Goal: Task Accomplishment & Management: Use online tool/utility

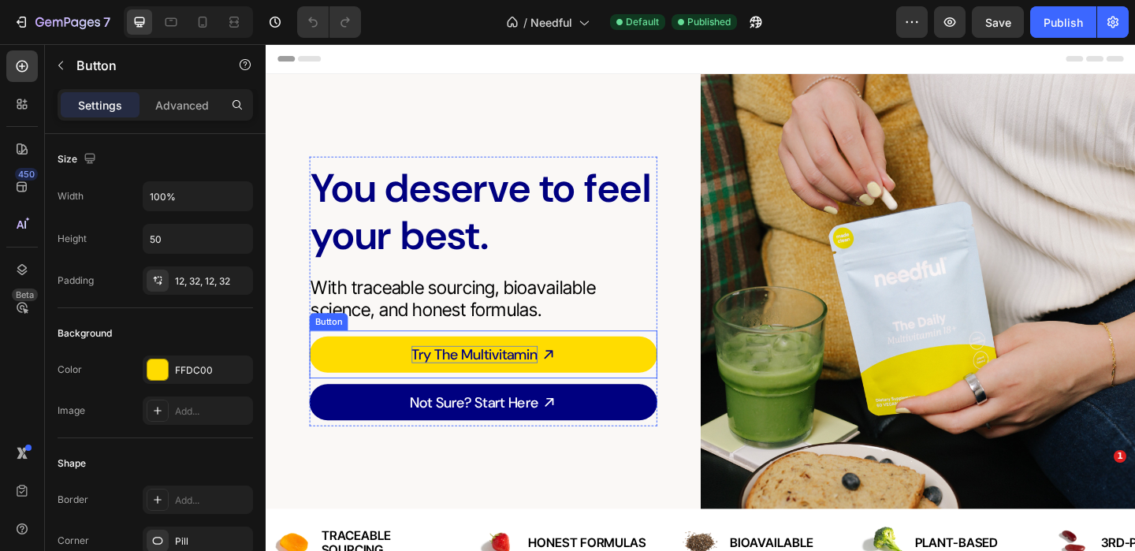
click at [432, 381] on p "Try The Multivitamin" at bounding box center [492, 381] width 137 height 19
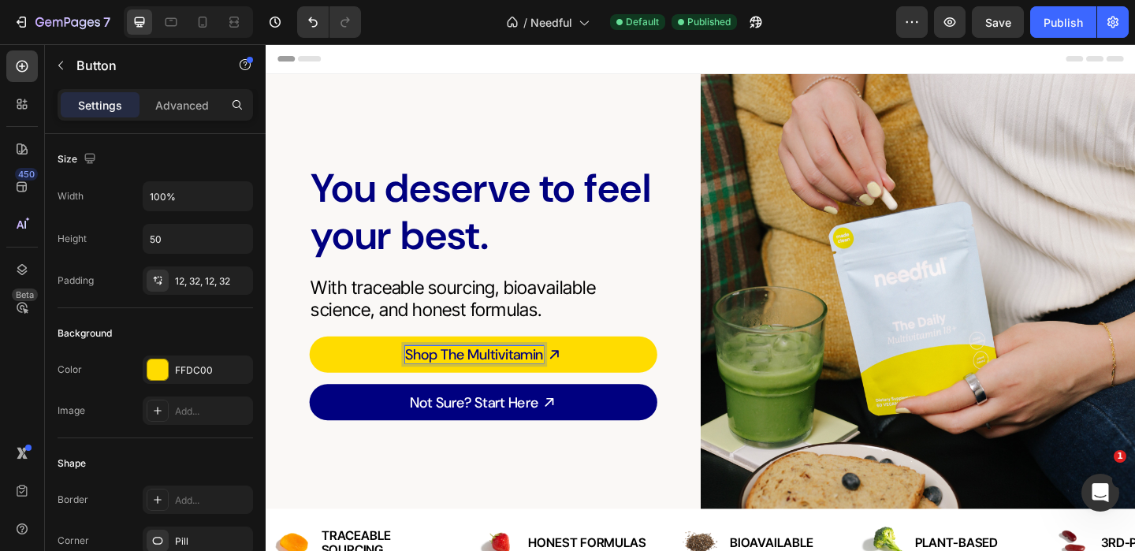
click at [452, 511] on div "You deserve to feel your best. Heading With traceable sourcing, bioavailable sc…" at bounding box center [502, 312] width 473 height 473
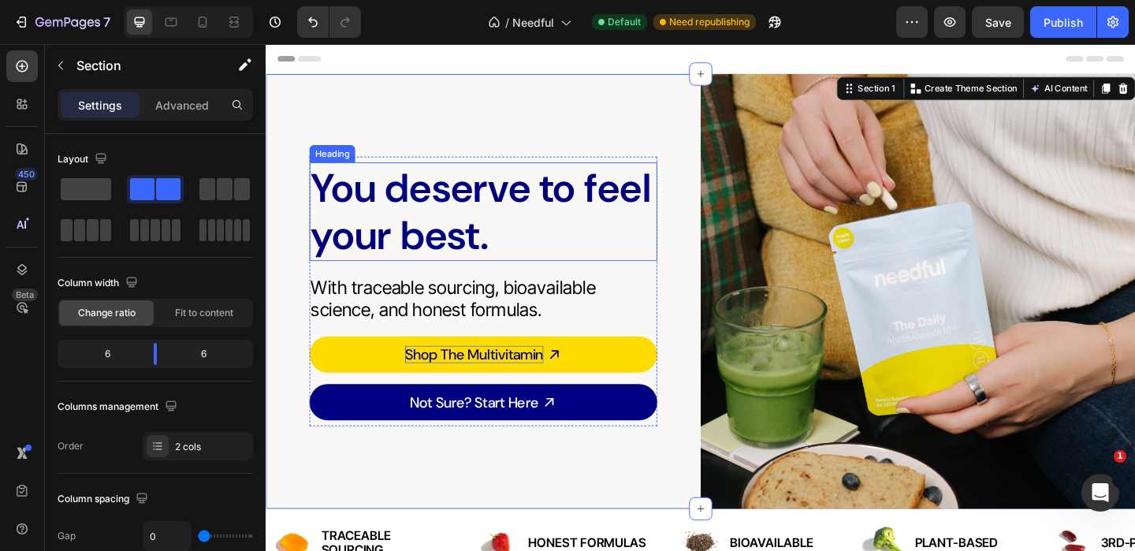
click at [461, 248] on h2 "You deserve to feel your best." at bounding box center [502, 226] width 378 height 107
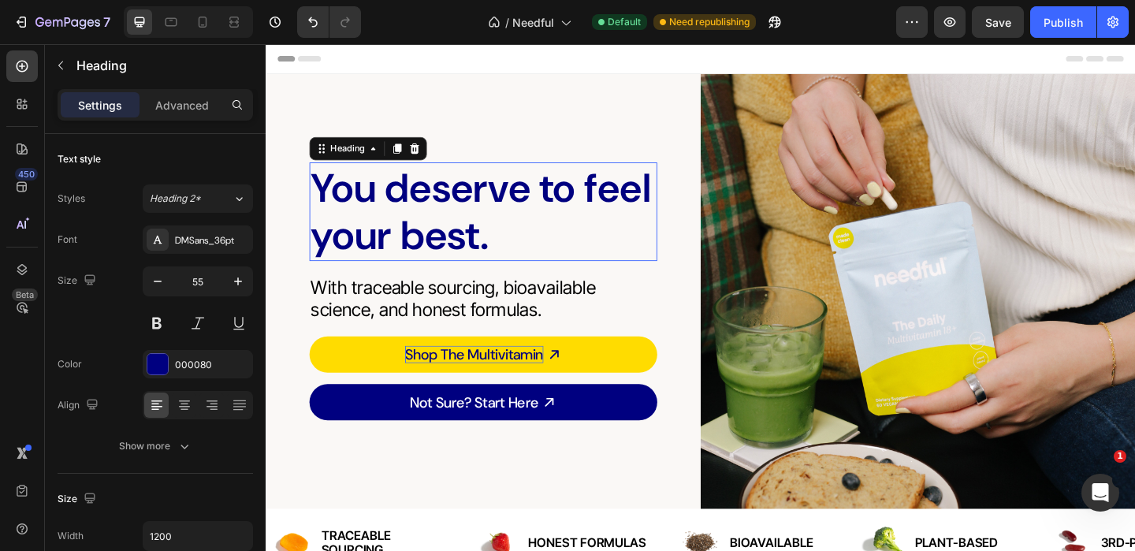
click at [461, 248] on h2 "You deserve to feel your best." at bounding box center [502, 226] width 378 height 107
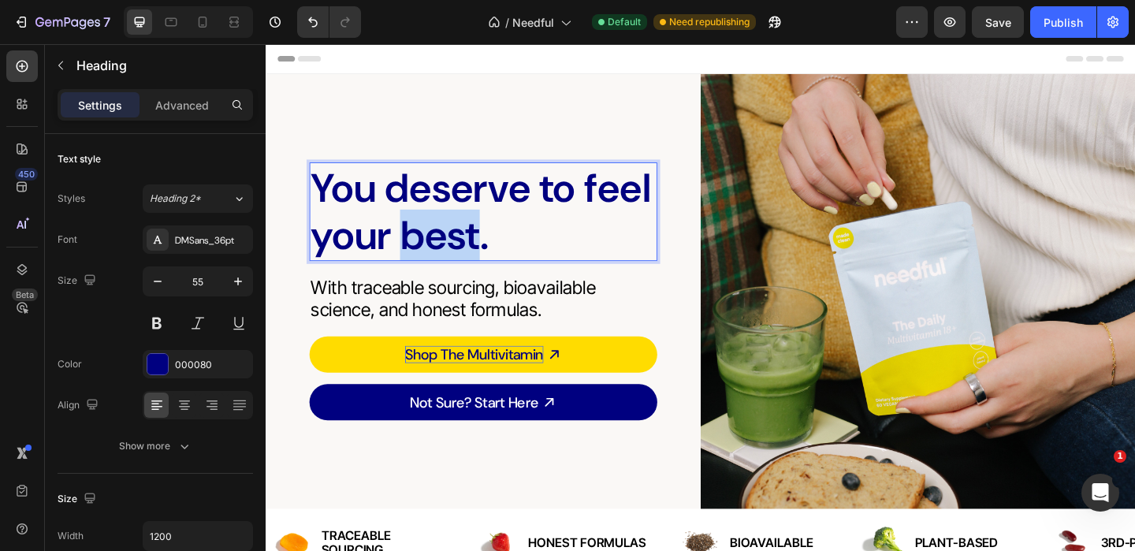
click at [461, 248] on p "You deserve to feel your best." at bounding box center [501, 226] width 375 height 104
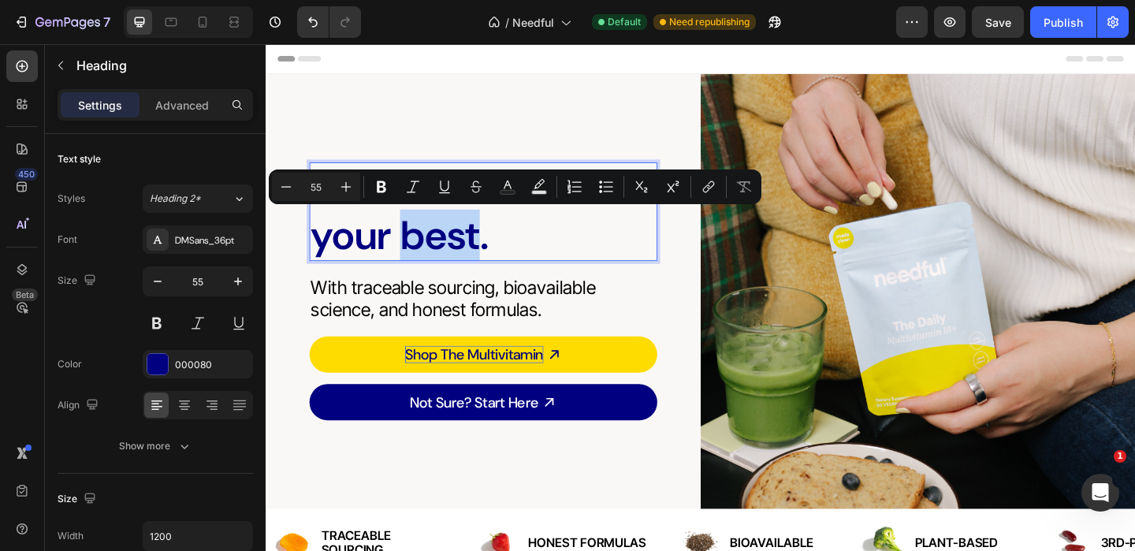
click at [461, 248] on p "You deserve to feel your best." at bounding box center [501, 226] width 375 height 104
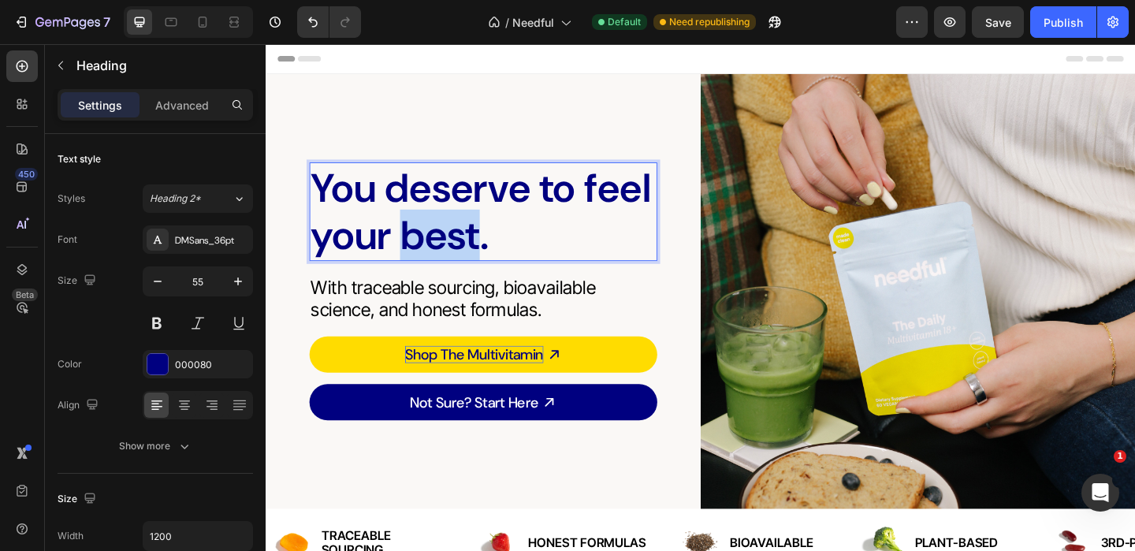
click at [461, 248] on p "You deserve to feel your best." at bounding box center [501, 226] width 375 height 104
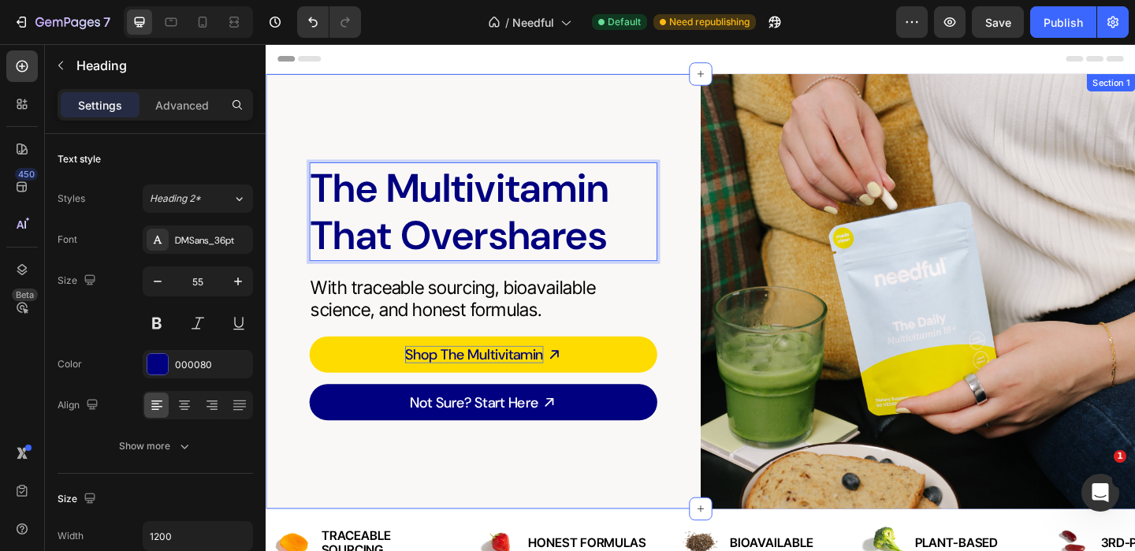
click at [507, 116] on div "The Multivitamin That Overshares Heading 8 With traceable sourcing, bioavailabl…" at bounding box center [502, 312] width 473 height 473
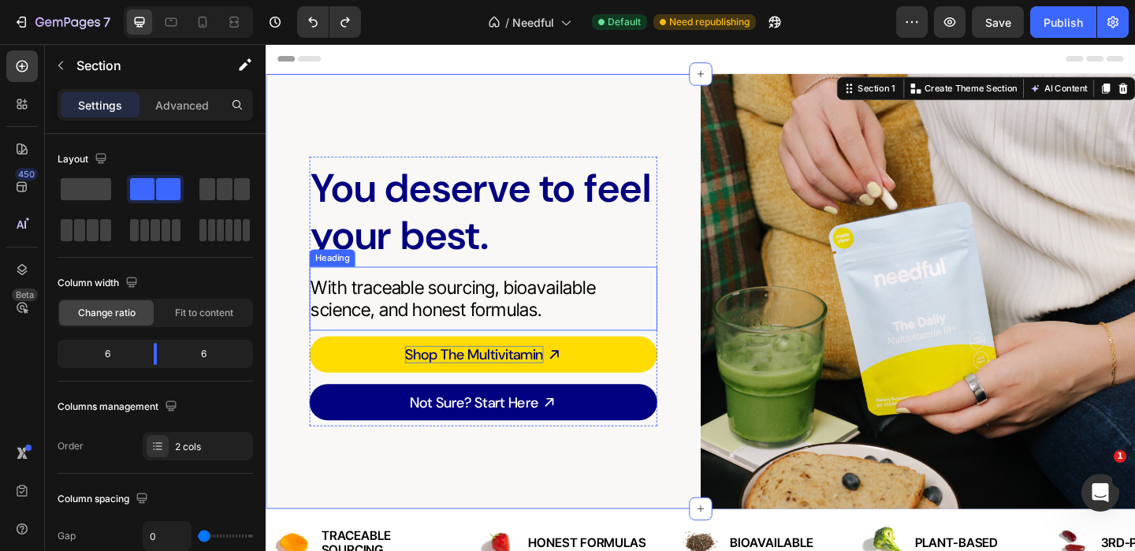
click at [455, 319] on h2 "With traceable sourcing, bioavailable science, and honest formulas." at bounding box center [502, 320] width 378 height 50
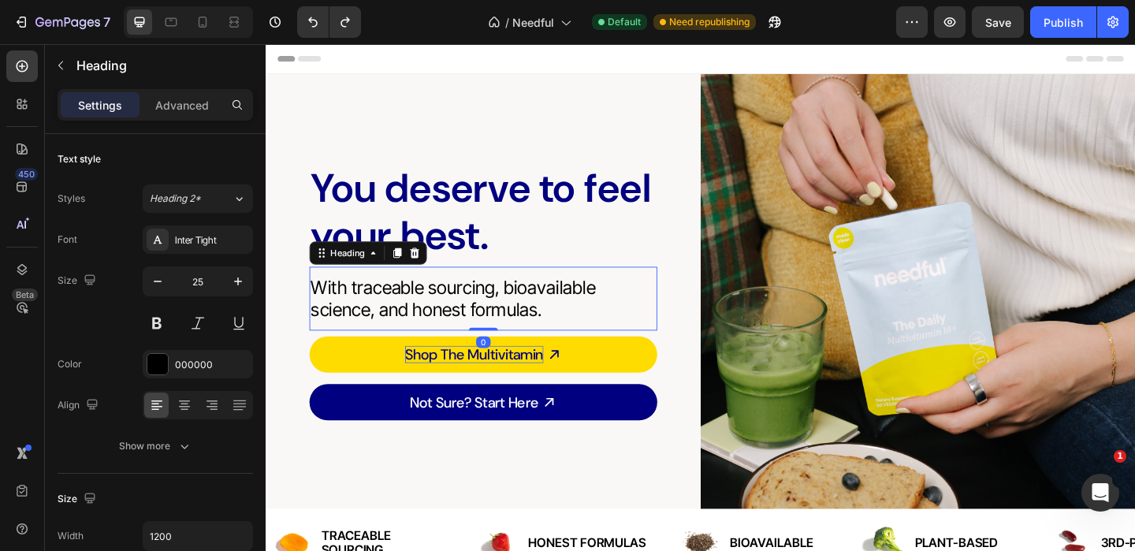
click at [455, 319] on p "With traceable sourcing, bioavailable science, and honest formulas." at bounding box center [501, 320] width 375 height 47
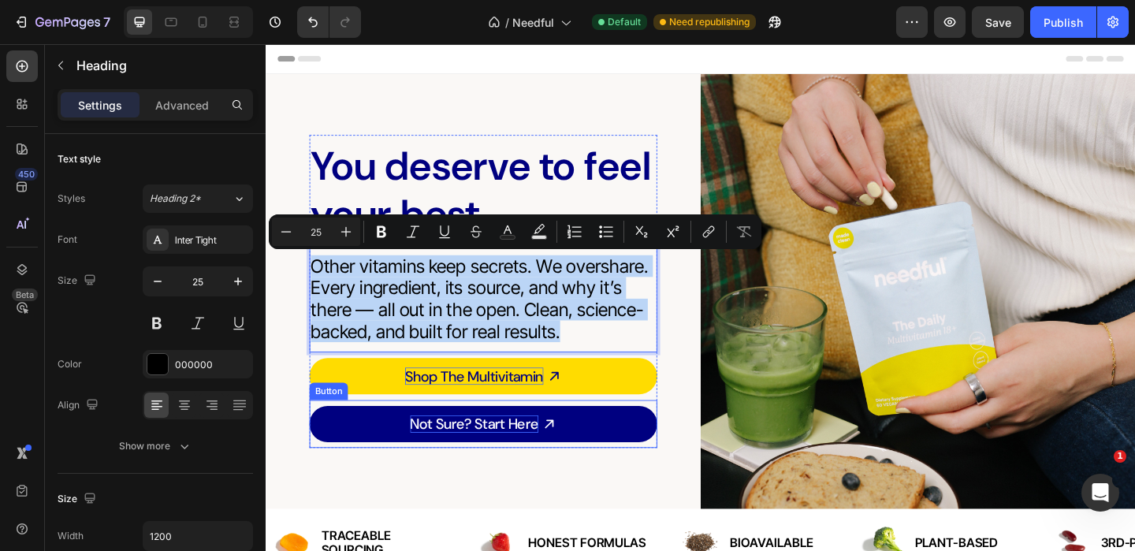
click at [506, 460] on p "Not Sure? Start Here" at bounding box center [491, 457] width 139 height 19
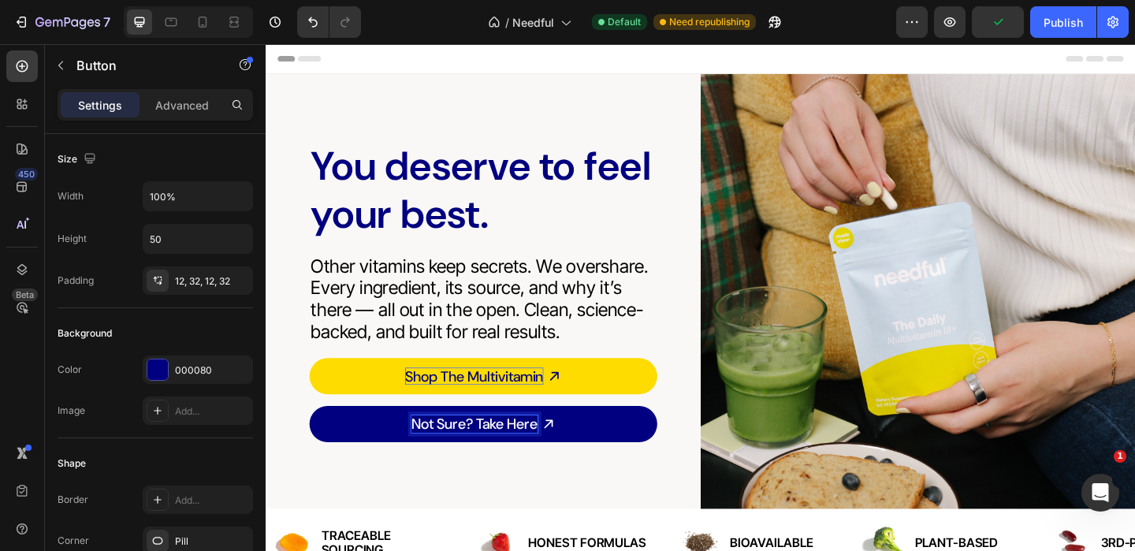
click at [534, 457] on p "Not Sure? Take Here" at bounding box center [492, 457] width 137 height 19
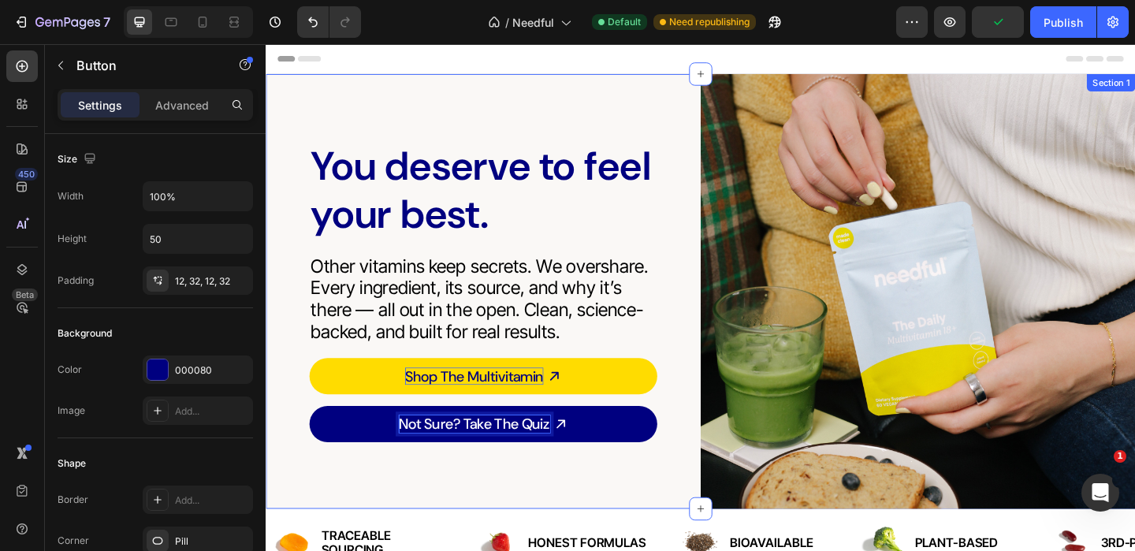
click at [529, 514] on div "You deserve to feel your best. Heading Other vitamins keep secrets. We overshar…" at bounding box center [502, 312] width 473 height 473
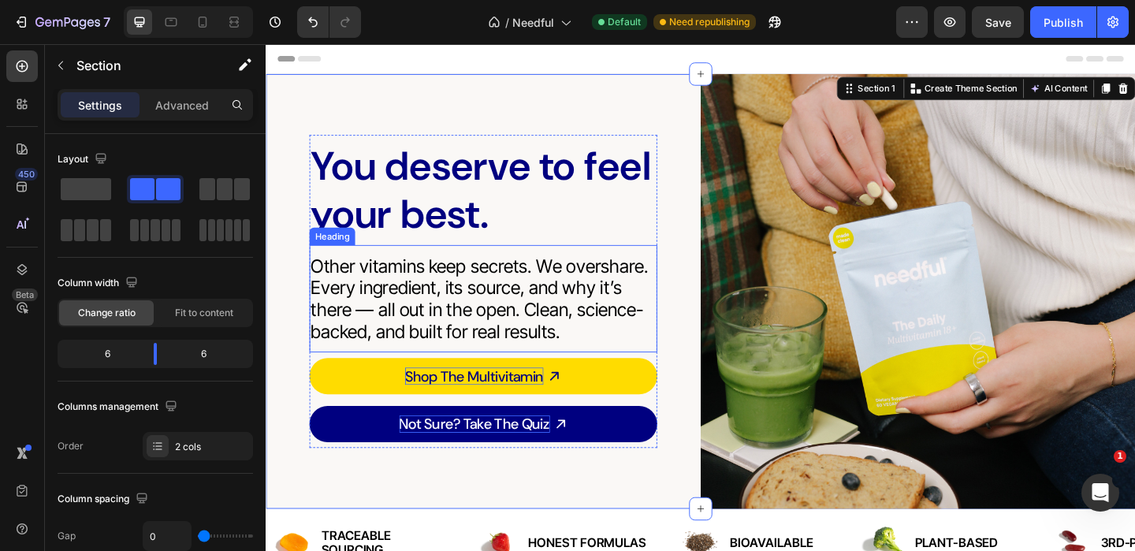
click at [471, 318] on p "Other vitamins keep secrets. We overshare. Every ingredient, its source, and wh…" at bounding box center [501, 320] width 375 height 95
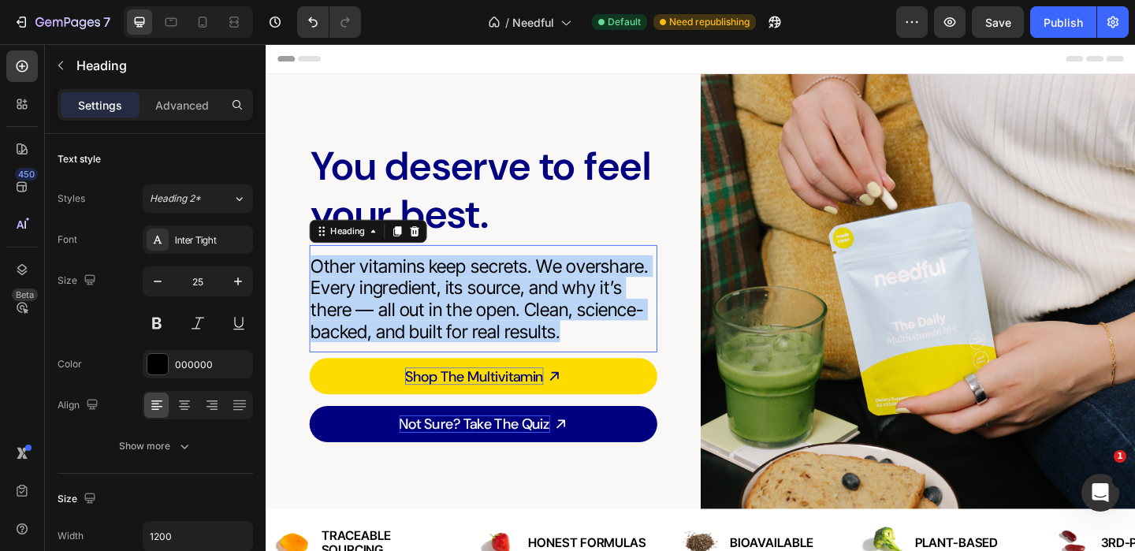
click at [471, 318] on p "Other vitamins keep secrets. We overshare. Every ingredient, its source, and wh…" at bounding box center [501, 320] width 375 height 95
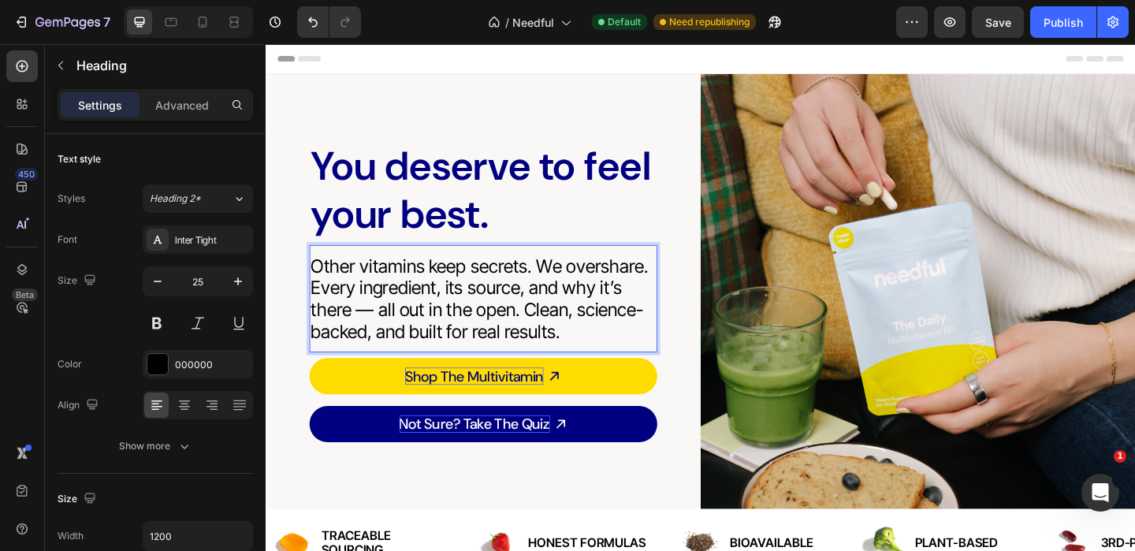
click at [385, 333] on p "Other vitamins keep secrets. We overshare. Every ingredient, its source, and wh…" at bounding box center [501, 320] width 375 height 95
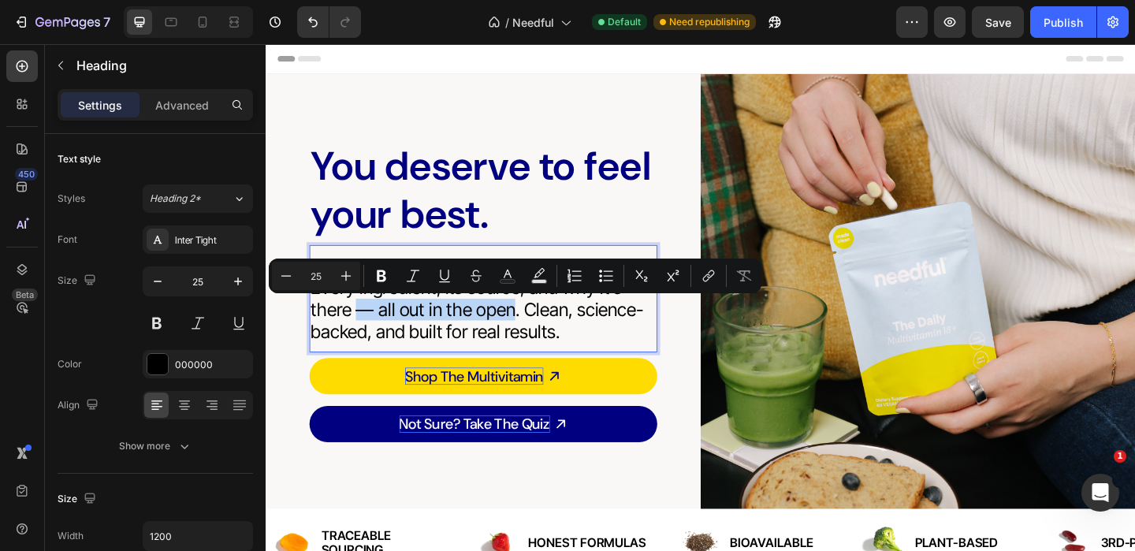
drag, startPoint x: 532, startPoint y: 333, endPoint x: 361, endPoint y: 331, distance: 171.0
click at [361, 331] on p "Other vitamins keep secrets. We overshare. Every ingredient, its source, and wh…" at bounding box center [501, 320] width 375 height 95
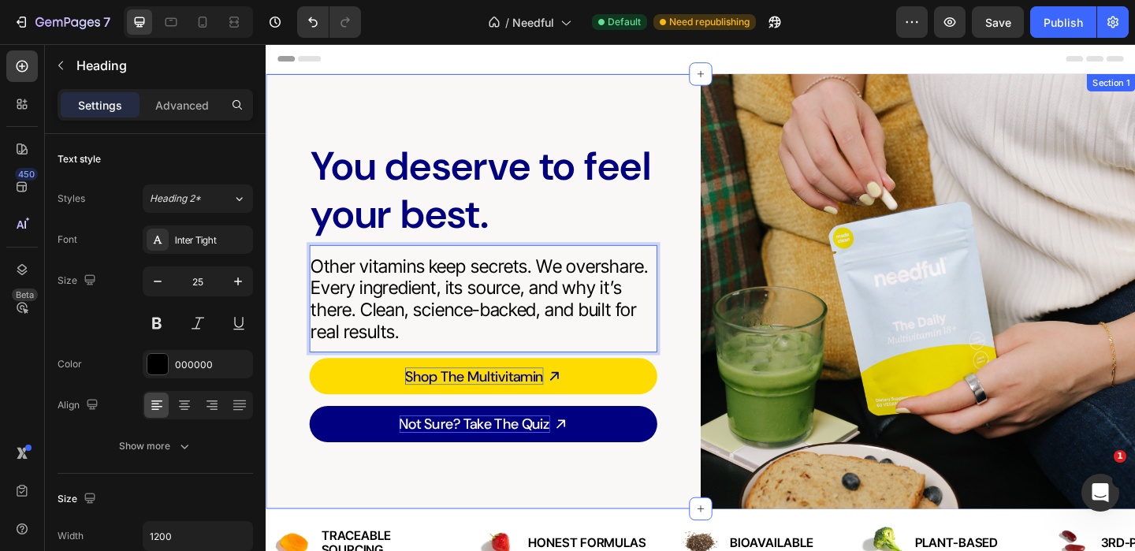
click at [274, 351] on div "You deserve to feel your best. Heading Other vitamins keep secrets. We overshar…" at bounding box center [502, 312] width 473 height 473
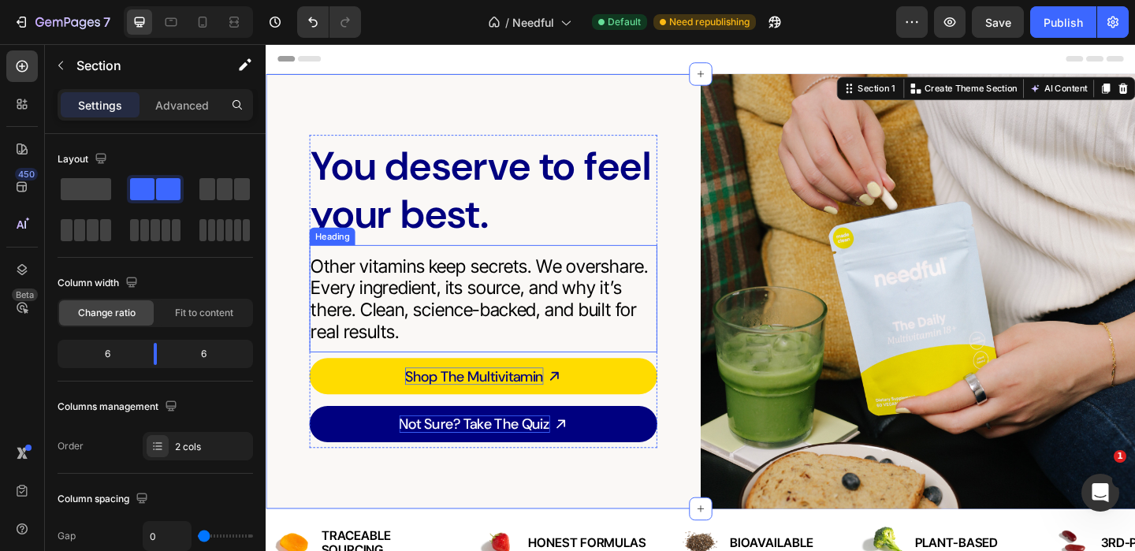
click at [389, 353] on p "Other vitamins keep secrets. We overshare. Every ingredient, its source, and wh…" at bounding box center [501, 320] width 375 height 95
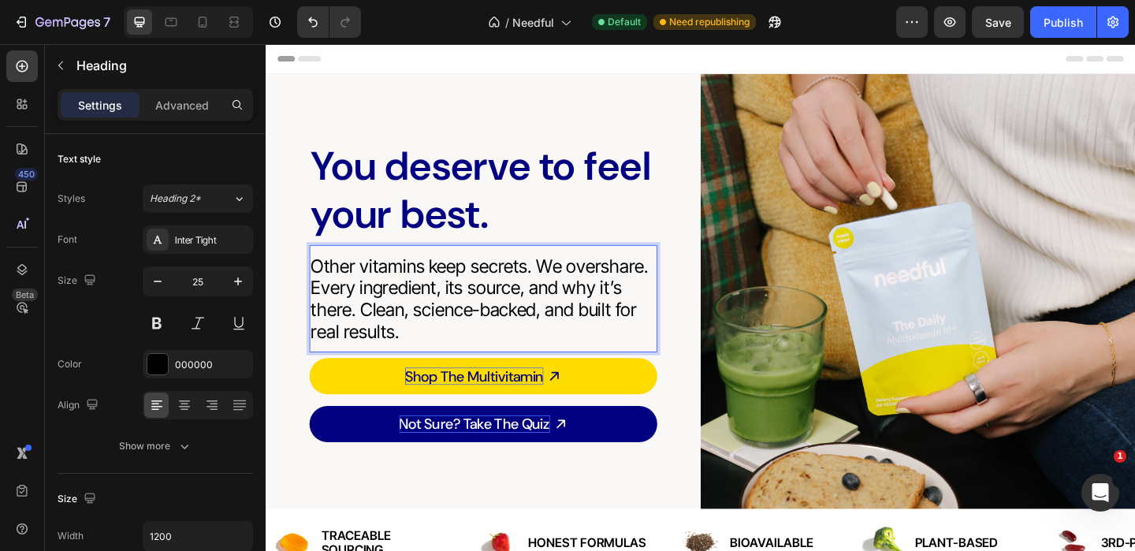
click at [426, 366] on p "Other vitamins keep secrets. We overshare. Every ingredient, its source, and wh…" at bounding box center [501, 320] width 375 height 95
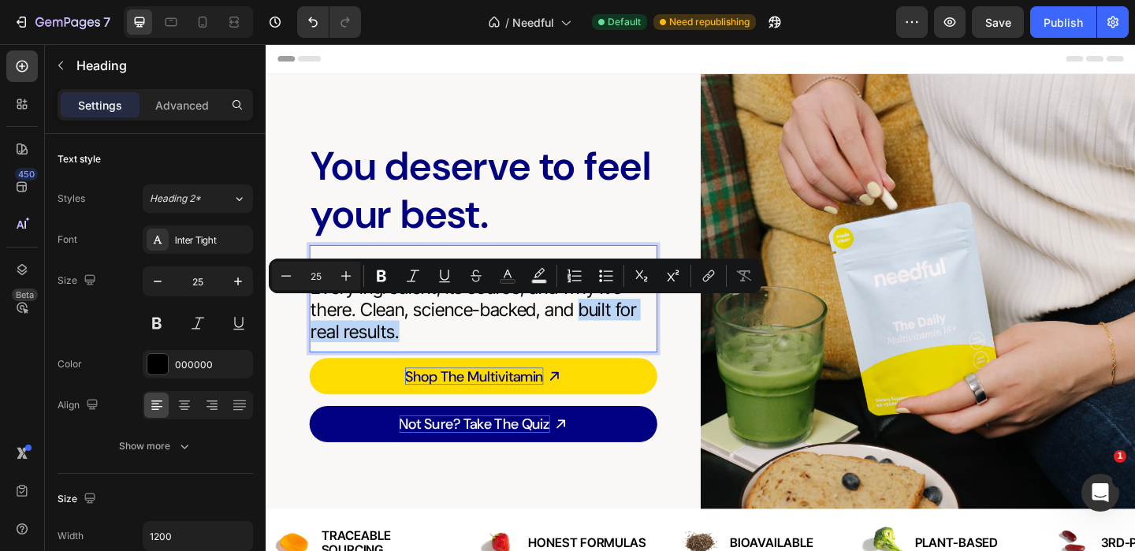
drag, startPoint x: 485, startPoint y: 361, endPoint x: 608, endPoint y: 336, distance: 125.3
click at [608, 336] on p "Other vitamins keep secrets. We overshare. Every ingredient, its source, and wh…" at bounding box center [501, 320] width 375 height 95
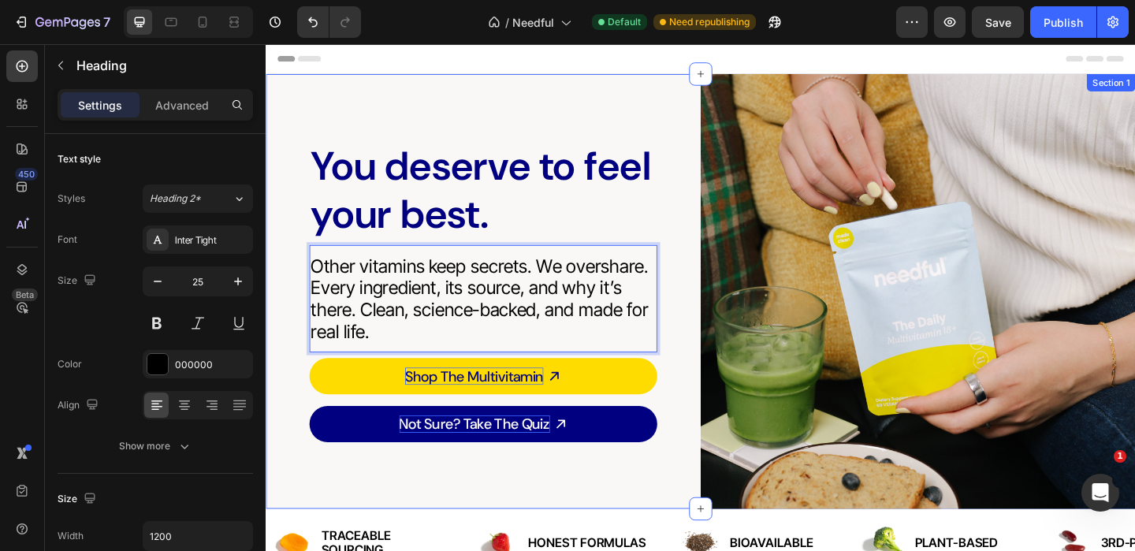
click at [596, 119] on div "You deserve to feel your best. Heading Other vitamins keep secrets. We overshar…" at bounding box center [502, 312] width 473 height 473
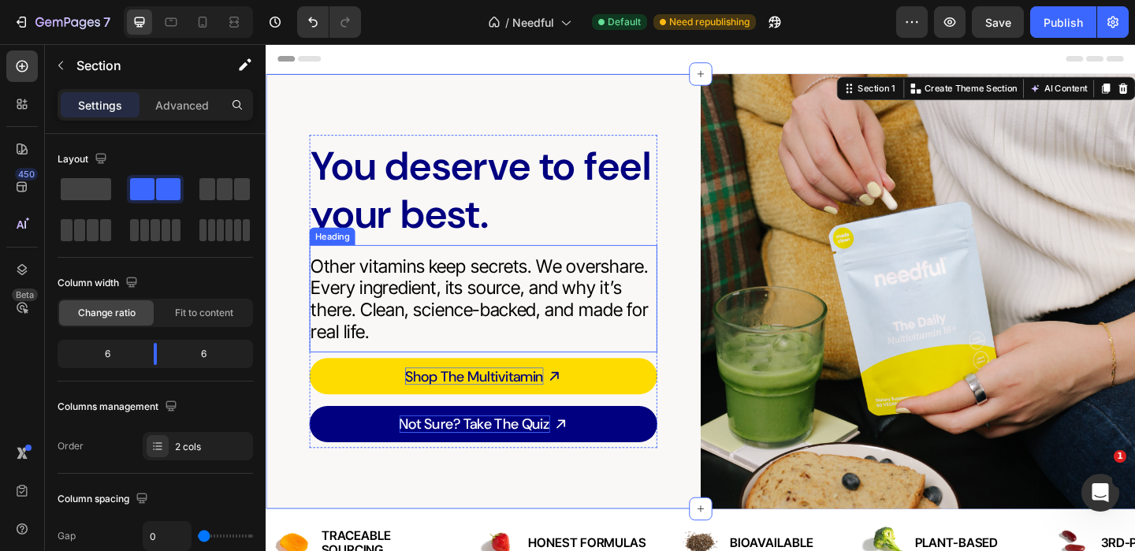
click at [556, 322] on p "Other vitamins keep secrets. We overshare. Every ingredient, its source, and wh…" at bounding box center [501, 320] width 375 height 95
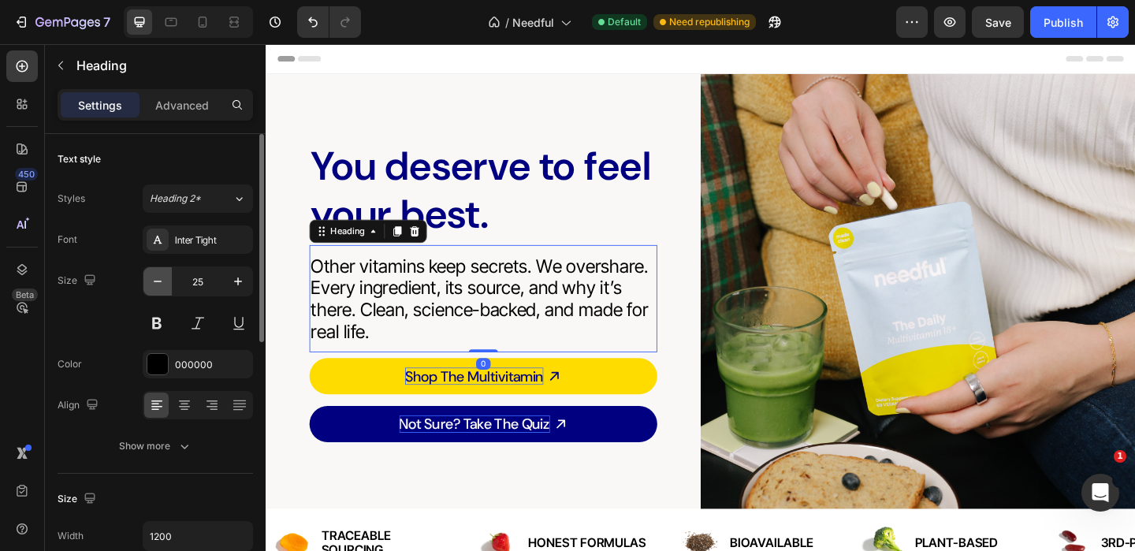
click at [160, 288] on icon "button" at bounding box center [158, 281] width 16 height 16
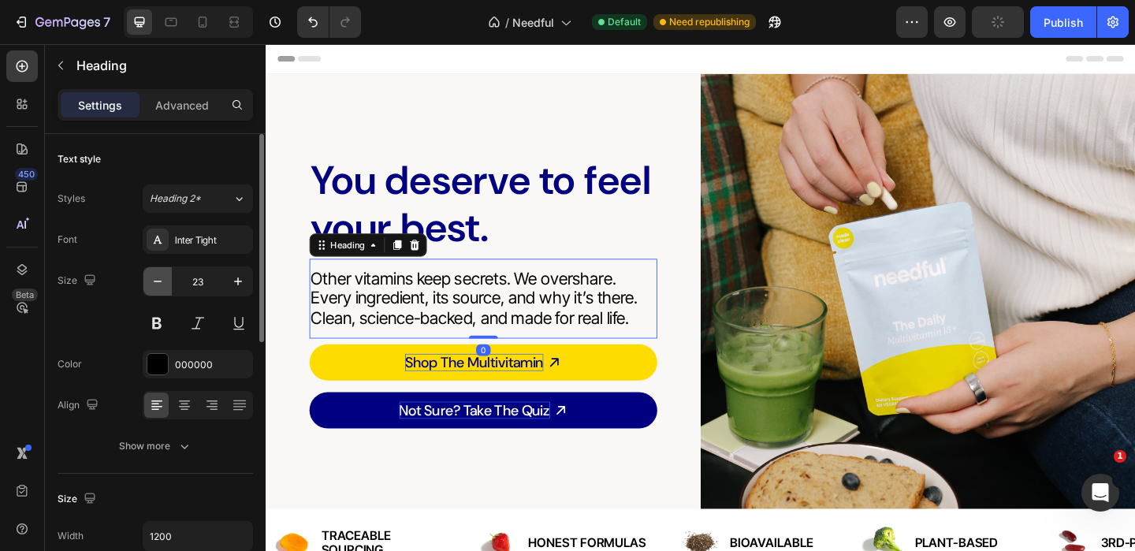
click at [160, 288] on icon "button" at bounding box center [158, 281] width 16 height 16
type input "22"
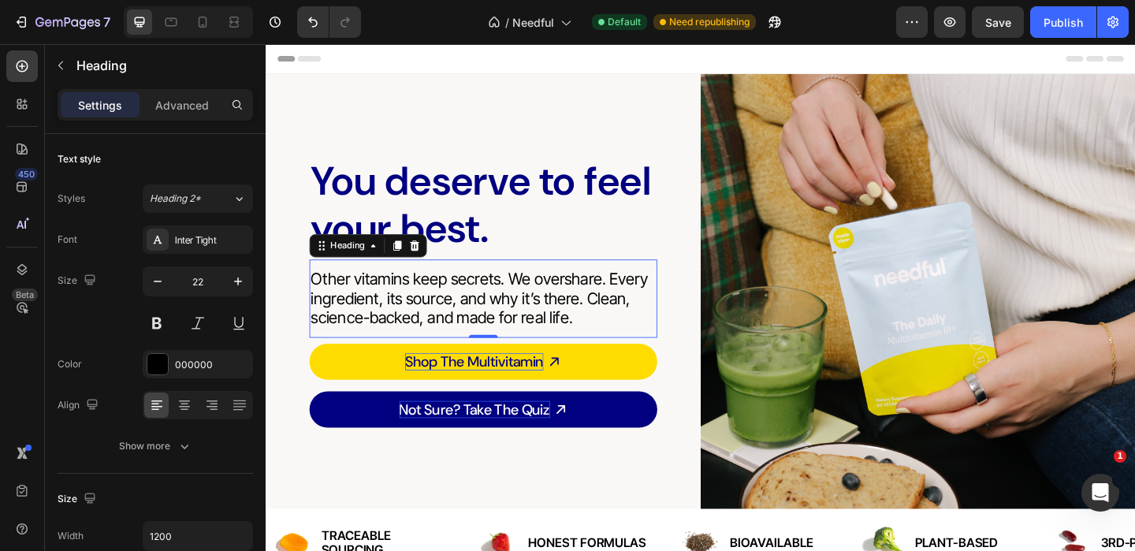
click at [458, 128] on div "You deserve to feel your best. Heading Other vitamins keep secrets. We overshar…" at bounding box center [502, 312] width 473 height 473
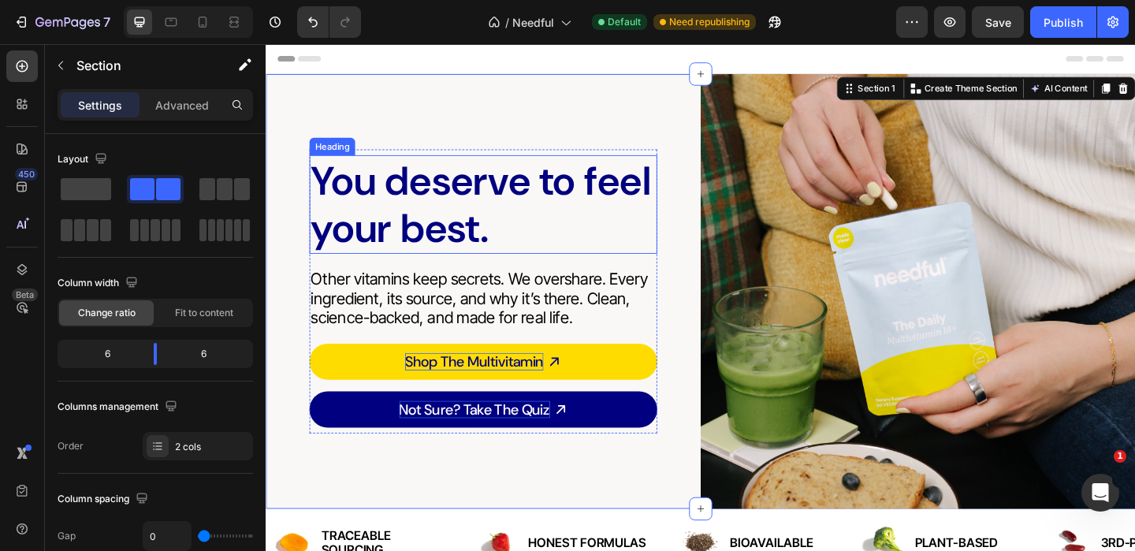
click at [445, 209] on h2 "You deserve to feel your best." at bounding box center [502, 218] width 378 height 107
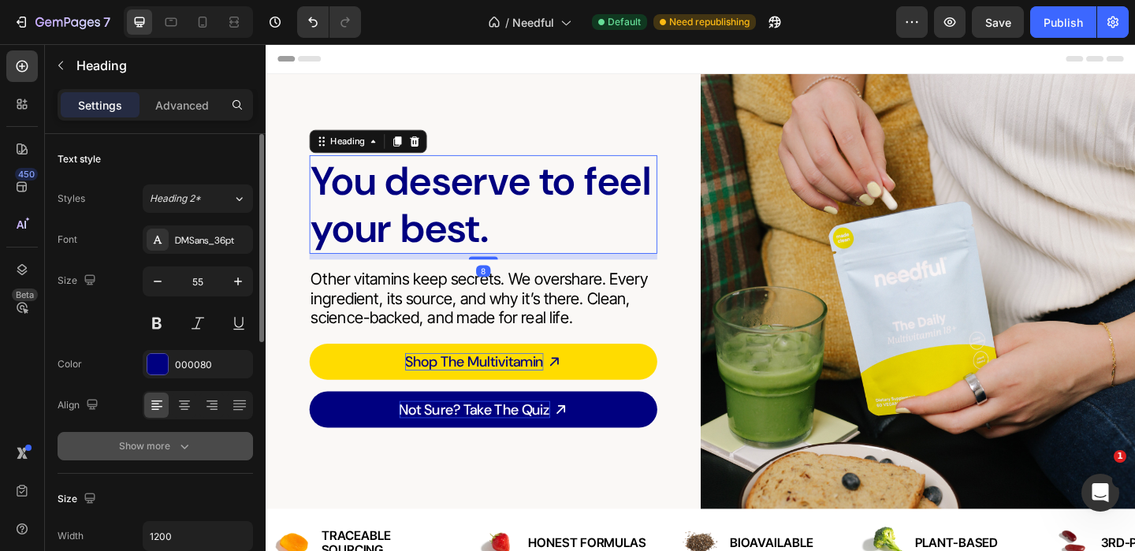
click at [195, 450] on button "Show more" at bounding box center [155, 446] width 195 height 28
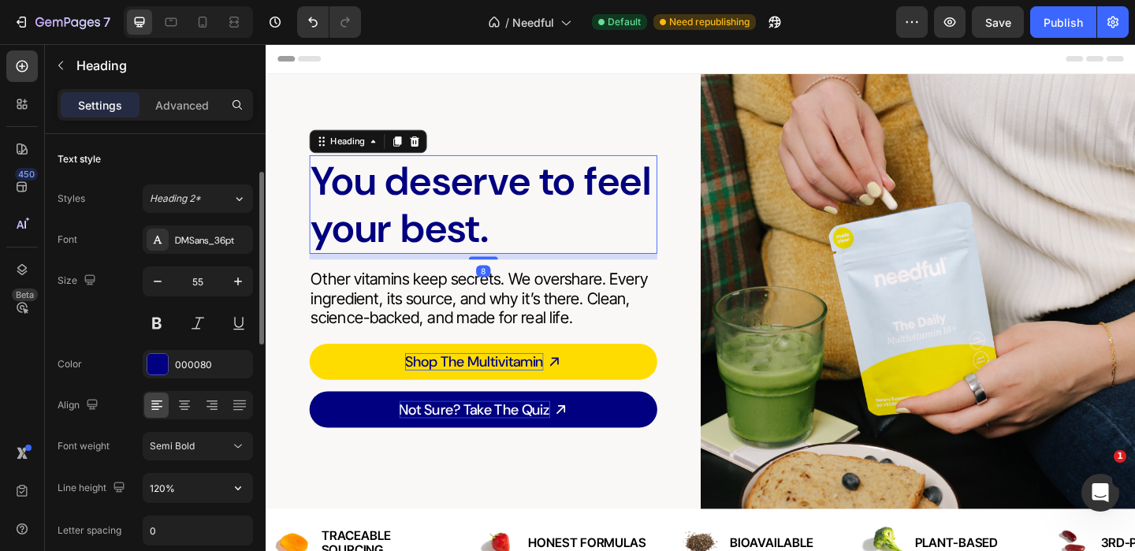
scroll to position [50, 0]
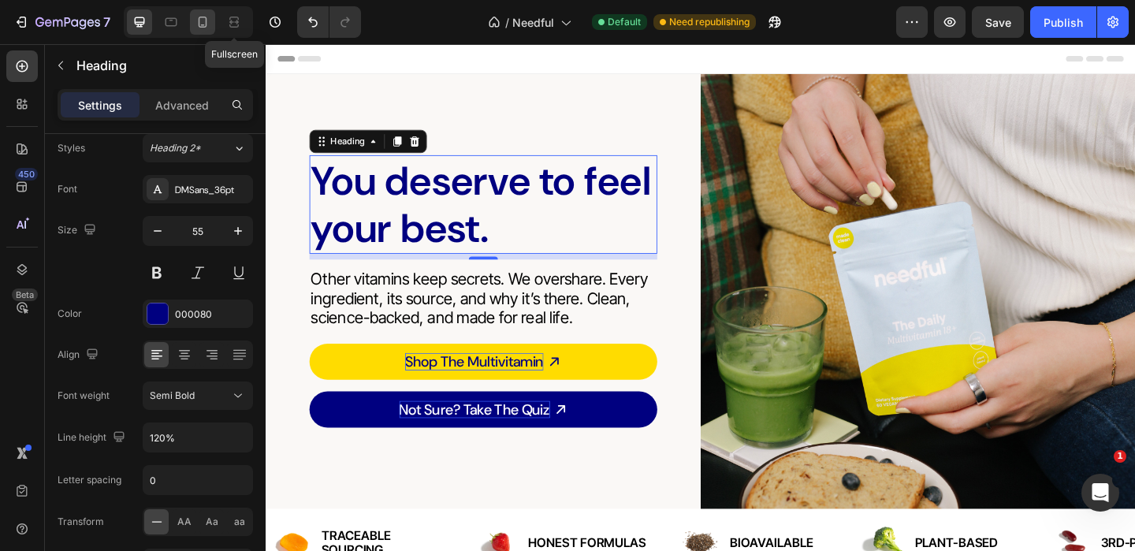
click at [197, 23] on icon at bounding box center [203, 22] width 16 height 16
type input "45"
type input "100%"
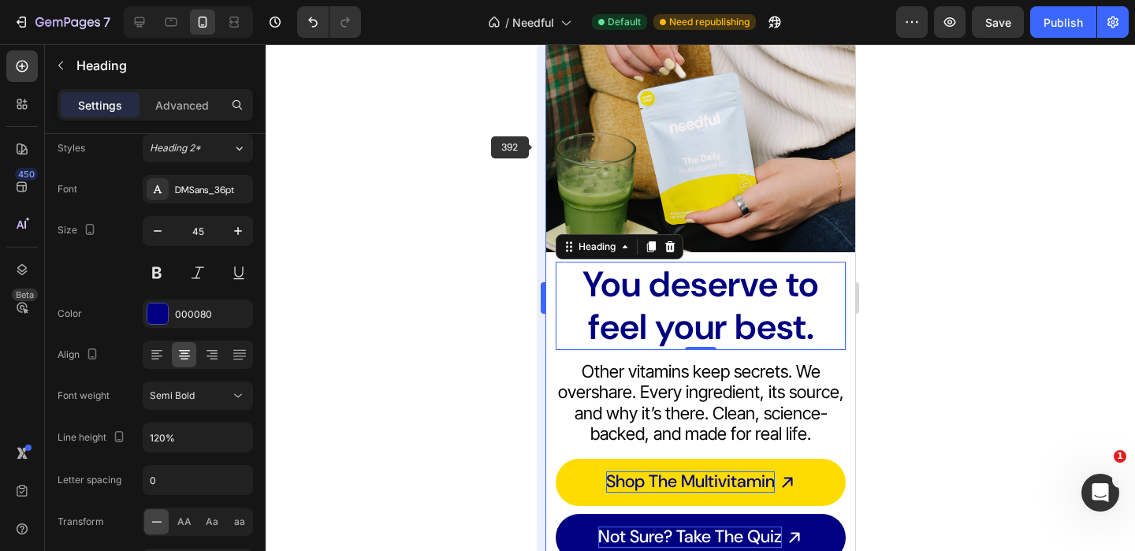
scroll to position [218, 0]
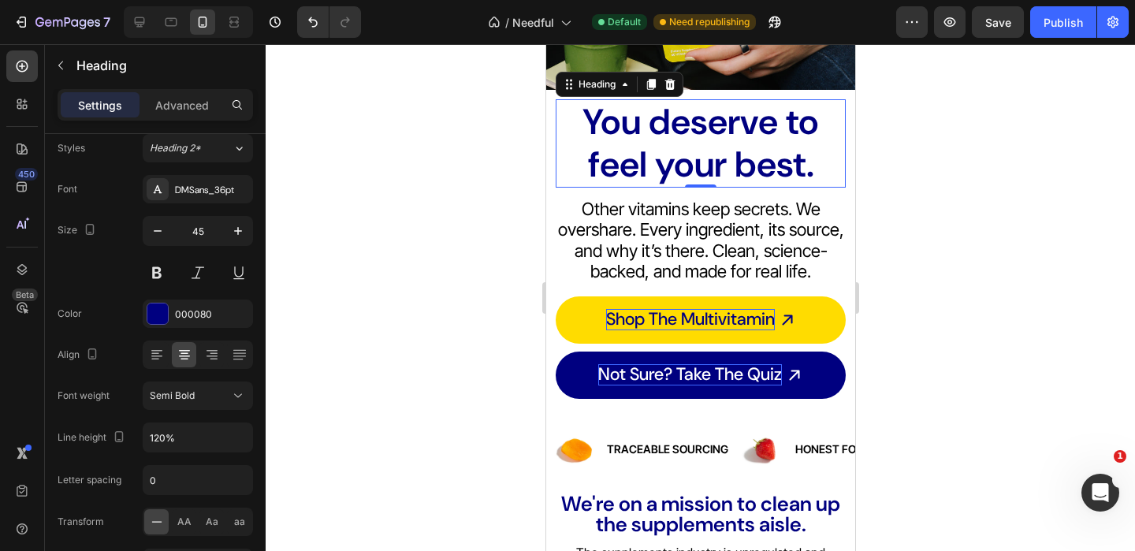
click at [667, 238] on p "Other vitamins keep secrets. We overshare. Every ingredient, its source, and wh…" at bounding box center [699, 241] width 287 height 84
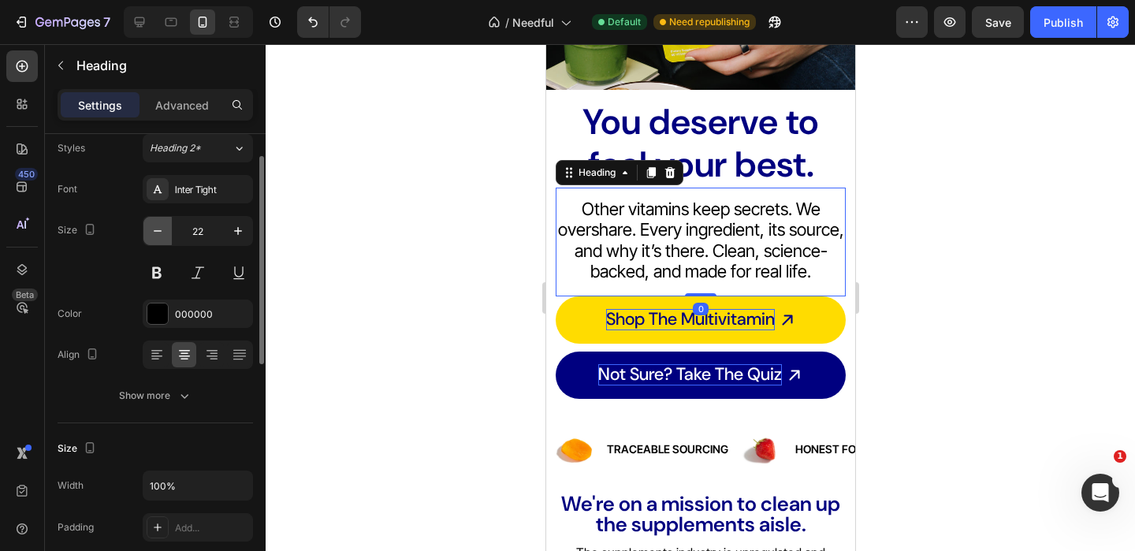
click at [154, 233] on icon "button" at bounding box center [158, 231] width 16 height 16
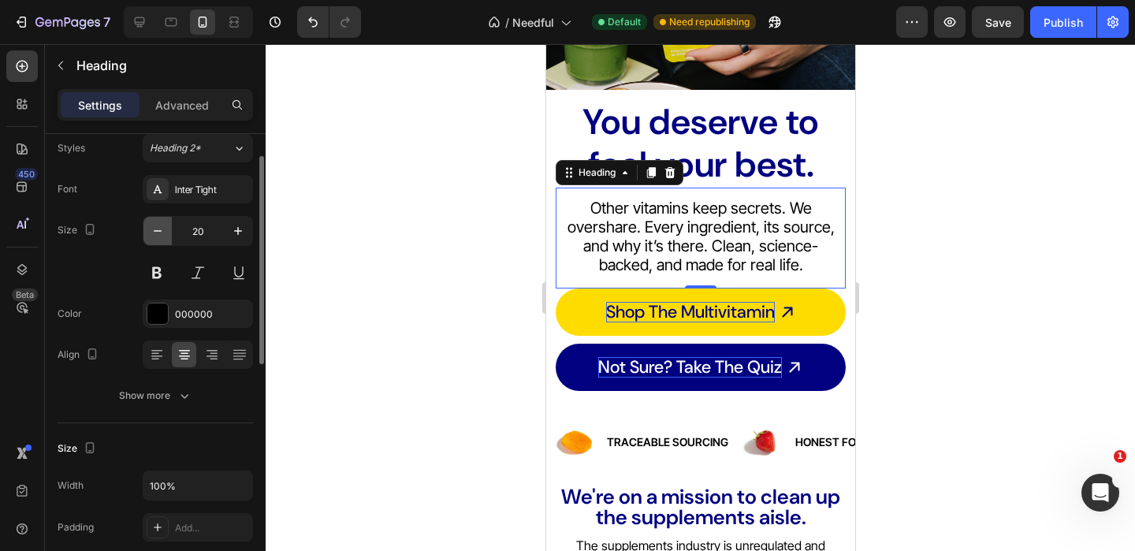
click at [154, 233] on icon "button" at bounding box center [158, 231] width 16 height 16
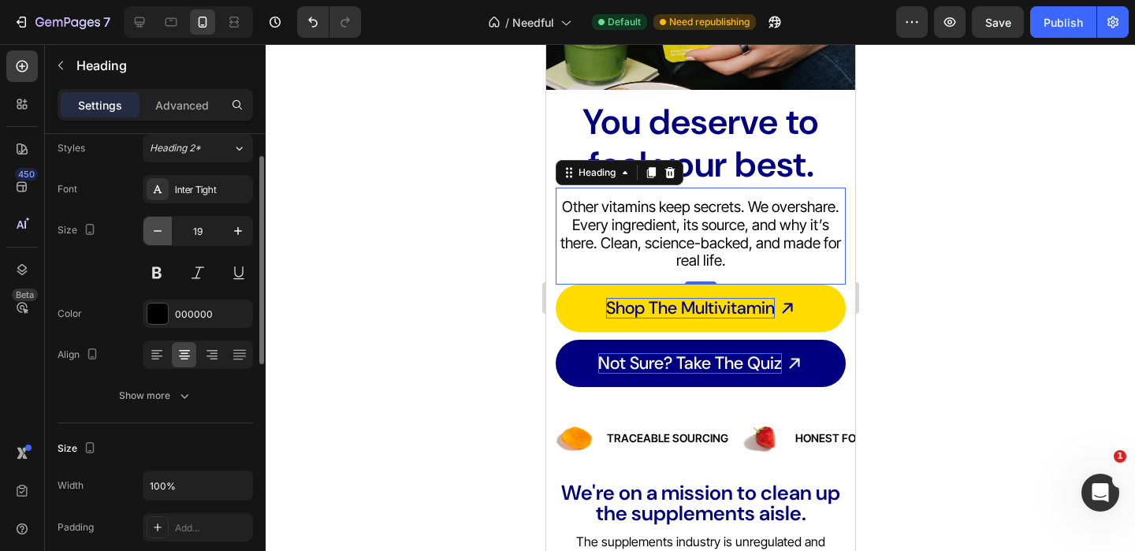
type input "18"
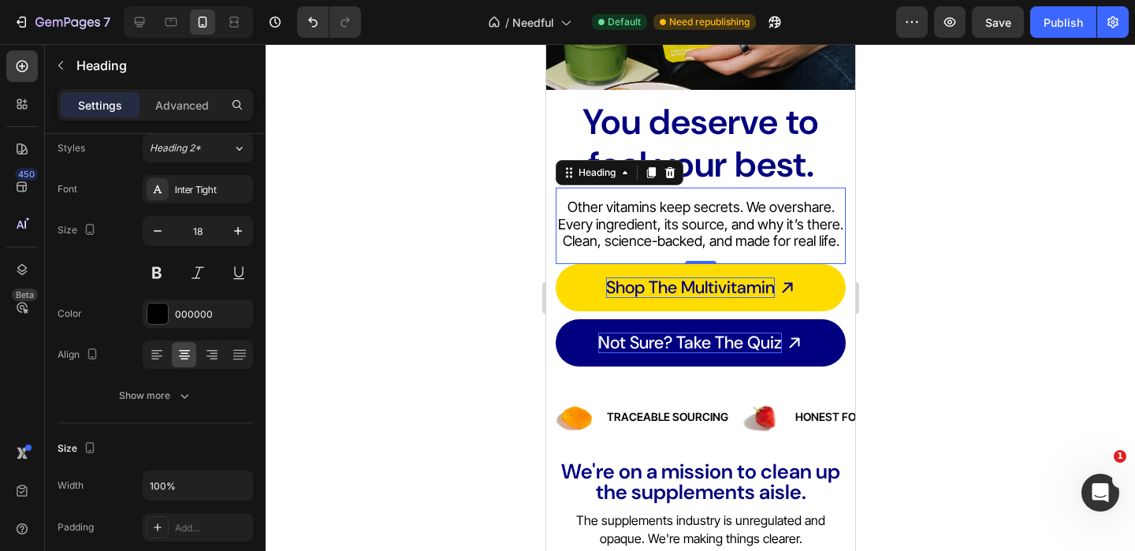
click at [386, 245] on div at bounding box center [700, 297] width 869 height 507
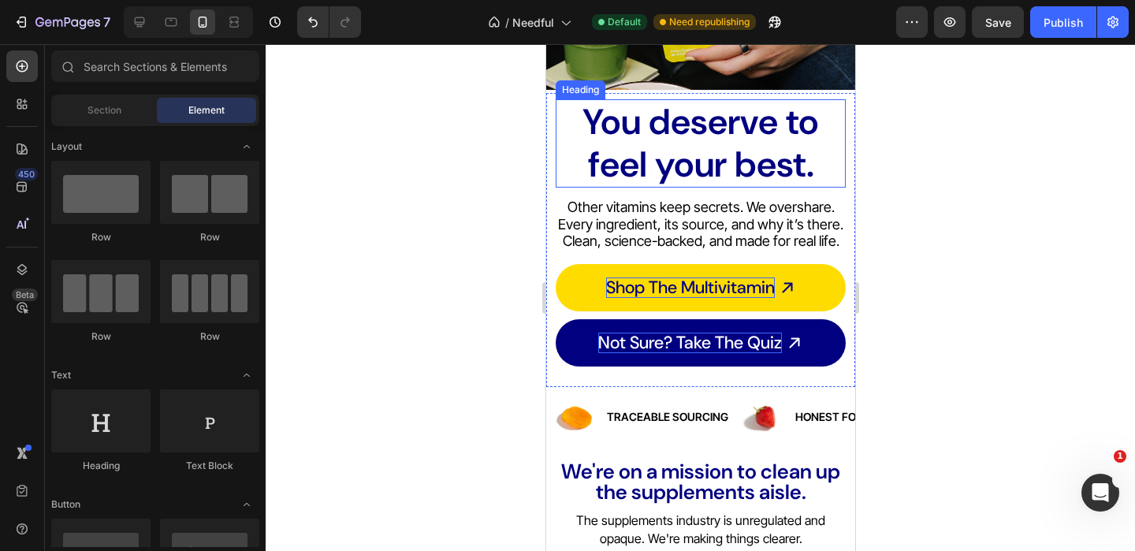
scroll to position [162, 0]
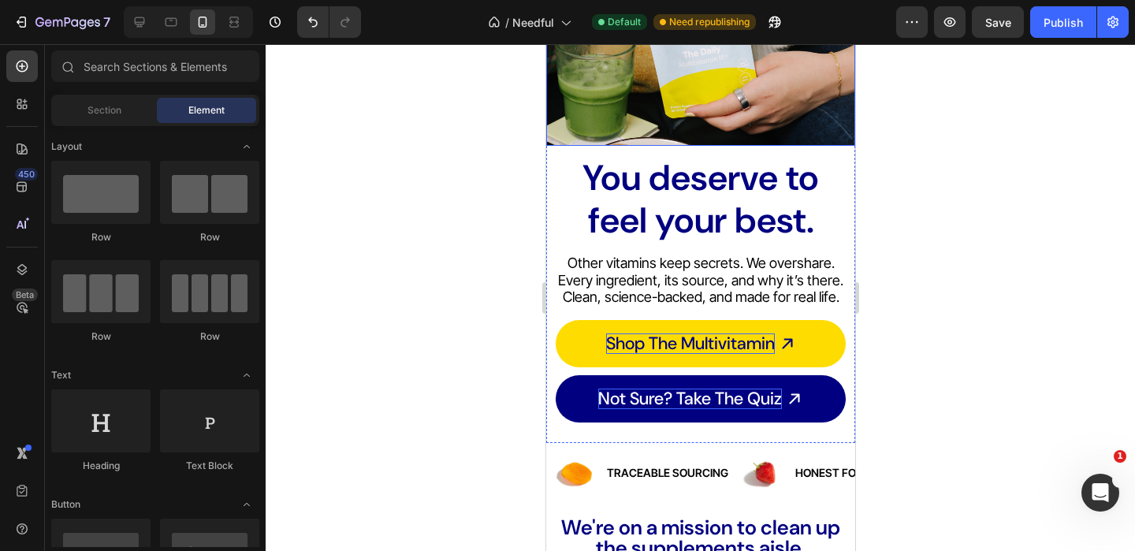
click at [688, 188] on h2 "You deserve to feel your best." at bounding box center [700, 199] width 290 height 88
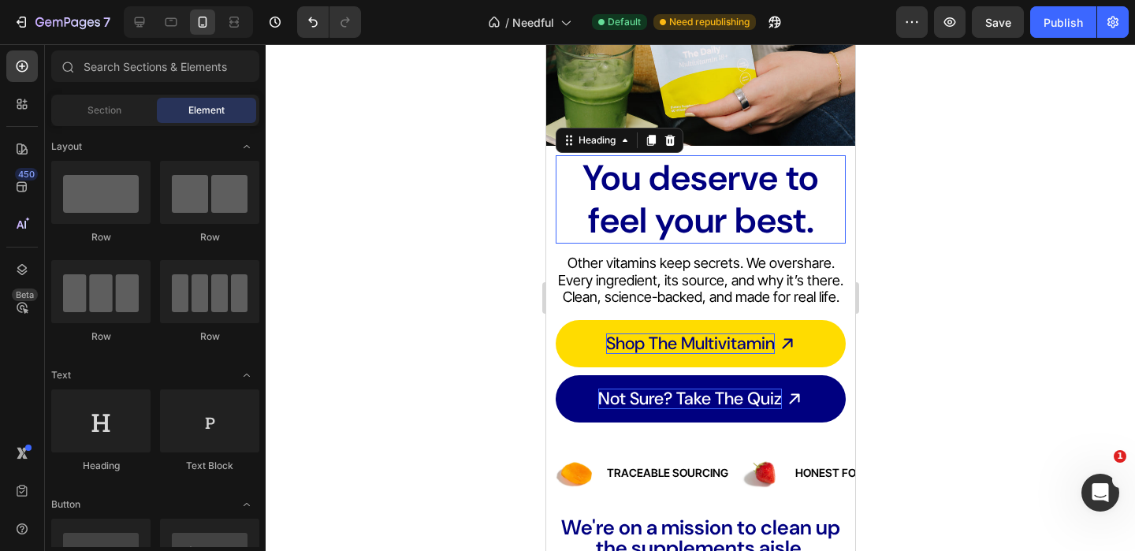
click at [688, 188] on p "You deserve to feel your best." at bounding box center [699, 199] width 287 height 85
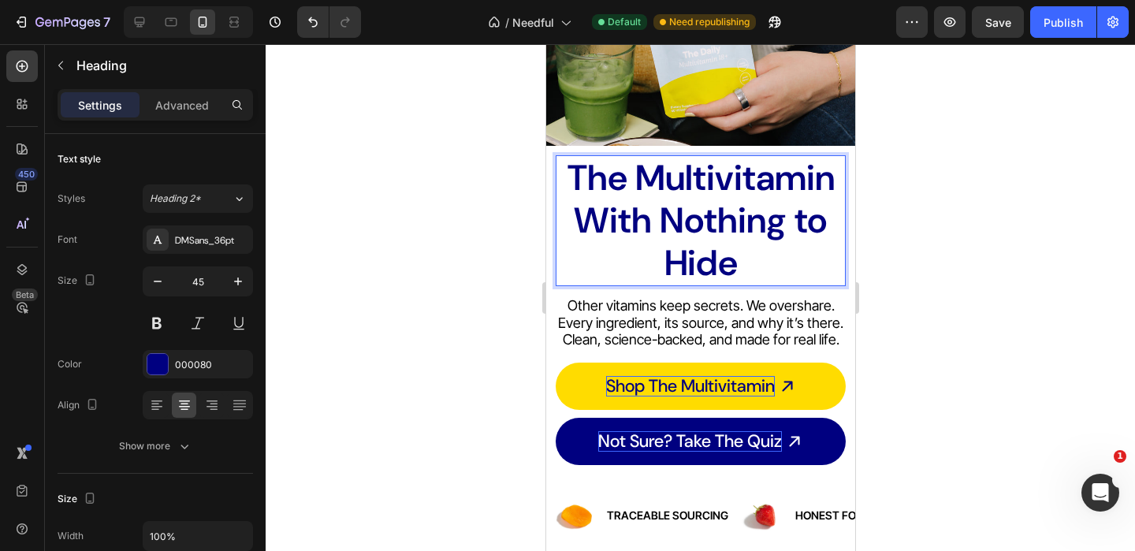
click at [729, 187] on p "The Multivitamin With Nothing to Hide" at bounding box center [699, 221] width 287 height 128
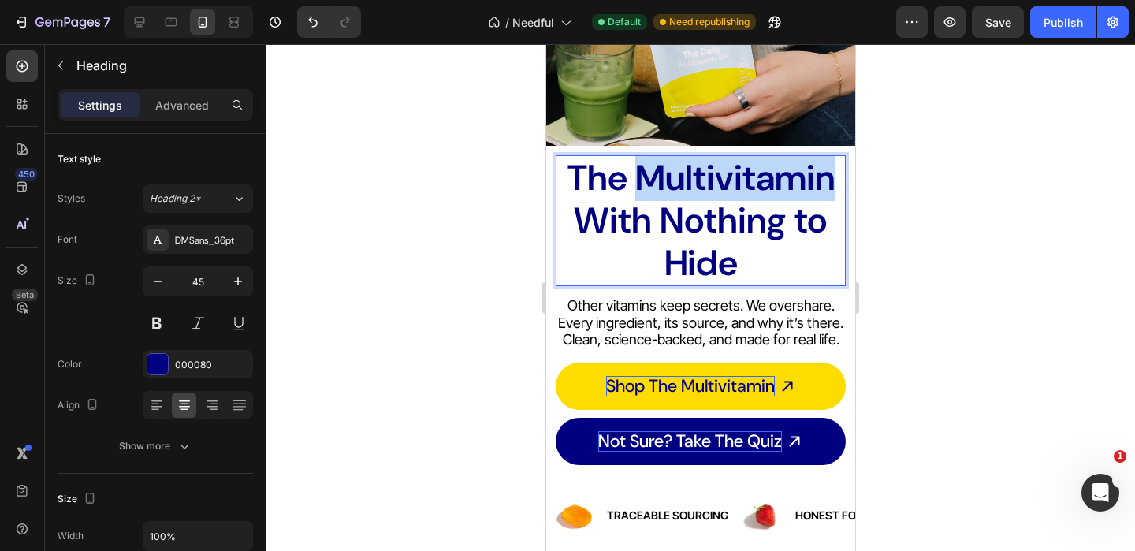
click at [729, 187] on p "The Multivitamin With Nothing to Hide" at bounding box center [699, 221] width 287 height 128
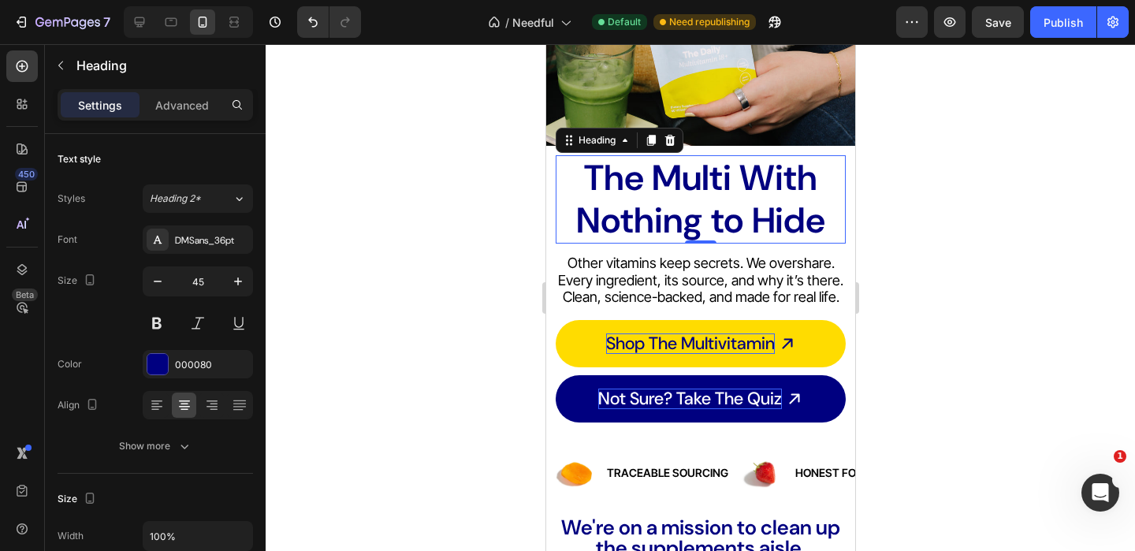
click at [462, 245] on div at bounding box center [700, 297] width 869 height 507
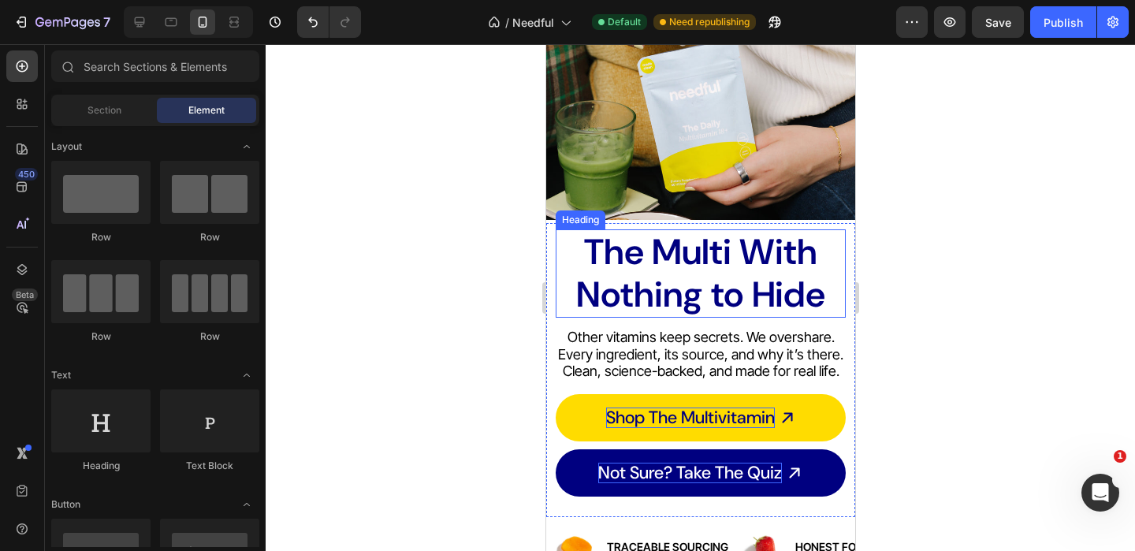
scroll to position [0, 0]
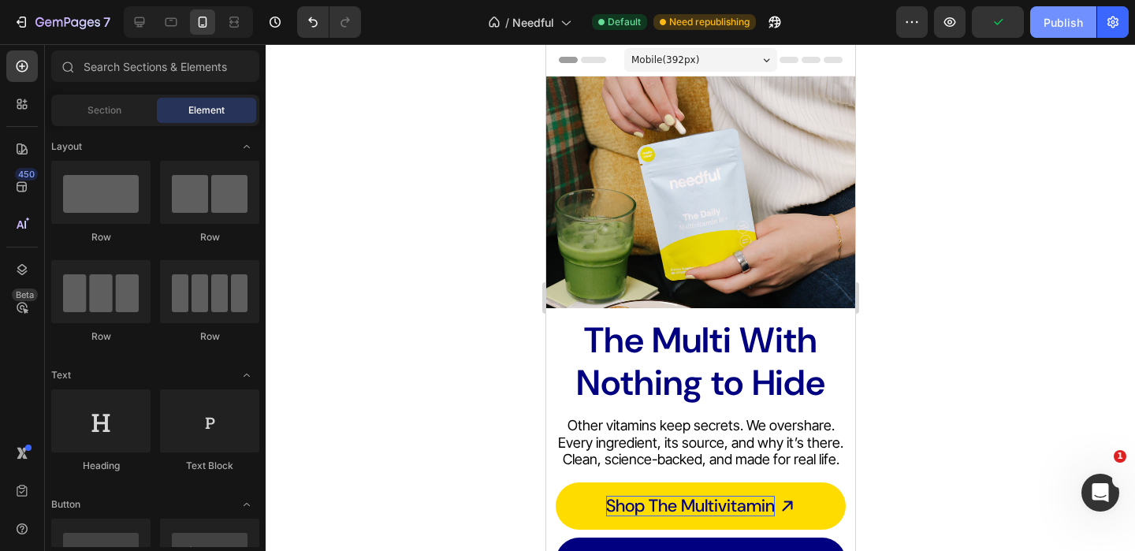
click at [1049, 35] on button "Publish" at bounding box center [1063, 22] width 66 height 32
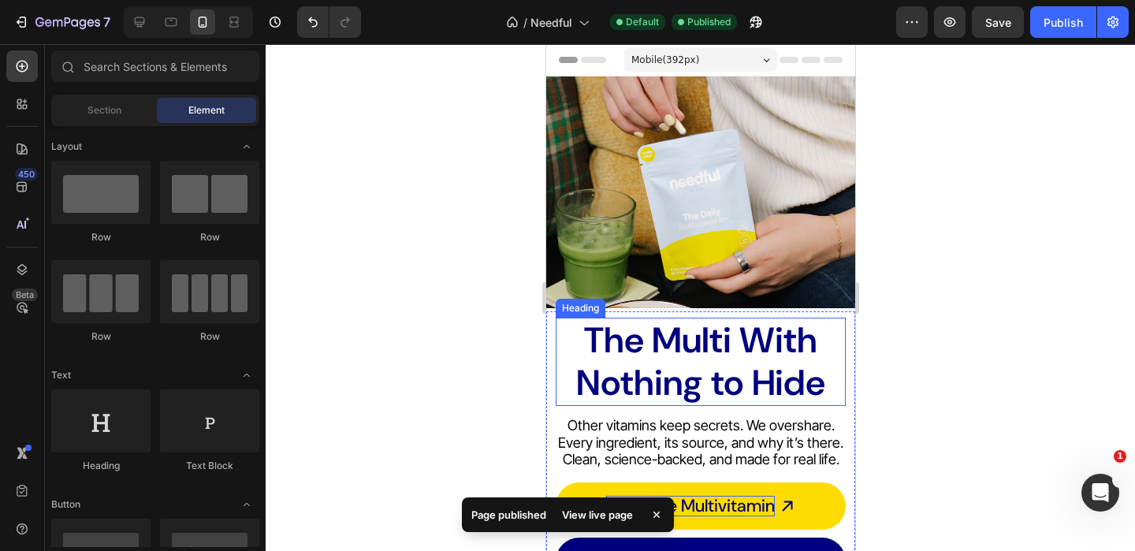
click at [637, 355] on p "The Multi With Nothing to Hide" at bounding box center [699, 361] width 287 height 85
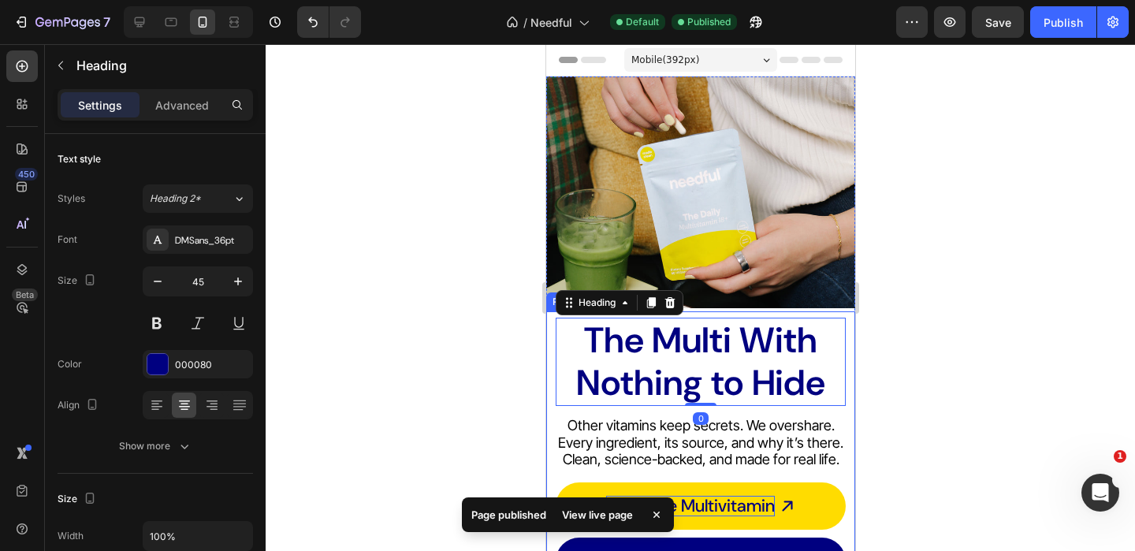
click at [459, 373] on div at bounding box center [700, 297] width 869 height 507
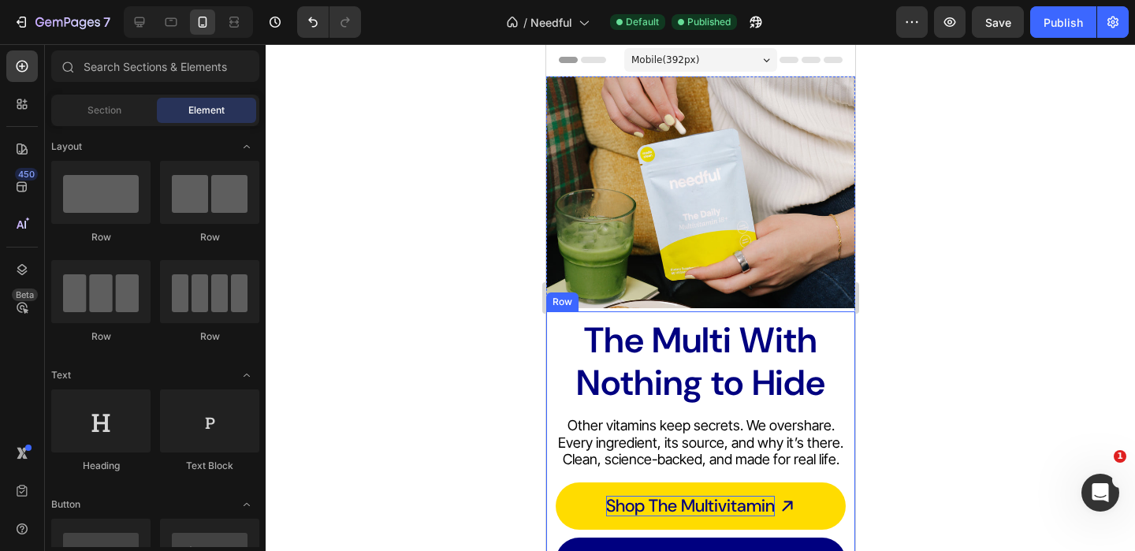
click at [462, 362] on div at bounding box center [700, 297] width 869 height 507
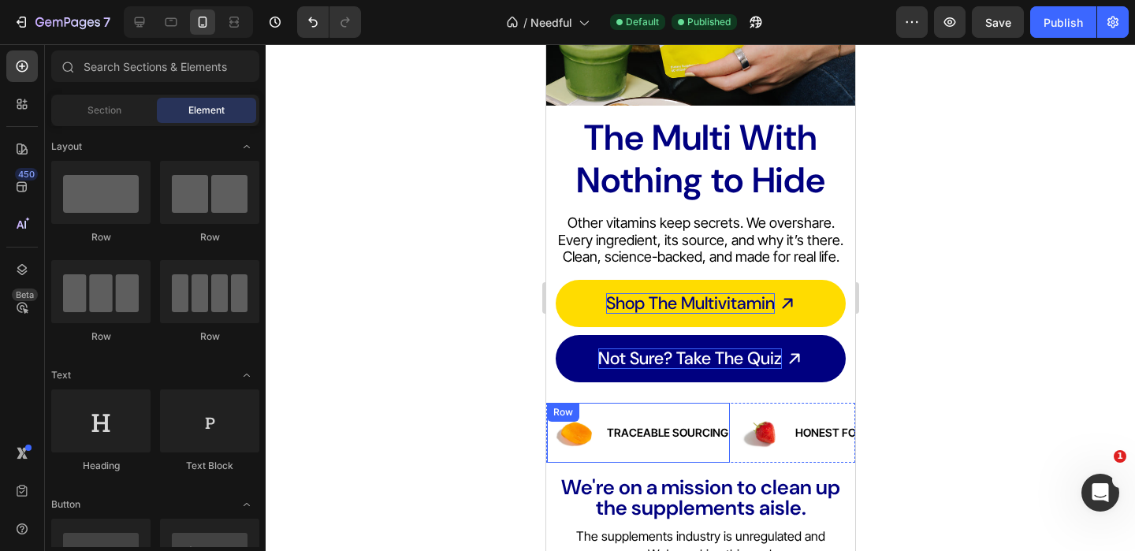
scroll to position [217, 0]
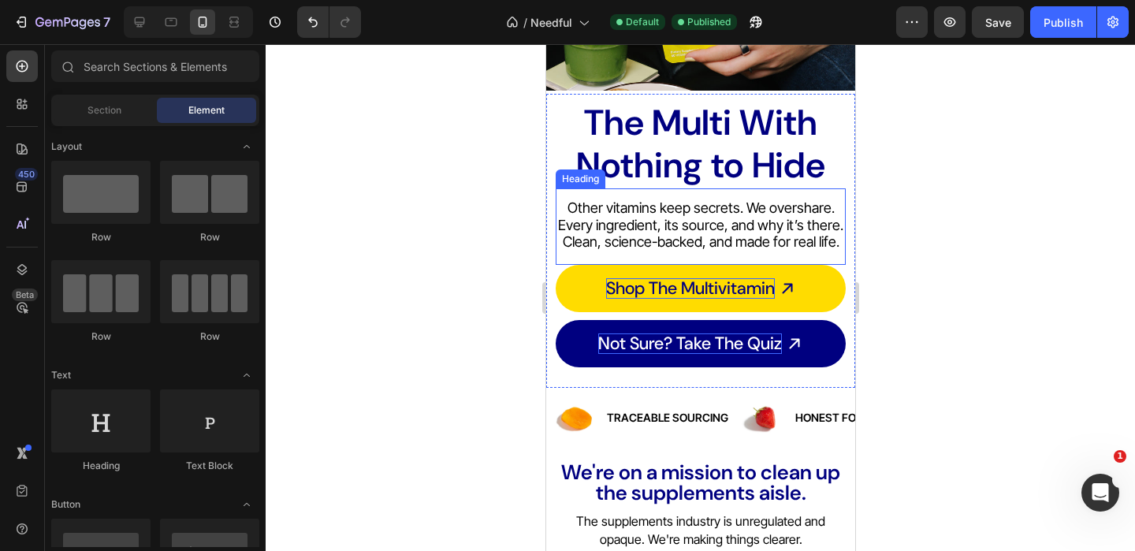
click at [635, 226] on p "Other vitamins keep secrets. We overshare. Every ingredient, its source, and wh…" at bounding box center [699, 224] width 287 height 51
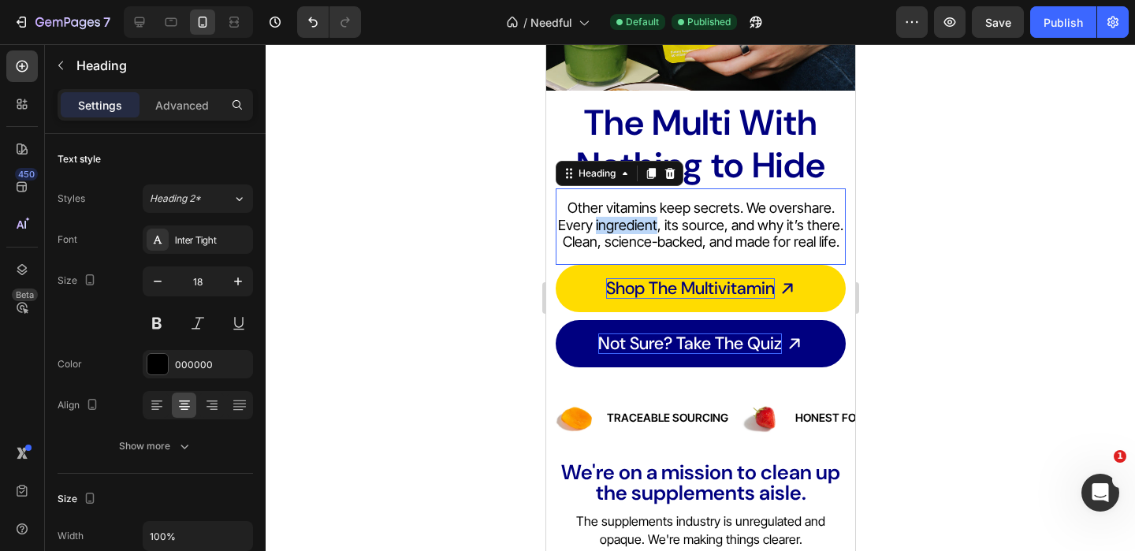
click at [635, 226] on p "Other vitamins keep secrets. We overshare. Every ingredient, its source, and wh…" at bounding box center [699, 224] width 287 height 51
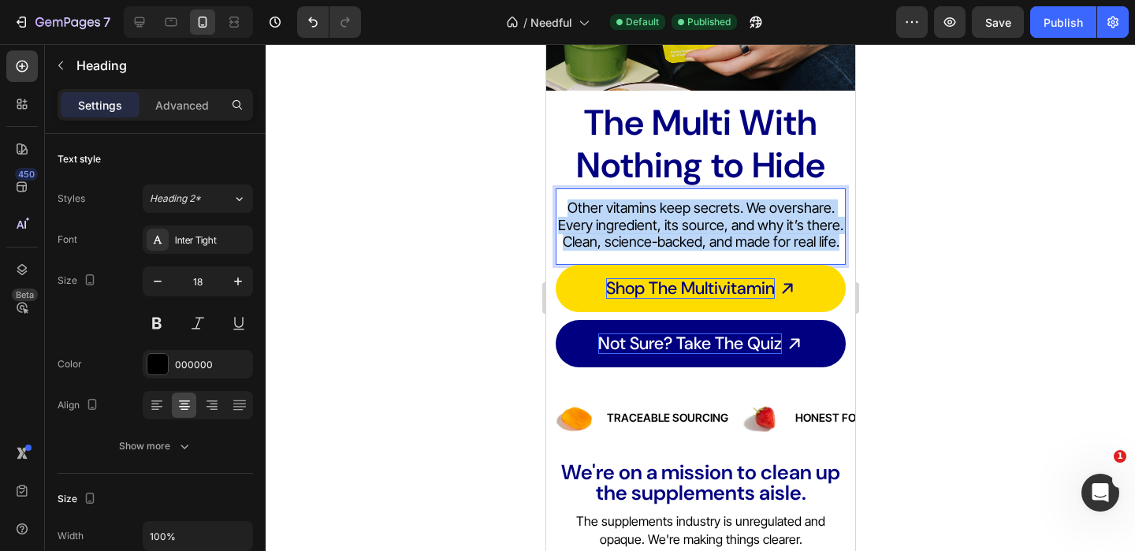
click at [635, 226] on p "Other vitamins keep secrets. We overshare. Every ingredient, its source, and wh…" at bounding box center [699, 224] width 287 height 51
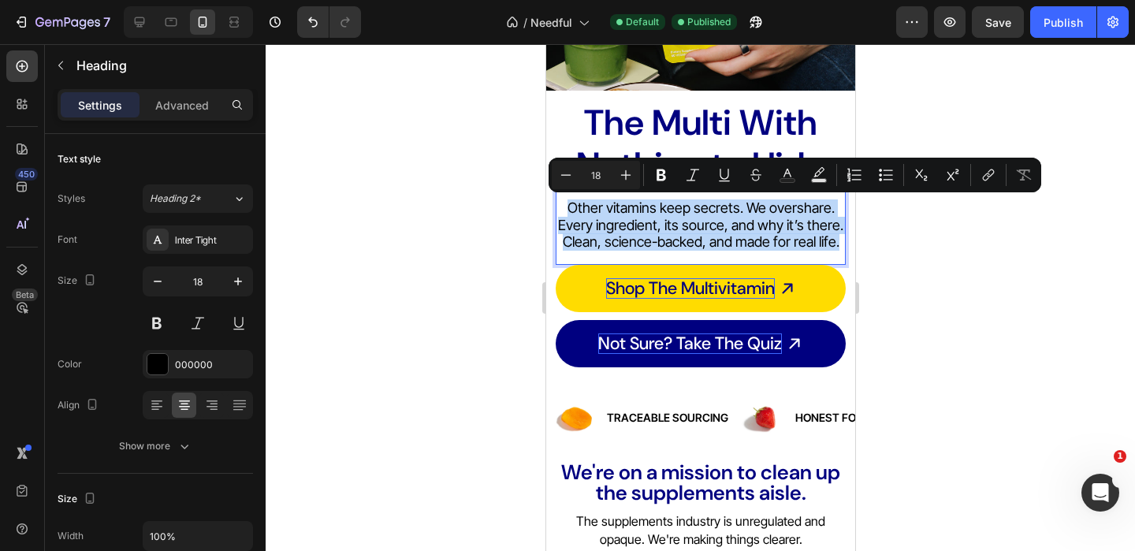
click at [635, 226] on p "Other vitamins keep secrets. We overshare. Every ingredient, its source, and wh…" at bounding box center [699, 224] width 287 height 51
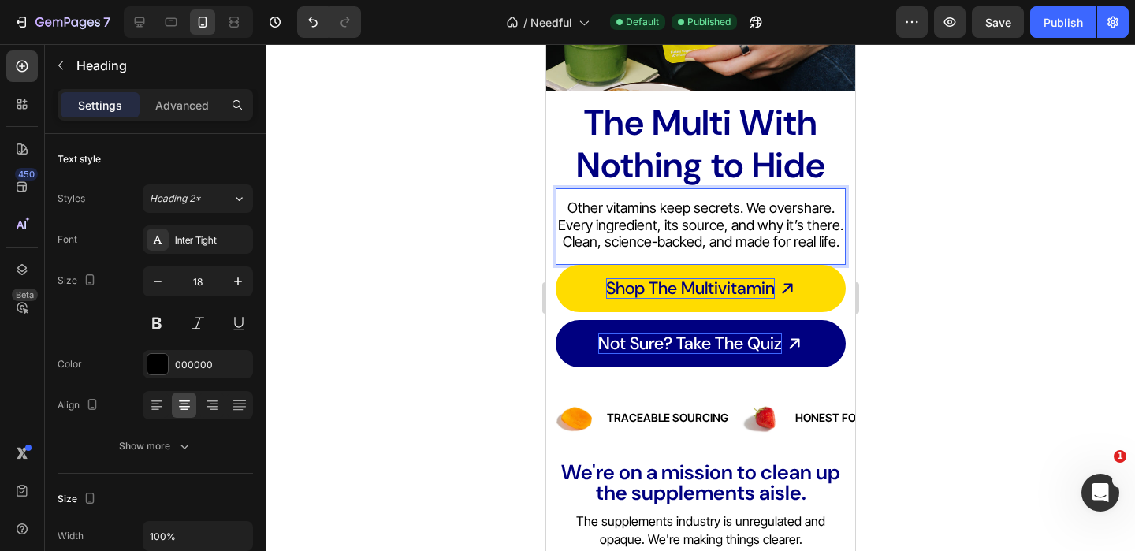
click at [597, 228] on p "Other vitamins keep secrets. We overshare. Every ingredient, its source, and wh…" at bounding box center [699, 224] width 287 height 51
click at [788, 231] on p "Other vitamins keep secrets. We overshare. Every ingredient, its source, and wh…" at bounding box center [699, 224] width 287 height 51
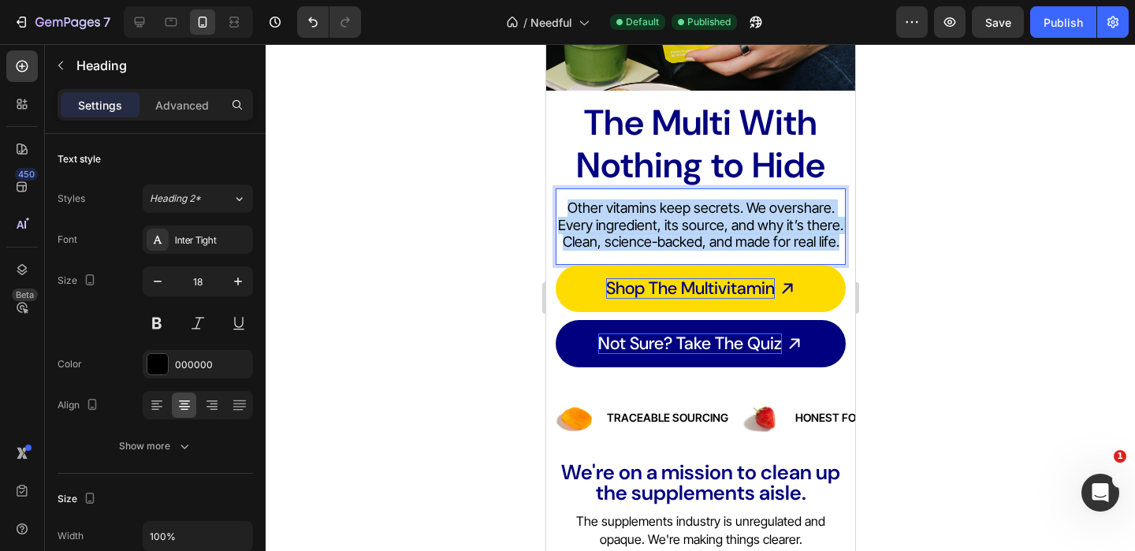
click at [788, 231] on p "Other vitamins keep secrets. We overshare. Every ingredient, its source, and wh…" at bounding box center [699, 224] width 287 height 51
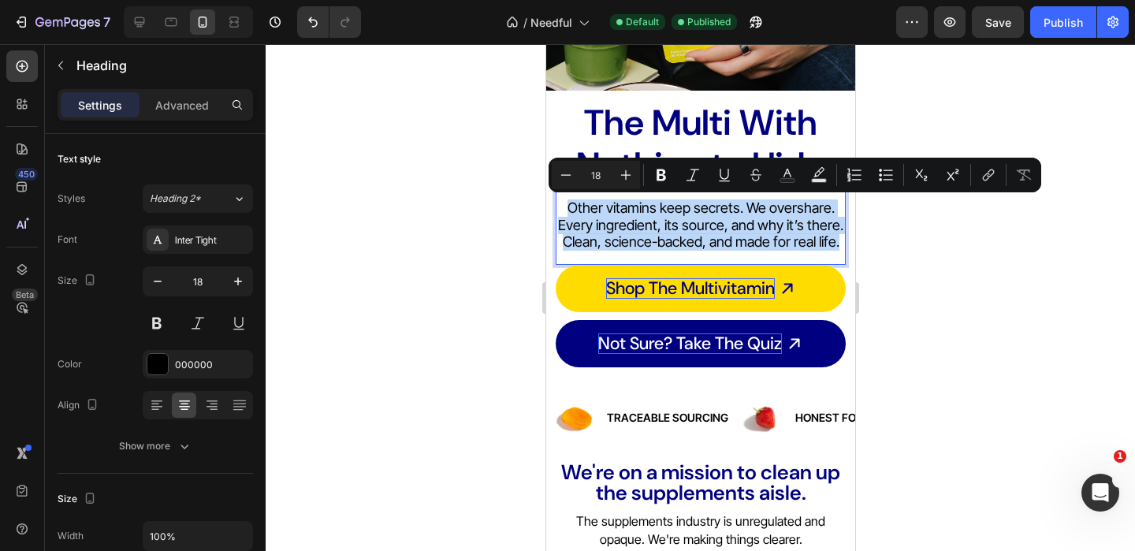
click at [788, 231] on p "Other vitamins keep secrets. We overshare. Every ingredient, its source, and wh…" at bounding box center [699, 224] width 287 height 51
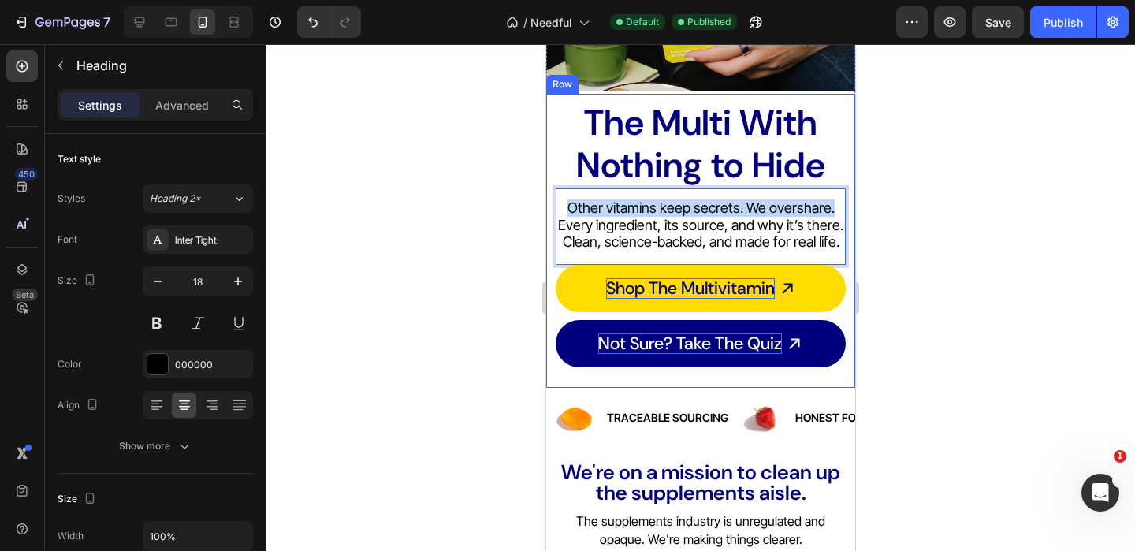
drag, startPoint x: 834, startPoint y: 210, endPoint x: 545, endPoint y: 204, distance: 289.2
click at [545, 204] on div "The Multi With Nothing to Hide Heading Other vitamins keep secrets. We overshar…" at bounding box center [699, 241] width 309 height 294
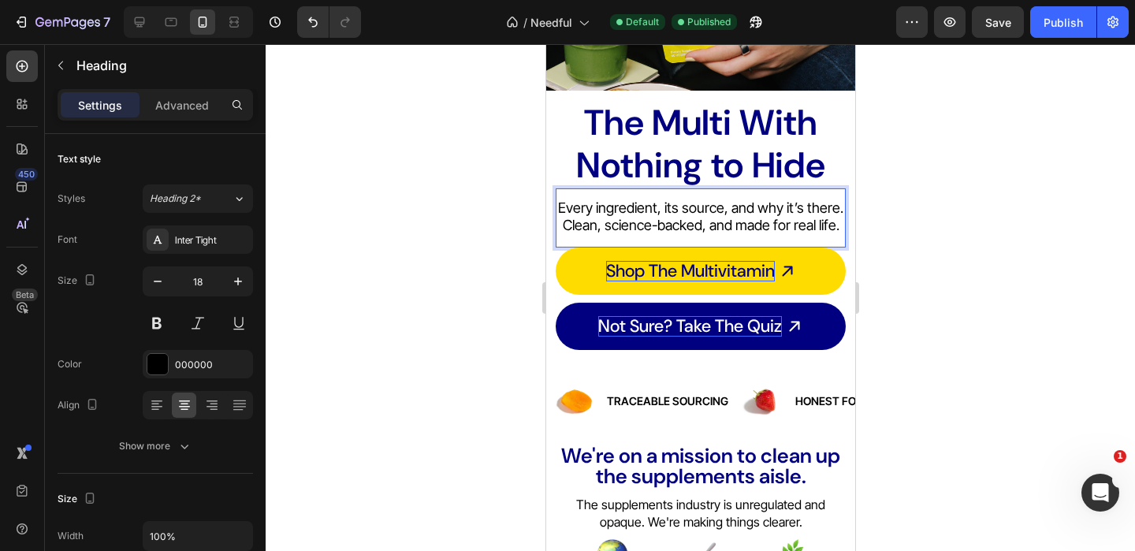
click at [695, 224] on p "Every ingredient, its source, and why it’s there. Clean, science-backed, and ma…" at bounding box center [699, 216] width 287 height 34
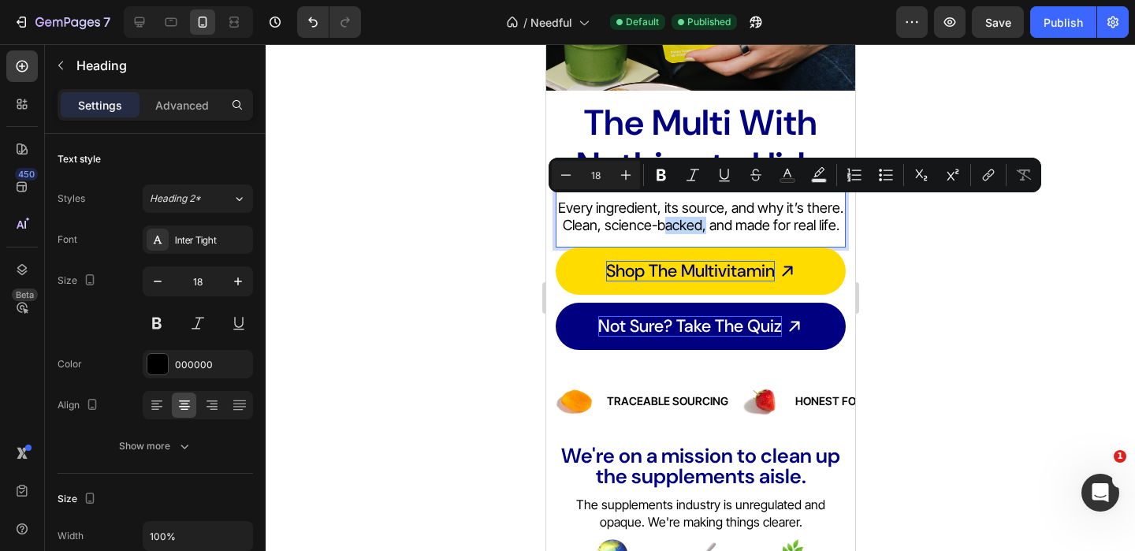
click at [743, 229] on p "Every ingredient, its source, and why it’s there. Clean, science-backed, and ma…" at bounding box center [699, 216] width 287 height 34
click at [830, 230] on p "Every ingredient, its source, and why it’s there. Clean, science-backed, and ma…" at bounding box center [699, 216] width 287 height 34
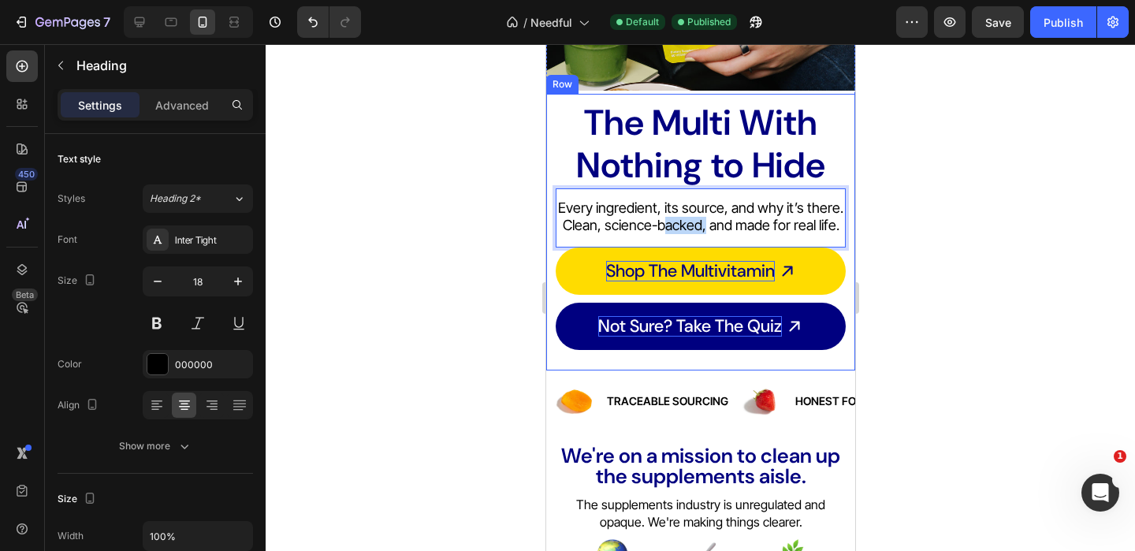
drag, startPoint x: 838, startPoint y: 228, endPoint x: 551, endPoint y: 223, distance: 286.8
click at [551, 223] on div "The Multi With Nothing to Hide Heading Every ingredient, its source, and why it…" at bounding box center [699, 232] width 309 height 277
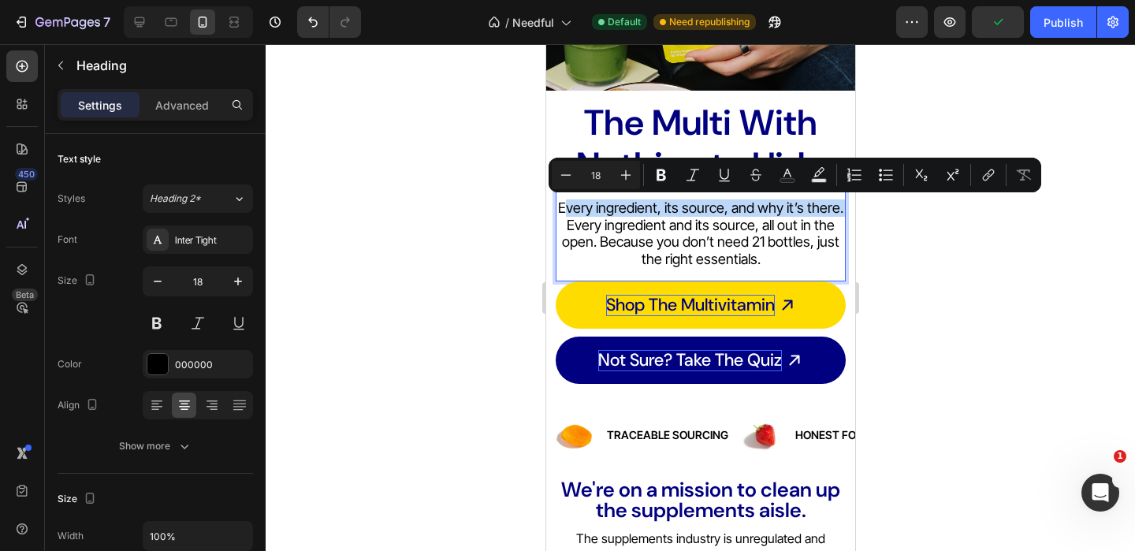
drag, startPoint x: 562, startPoint y: 210, endPoint x: 860, endPoint y: 207, distance: 298.6
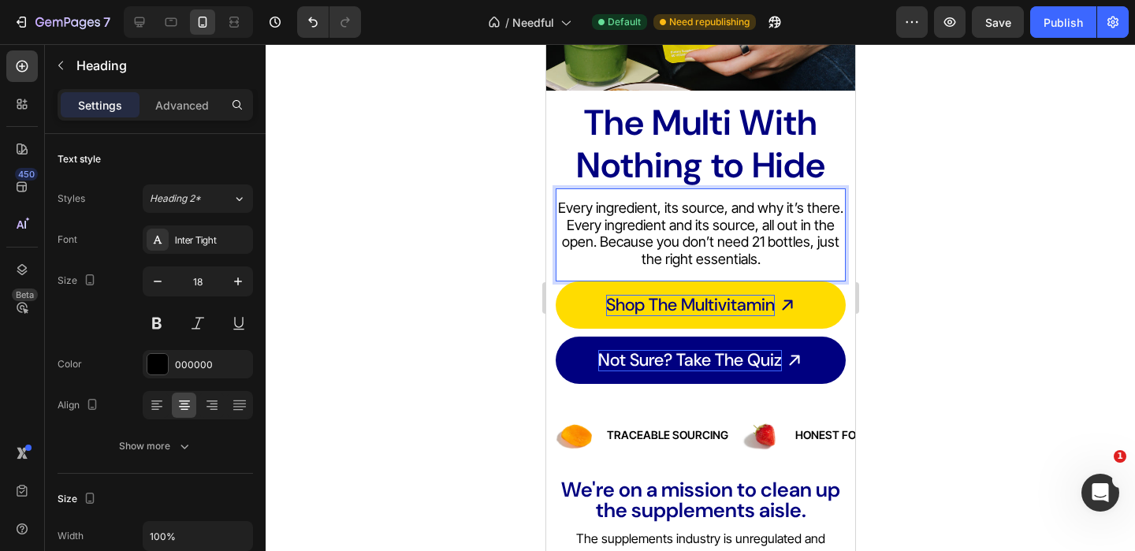
click at [745, 238] on p "Every ingredient, its source, and why it’s there. Every ingredient and its sour…" at bounding box center [699, 233] width 287 height 68
drag, startPoint x: 598, startPoint y: 241, endPoint x: 566, endPoint y: 227, distance: 34.6
click at [566, 227] on p "Every ingredient, its source, and why it’s there. Every ingredient and its sour…" at bounding box center [699, 233] width 287 height 68
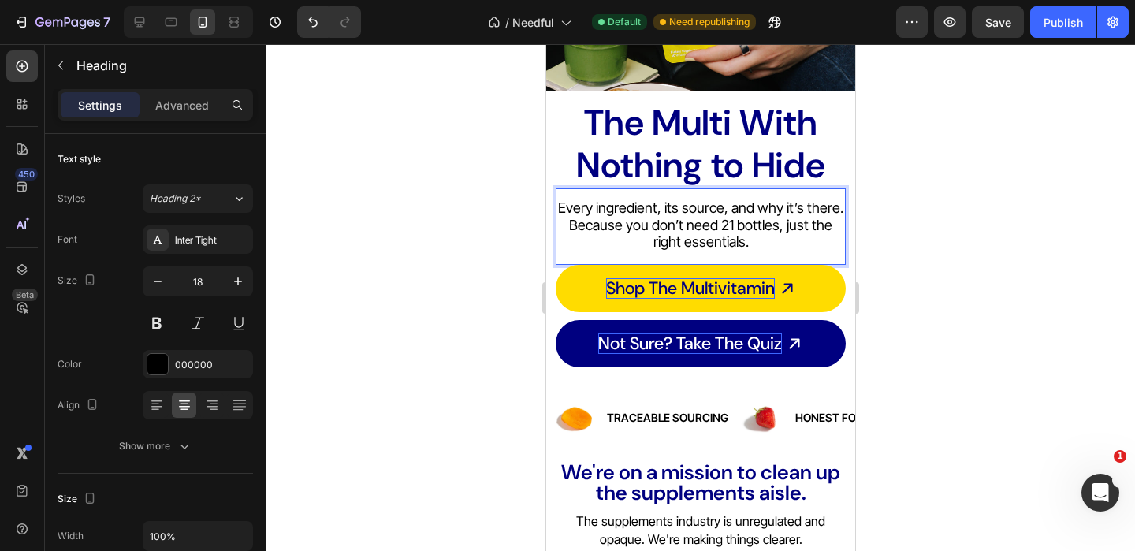
click at [613, 241] on p "Every ingredient, its source, and why it’s there. Because you don’t need 21 bot…" at bounding box center [699, 224] width 287 height 51
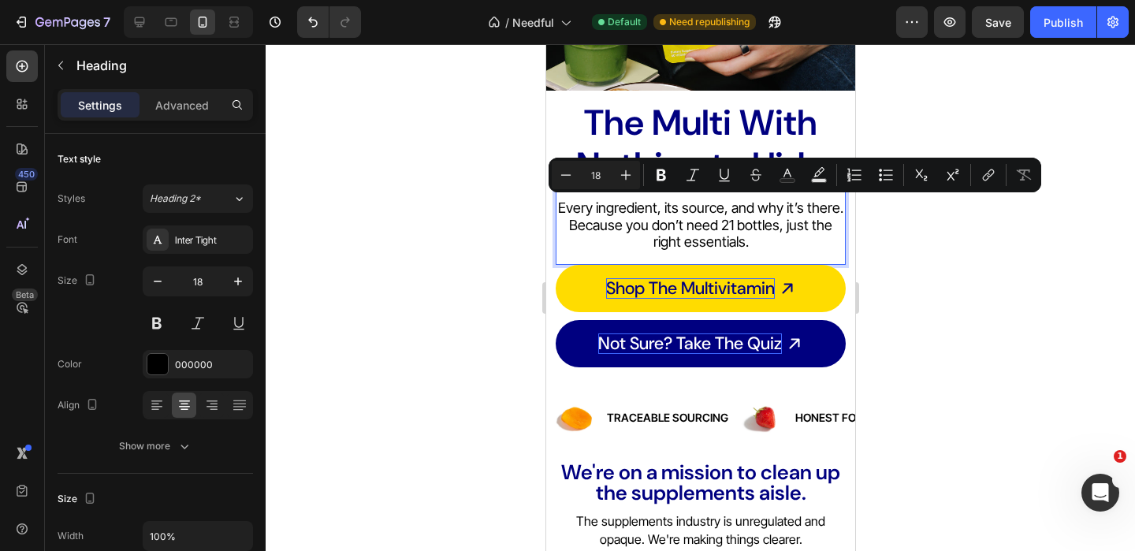
copy p "Every ingredient, its source, and why it’s there. Because you don’t need 21 bot…"
click at [733, 229] on p "Every ingredient, its source, and why it’s there. Because you don’t need 21 bot…" at bounding box center [699, 224] width 287 height 51
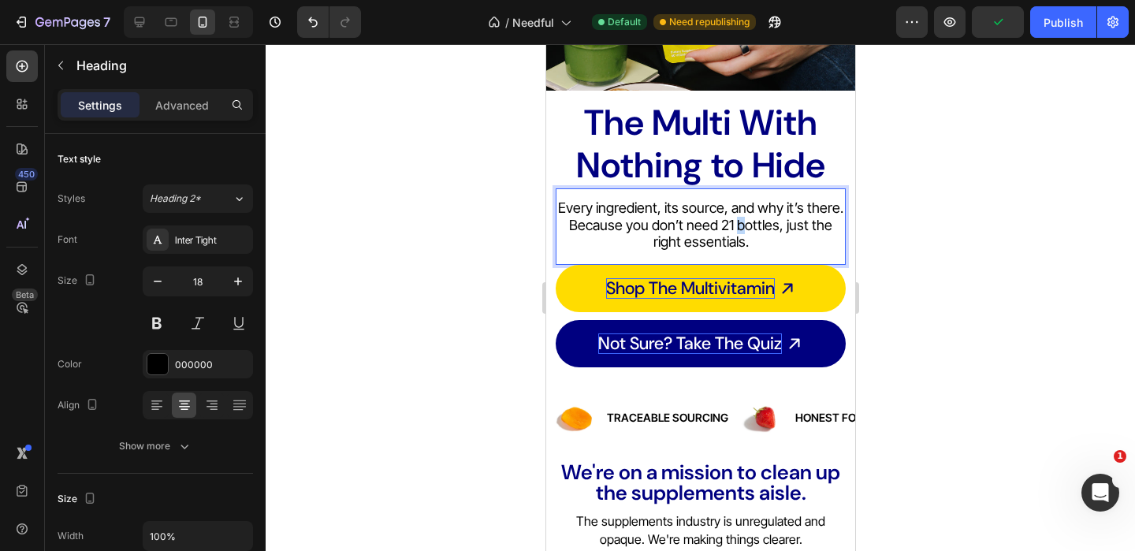
click at [733, 229] on p "Every ingredient, its source, and why it’s there. Because you don’t need 21 bot…" at bounding box center [699, 224] width 287 height 51
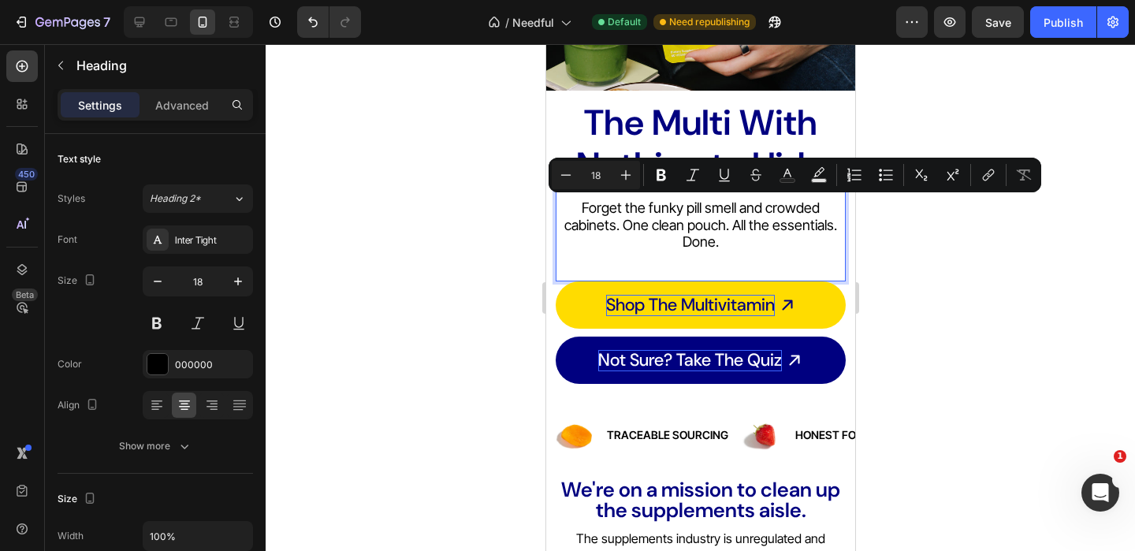
click at [725, 258] on p "Rich Text Editor. Editing area: main" at bounding box center [699, 259] width 287 height 17
click at [725, 259] on p "Rich Text Editor. Editing area: main" at bounding box center [699, 259] width 287 height 17
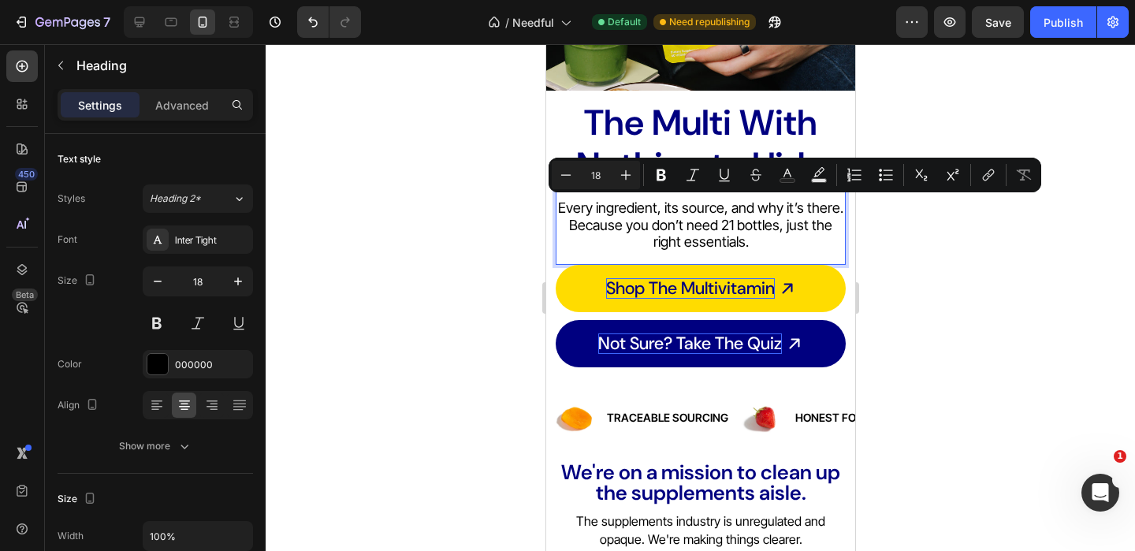
click at [424, 232] on div at bounding box center [700, 297] width 869 height 507
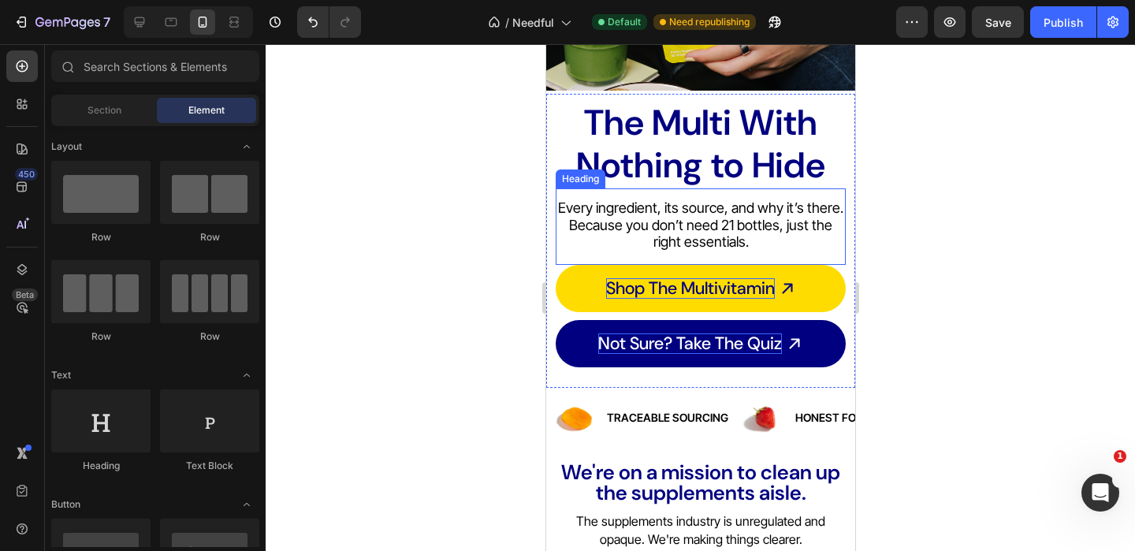
scroll to position [107, 0]
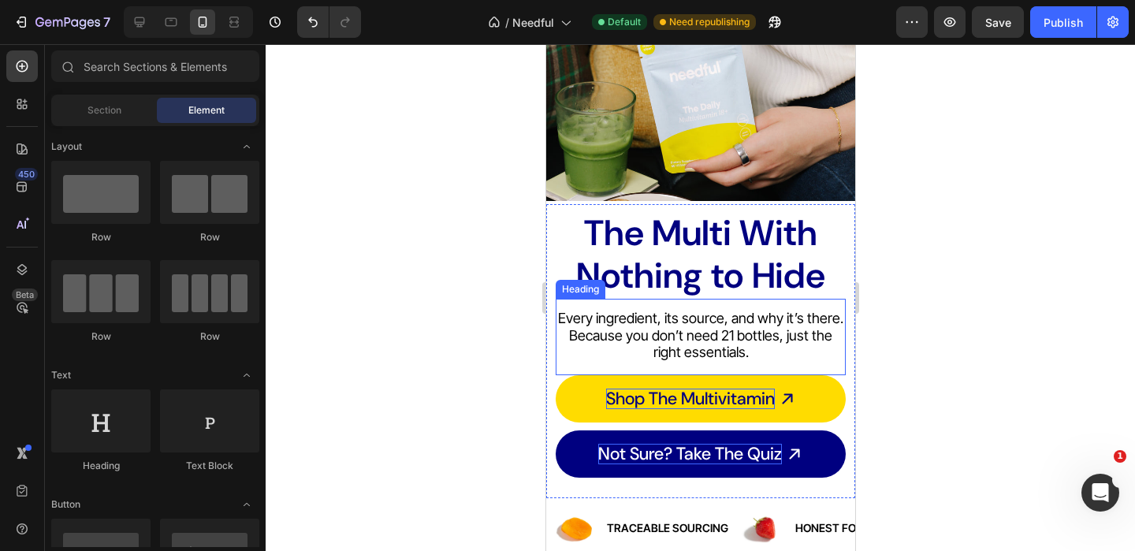
click at [660, 336] on p "Every ingredient, its source, and why it’s there. Because you don’t need 21 bot…" at bounding box center [699, 335] width 287 height 51
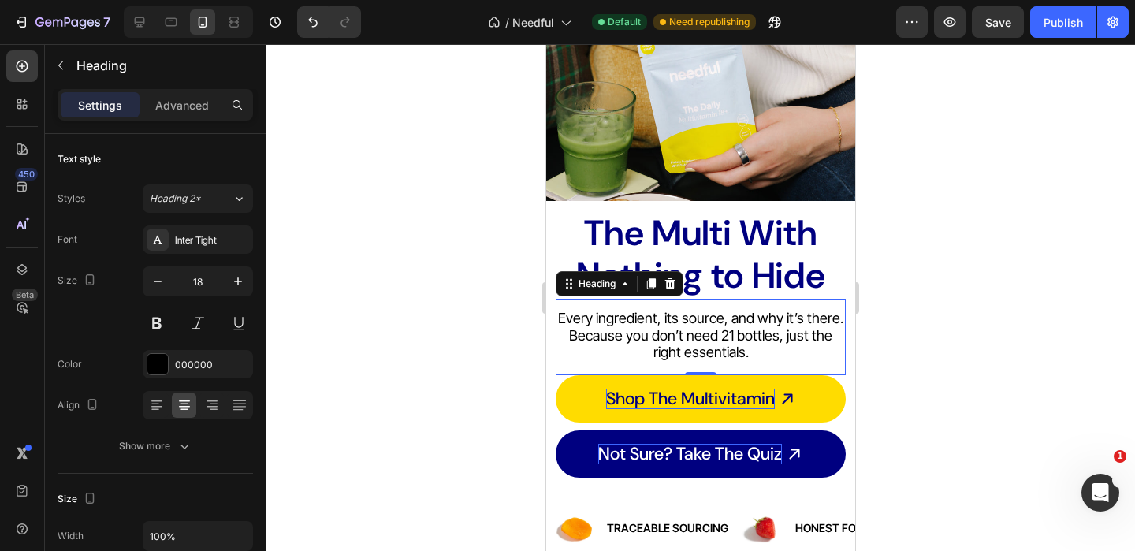
click at [660, 336] on p "Every ingredient, its source, and why it’s there. Because you don’t need 21 bot…" at bounding box center [699, 335] width 287 height 51
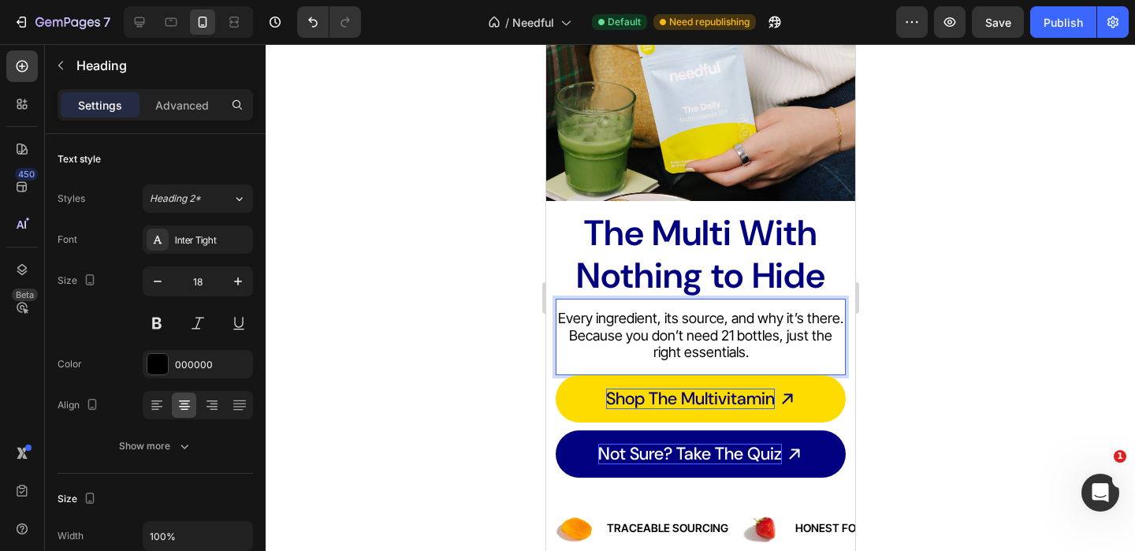
click at [660, 336] on p "Every ingredient, its source, and why it’s there. Because you don’t need 21 bot…" at bounding box center [699, 335] width 287 height 51
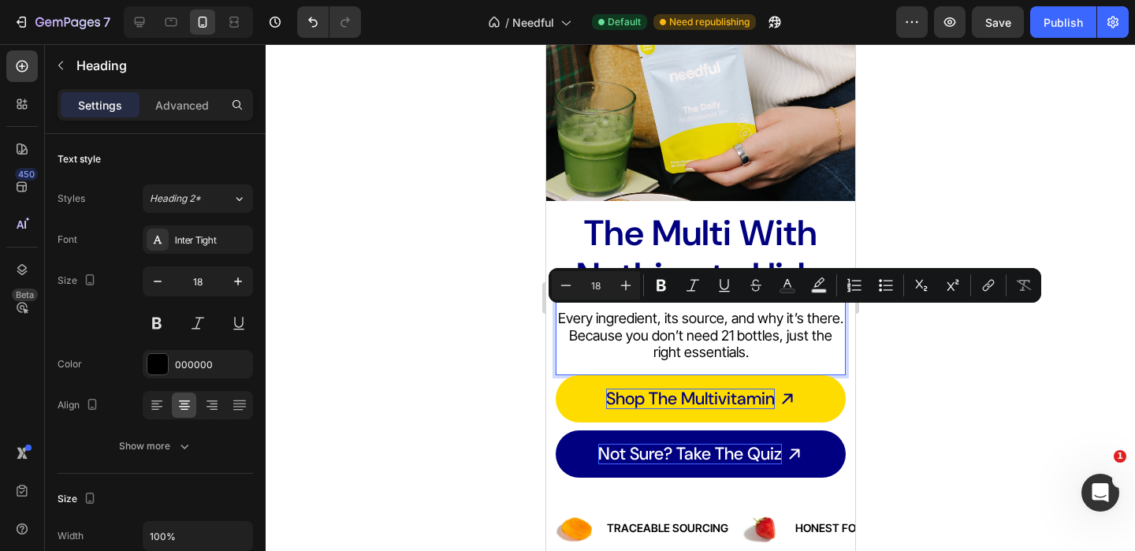
click at [727, 340] on p "Every ingredient, its source, and why it’s there. Because you don’t need 21 bot…" at bounding box center [699, 335] width 287 height 51
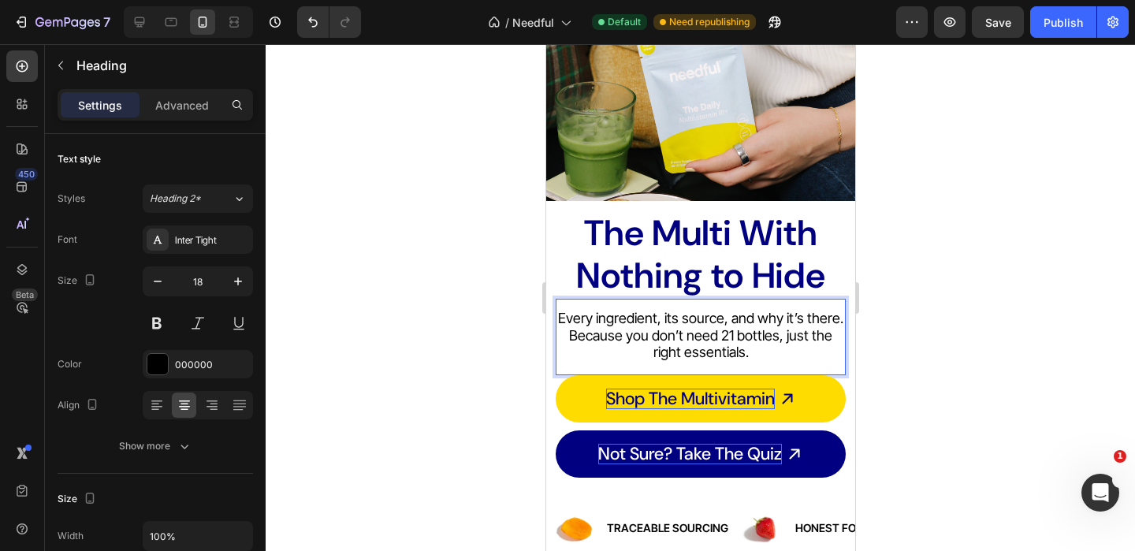
click at [687, 328] on p "Every ingredient, its source, and why it’s there. Because you don’t need 21 bot…" at bounding box center [699, 335] width 287 height 51
copy p "Every ingredient, its source, and why it’s there. Because you don’t need 21 bot…"
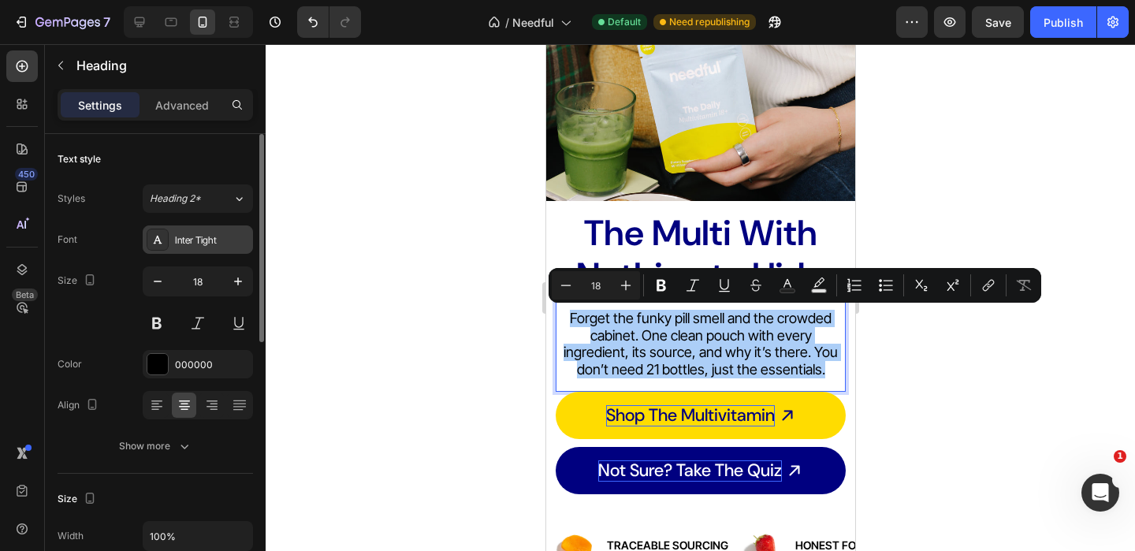
click at [218, 240] on div "Inter Tight" at bounding box center [212, 240] width 74 height 14
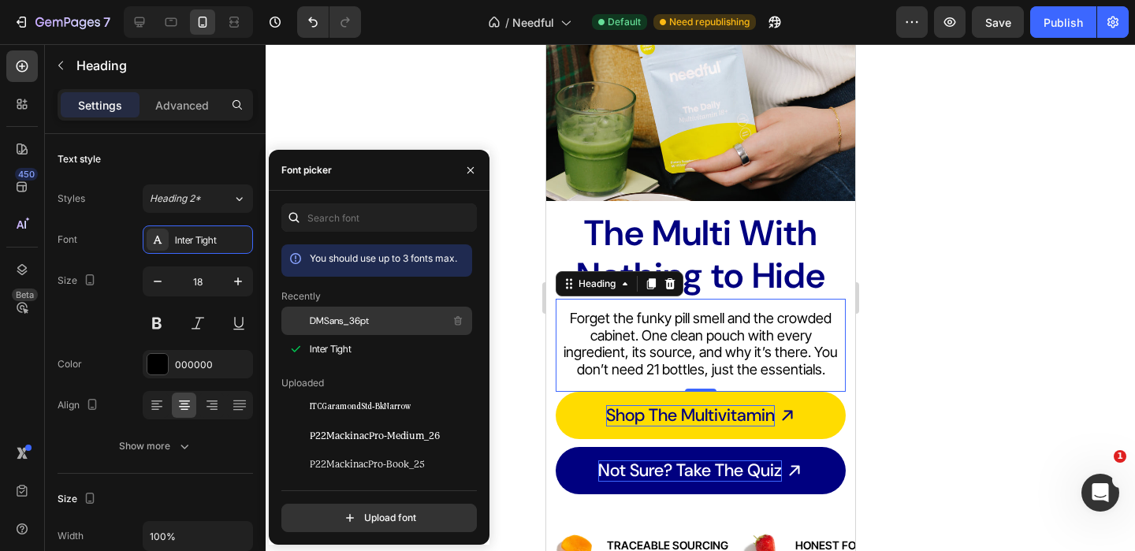
click at [355, 325] on span "DMSans_36pt" at bounding box center [339, 321] width 59 height 14
click at [450, 133] on div at bounding box center [700, 297] width 869 height 507
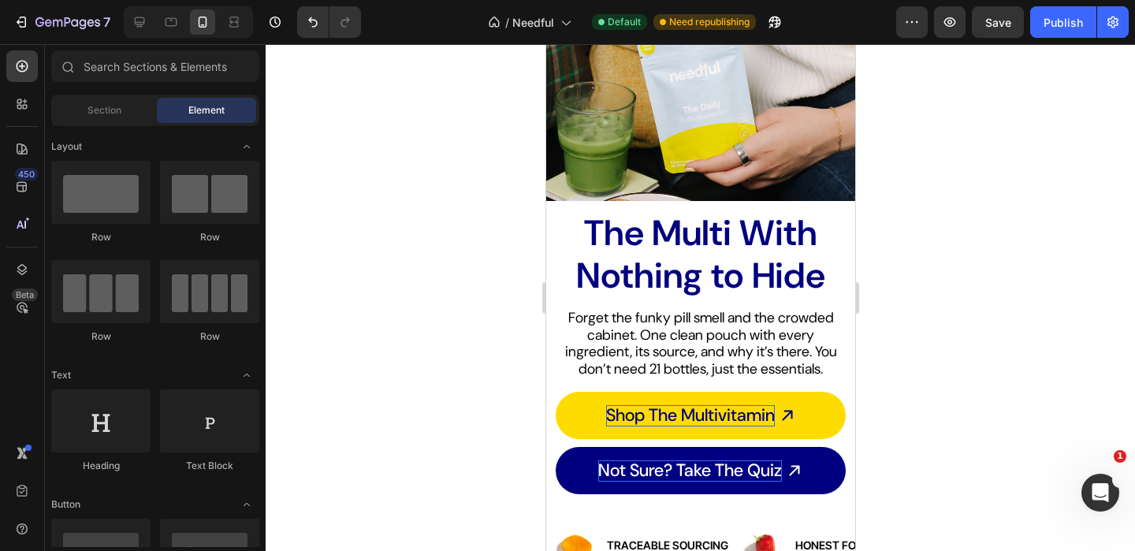
click at [481, 240] on div at bounding box center [700, 297] width 869 height 507
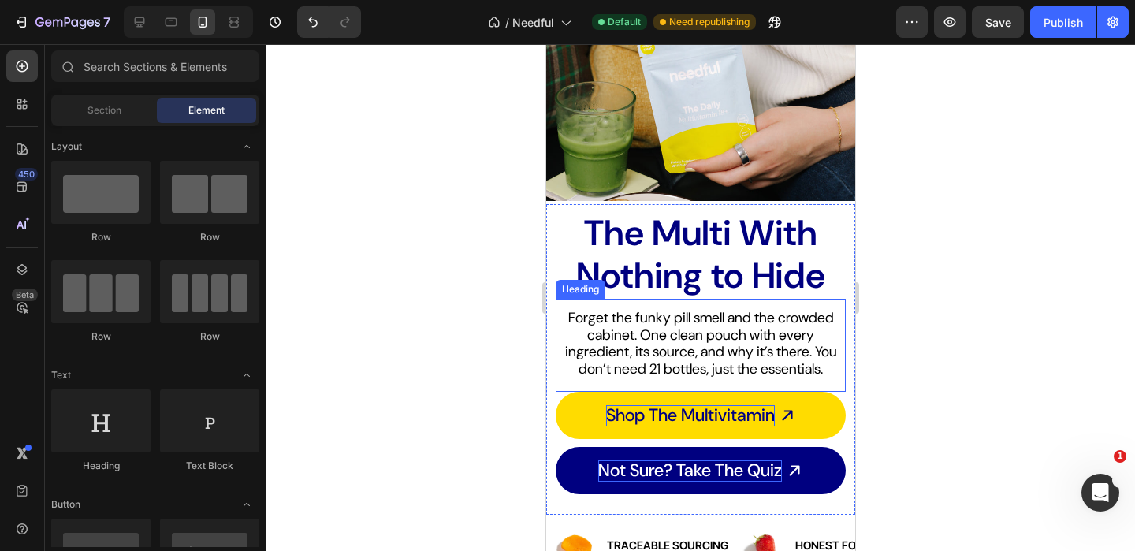
click at [661, 336] on p "Forget the funky pill smell and the crowded cabinet. One clean pouch with every…" at bounding box center [699, 344] width 287 height 68
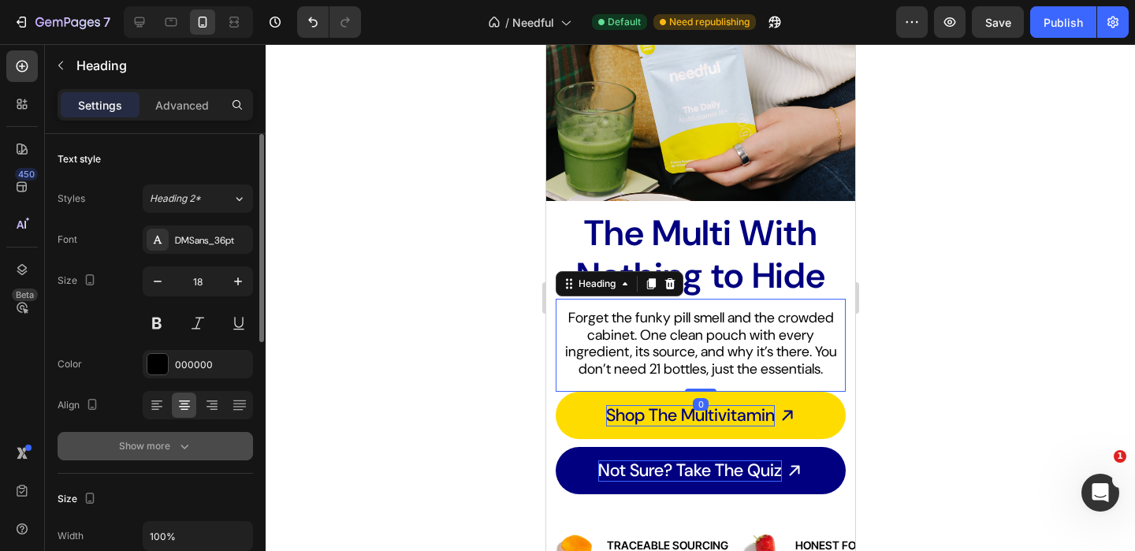
click at [188, 440] on icon "button" at bounding box center [184, 446] width 16 height 16
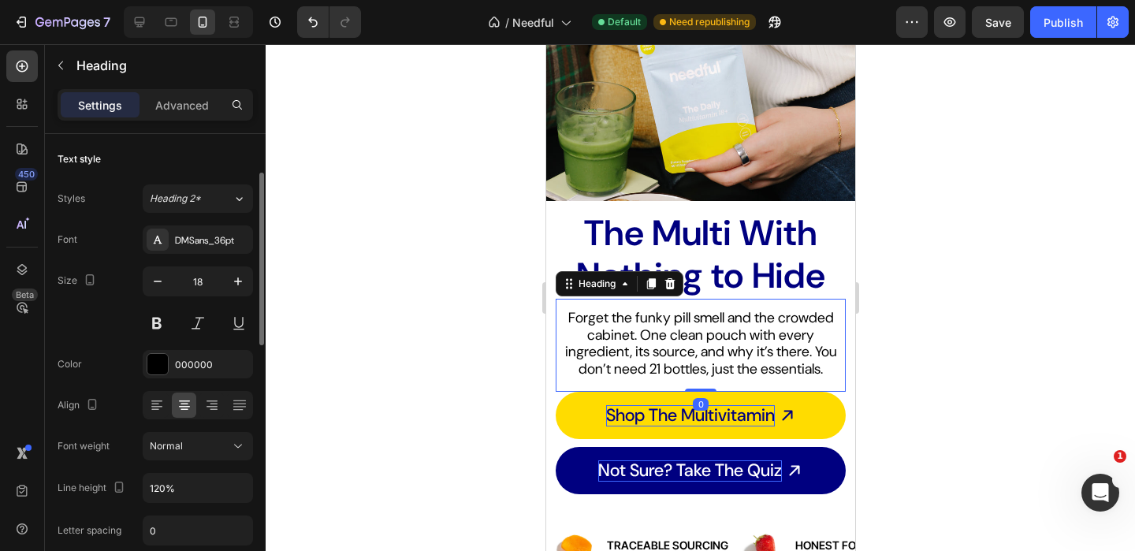
scroll to position [52, 0]
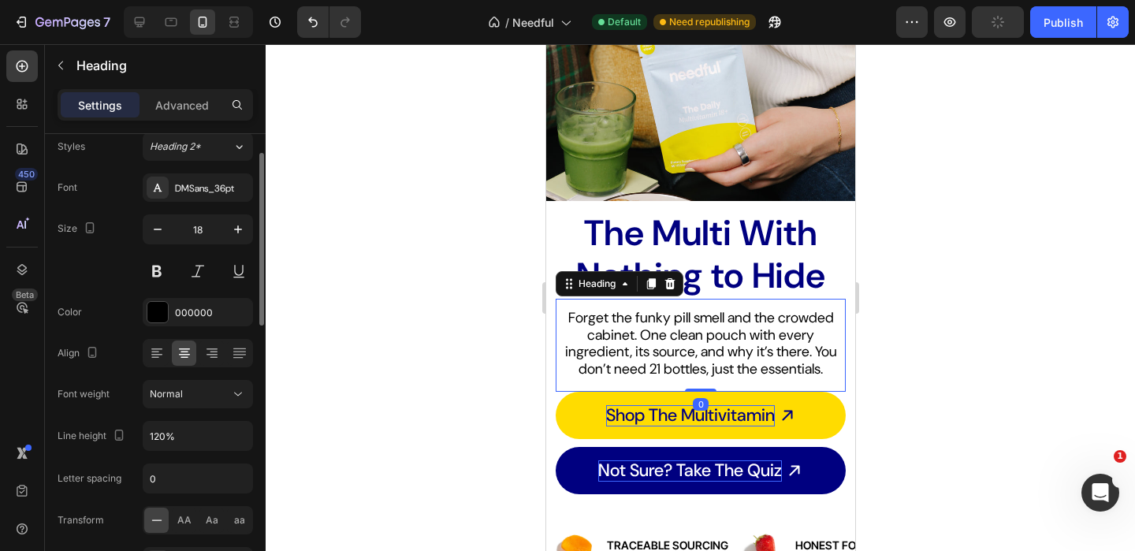
click at [418, 390] on div at bounding box center [700, 297] width 869 height 507
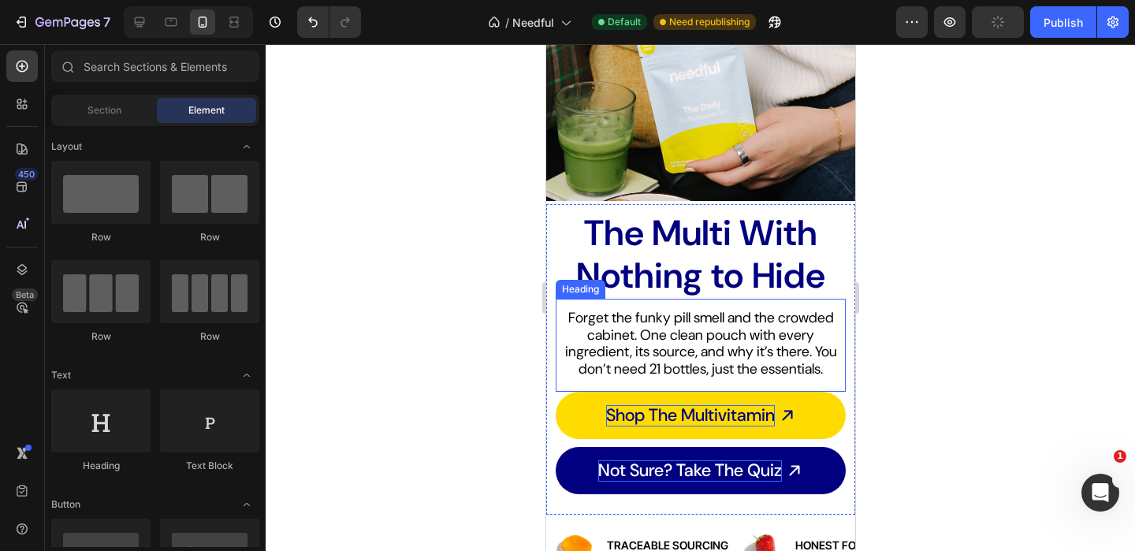
click at [704, 333] on p "Forget the funky pill smell and the crowded cabinet. One clean pouch with every…" at bounding box center [699, 344] width 287 height 68
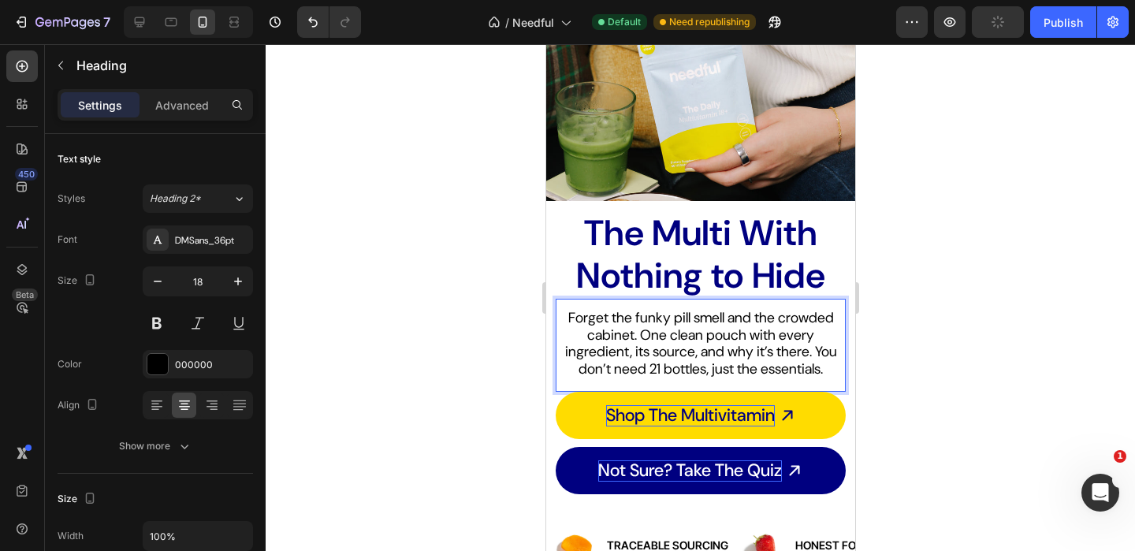
click at [663, 333] on p "Forget the funky pill smell and the crowded cabinet. One clean pouch with every…" at bounding box center [699, 344] width 287 height 68
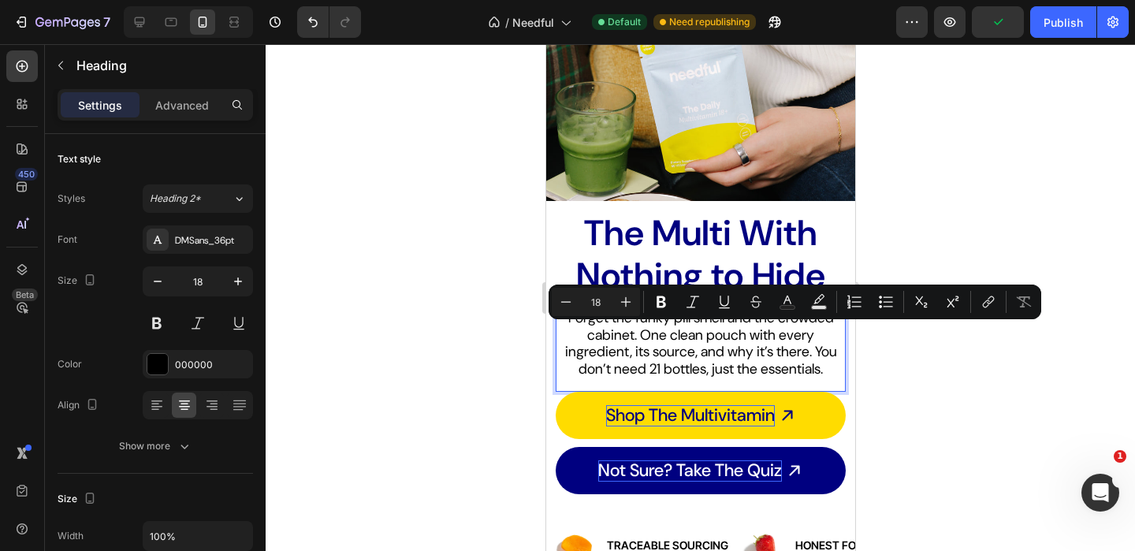
click at [647, 338] on p "Forget the funky pill smell and the crowded cabinet. One clean pouch with every…" at bounding box center [699, 344] width 287 height 68
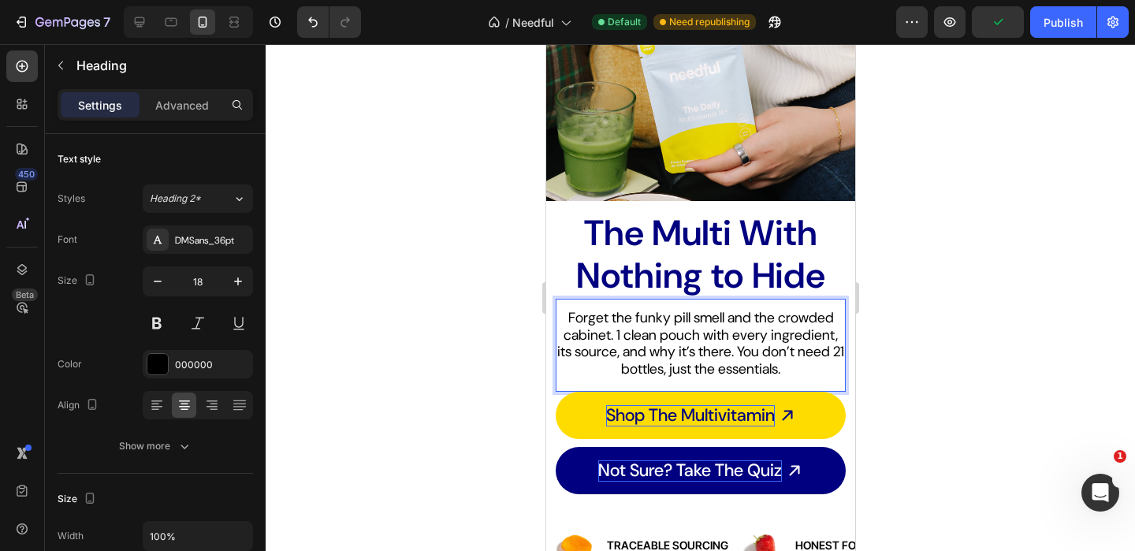
click at [427, 387] on div at bounding box center [700, 297] width 869 height 507
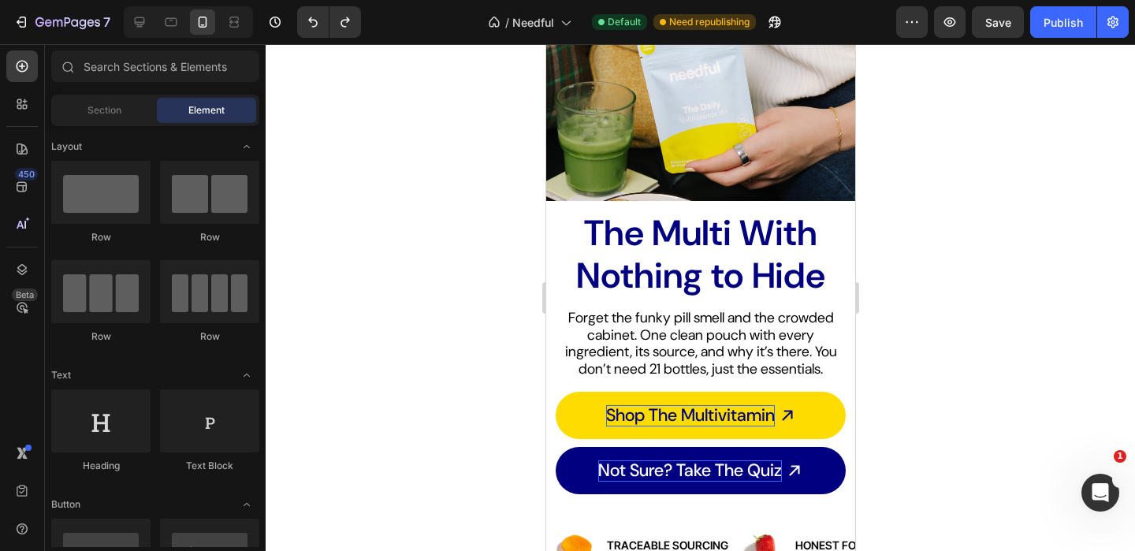
click at [420, 402] on div at bounding box center [700, 297] width 869 height 507
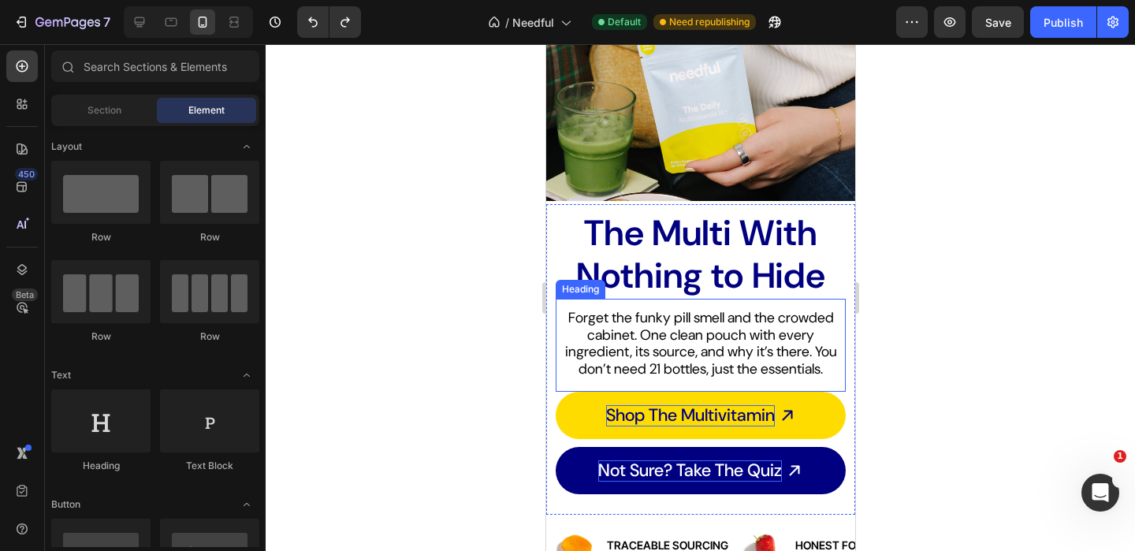
scroll to position [122, 0]
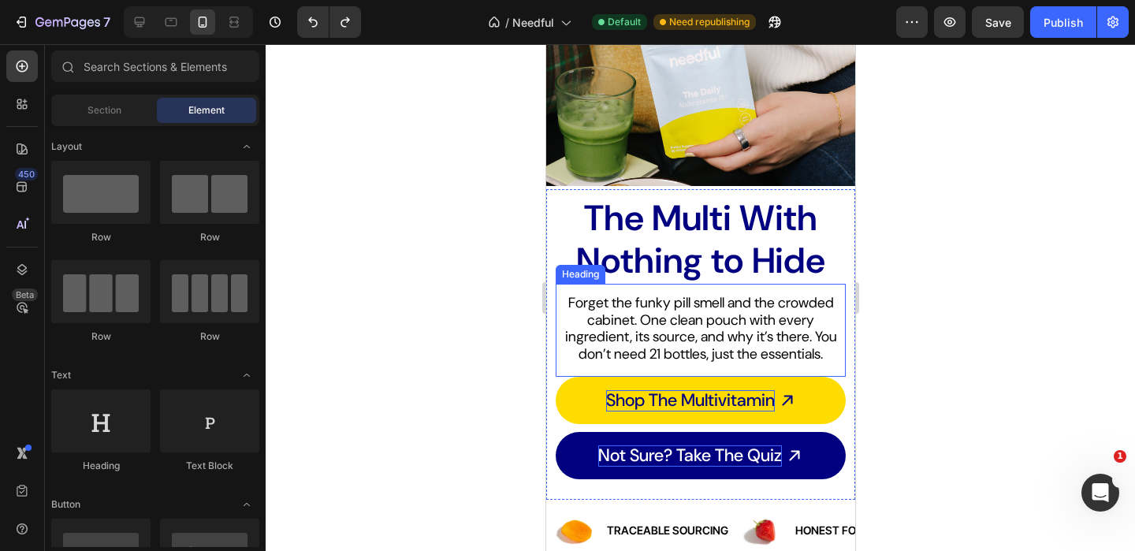
click at [664, 317] on h2 "Forget the funky pill smell and the crowded cabinet. One clean pouch with every…" at bounding box center [700, 328] width 290 height 71
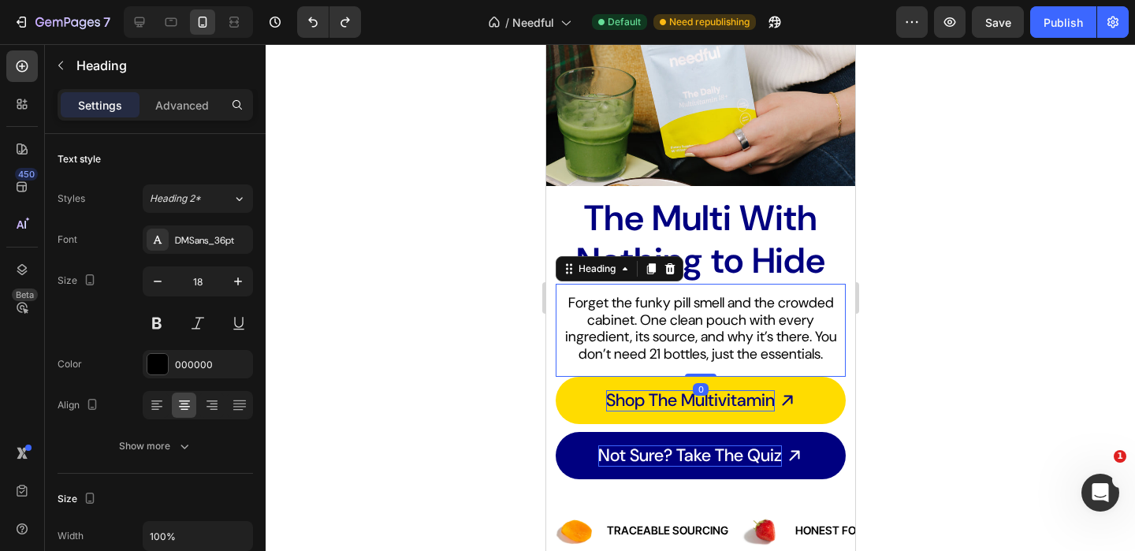
click at [455, 370] on div at bounding box center [700, 297] width 869 height 507
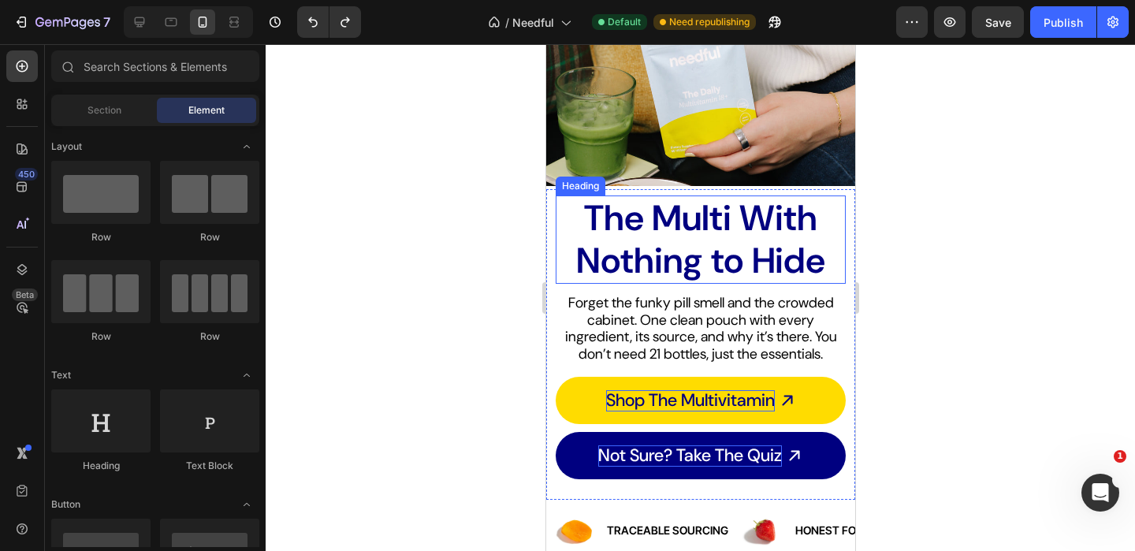
click at [747, 239] on p "The Multi With Nothing to Hide" at bounding box center [699, 239] width 287 height 85
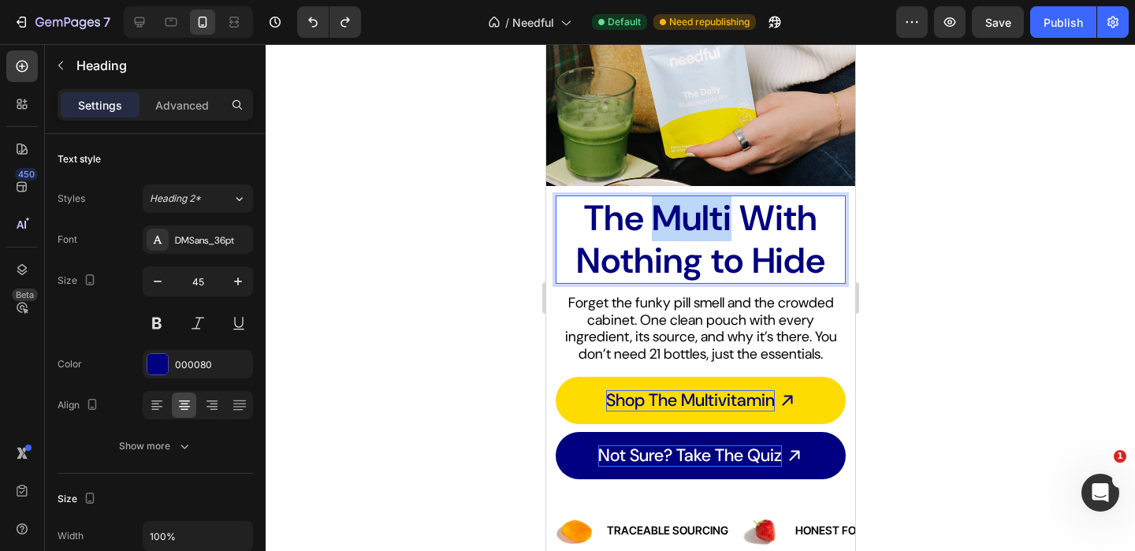
click at [686, 232] on p "The Multi With Nothing to Hide" at bounding box center [699, 239] width 287 height 85
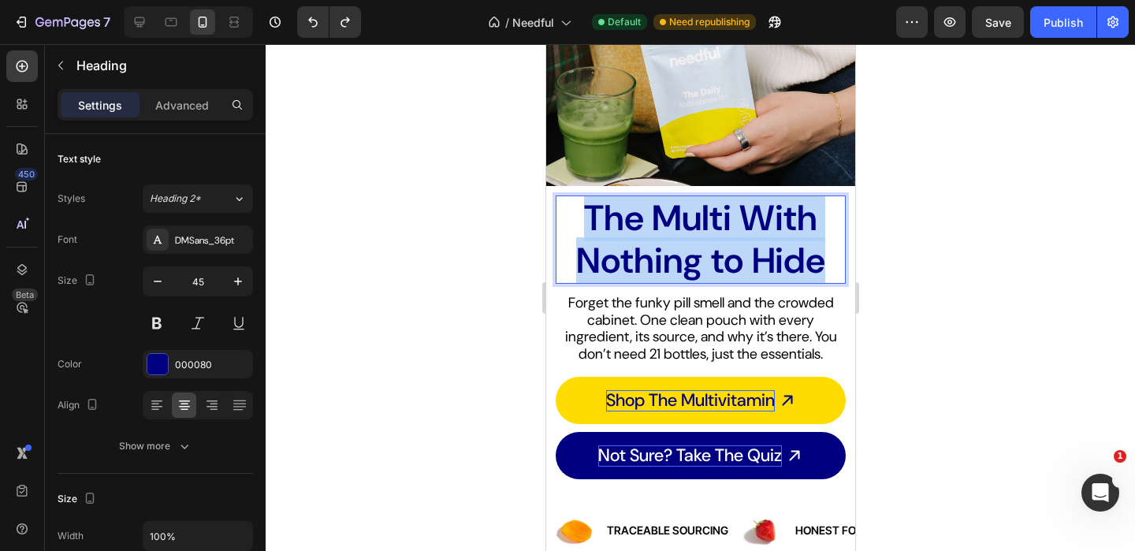
click at [686, 232] on p "The Multi With Nothing to Hide" at bounding box center [699, 239] width 287 height 85
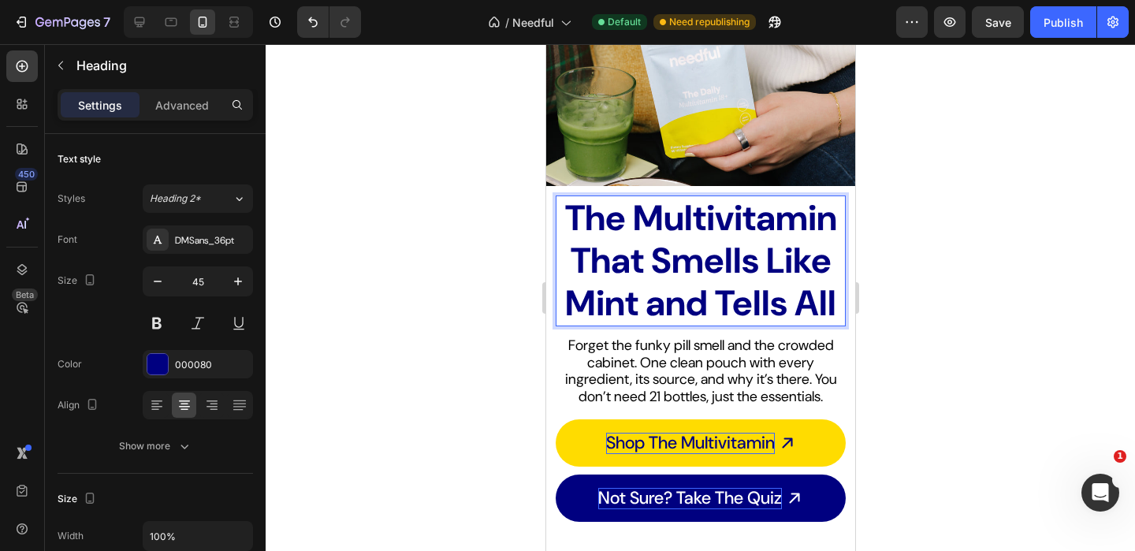
click at [757, 230] on strong "The Multivitamin That Smells Like Mint and Tells All" at bounding box center [700, 261] width 272 height 132
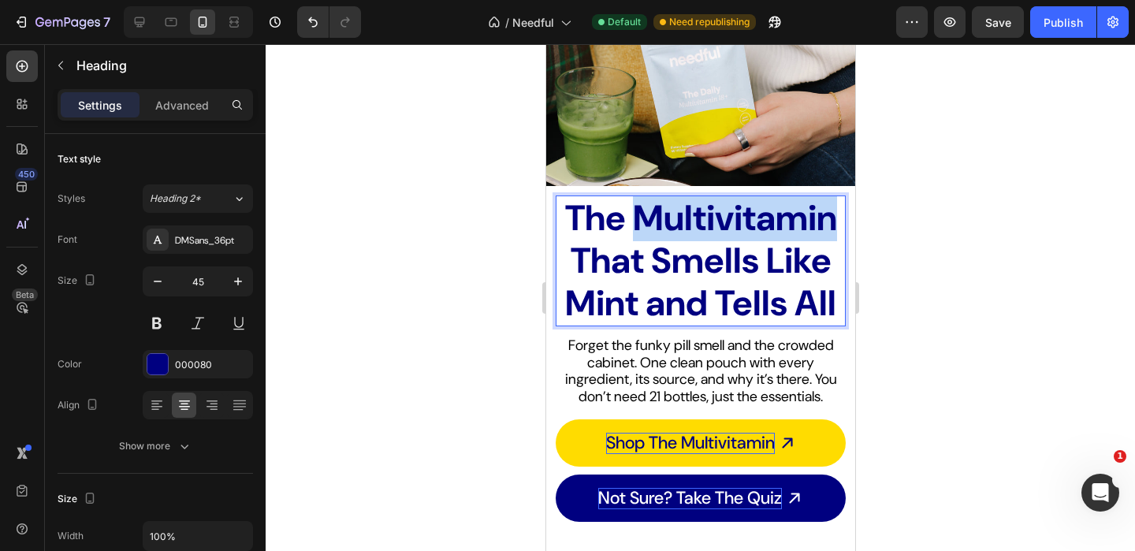
click at [757, 230] on strong "The Multivitamin That Smells Like Mint and Tells All" at bounding box center [700, 261] width 272 height 132
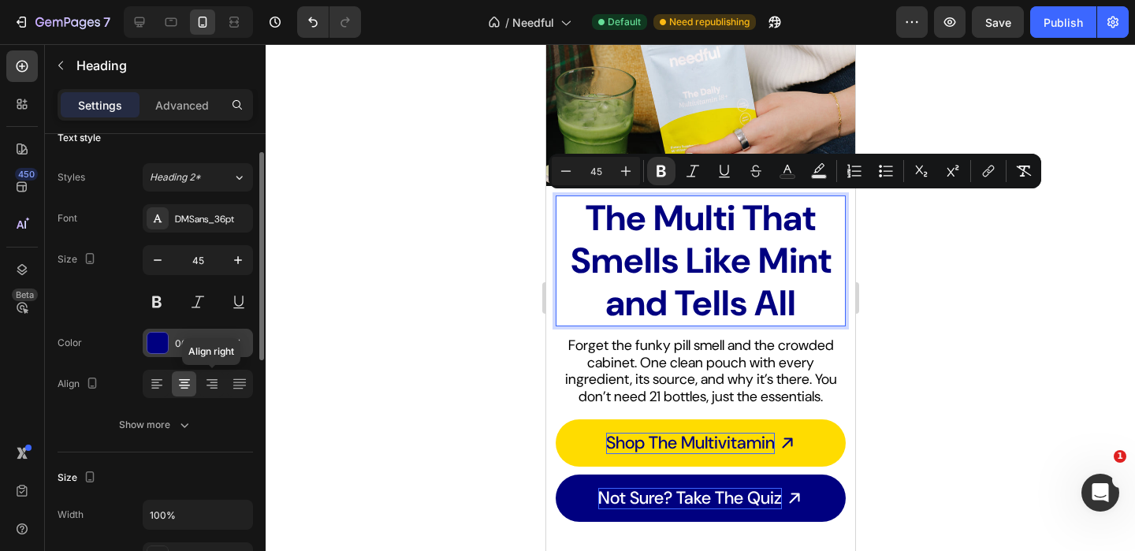
scroll to position [39, 0]
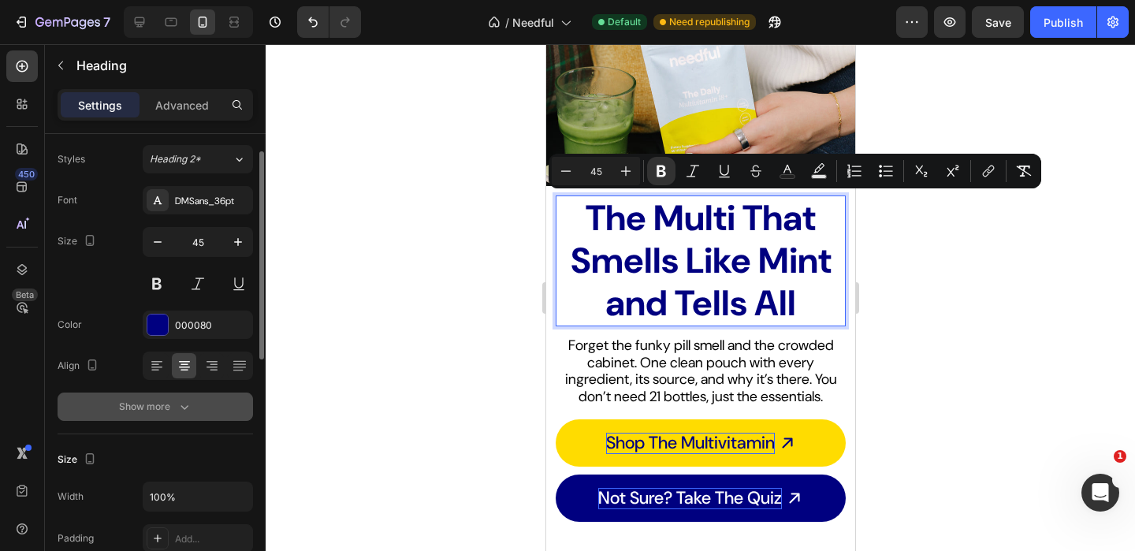
click at [193, 396] on button "Show more" at bounding box center [155, 406] width 195 height 28
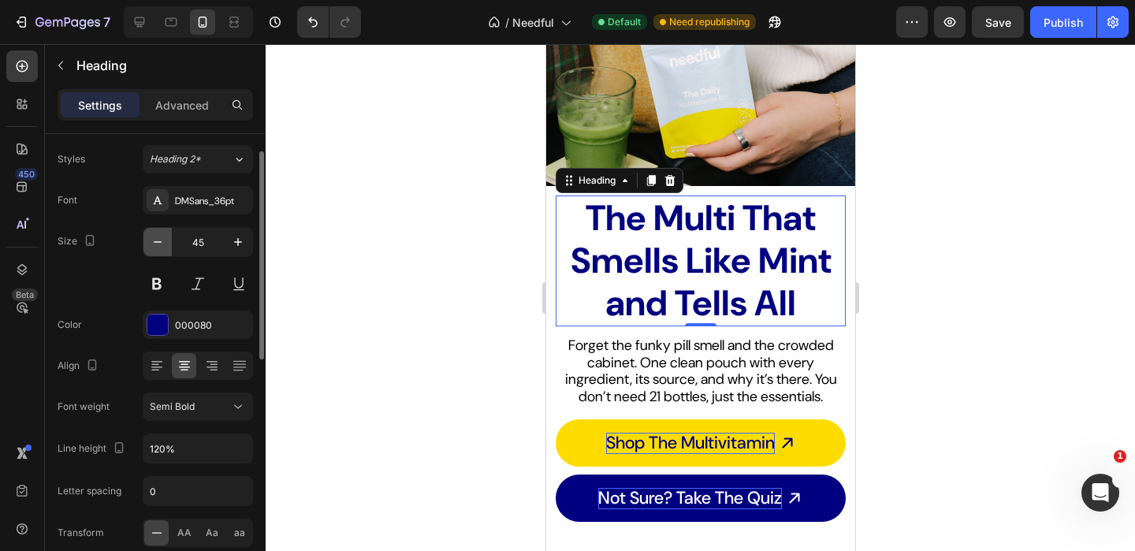
click at [154, 248] on icon "button" at bounding box center [158, 242] width 16 height 16
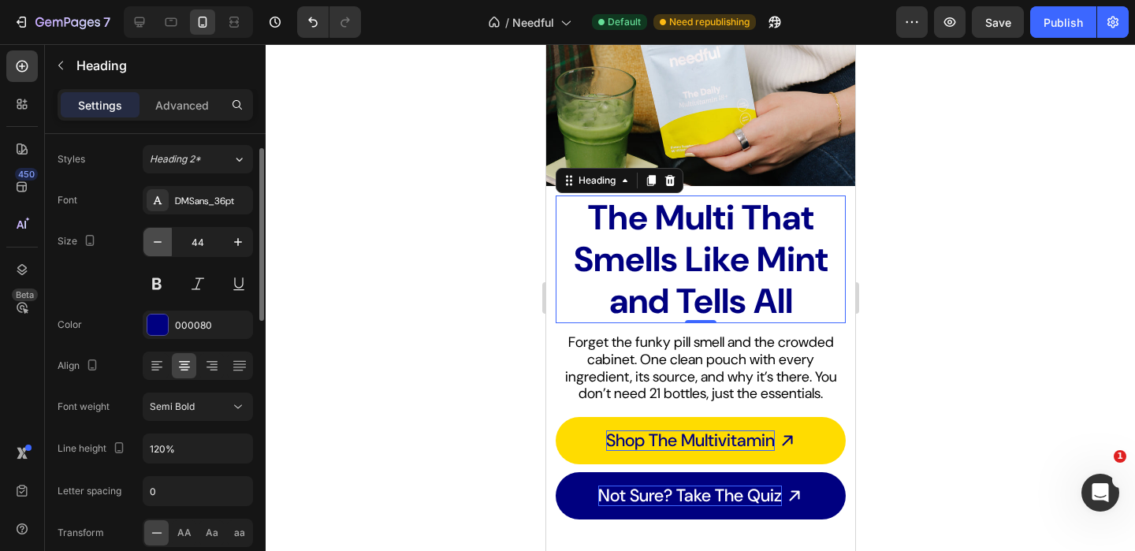
click at [154, 248] on icon "button" at bounding box center [158, 242] width 16 height 16
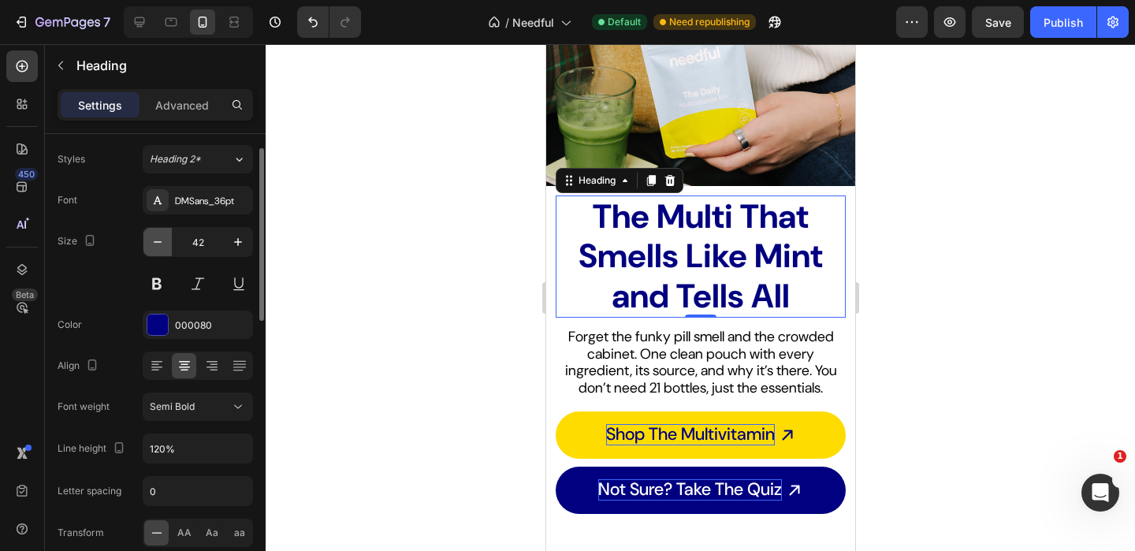
click at [154, 248] on icon "button" at bounding box center [158, 242] width 16 height 16
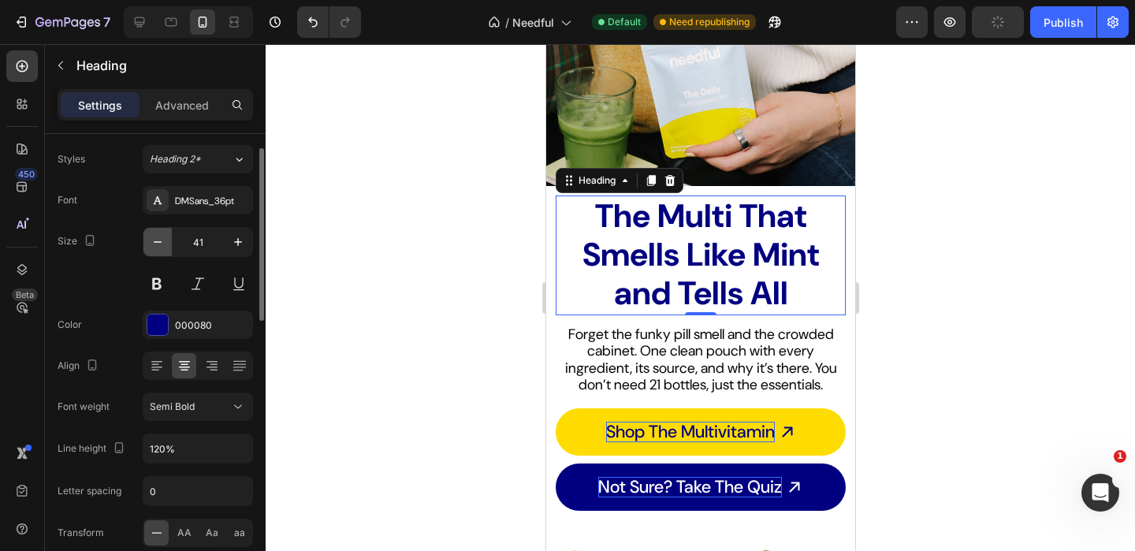
click at [154, 248] on icon "button" at bounding box center [158, 242] width 16 height 16
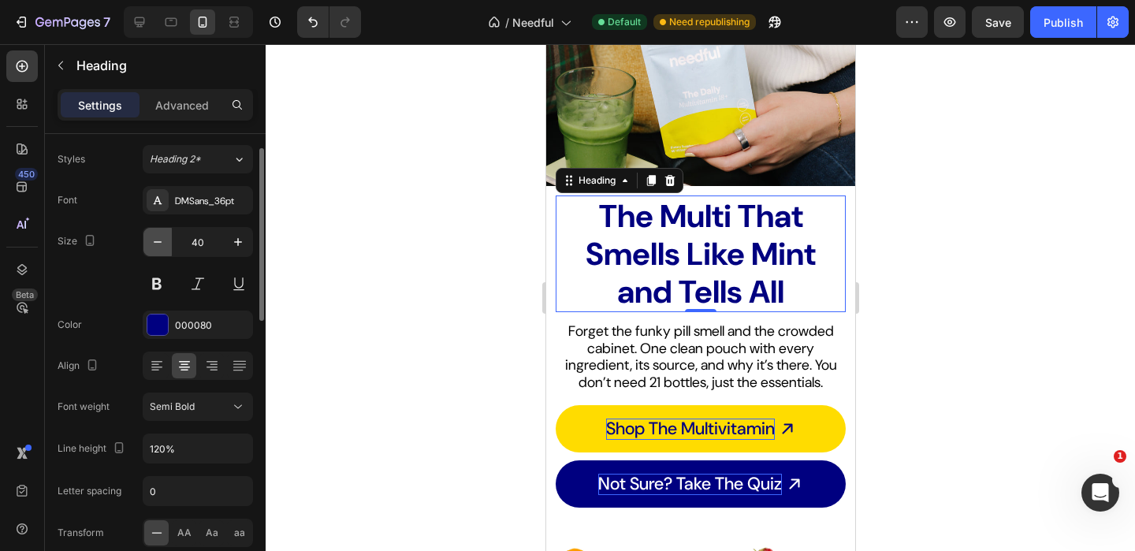
click at [154, 248] on icon "button" at bounding box center [158, 242] width 16 height 16
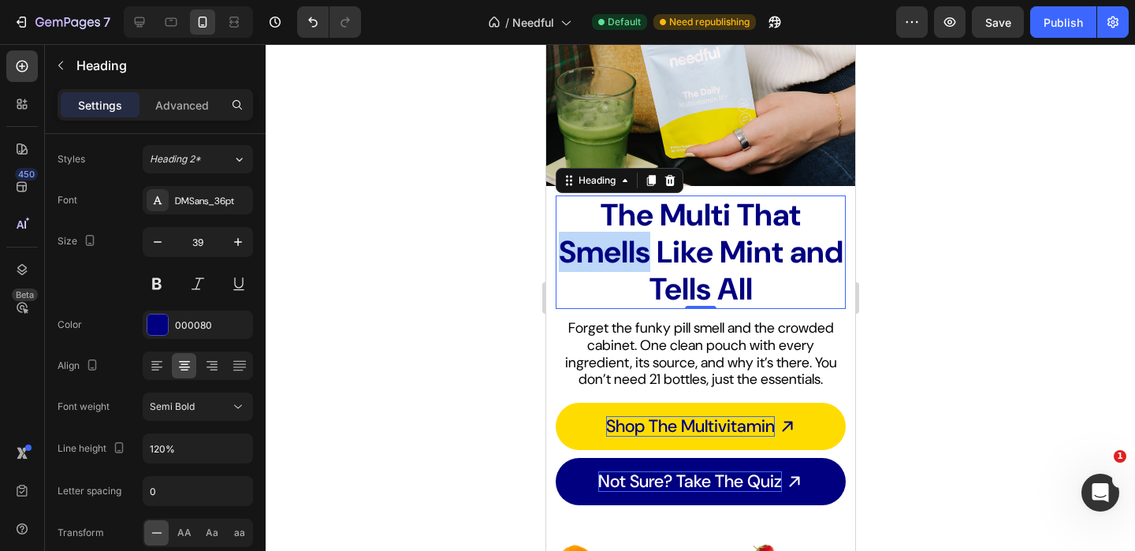
click at [618, 236] on strong "The Multi That Smells Like Mint and Tells All" at bounding box center [700, 252] width 284 height 114
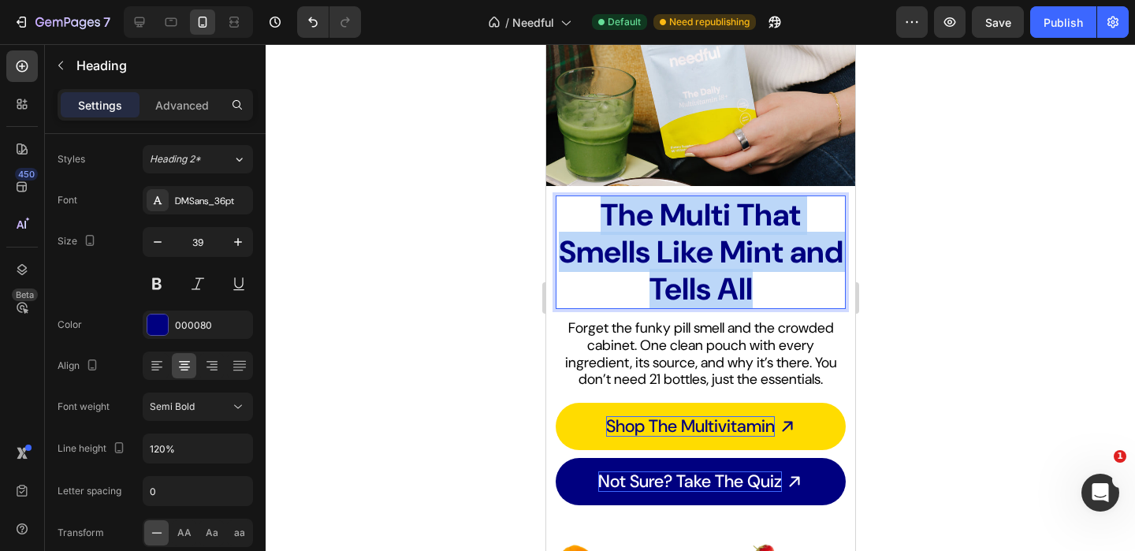
click at [618, 236] on strong "The Multi That Smells Like Mint and Tells All" at bounding box center [700, 252] width 284 height 114
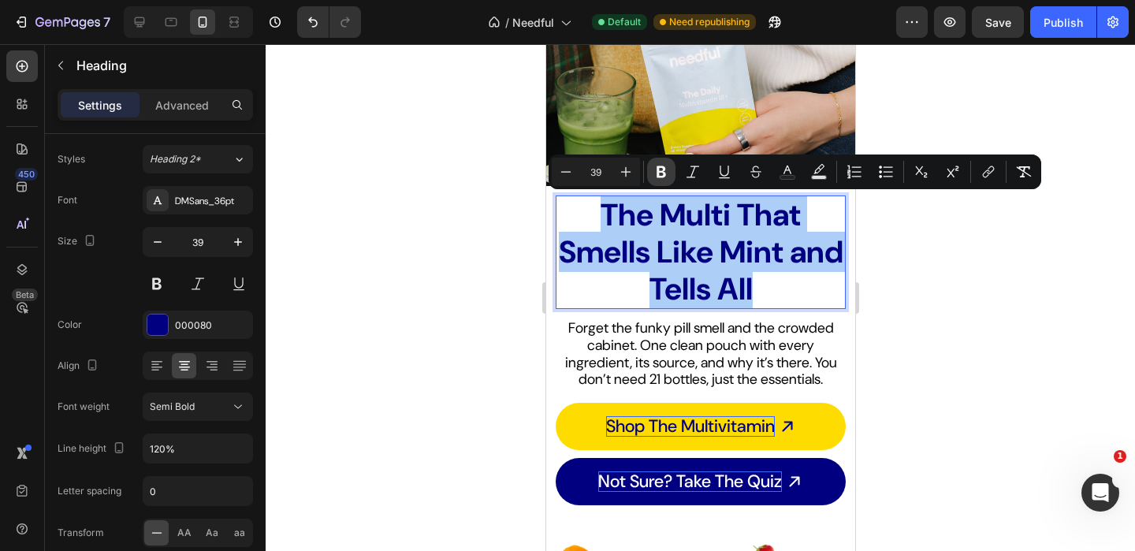
click at [666, 167] on icon "Editor contextual toolbar" at bounding box center [661, 172] width 16 height 16
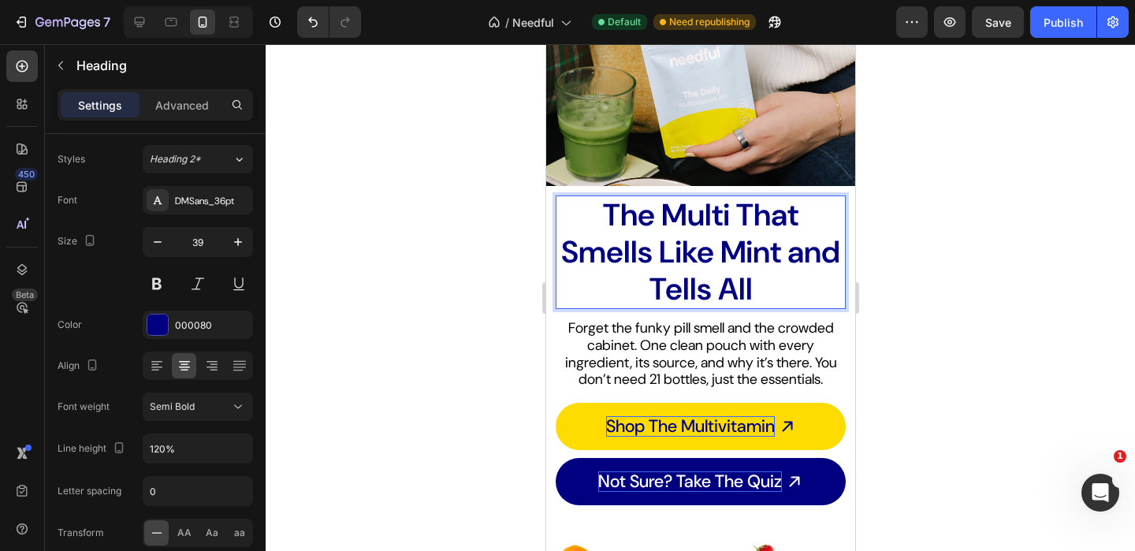
click at [637, 244] on p "The Multi That Smells Like Mint and Tells All" at bounding box center [699, 252] width 287 height 110
click at [562, 252] on p "The Multi That Smells Like Mint and Tells All" at bounding box center [699, 252] width 287 height 110
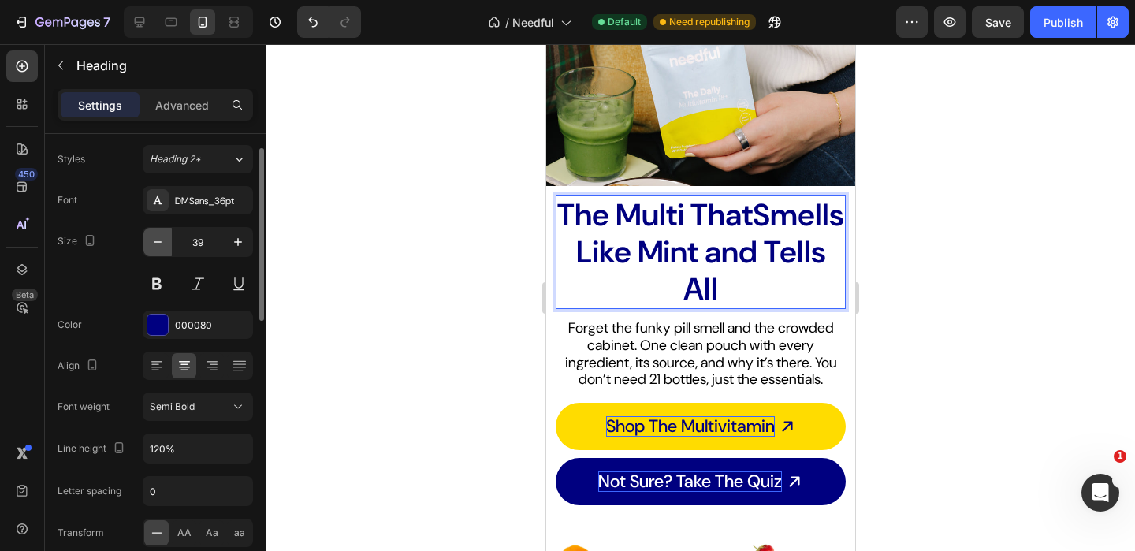
click at [166, 250] on button "button" at bounding box center [157, 242] width 28 height 28
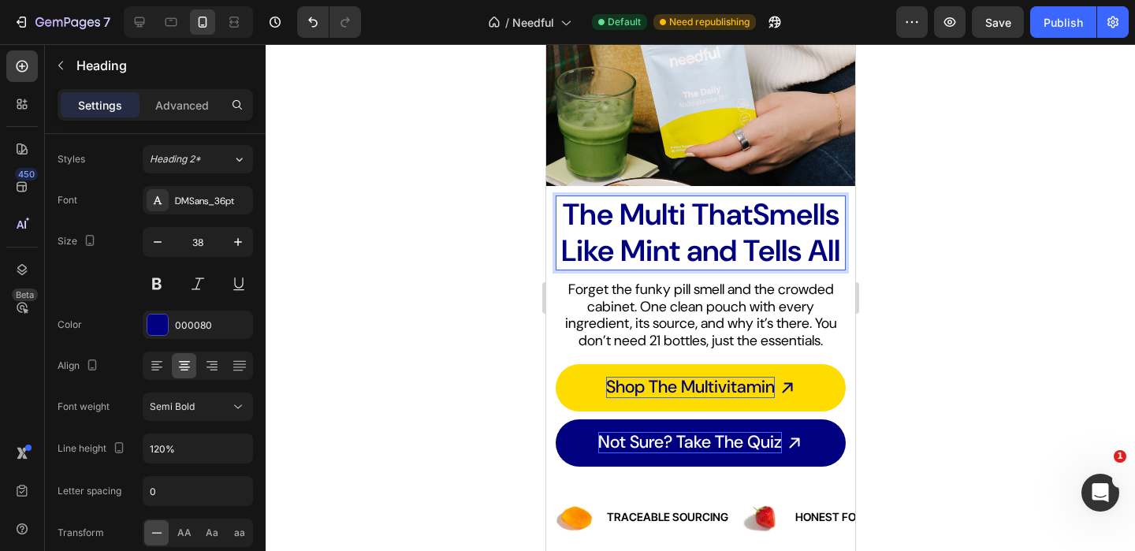
click at [751, 220] on p "The Multi ThatSmells Like Mint and Tells All" at bounding box center [699, 233] width 287 height 72
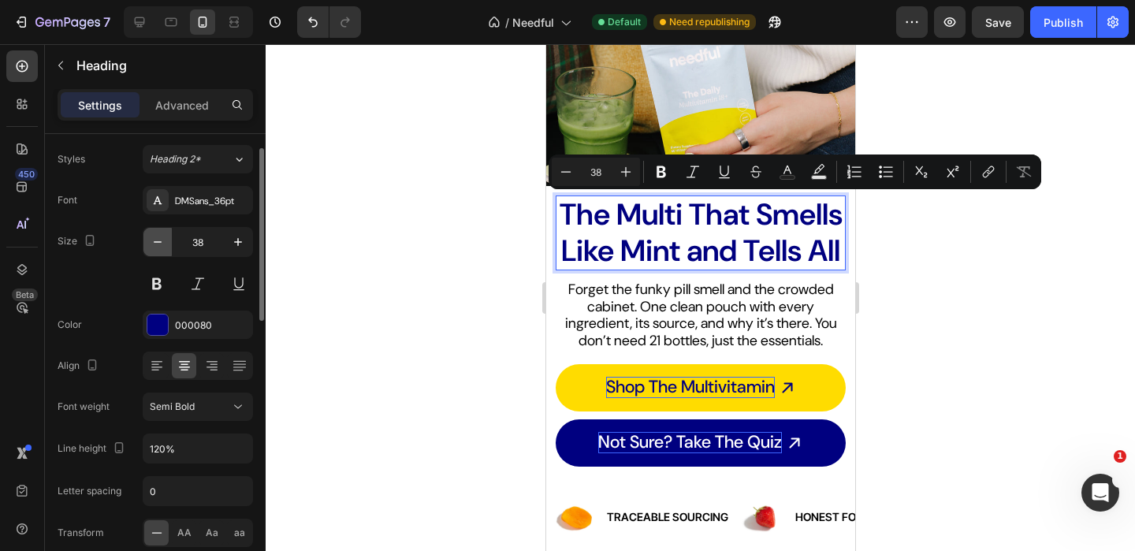
click at [151, 240] on icon "button" at bounding box center [158, 242] width 16 height 16
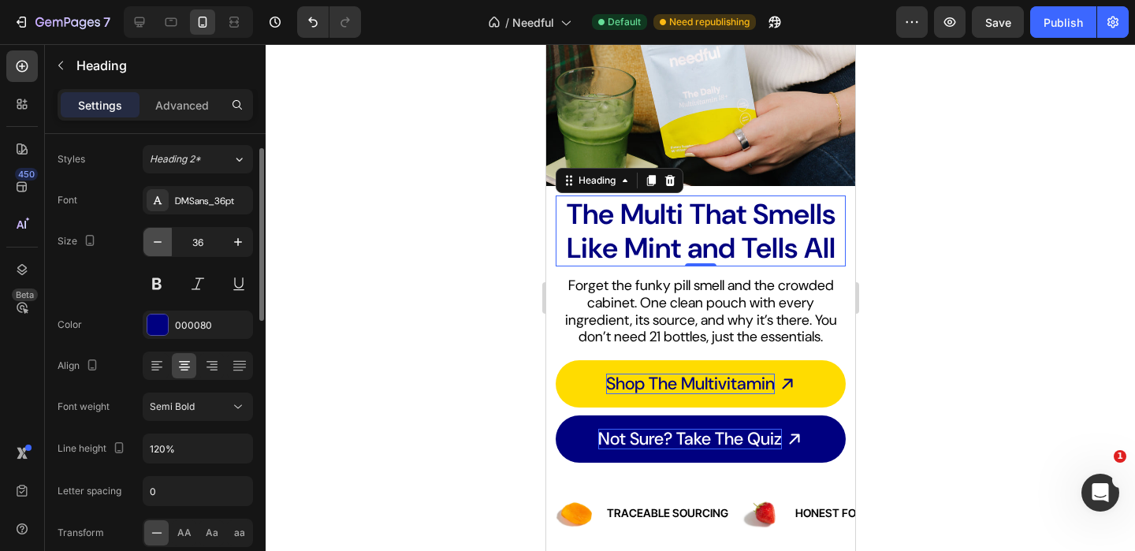
click at [151, 240] on icon "button" at bounding box center [158, 242] width 16 height 16
type input "35"
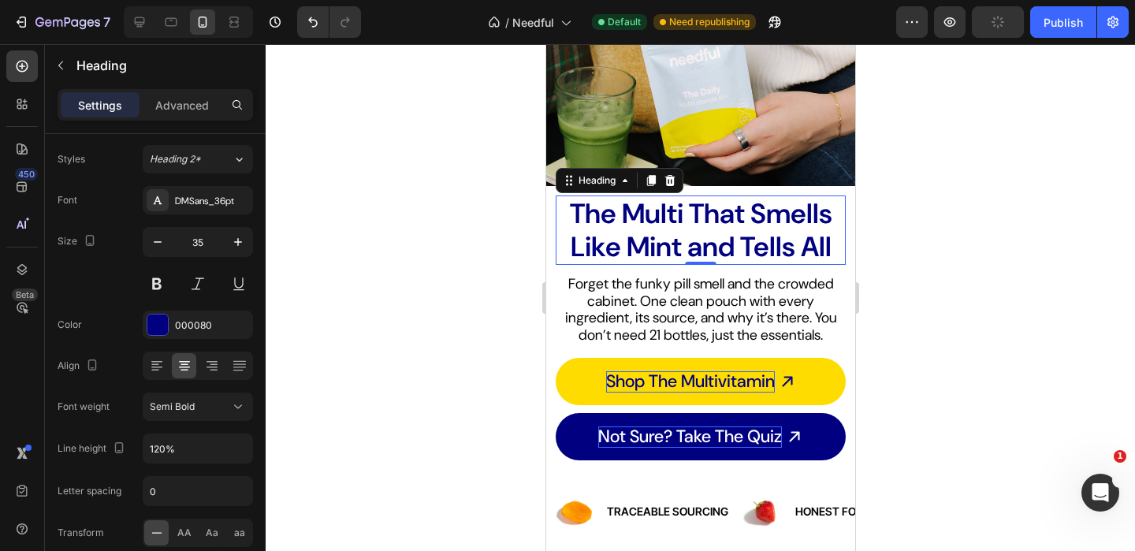
click at [386, 268] on div at bounding box center [700, 297] width 869 height 507
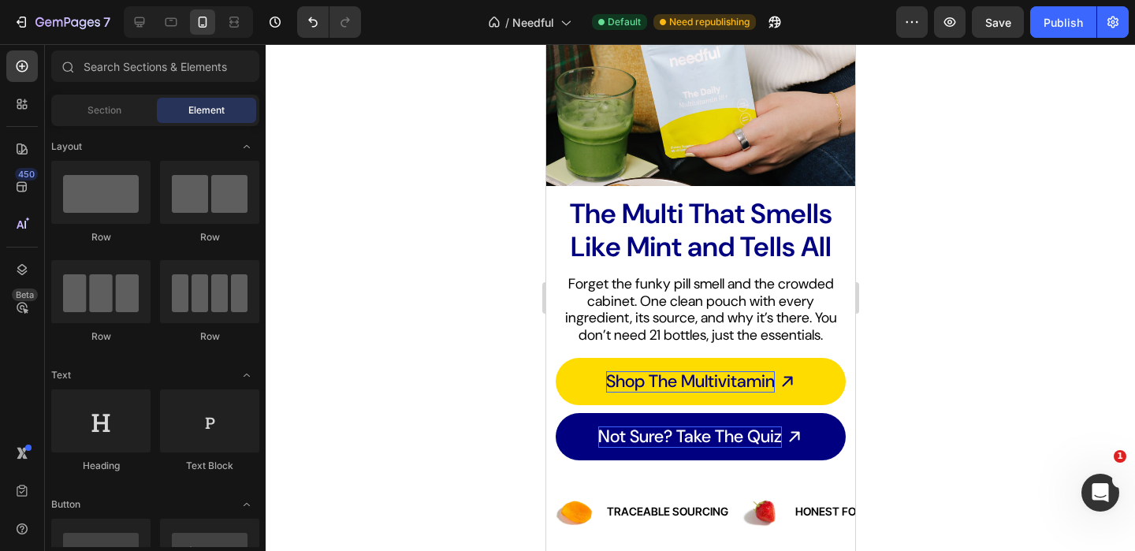
click at [756, 225] on p "The Multi That Smells Like Mint and Tells All" at bounding box center [699, 230] width 287 height 66
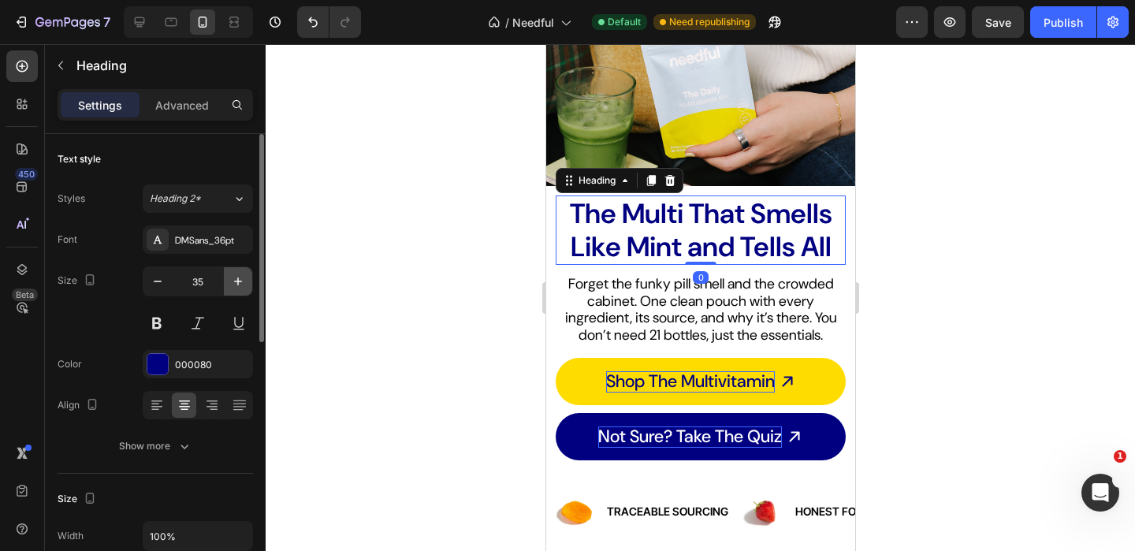
click at [245, 277] on icon "button" at bounding box center [238, 281] width 16 height 16
type input "36"
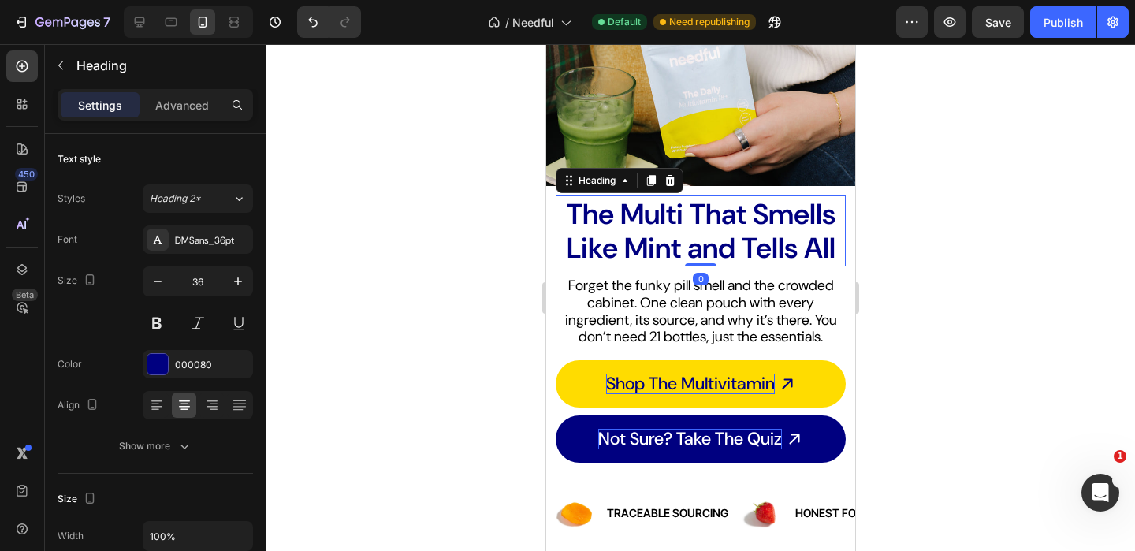
click at [446, 253] on div at bounding box center [700, 297] width 869 height 507
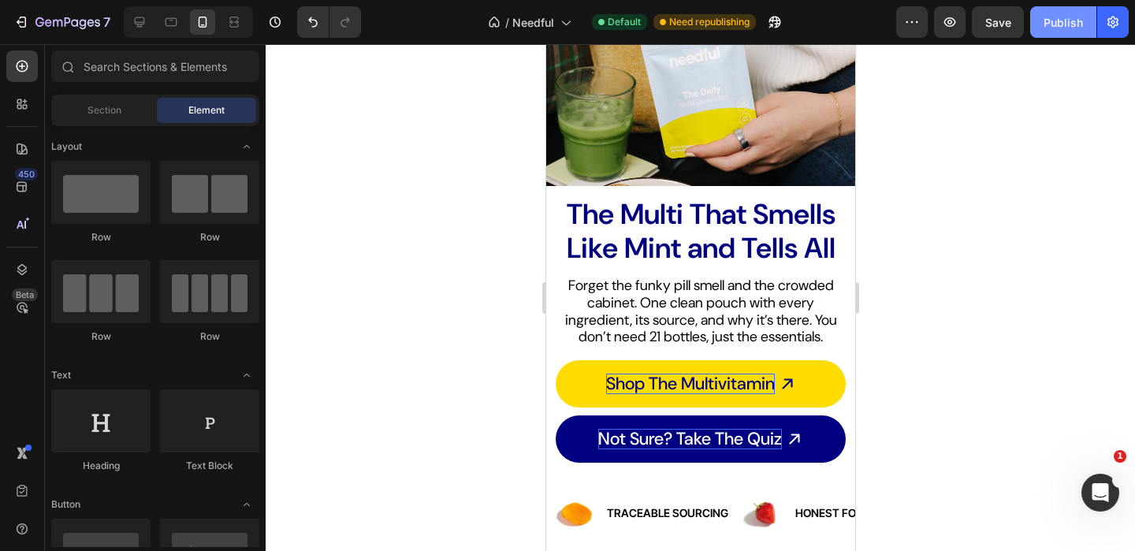
click at [1064, 28] on div "Publish" at bounding box center [1062, 22] width 39 height 17
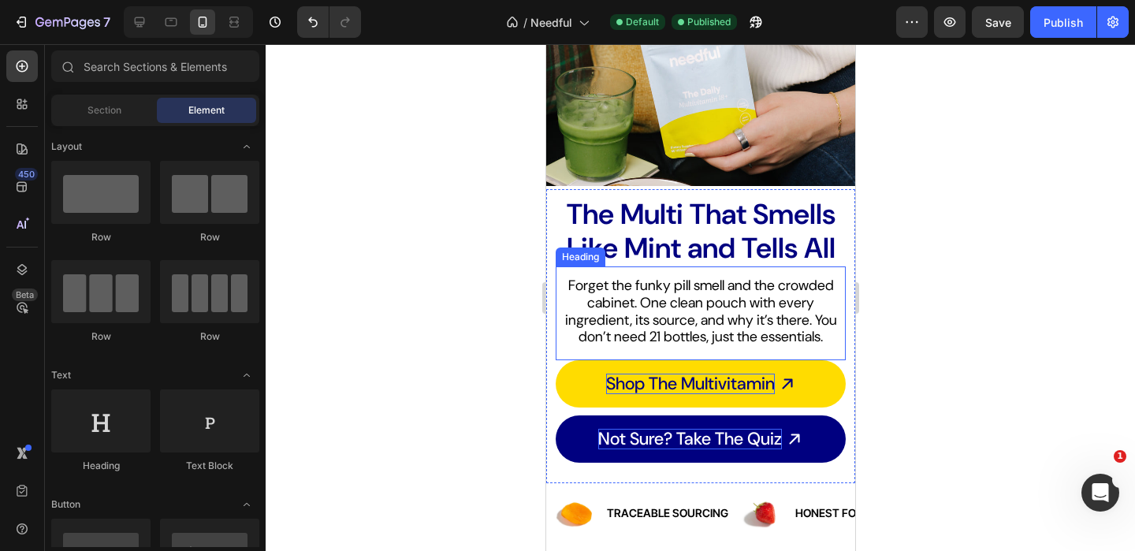
click at [696, 323] on h2 "Forget the funky pill smell and the crowded cabinet. One clean pouch with every…" at bounding box center [700, 311] width 290 height 71
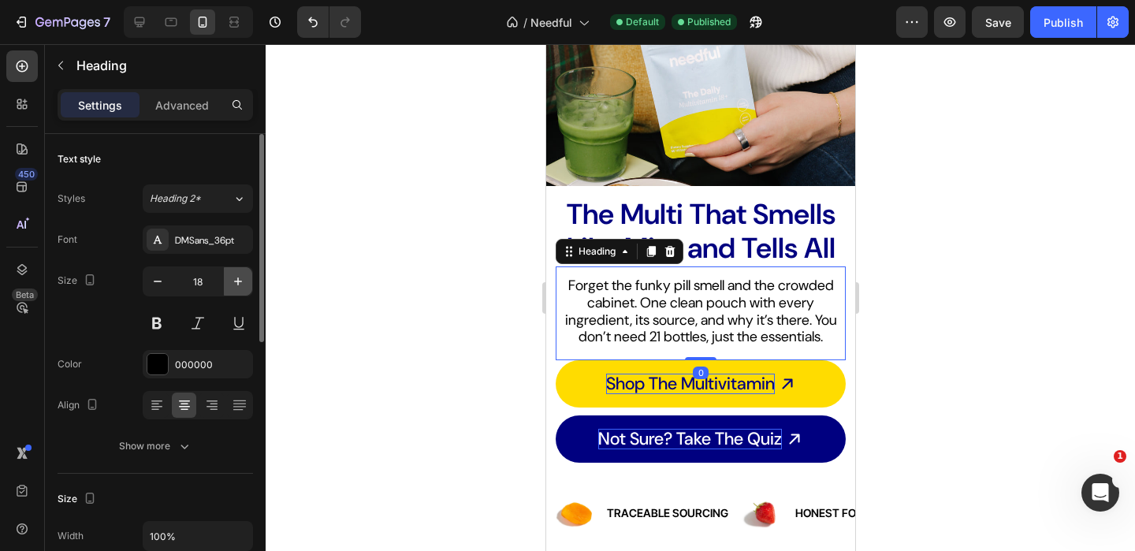
click at [247, 277] on button "button" at bounding box center [238, 281] width 28 height 28
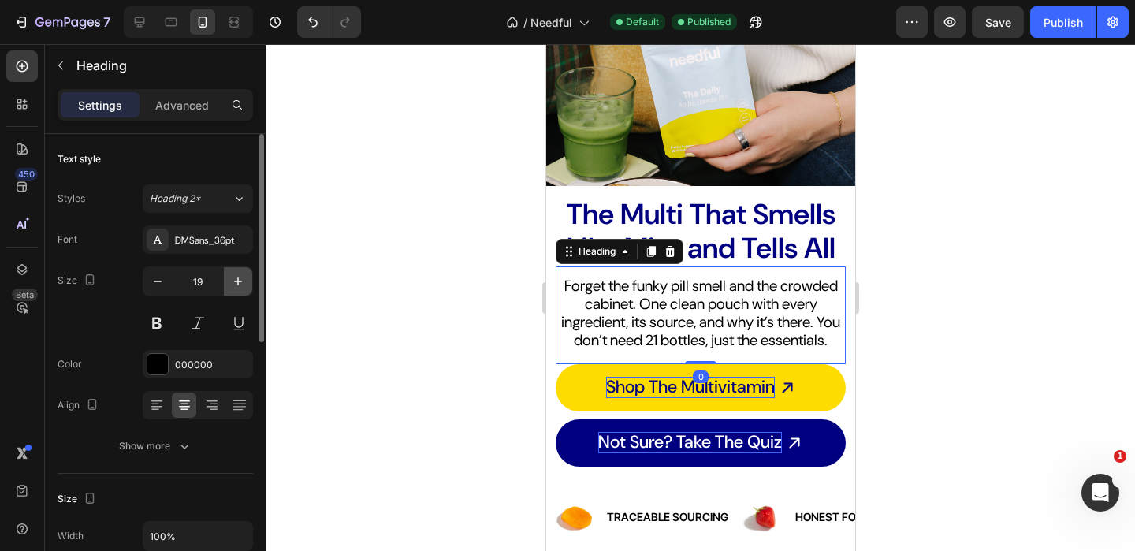
type input "20"
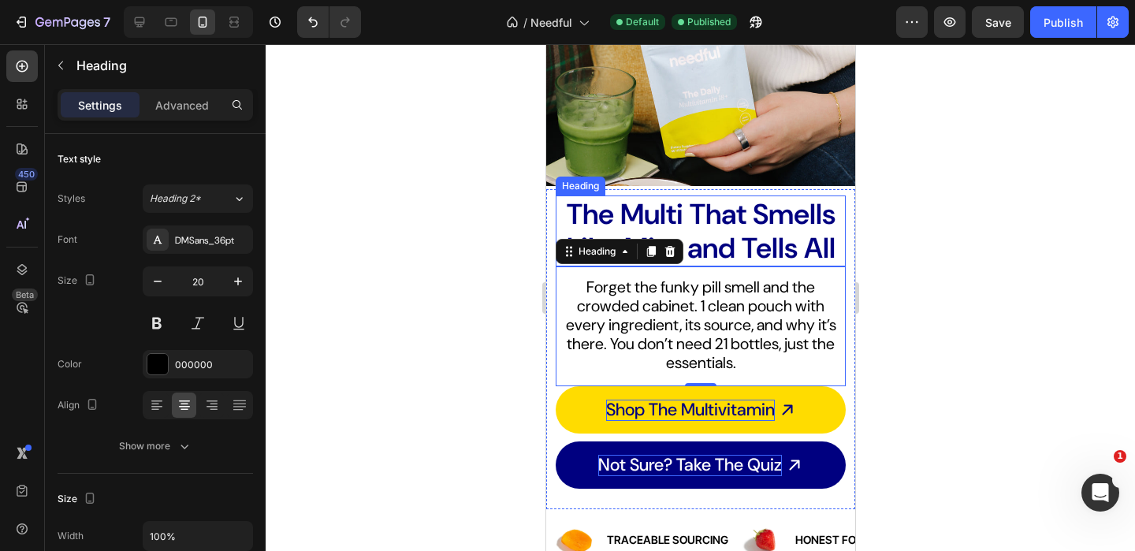
click at [685, 222] on p "The Multi That Smells Like Mint and Tells All" at bounding box center [699, 231] width 287 height 68
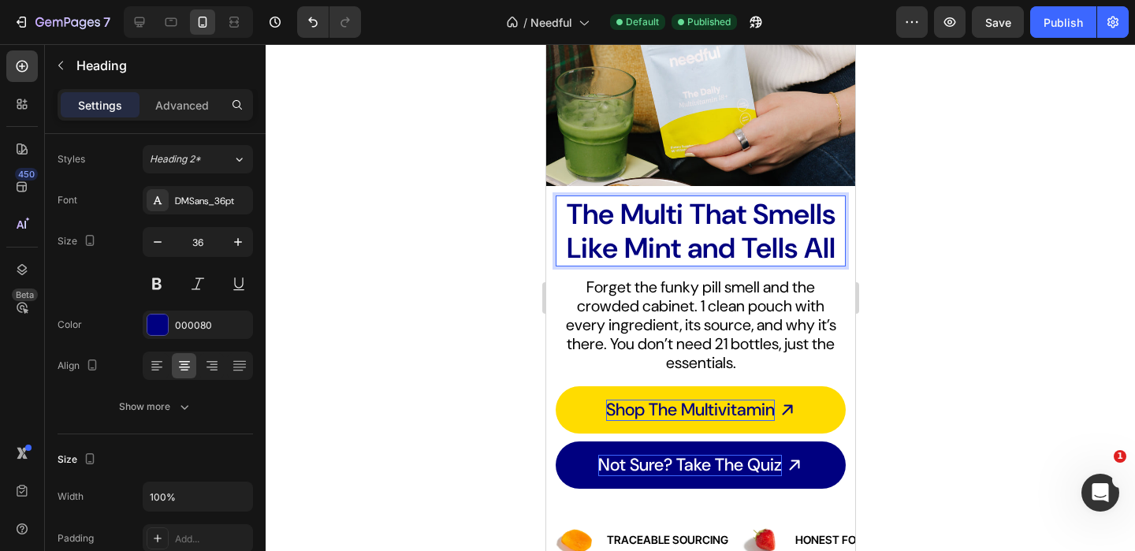
click at [694, 252] on p "The Multi That Smells Like Mint and Tells All" at bounding box center [699, 231] width 287 height 68
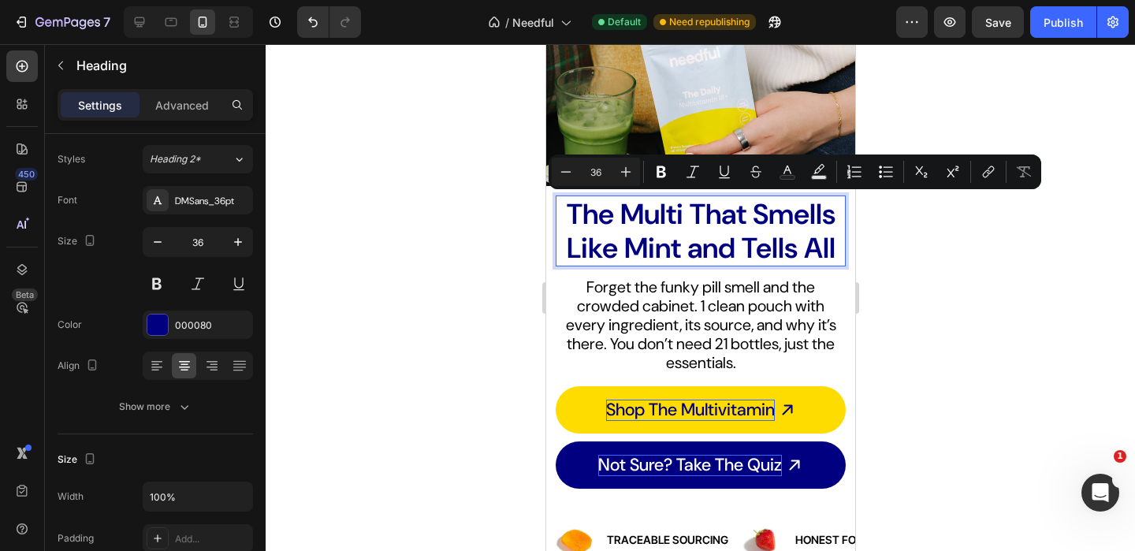
click at [686, 252] on p "The Multi That Smells Like Mint and Tells All" at bounding box center [699, 231] width 287 height 68
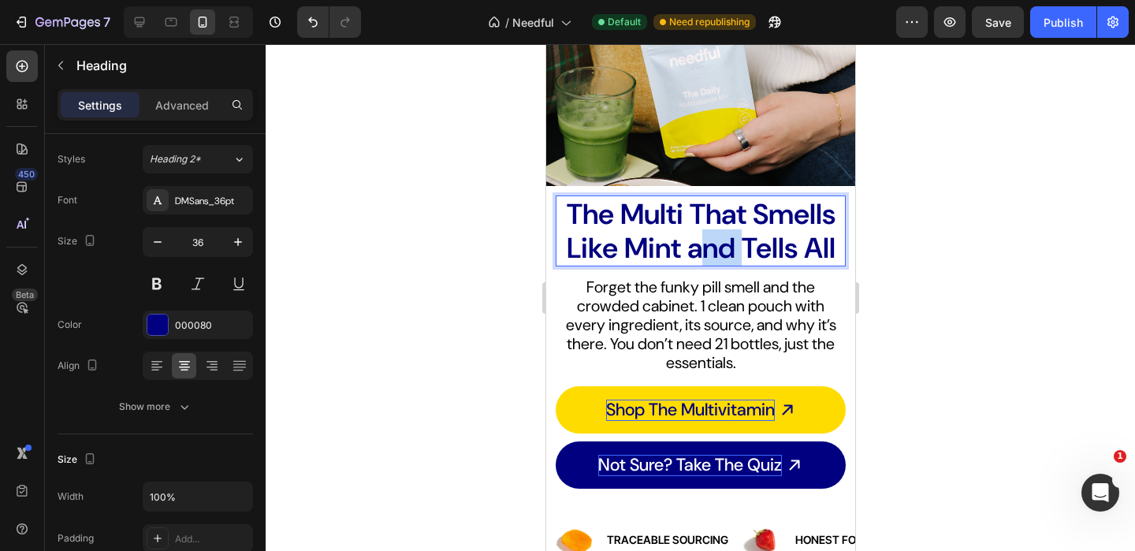
click at [686, 252] on p "The Multi That Smells Like Mint and Tells All" at bounding box center [699, 231] width 287 height 68
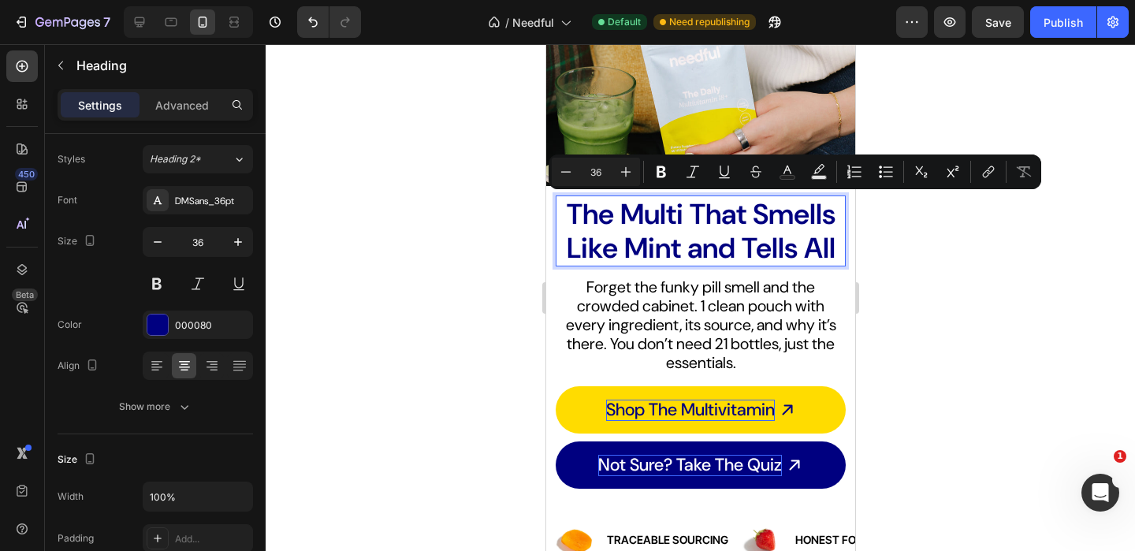
click at [670, 247] on p "The Multi That Smells Like Mint and Tells All" at bounding box center [699, 231] width 287 height 68
click at [679, 247] on p "The Multi That Smells Like Mint and Tells All" at bounding box center [699, 231] width 287 height 68
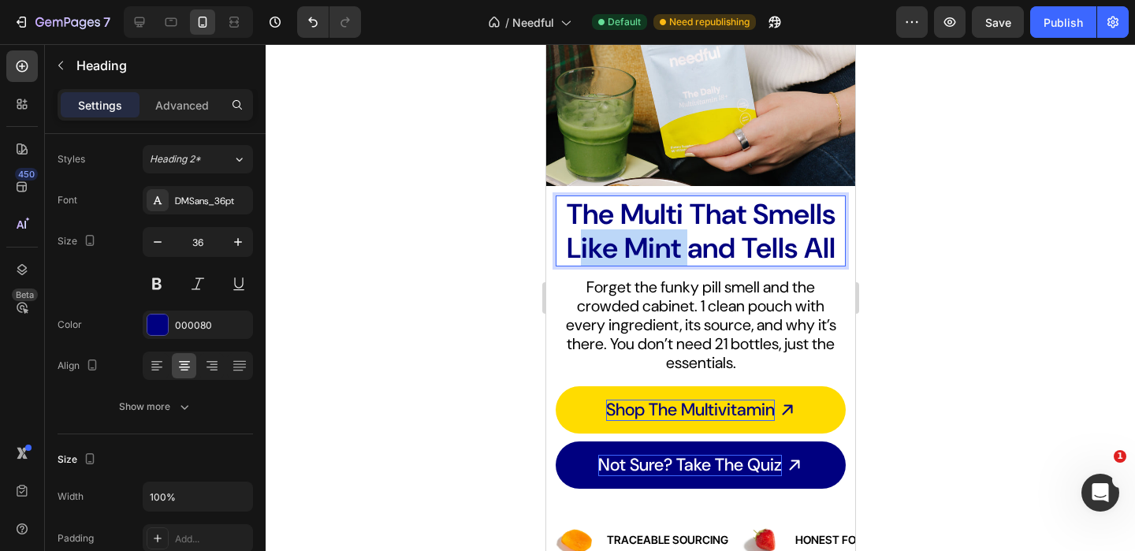
drag, startPoint x: 679, startPoint y: 247, endPoint x: 570, endPoint y: 247, distance: 109.5
click at [570, 247] on p "The Multi That Smells Like Mint and Tells All" at bounding box center [699, 231] width 287 height 68
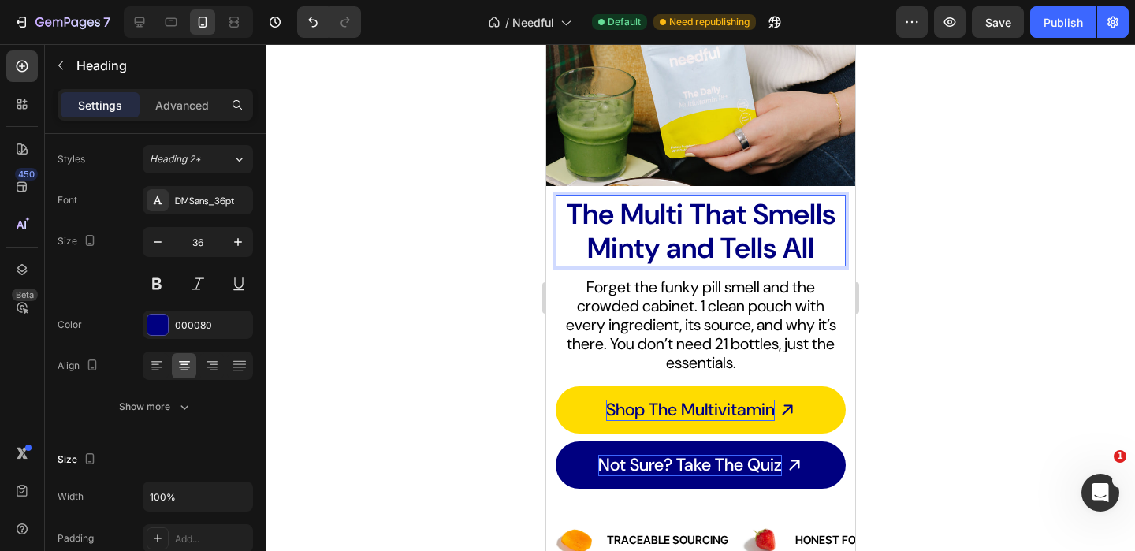
click at [618, 215] on p "The Multi That Smells Minty and Tells All" at bounding box center [699, 231] width 287 height 68
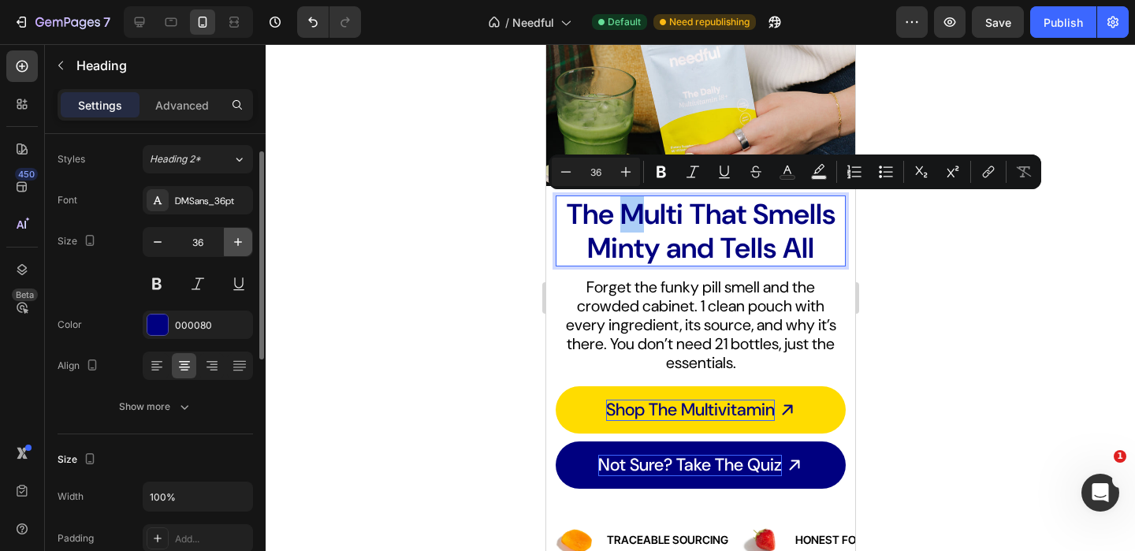
click at [241, 244] on icon "button" at bounding box center [238, 242] width 16 height 16
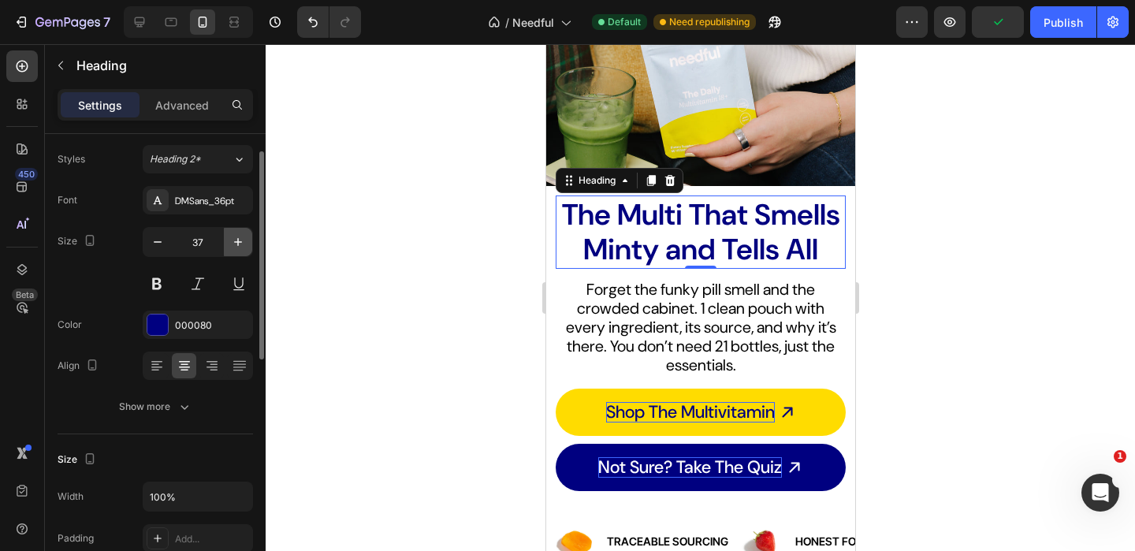
click at [236, 234] on icon "button" at bounding box center [238, 242] width 16 height 16
type input "38"
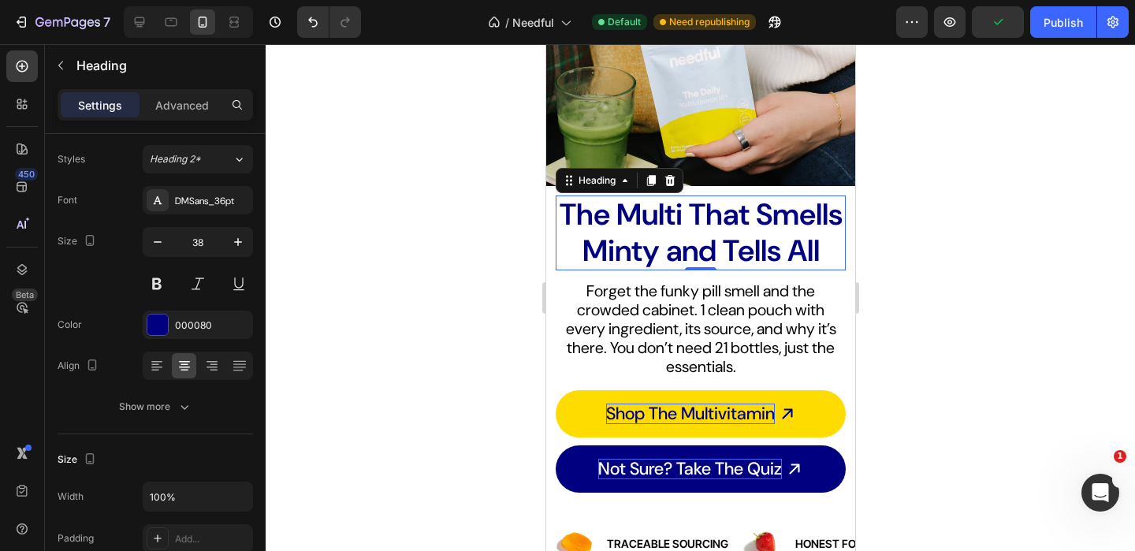
click at [392, 273] on div at bounding box center [700, 297] width 869 height 507
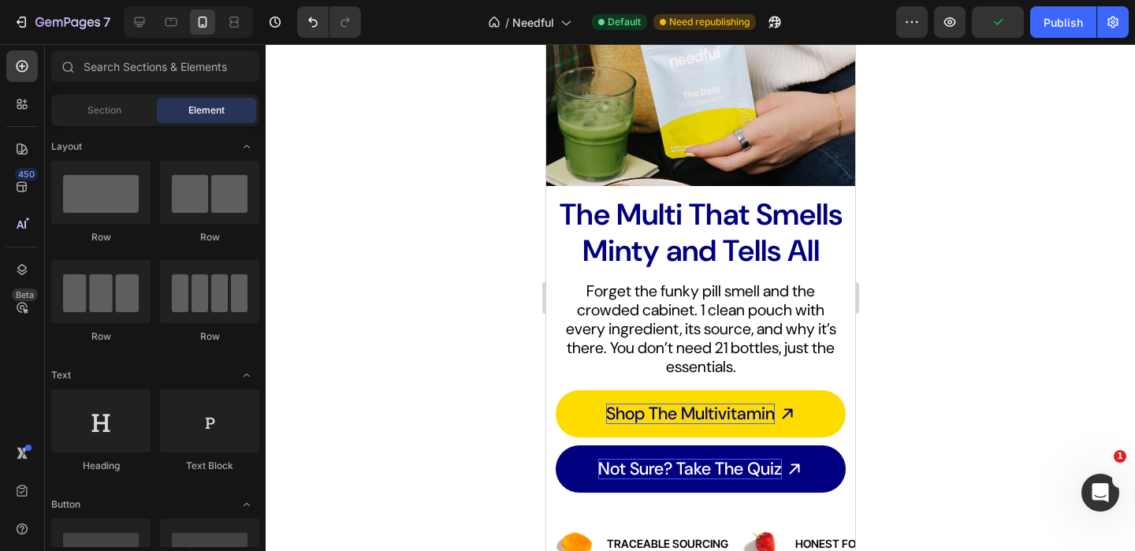
click at [644, 209] on p "The Multi That Smells Minty and Tells All" at bounding box center [699, 233] width 287 height 72
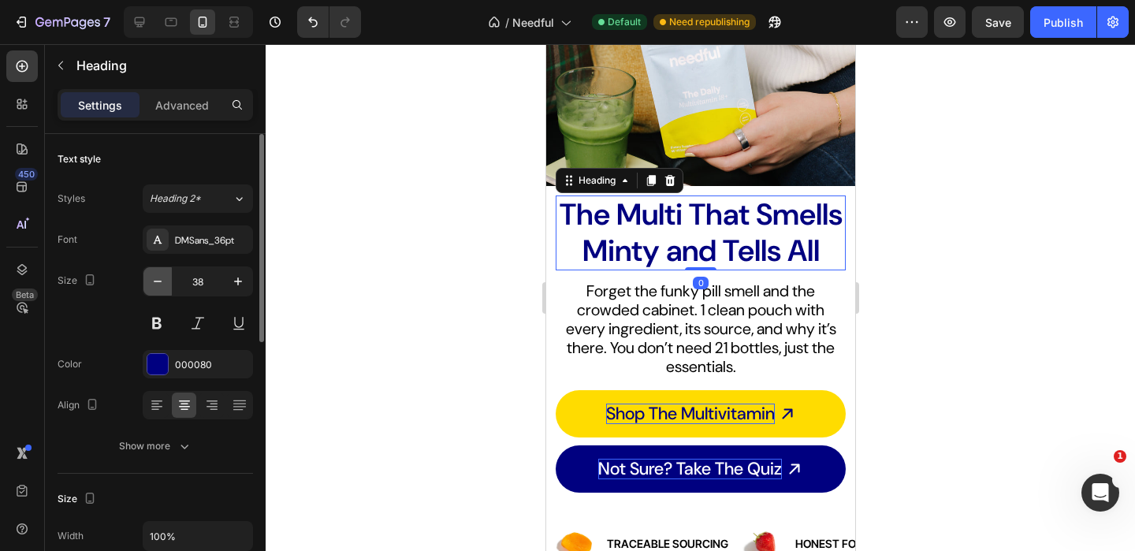
click at [160, 273] on icon "button" at bounding box center [158, 281] width 16 height 16
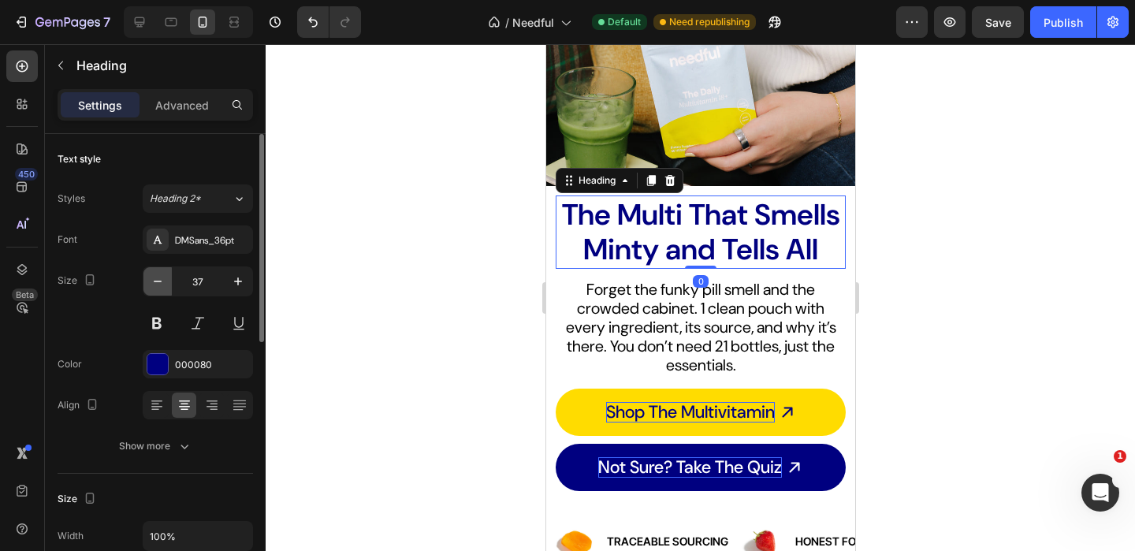
type input "36"
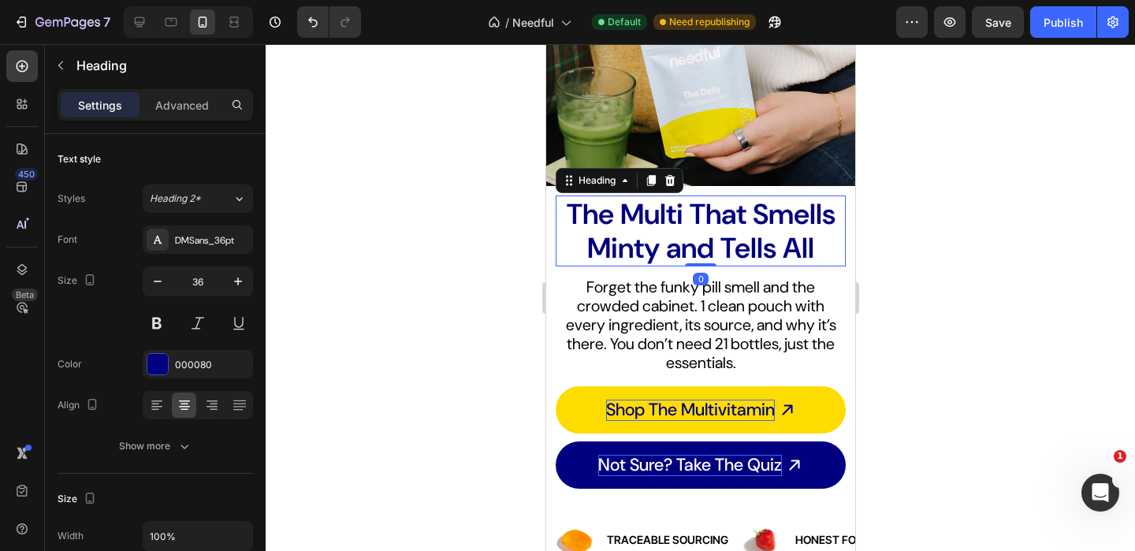
click at [406, 290] on div at bounding box center [700, 297] width 869 height 507
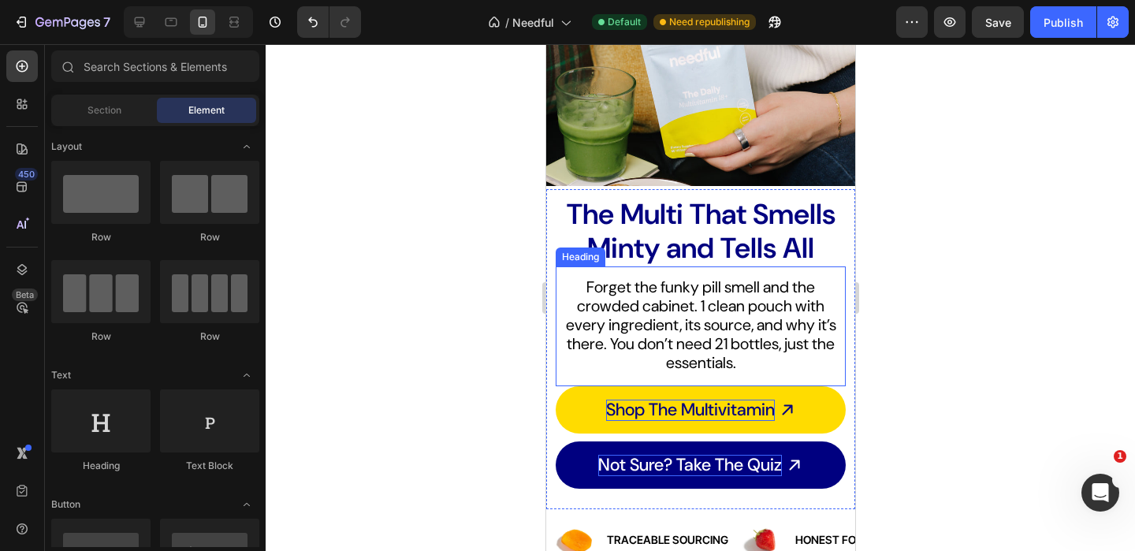
click at [751, 315] on h2 "Forget the funky pill smell and the crowded cabinet. 1 clean pouch with every i…" at bounding box center [700, 325] width 290 height 98
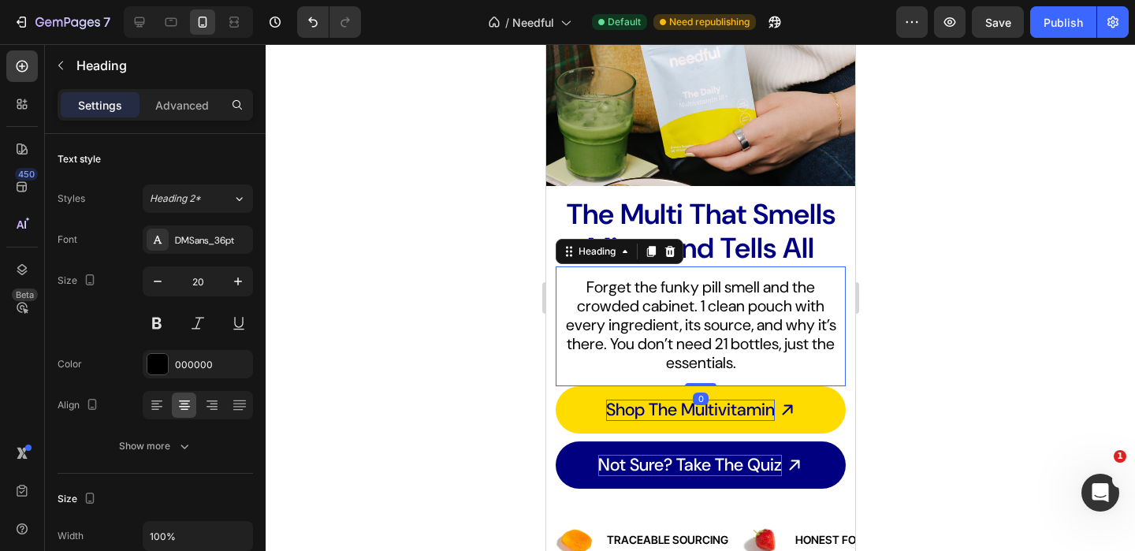
click at [735, 295] on h2 "Forget the funky pill smell and the crowded cabinet. 1 clean pouch with every i…" at bounding box center [700, 325] width 290 height 98
click at [735, 295] on p "Forget the funky pill smell and the crowded cabinet. 1 clean pouch with every i…" at bounding box center [699, 324] width 287 height 95
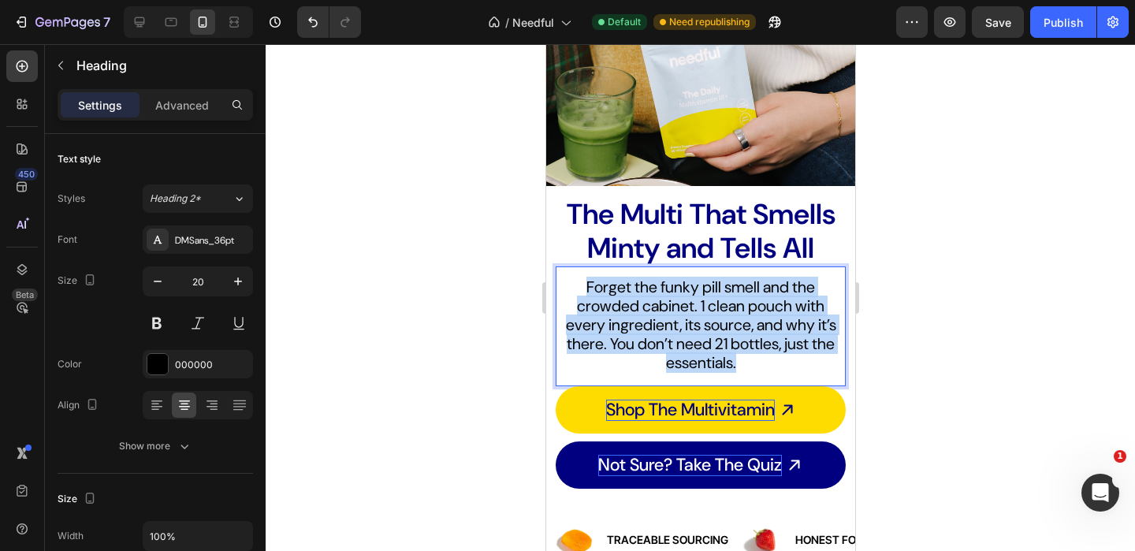
click at [735, 295] on p "Forget the funky pill smell and the crowded cabinet. 1 clean pouch with every i…" at bounding box center [699, 324] width 287 height 95
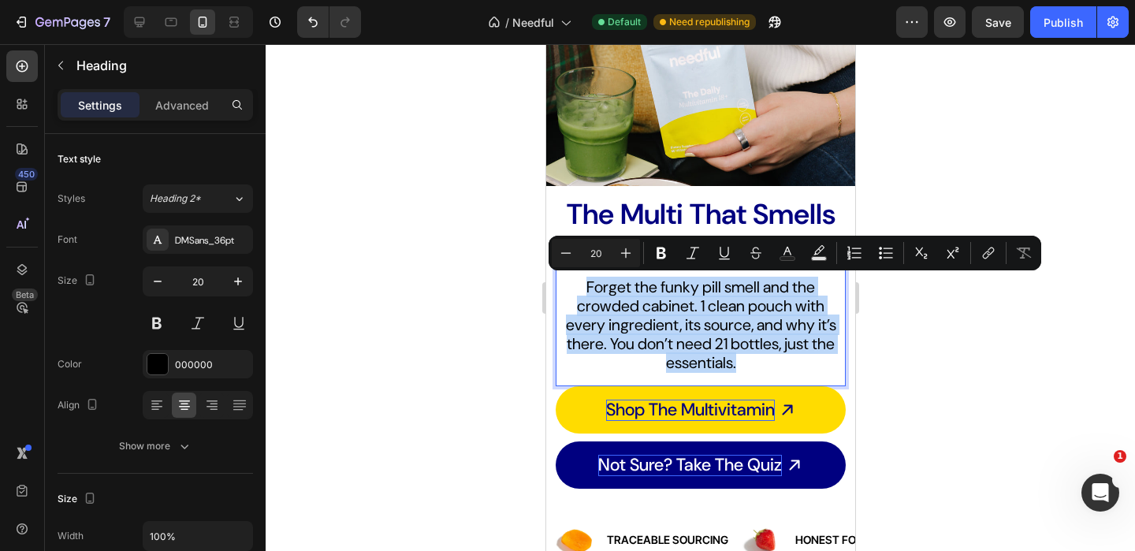
copy p "Forget the funky pill smell and the crowded cabinet. 1 clean pouch with every i…"
click at [696, 335] on p "Forget the funky pill smell and the crowded cabinet. 1 clean pouch with every i…" at bounding box center [699, 324] width 287 height 95
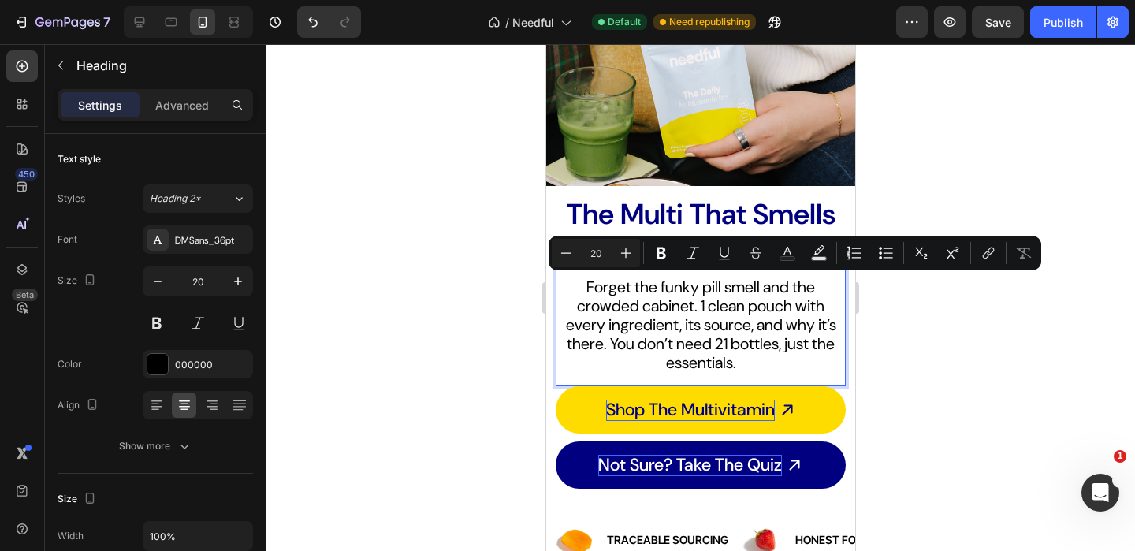
click at [696, 335] on p "Forget the funky pill smell and the crowded cabinet. 1 clean pouch with every i…" at bounding box center [699, 324] width 287 height 95
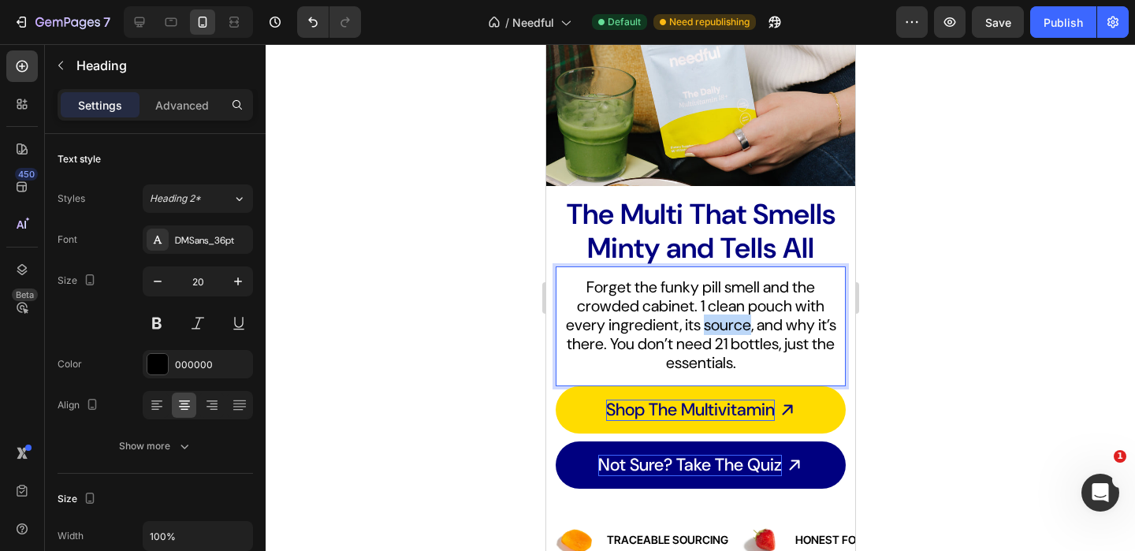
click at [696, 335] on p "Forget the funky pill smell and the crowded cabinet. 1 clean pouch with every i…" at bounding box center [699, 324] width 287 height 95
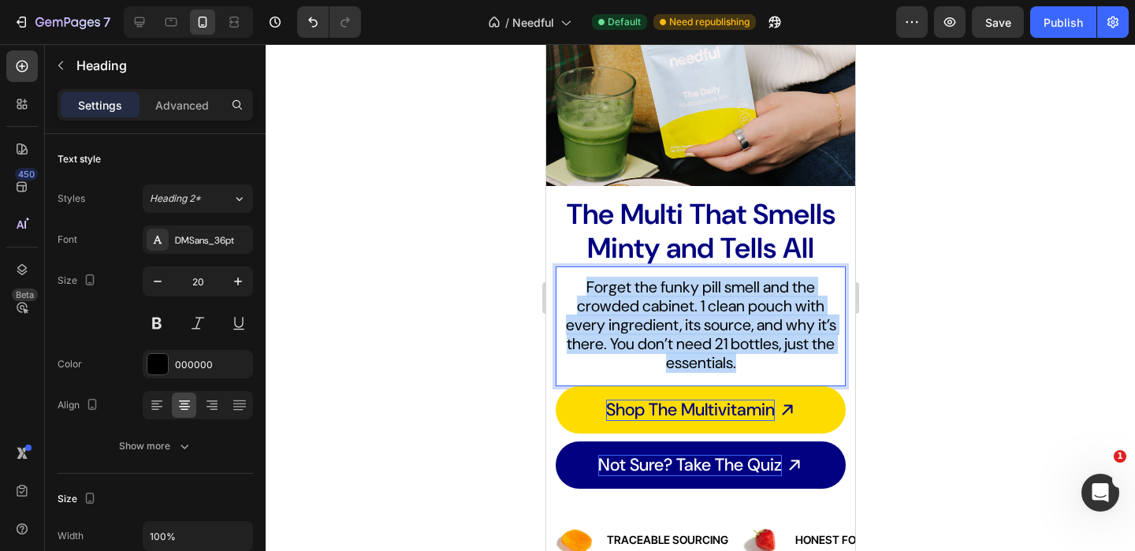
click at [696, 335] on p "Forget the funky pill smell and the crowded cabinet. 1 clean pouch with every i…" at bounding box center [699, 324] width 287 height 95
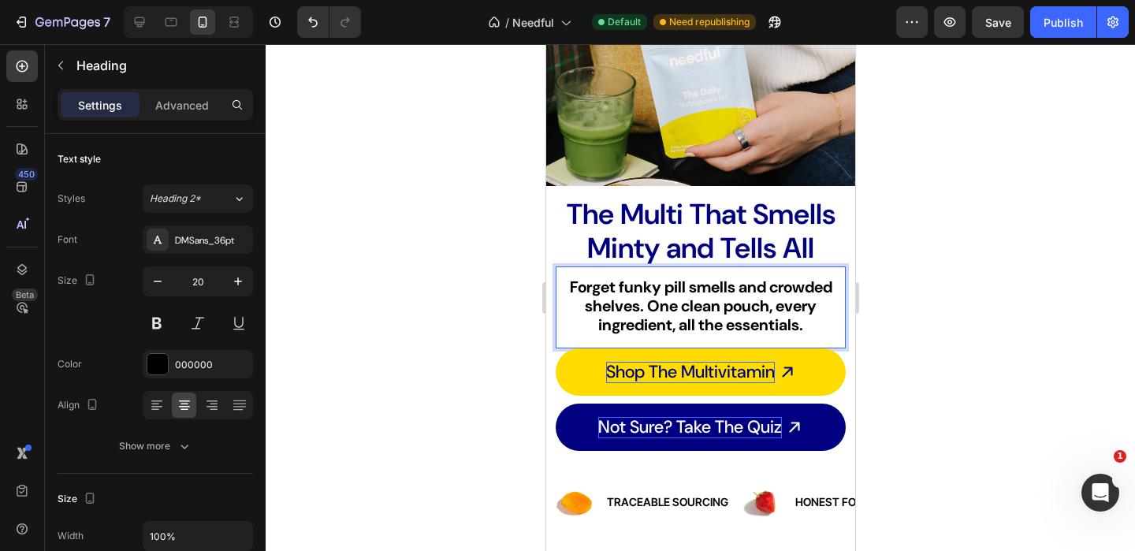
click at [718, 310] on strong "Forget funky pill smells and crowded shelves. One clean pouch, every ingredient…" at bounding box center [700, 306] width 262 height 58
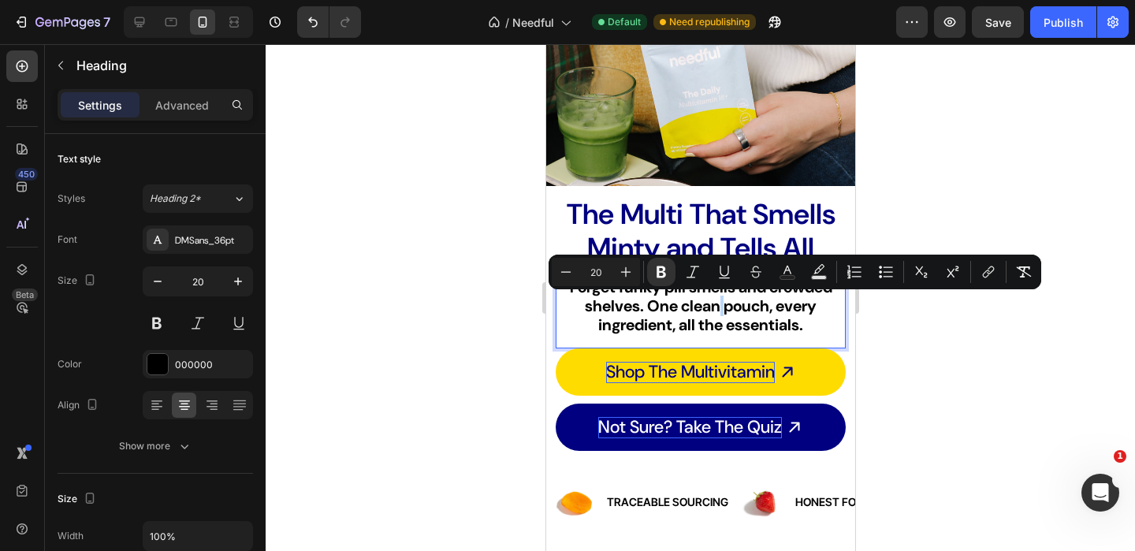
click at [718, 310] on strong "Forget funky pill smells and crowded shelves. One clean pouch, every ingredient…" at bounding box center [700, 306] width 262 height 58
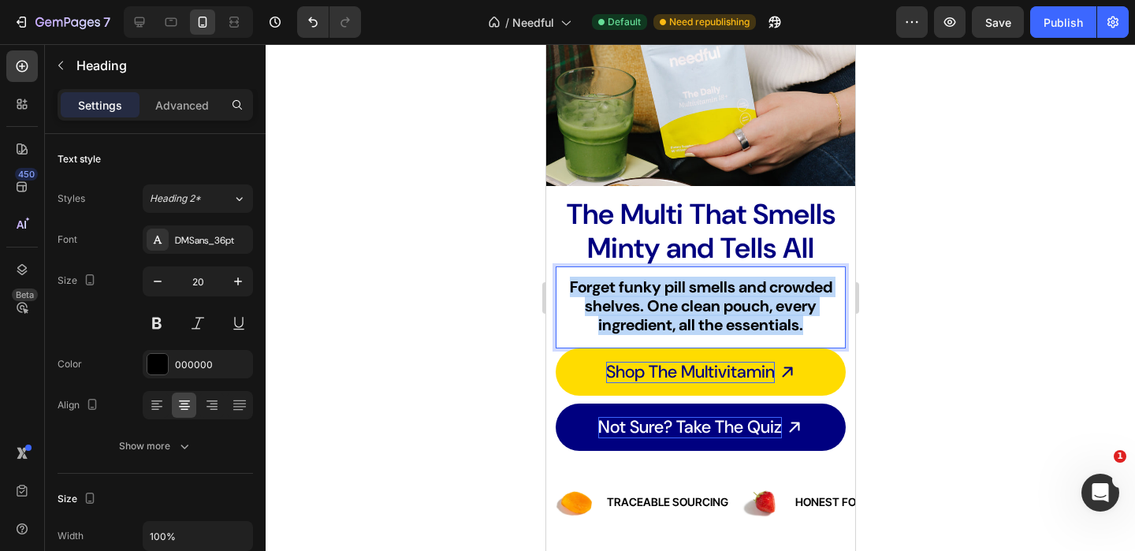
click at [718, 310] on strong "Forget funky pill smells and crowded shelves. One clean pouch, every ingredient…" at bounding box center [700, 306] width 262 height 58
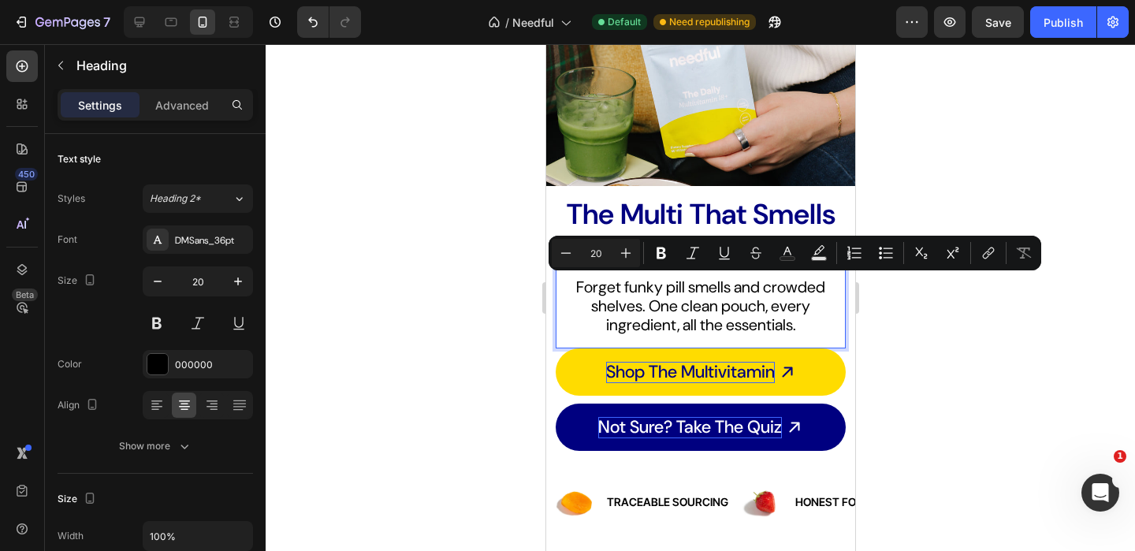
click at [950, 321] on div at bounding box center [700, 297] width 869 height 507
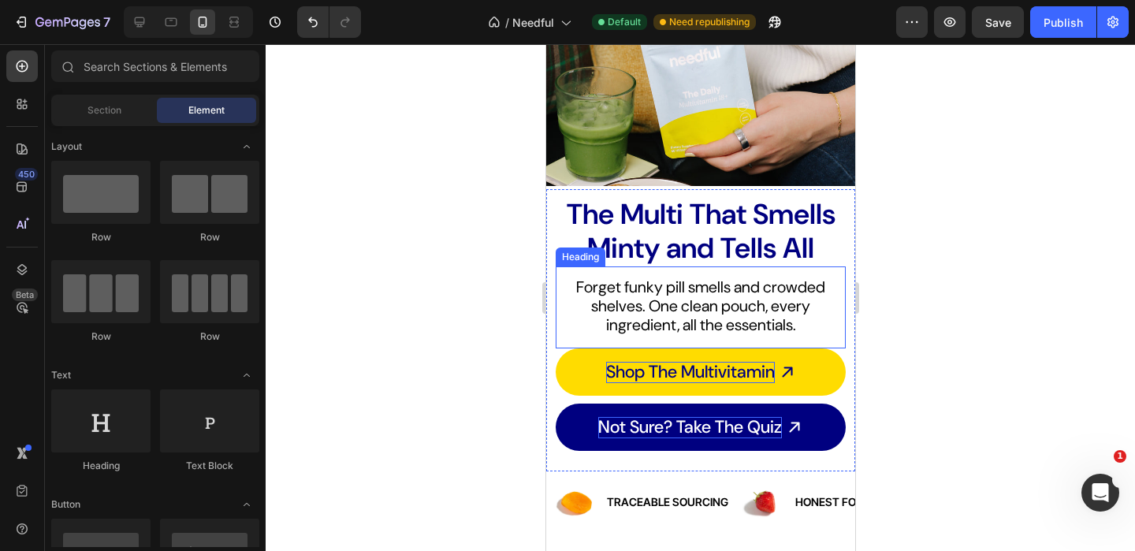
click at [788, 318] on p "Forget funky pill smells and crowded shelves. One clean pouch, every ingredient…" at bounding box center [699, 305] width 287 height 57
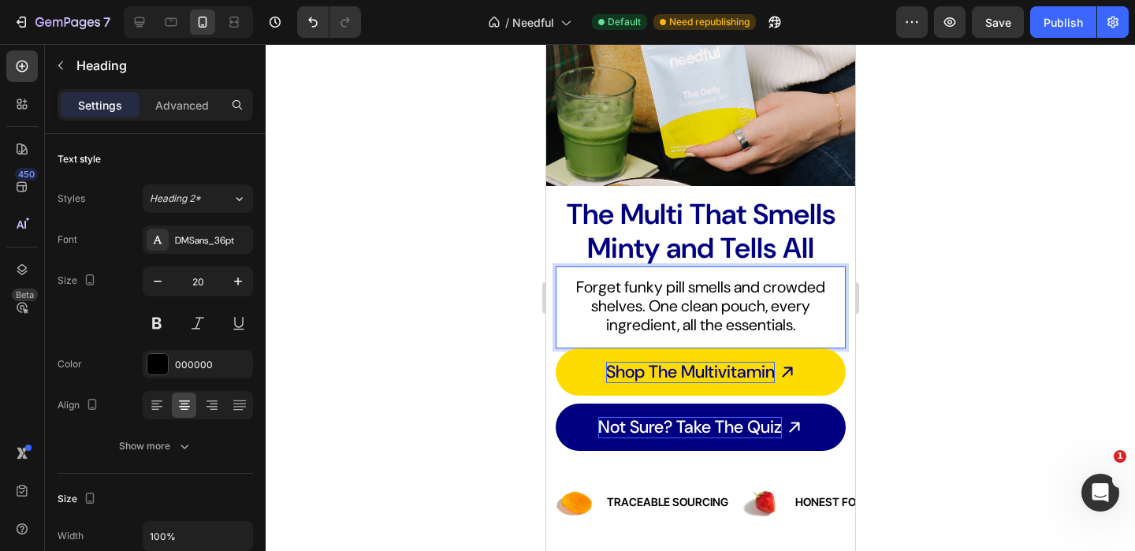
click at [901, 318] on div at bounding box center [700, 297] width 869 height 507
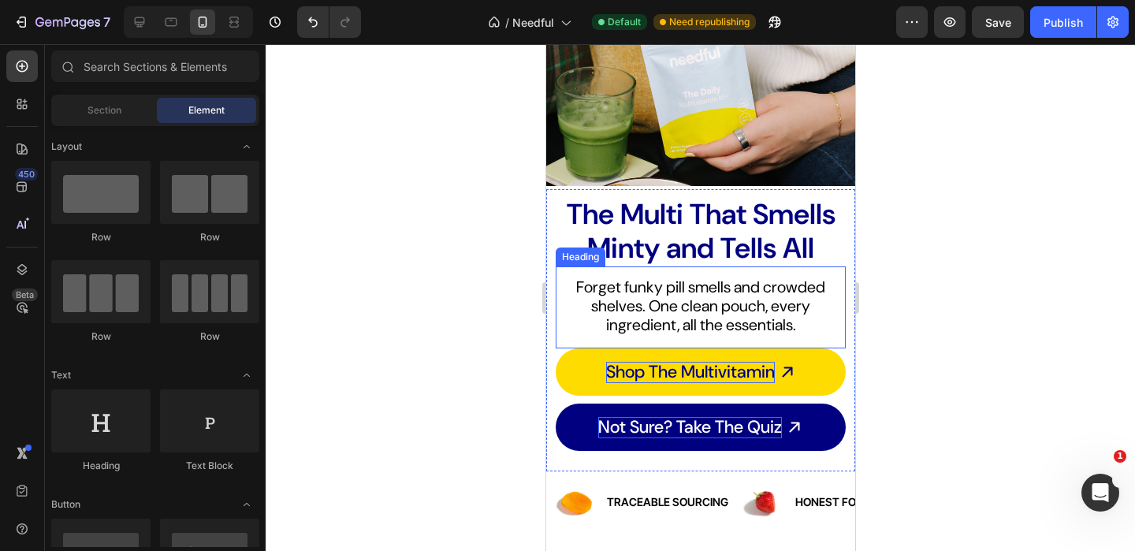
click at [696, 303] on p "Forget funky pill smells and crowded shelves. One clean pouch, every ingredient…" at bounding box center [699, 305] width 287 height 57
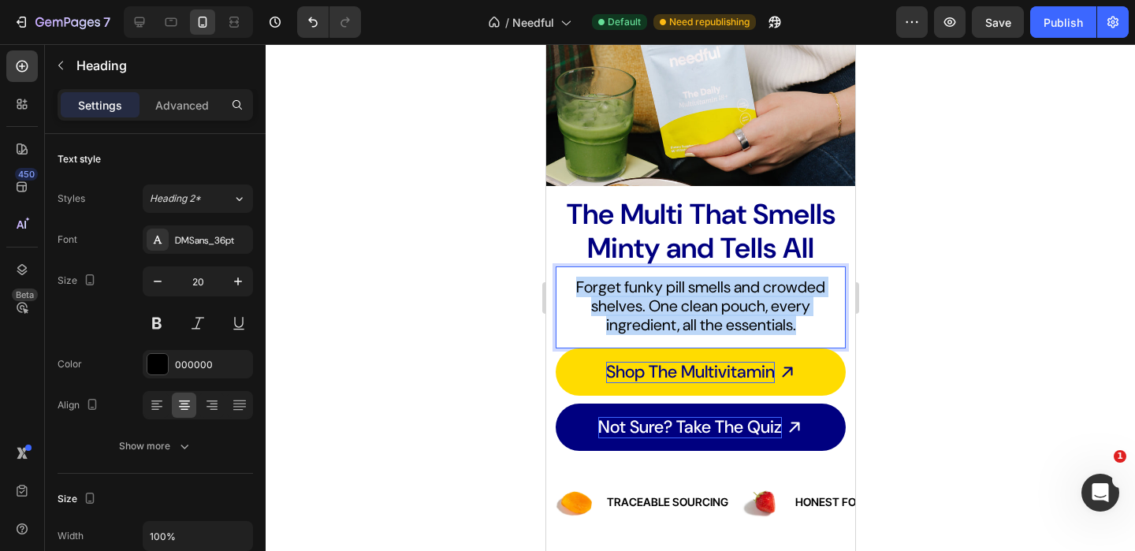
click at [734, 308] on p "Forget funky pill smells and crowded shelves. One clean pouch, every ingredient…" at bounding box center [699, 305] width 287 height 57
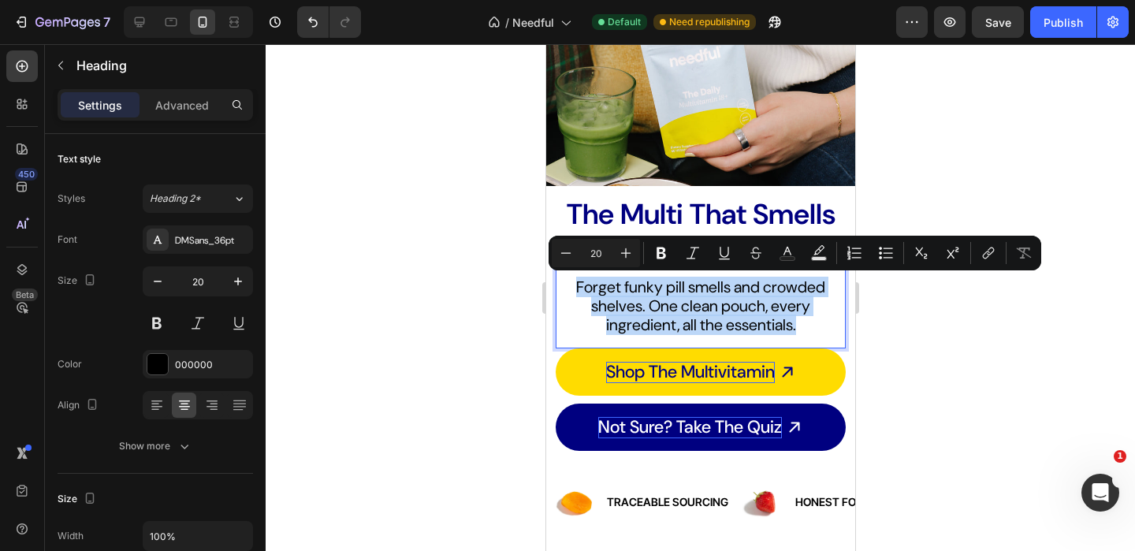
click at [790, 325] on p "Forget funky pill smells and crowded shelves. One clean pouch, every ingredient…" at bounding box center [699, 305] width 287 height 57
click at [813, 328] on p "Forget funky pill smells and crowded shelves. One clean pouch, every ingredient…" at bounding box center [699, 305] width 287 height 57
click at [806, 321] on p "Forget funky pill smells and crowded shelves. One clean pouch, every ingredient…" at bounding box center [699, 305] width 287 height 57
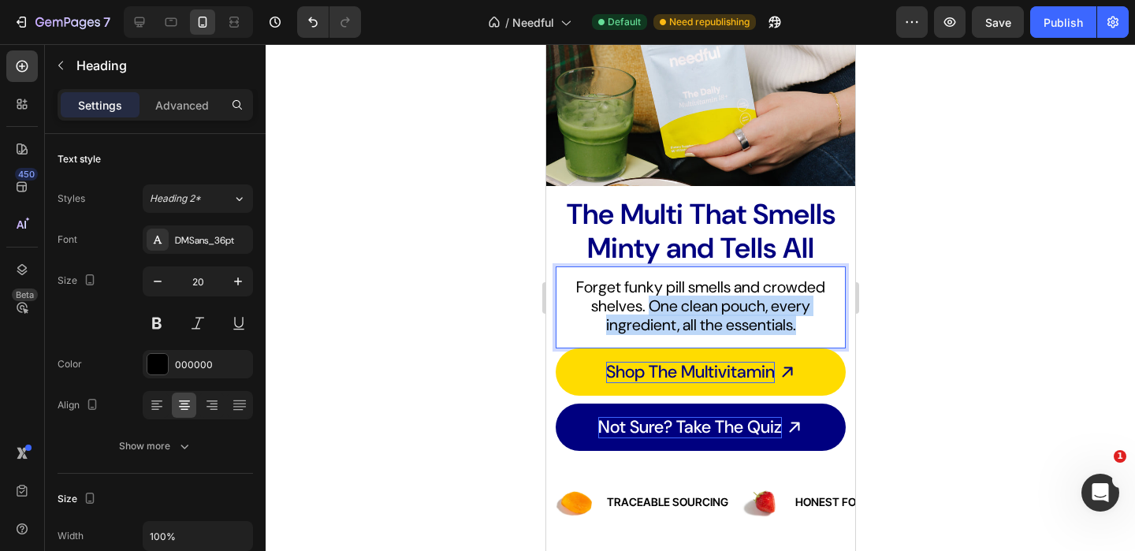
drag, startPoint x: 650, startPoint y: 307, endPoint x: 830, endPoint y: 320, distance: 180.1
click at [829, 320] on p "Forget funky pill smells and crowded shelves. One clean pouch, every ingredient…" at bounding box center [699, 305] width 287 height 57
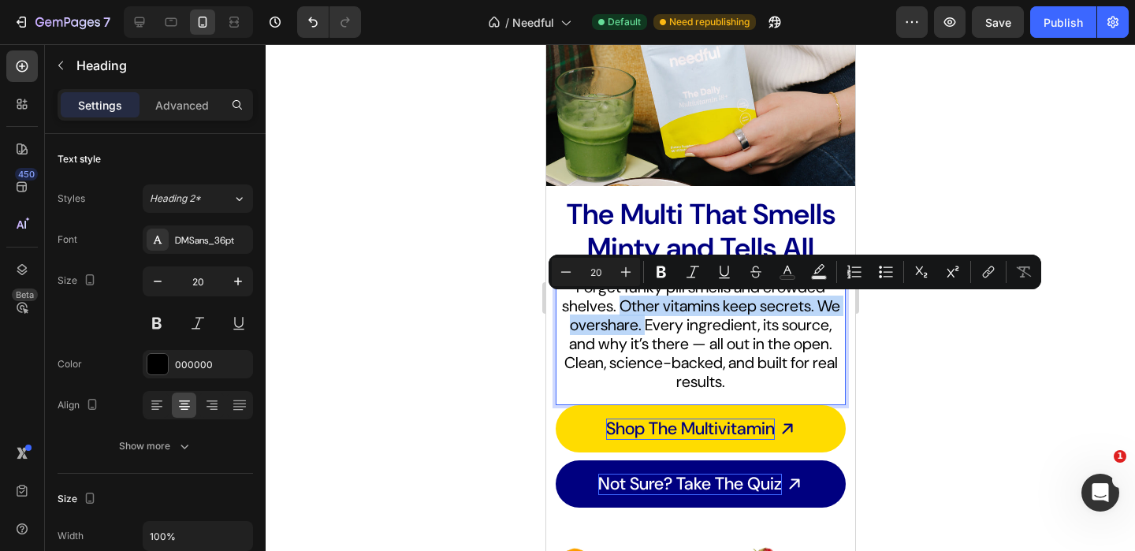
drag, startPoint x: 618, startPoint y: 308, endPoint x: 645, endPoint y: 326, distance: 32.3
click at [645, 326] on p "Forget funky pill smells and crowded shelves. Other vitamins keep secrets. We o…" at bounding box center [699, 333] width 287 height 113
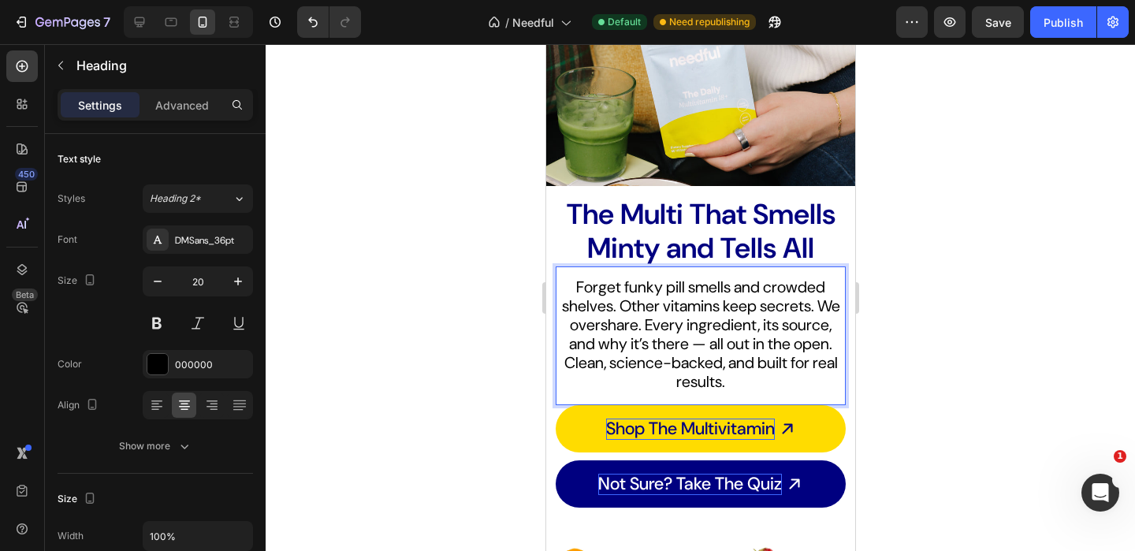
click at [657, 356] on p "Forget funky pill smells and crowded shelves. Other vitamins keep secrets. We o…" at bounding box center [699, 333] width 287 height 113
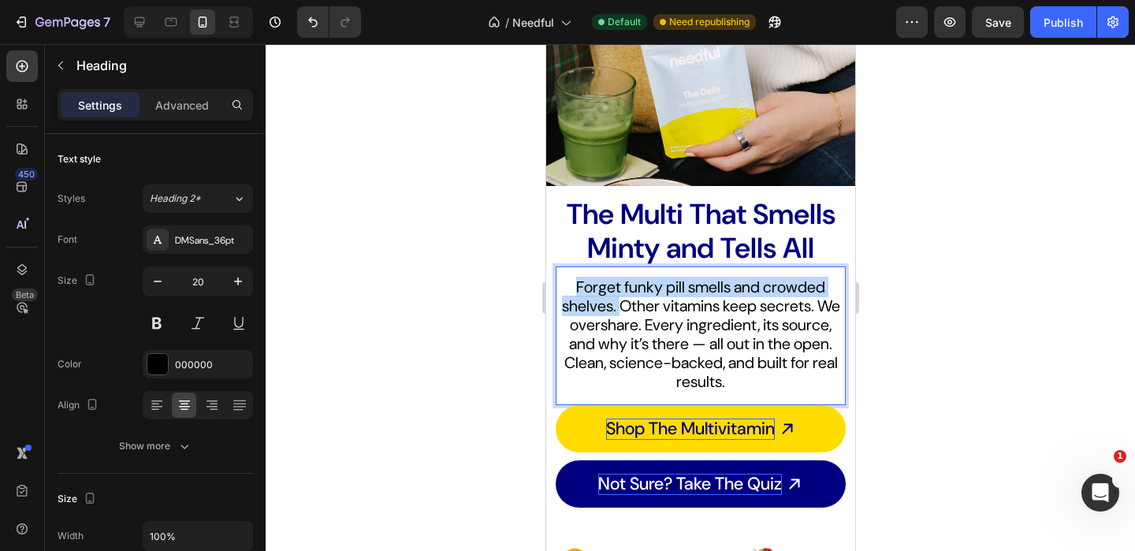
drag, startPoint x: 570, startPoint y: 287, endPoint x: 618, endPoint y: 308, distance: 53.3
click at [618, 308] on p "Forget funky pill smells and crowded shelves. Other vitamins keep secrets. We o…" at bounding box center [699, 333] width 287 height 113
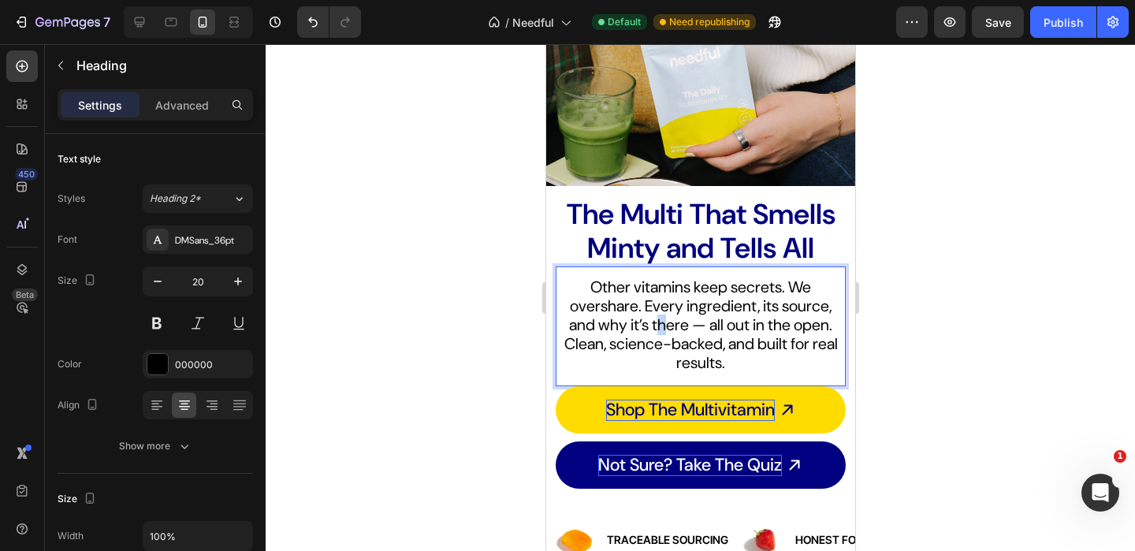
click at [661, 321] on p "Other vitamins keep secrets. We overshare. Every ingredient, its source, and wh…" at bounding box center [699, 324] width 287 height 95
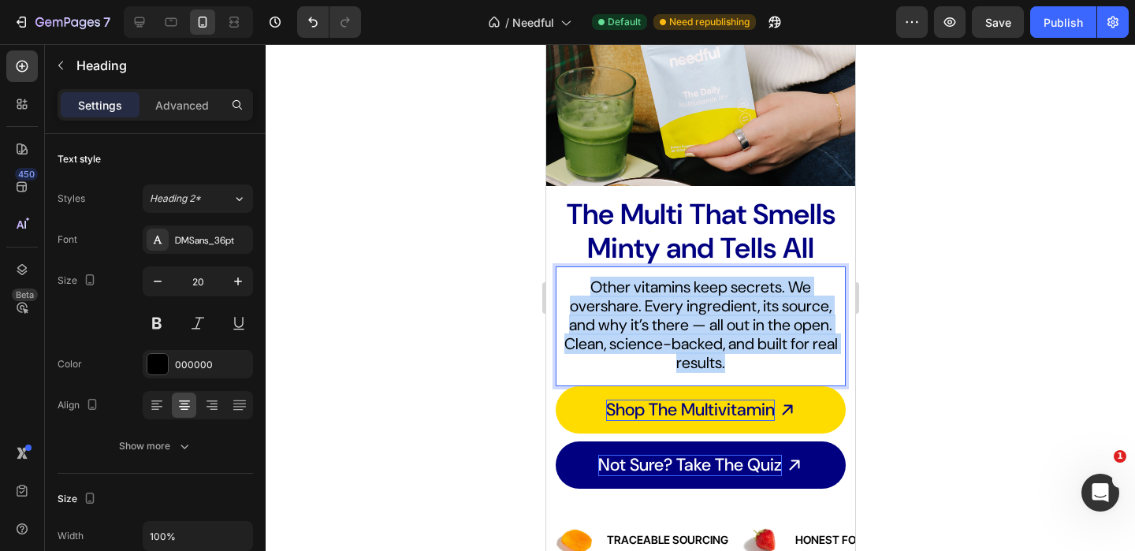
click at [661, 321] on p "Other vitamins keep secrets. We overshare. Every ingredient, its source, and wh…" at bounding box center [699, 324] width 287 height 95
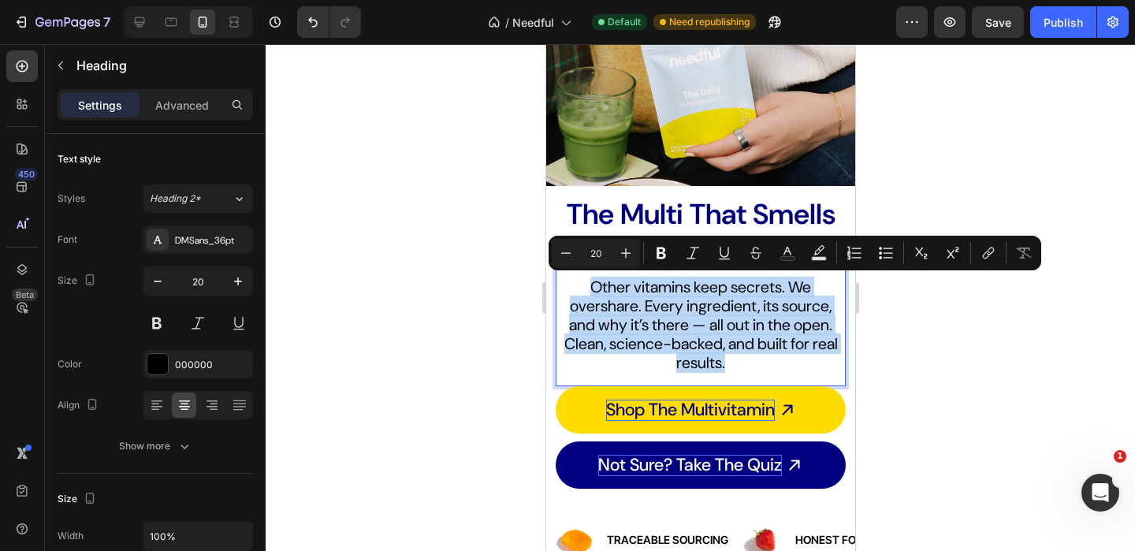
click at [694, 336] on p "Other vitamins keep secrets. We overshare. Every ingredient, its source, and wh…" at bounding box center [699, 324] width 287 height 95
click at [714, 324] on p "Other vitamins keep secrets. We overshare. Every ingredient, its source, and wh…" at bounding box center [699, 324] width 287 height 95
click at [686, 324] on p "Other vitamins keep secrets. We overshare. Every ingredient, its source, and wh…" at bounding box center [699, 324] width 287 height 95
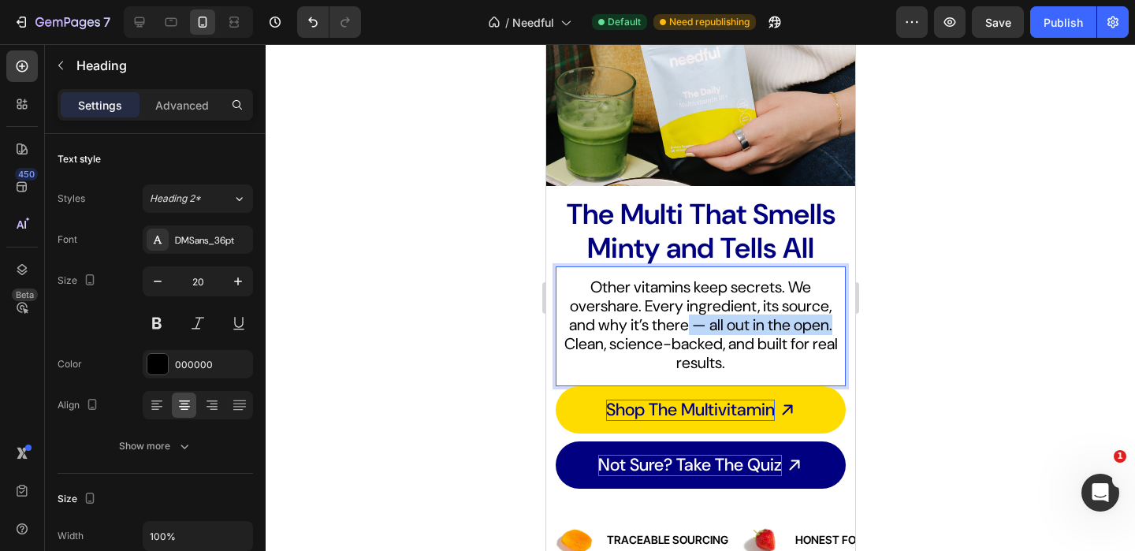
drag, startPoint x: 688, startPoint y: 326, endPoint x: 832, endPoint y: 328, distance: 144.2
click at [832, 328] on p "Other vitamins keep secrets. We overshare. Every ingredient, its source, and wh…" at bounding box center [699, 324] width 287 height 95
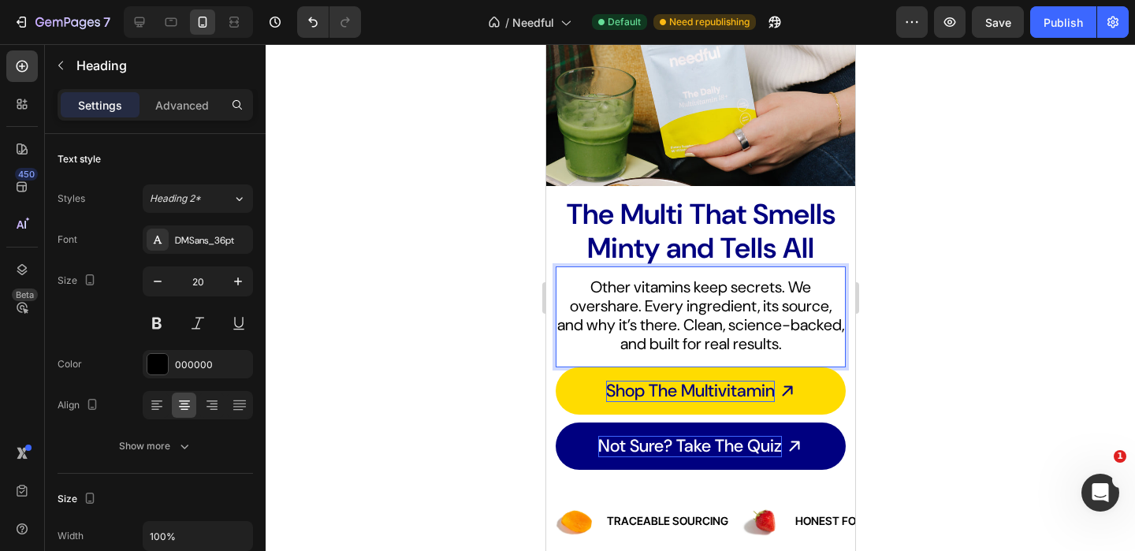
click at [778, 343] on p "Other vitamins keep secrets. We overshare. Every ingredient, its source, and wh…" at bounding box center [699, 315] width 287 height 76
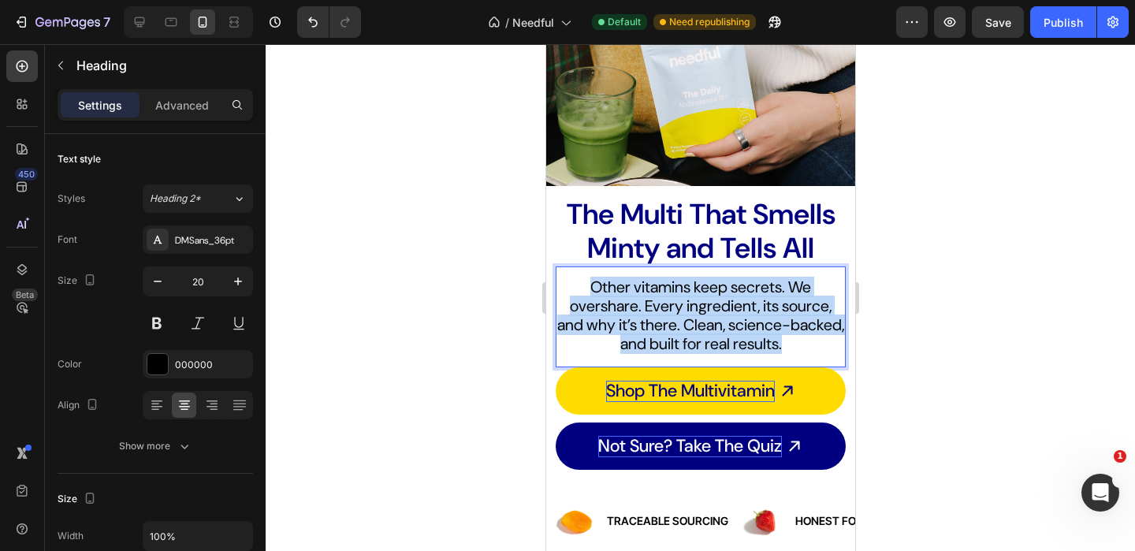
drag, startPoint x: 825, startPoint y: 343, endPoint x: 560, endPoint y: 277, distance: 272.7
click at [560, 277] on p "Other vitamins keep secrets. We overshare. Every ingredient, its source, and wh…" at bounding box center [699, 315] width 287 height 76
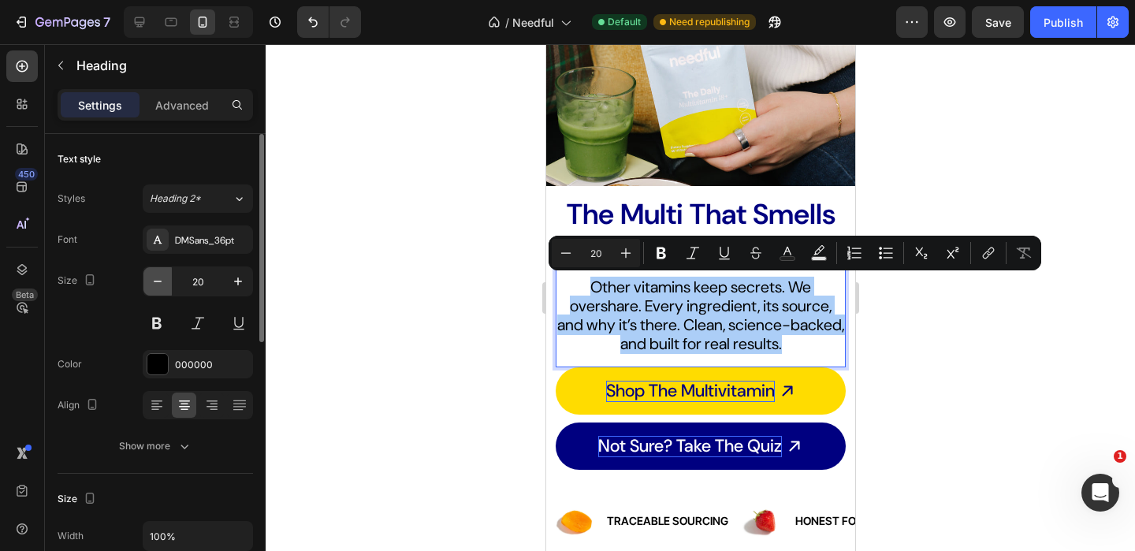
click at [158, 275] on icon "button" at bounding box center [158, 281] width 16 height 16
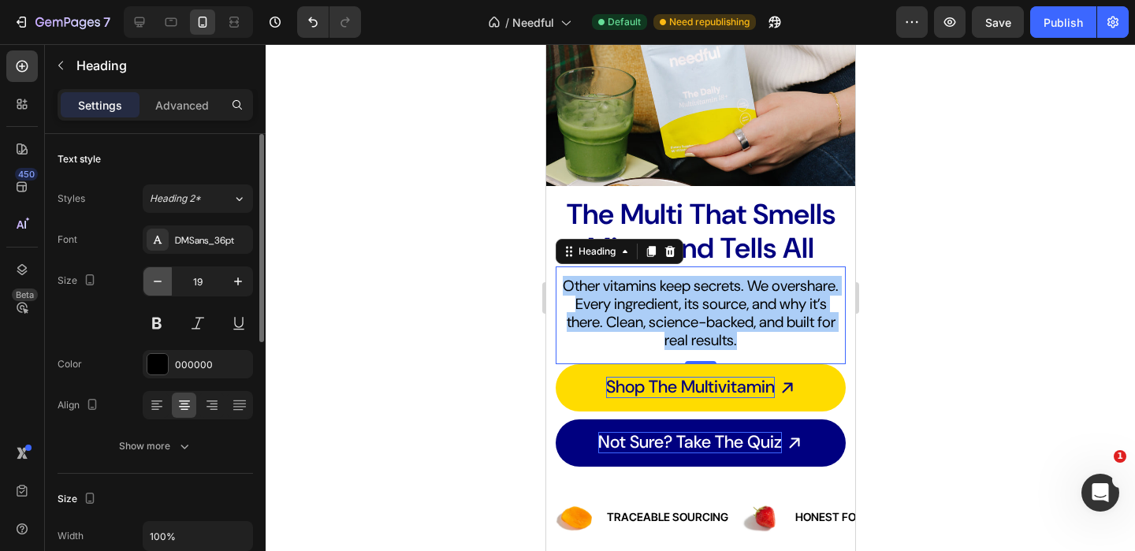
type input "18"
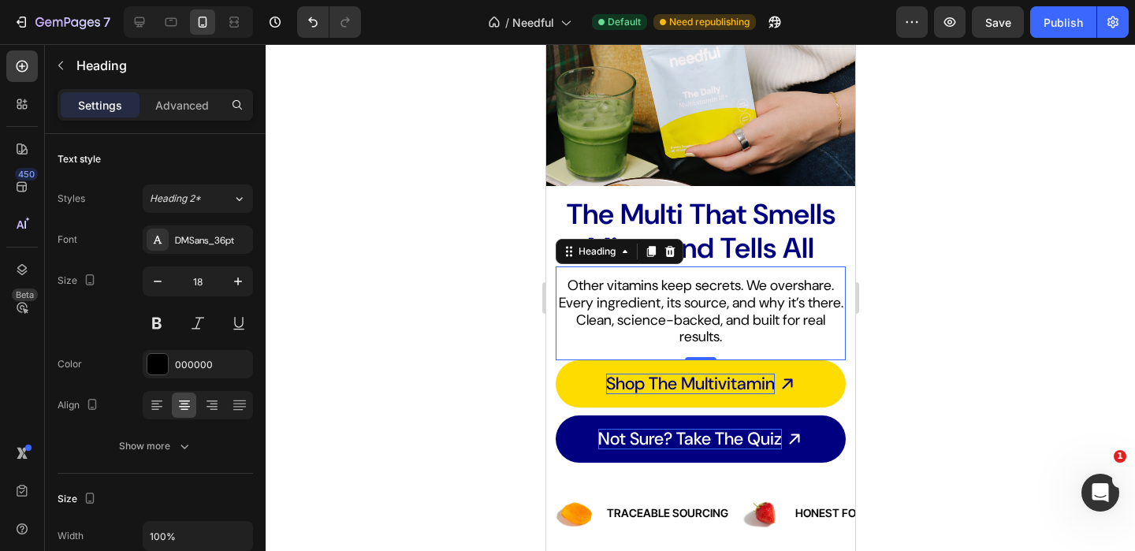
click at [681, 306] on p "Other vitamins keep secrets. We overshare. Every ingredient, its source, and wh…" at bounding box center [699, 311] width 287 height 68
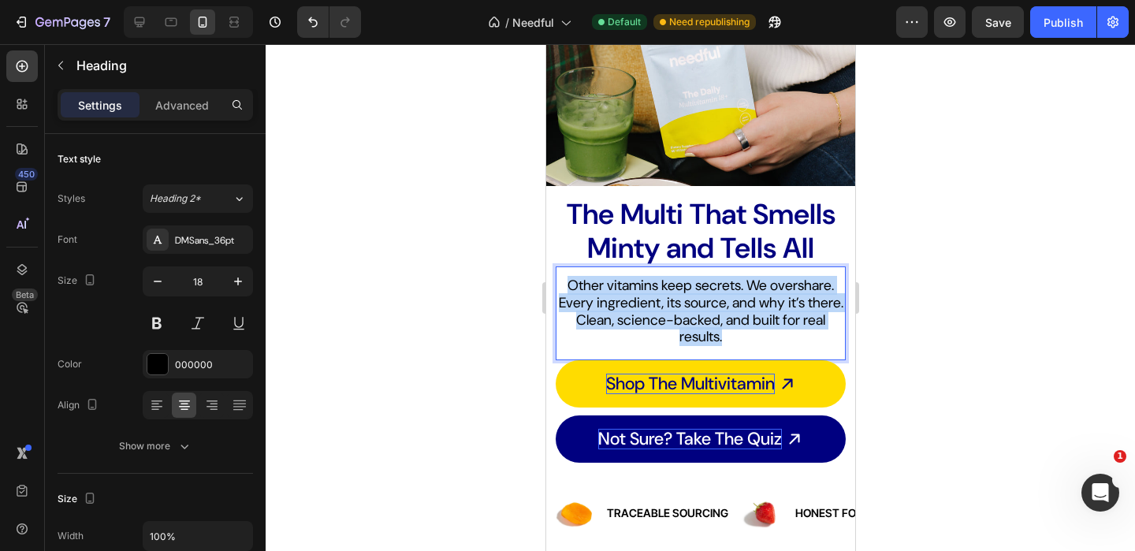
click at [681, 306] on p "Other vitamins keep secrets. We overshare. Every ingredient, its source, and wh…" at bounding box center [699, 311] width 287 height 68
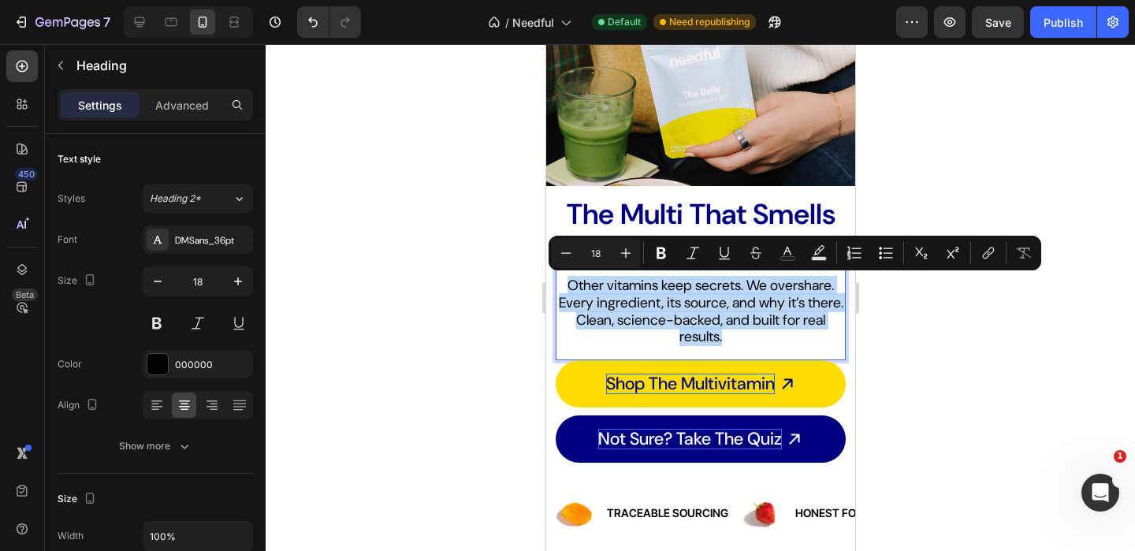
click at [750, 326] on p "Other vitamins keep secrets. We overshare. Every ingredient, its source, and wh…" at bounding box center [699, 311] width 287 height 68
click at [753, 325] on p "Other vitamins keep secrets. We overshare. Every ingredient, its source, and wh…" at bounding box center [699, 311] width 287 height 68
click at [756, 325] on p "Other vitamins keep secrets. We overshare. Every ingredient, its source, and wh…" at bounding box center [699, 311] width 287 height 68
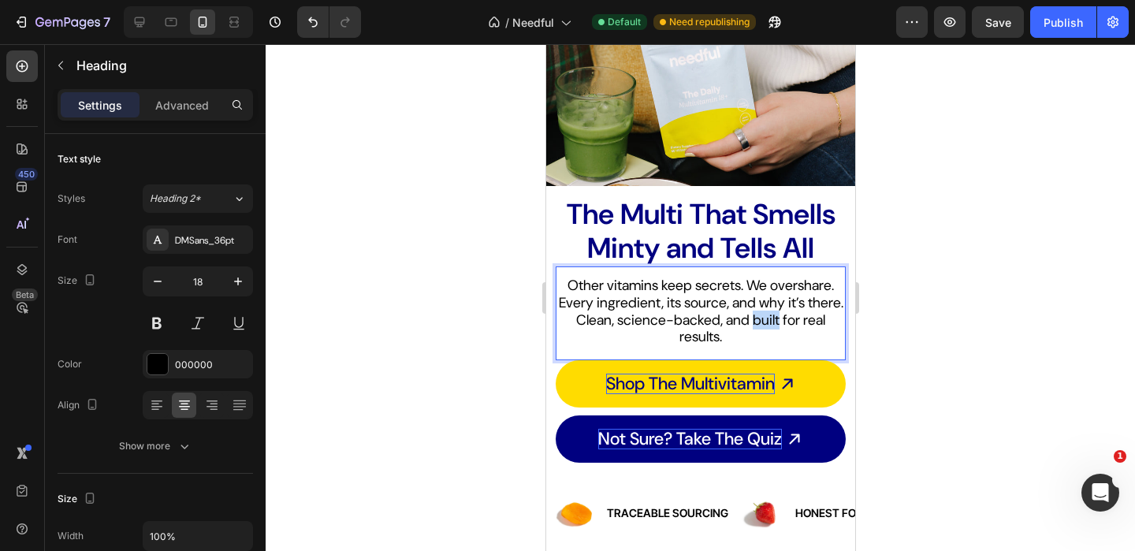
click at [756, 325] on p "Other vitamins keep secrets. We overshare. Every ingredient, its source, and wh…" at bounding box center [699, 311] width 287 height 68
click at [760, 328] on p "Other vitamins keep secrets. We overshare. Every ingredient, its source, and wh…" at bounding box center [699, 311] width 287 height 68
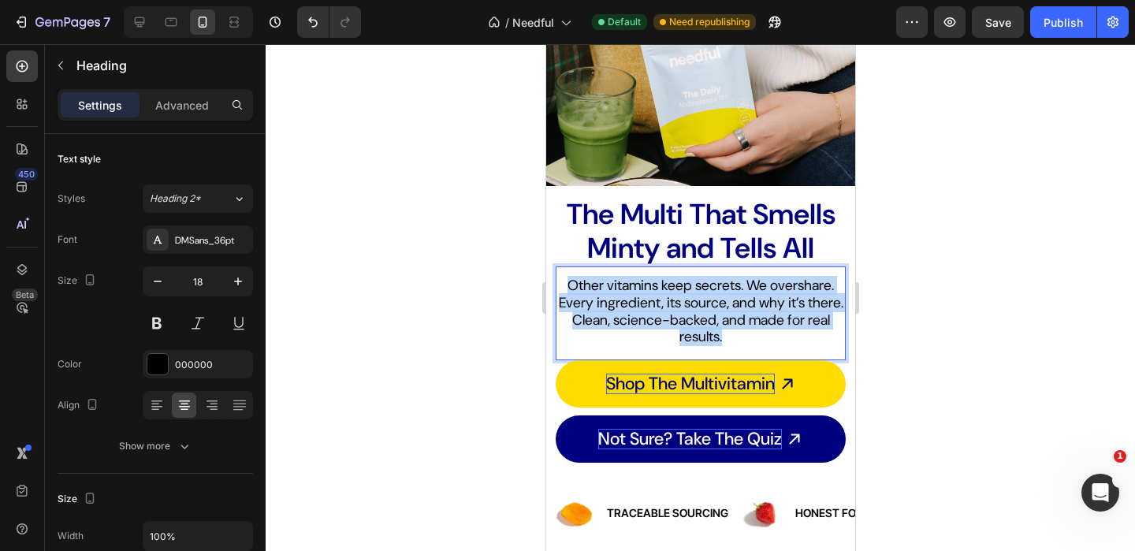
click at [760, 328] on p "Other vitamins keep secrets. We overshare. Every ingredient, its source, and wh…" at bounding box center [699, 311] width 287 height 68
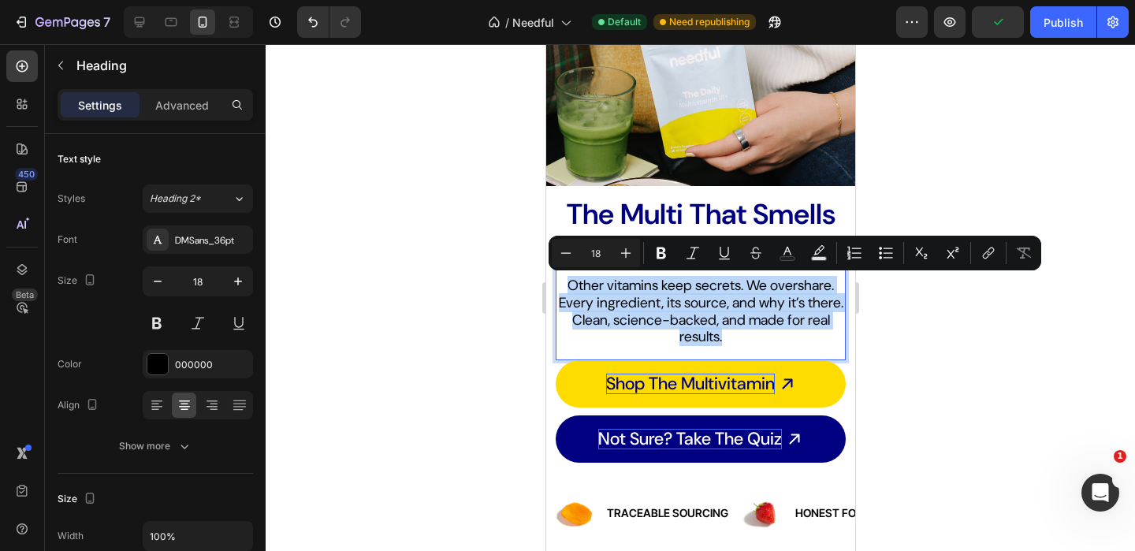
click at [690, 343] on p "Other vitamins keep secrets. We overshare. Every ingredient, its source, and wh…" at bounding box center [699, 311] width 287 height 68
click at [700, 336] on p "Other vitamins keep secrets. We overshare. Every ingredient, its source, and wh…" at bounding box center [699, 311] width 287 height 68
click at [696, 336] on p "Other vitamins keep secrets. We overshare. Every ingredient, its source, and wh…" at bounding box center [699, 311] width 287 height 68
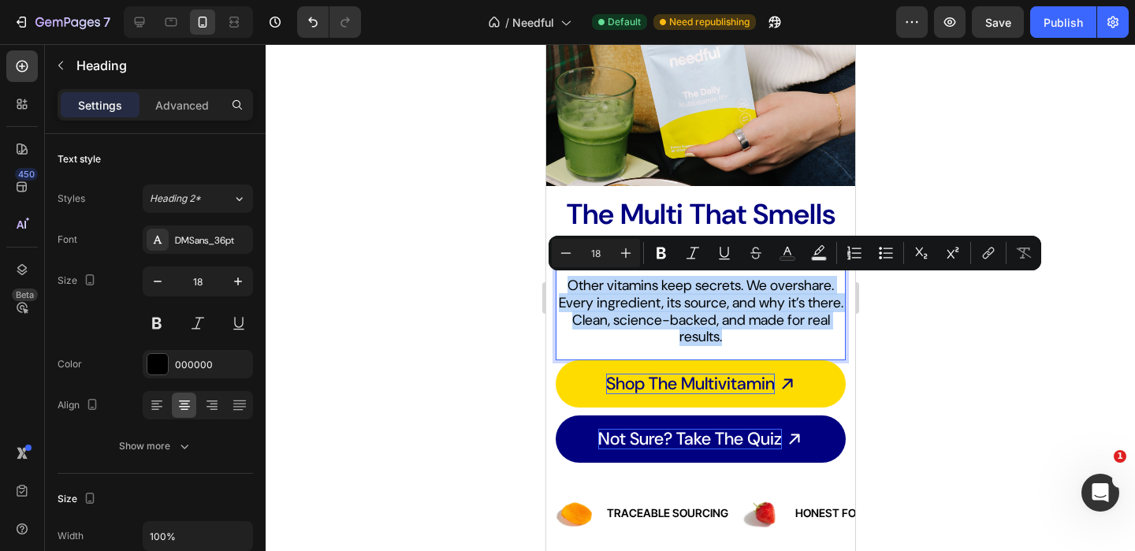
click at [696, 336] on p "Other vitamins keep secrets. We overshare. Every ingredient, its source, and wh…" at bounding box center [699, 311] width 287 height 68
click at [726, 336] on p "Other vitamins keep secrets. We overshare. Every ingredient, its source, and wh…" at bounding box center [699, 311] width 287 height 68
click at [773, 318] on p "Other vitamins keep secrets. We overshare. Every ingredient, its source, and wh…" at bounding box center [699, 311] width 287 height 68
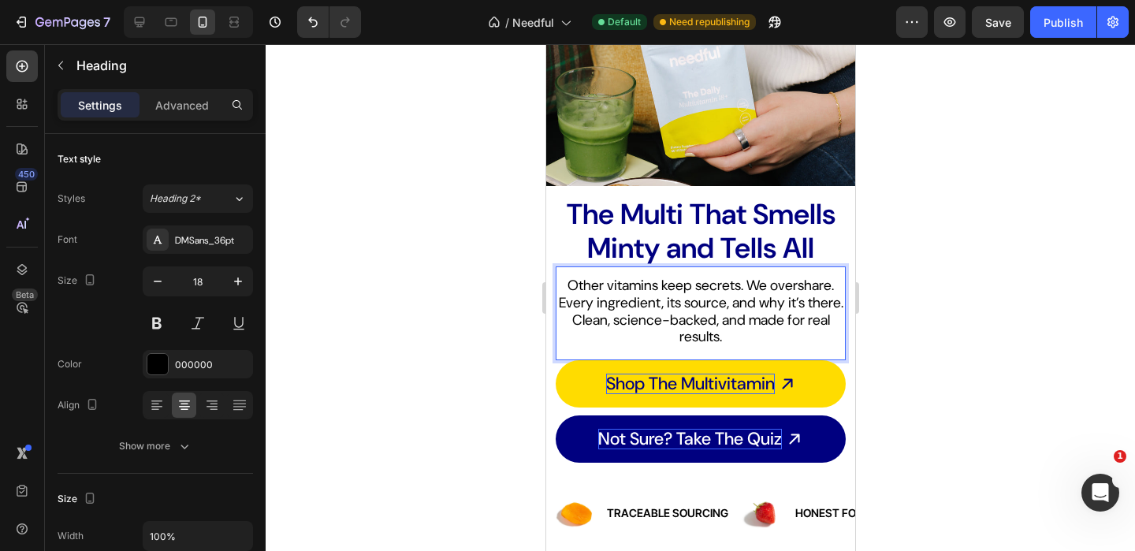
click at [694, 344] on p "Other vitamins keep secrets. We overshare. Every ingredient, its source, and wh…" at bounding box center [699, 311] width 287 height 68
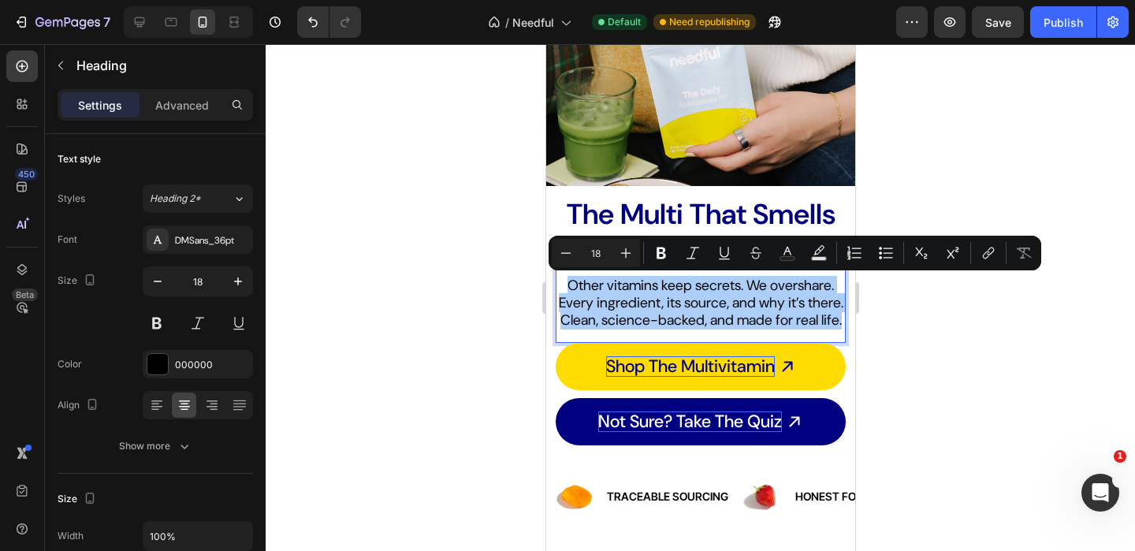
click at [391, 325] on div at bounding box center [700, 297] width 869 height 507
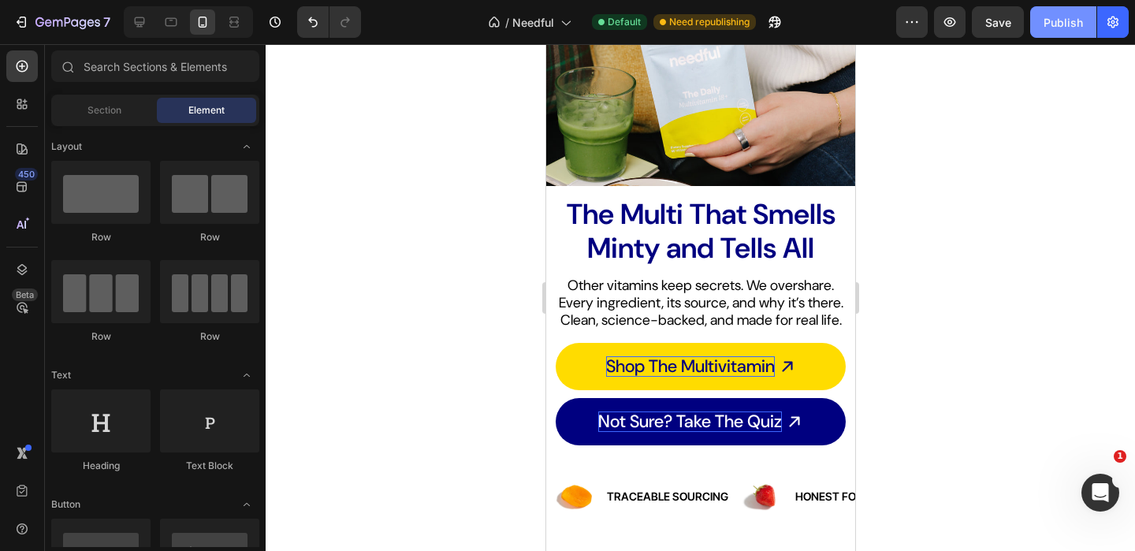
click at [1073, 19] on div "Publish" at bounding box center [1062, 22] width 39 height 17
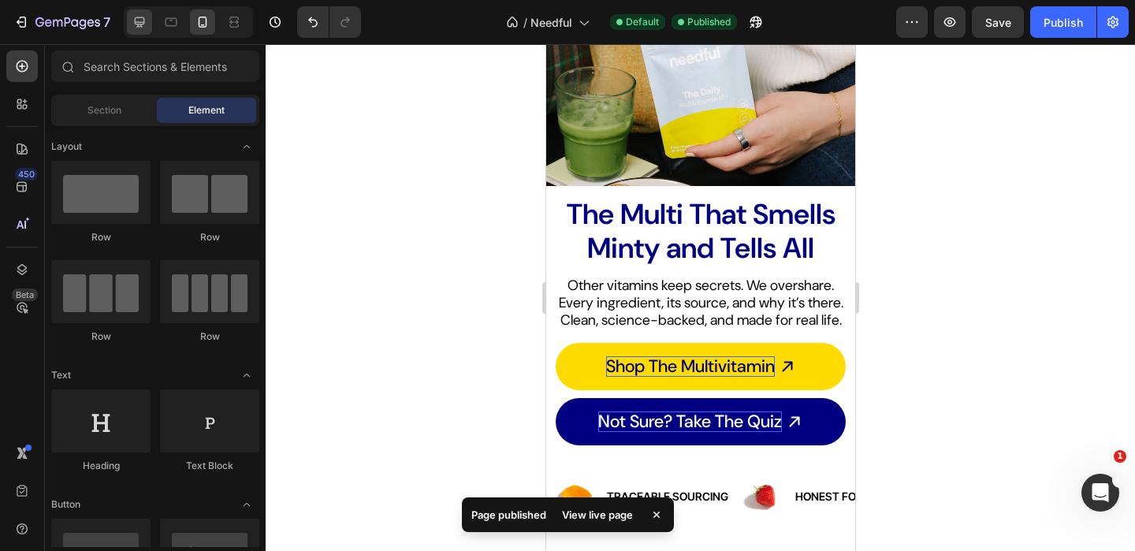
click at [143, 20] on icon at bounding box center [140, 22] width 16 height 16
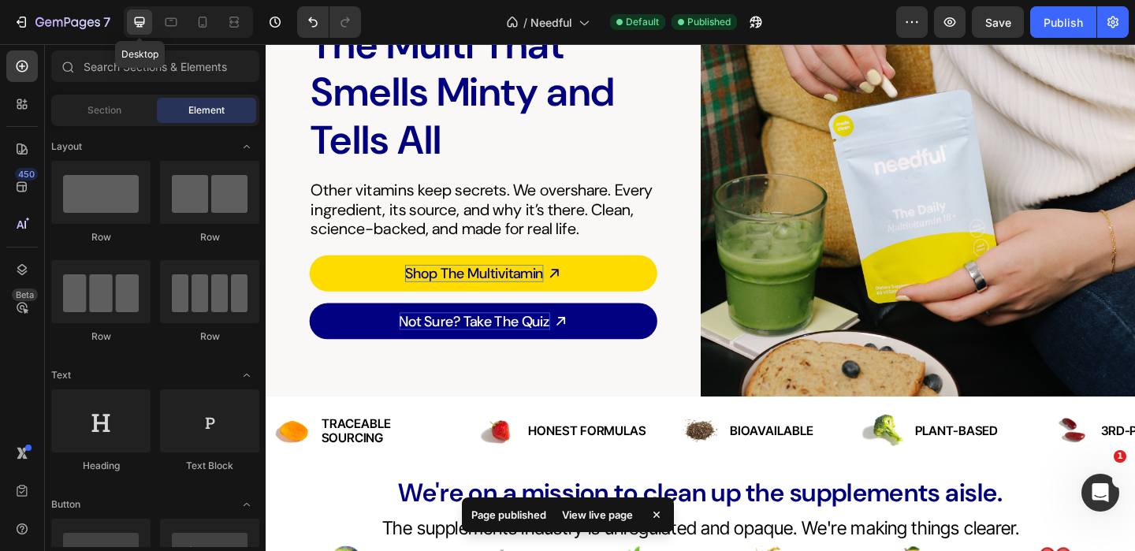
scroll to position [142, 0]
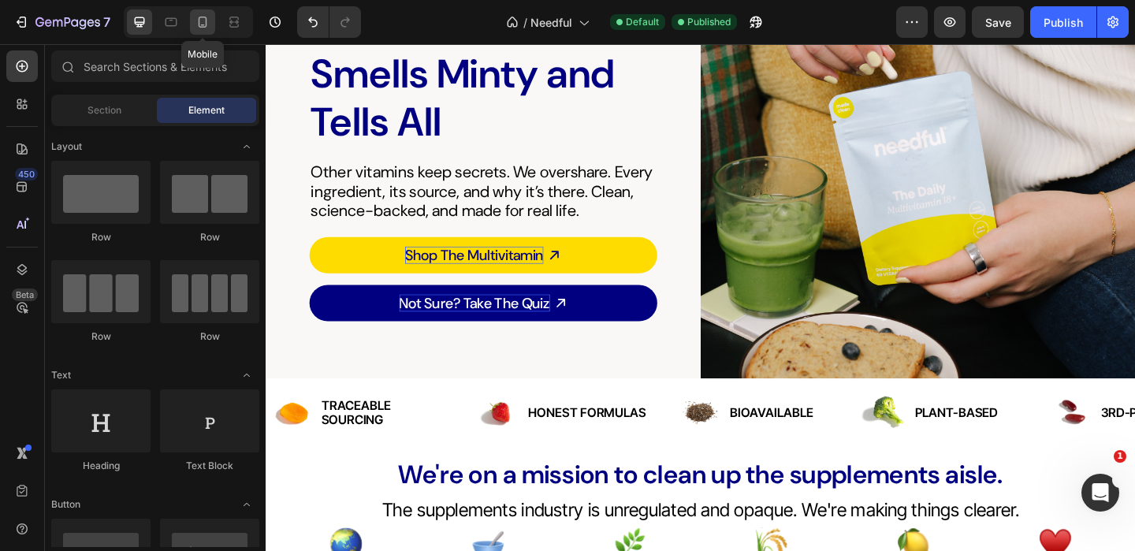
click at [205, 26] on icon at bounding box center [203, 22] width 9 height 11
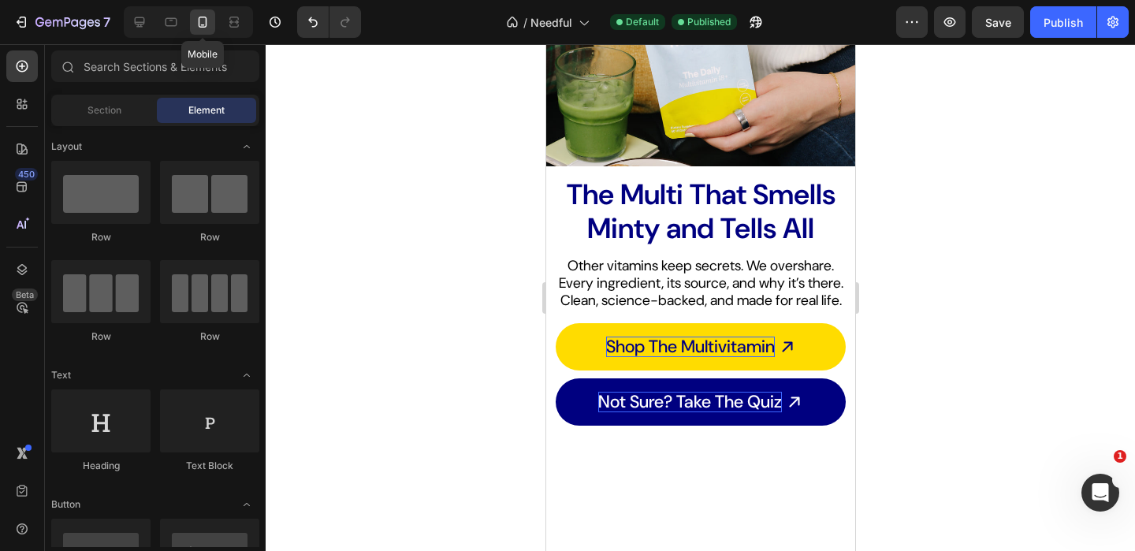
scroll to position [2, 0]
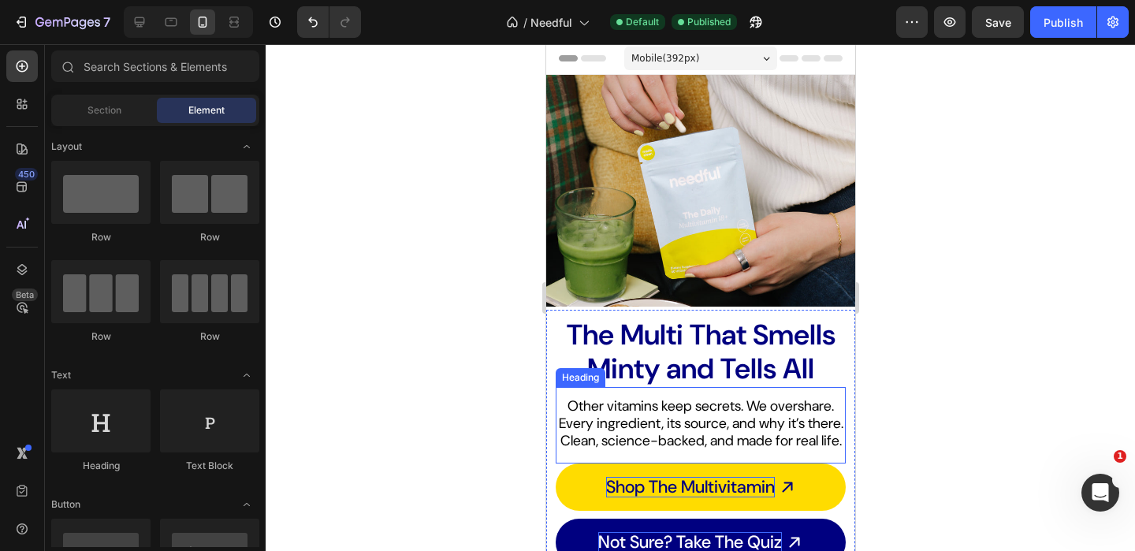
click at [654, 423] on p "Other vitamins keep secrets. We overshare. Every ingredient, its source, and wh…" at bounding box center [699, 423] width 287 height 51
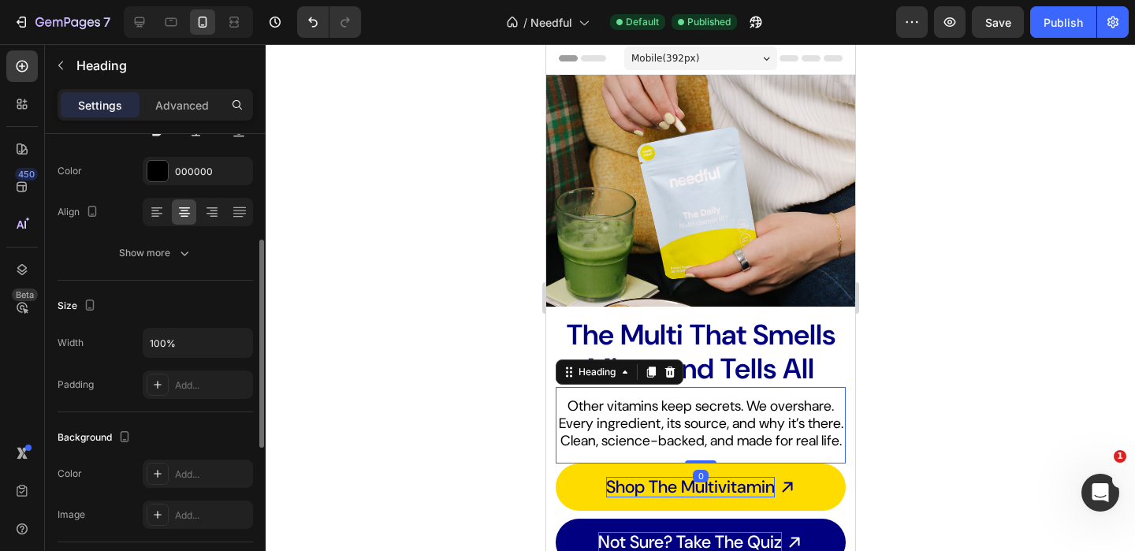
scroll to position [210, 0]
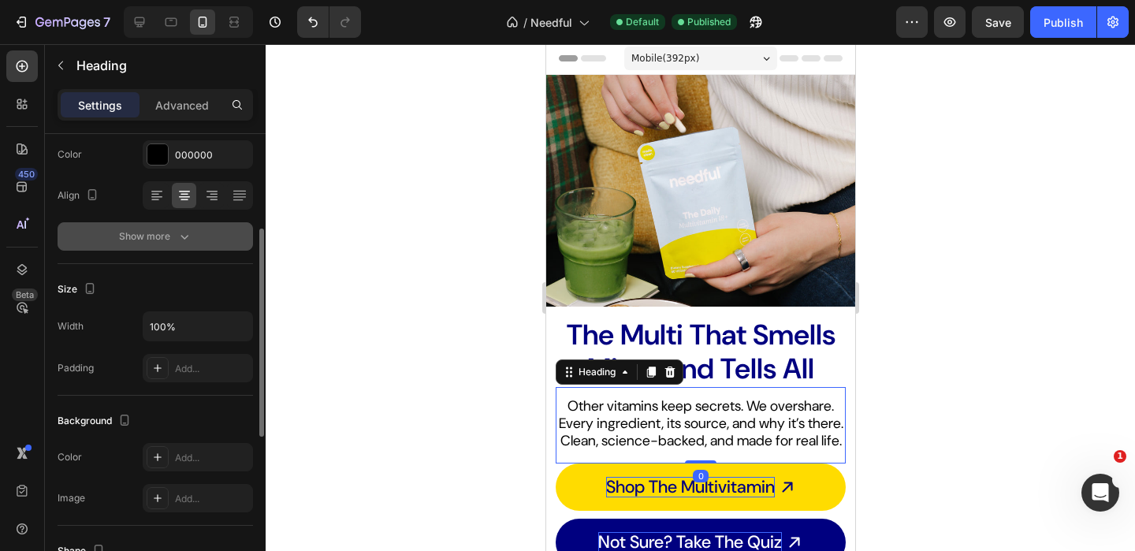
click at [175, 242] on div "Show more" at bounding box center [155, 236] width 73 height 16
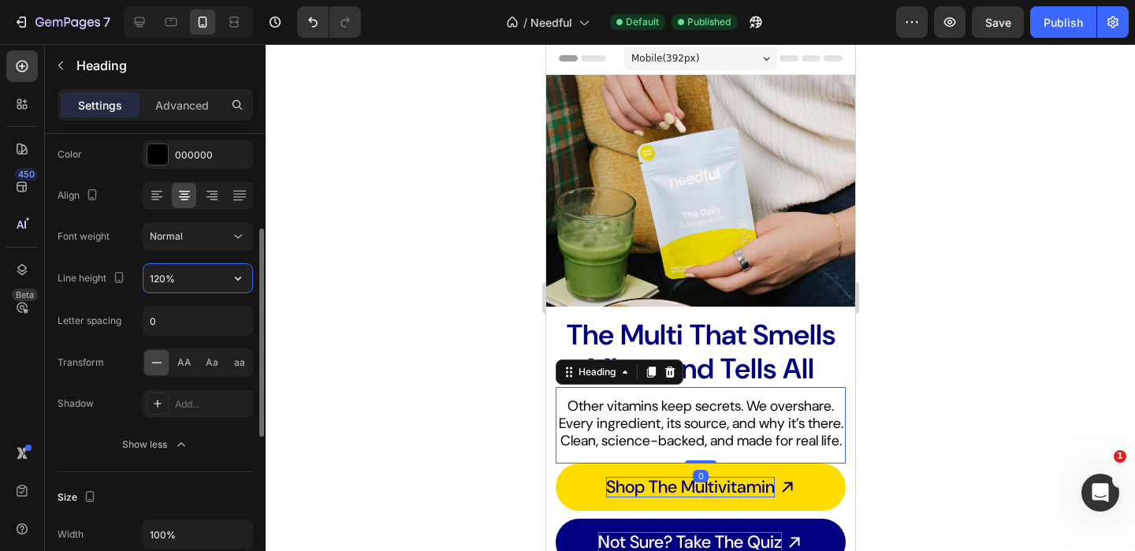
click at [188, 272] on input "120%" at bounding box center [197, 278] width 109 height 28
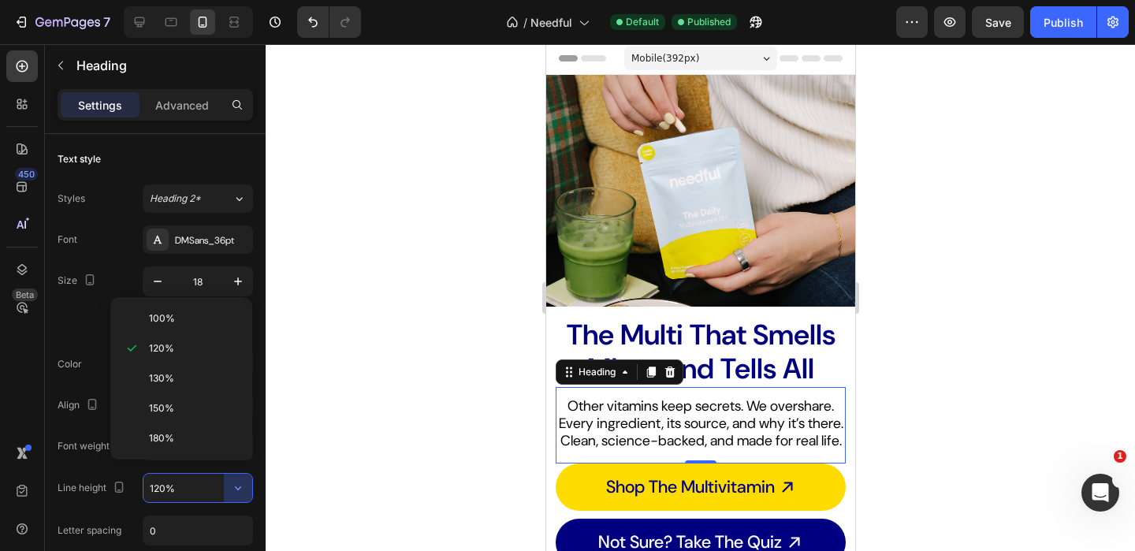
scroll to position [210, 0]
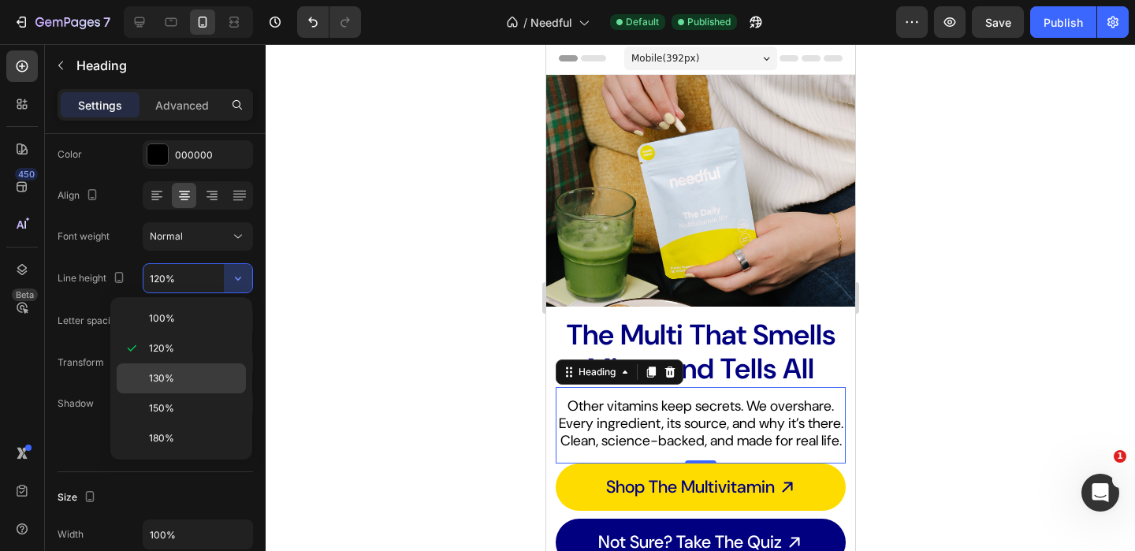
click at [201, 377] on p "130%" at bounding box center [194, 378] width 90 height 14
type input "130%"
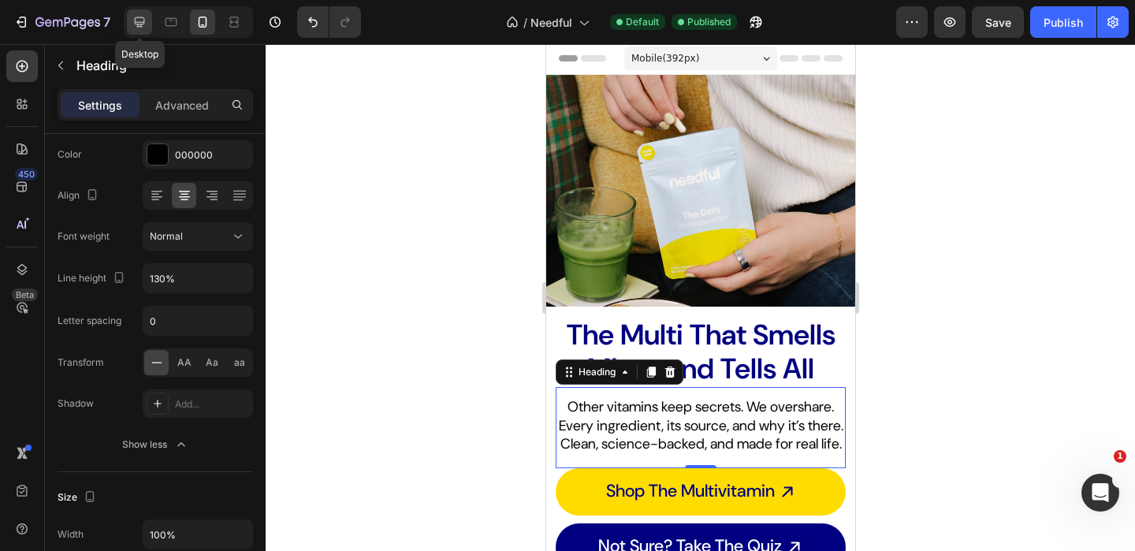
click at [131, 18] on div at bounding box center [139, 21] width 25 height 25
type input "22"
type input "120%"
type input "1200"
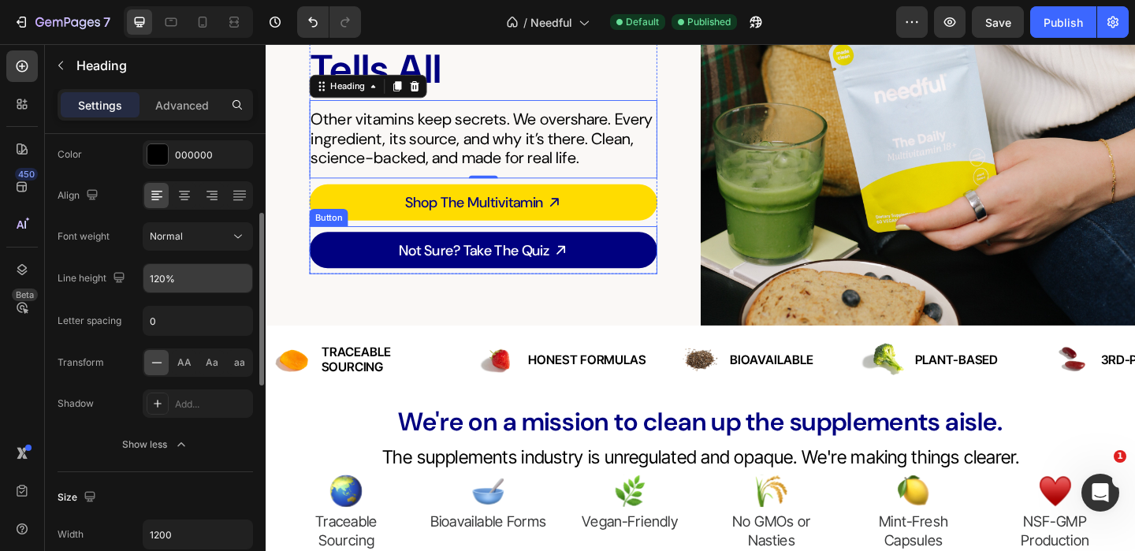
scroll to position [205, 0]
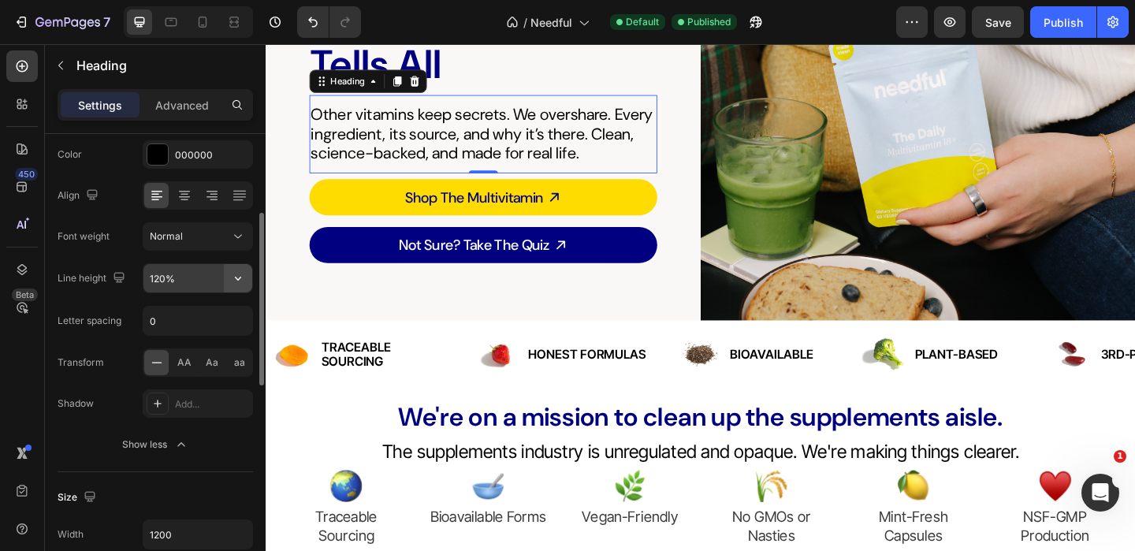
click at [241, 274] on icon "button" at bounding box center [238, 278] width 16 height 16
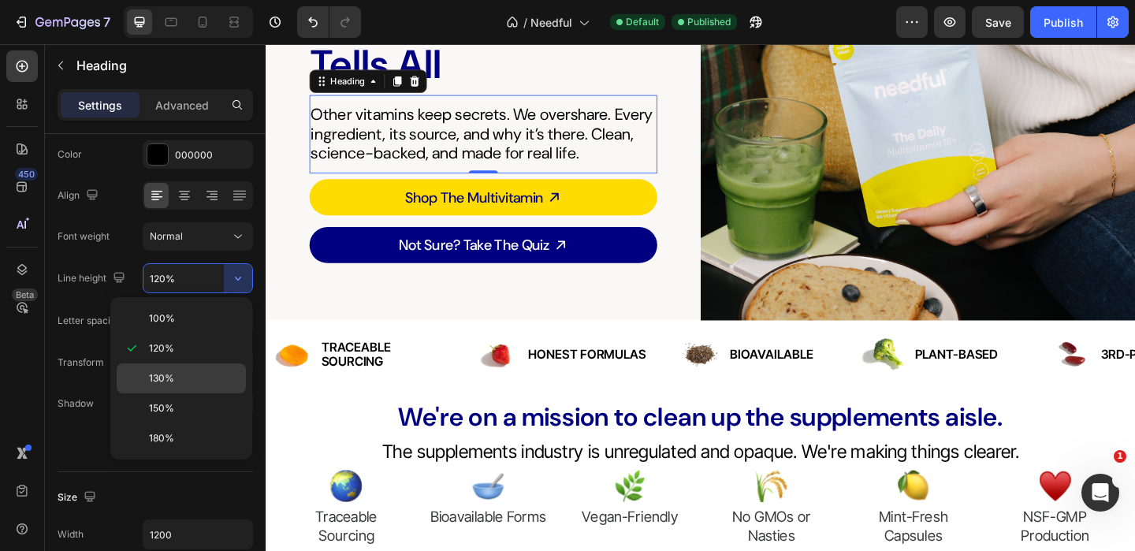
click at [207, 377] on p "130%" at bounding box center [194, 378] width 90 height 14
type input "130%"
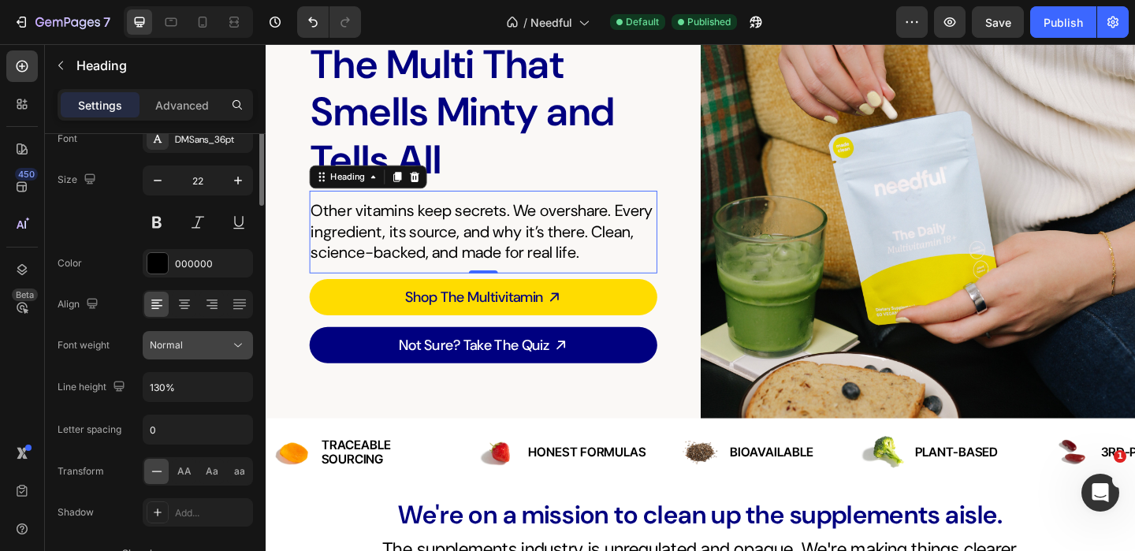
scroll to position [0, 0]
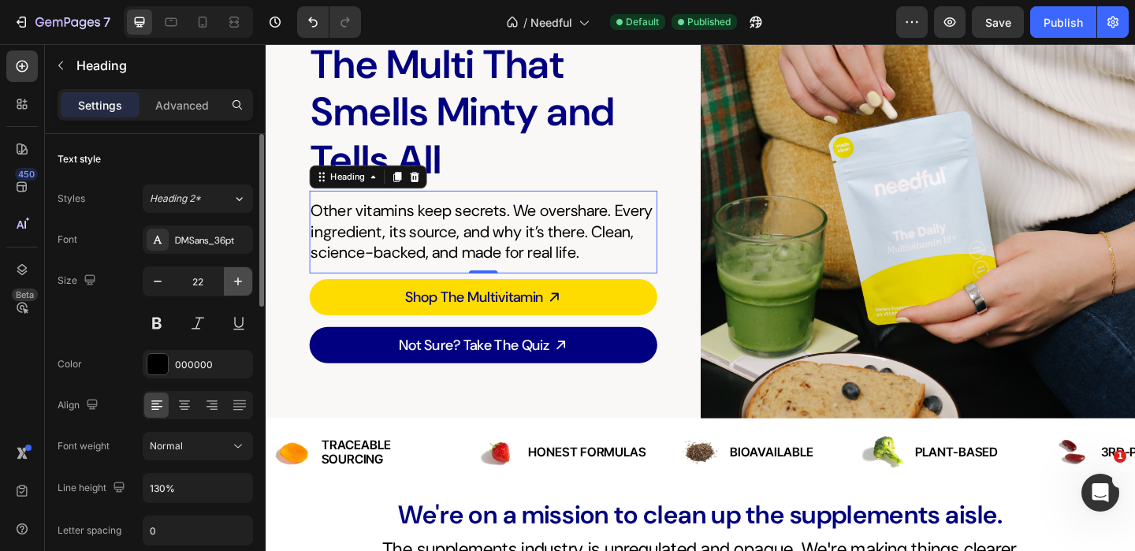
click at [242, 282] on icon "button" at bounding box center [238, 281] width 16 height 16
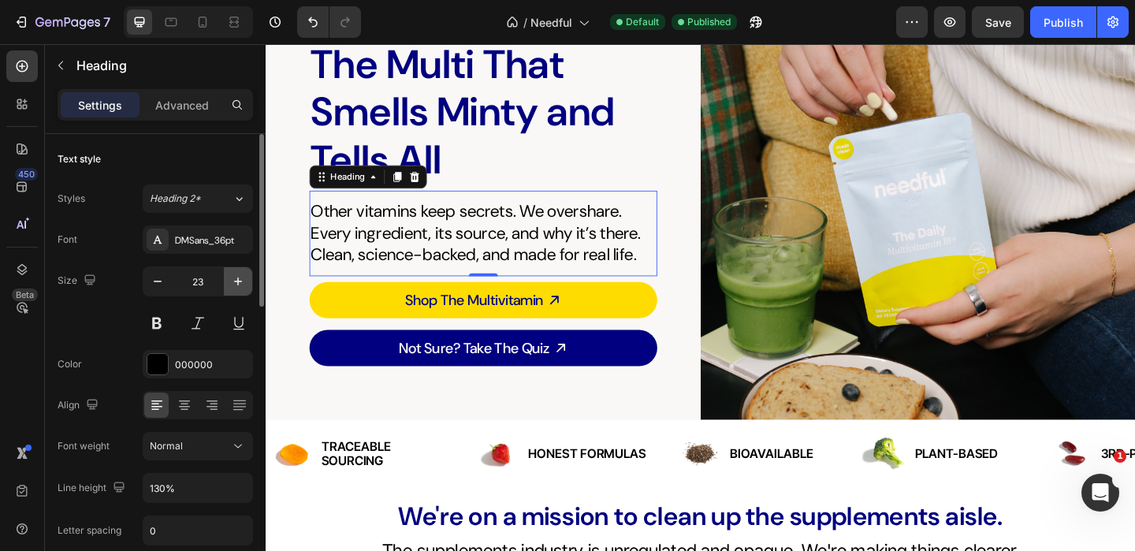
type input "24"
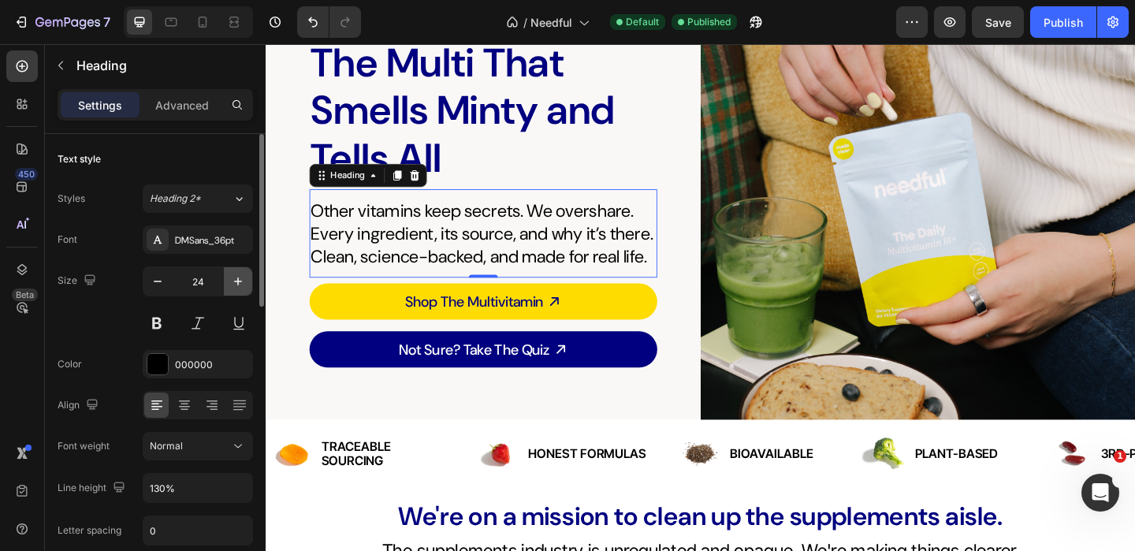
scroll to position [95, 0]
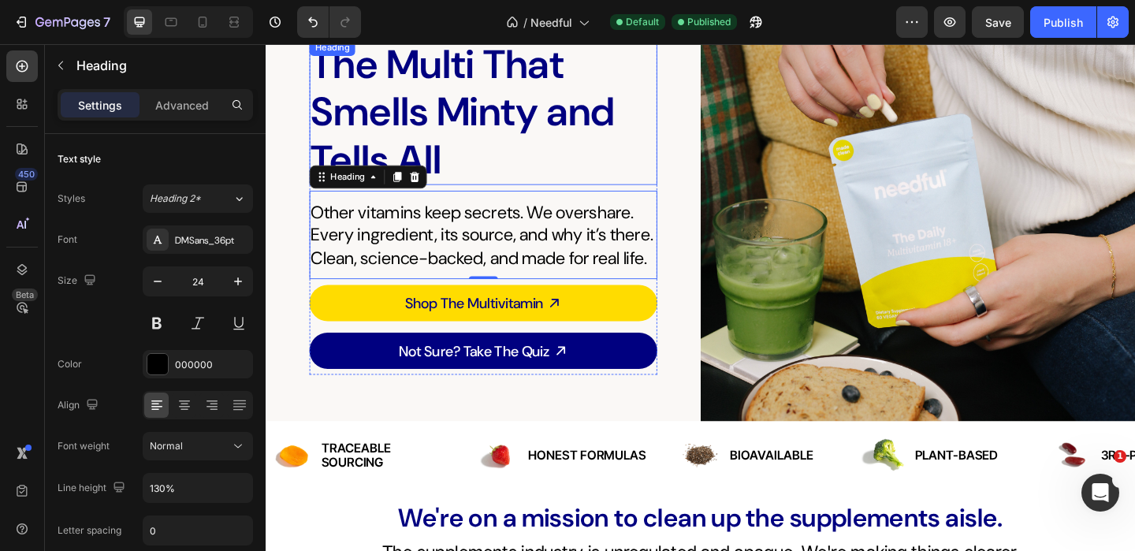
click at [382, 95] on p "The Multi That Smells Minty and Tells All" at bounding box center [501, 117] width 375 height 156
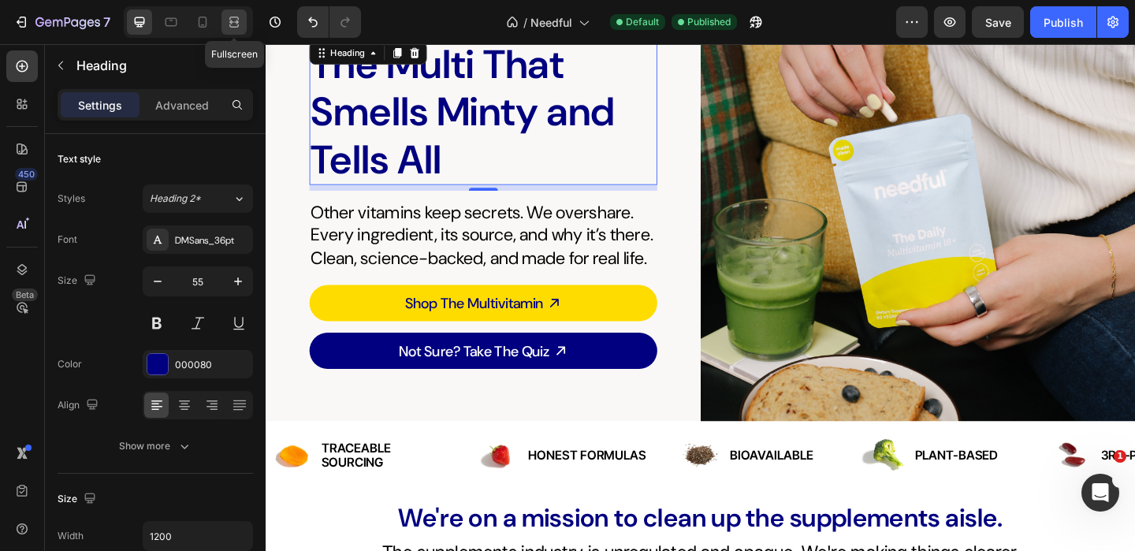
click at [237, 24] on icon at bounding box center [234, 22] width 16 height 16
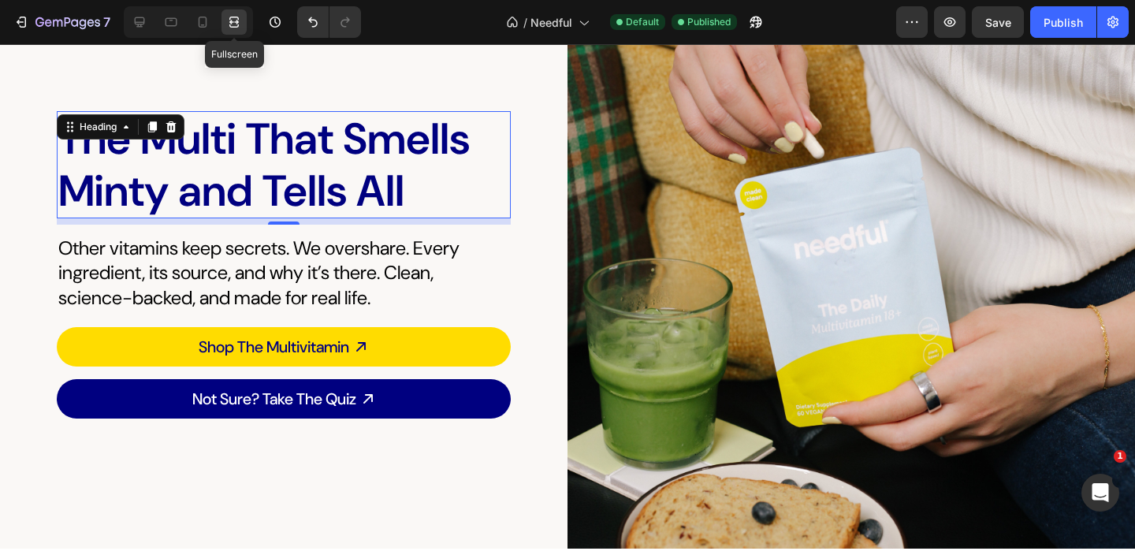
scroll to position [169, 0]
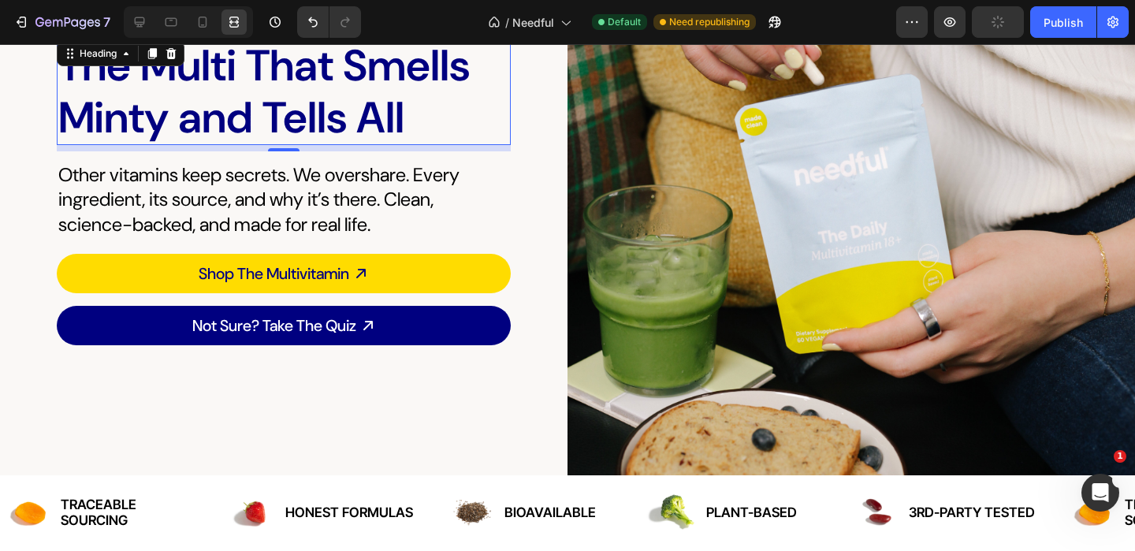
click at [141, 23] on icon at bounding box center [140, 22] width 16 height 16
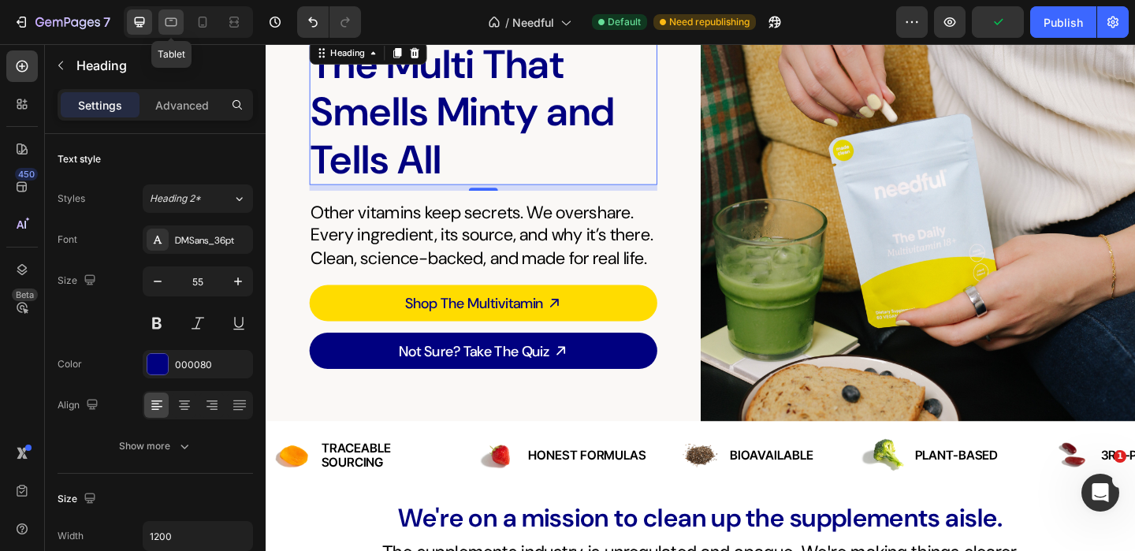
click at [173, 23] on icon at bounding box center [171, 22] width 16 height 16
type input "45"
type input "100%"
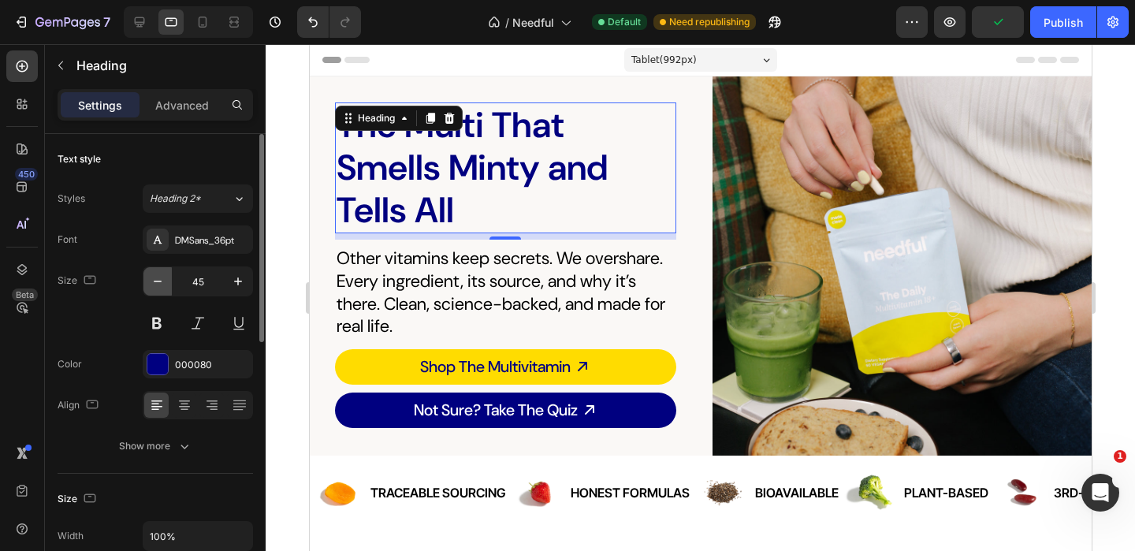
click at [154, 280] on icon "button" at bounding box center [158, 281] width 8 height 2
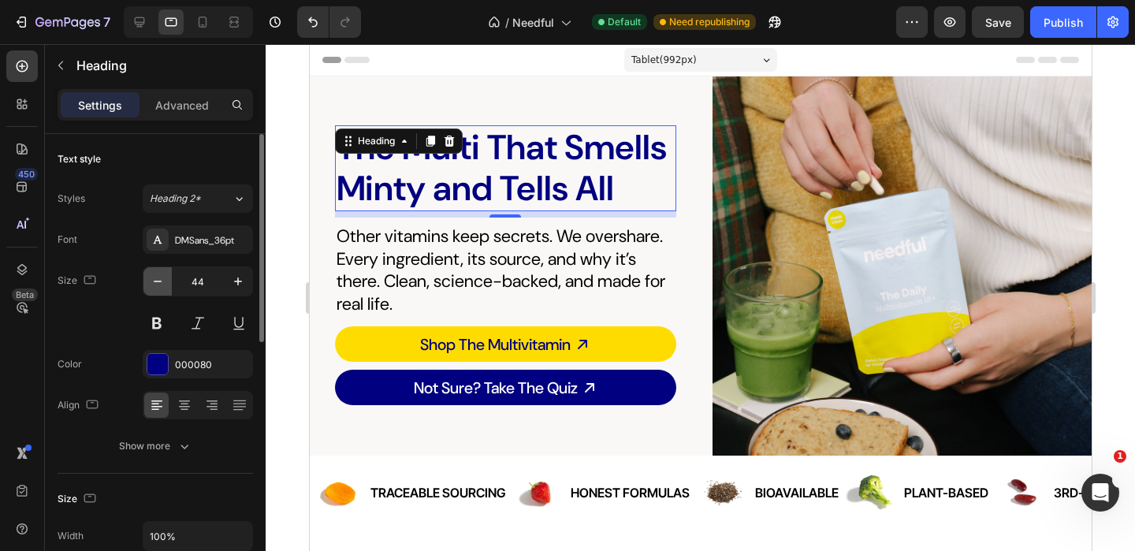
type input "43"
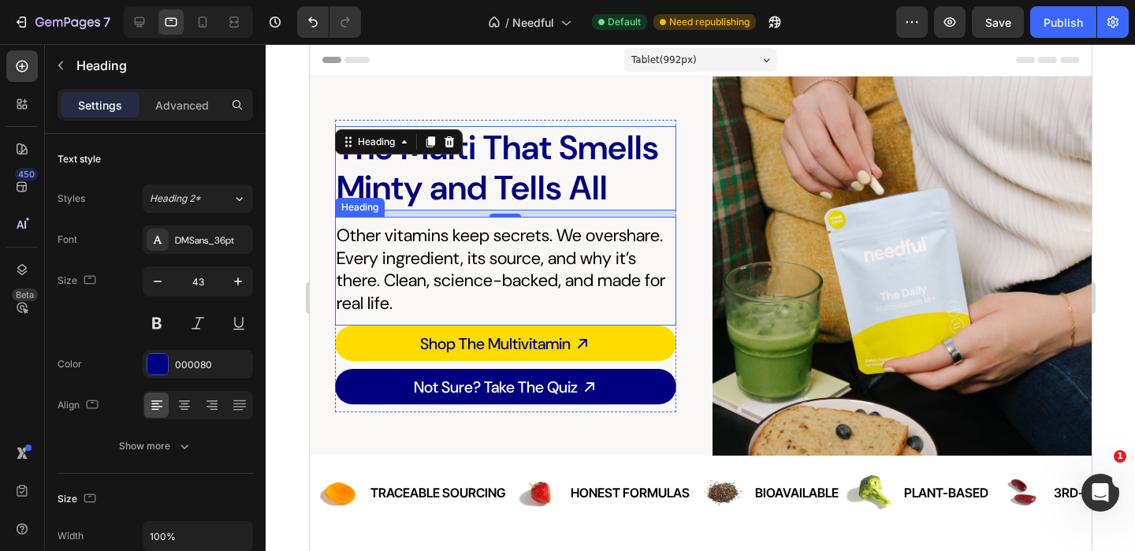
click at [380, 278] on p "Other vitamins keep secrets. We overshare. Every ingredient, its source, and wh…" at bounding box center [505, 270] width 338 height 90
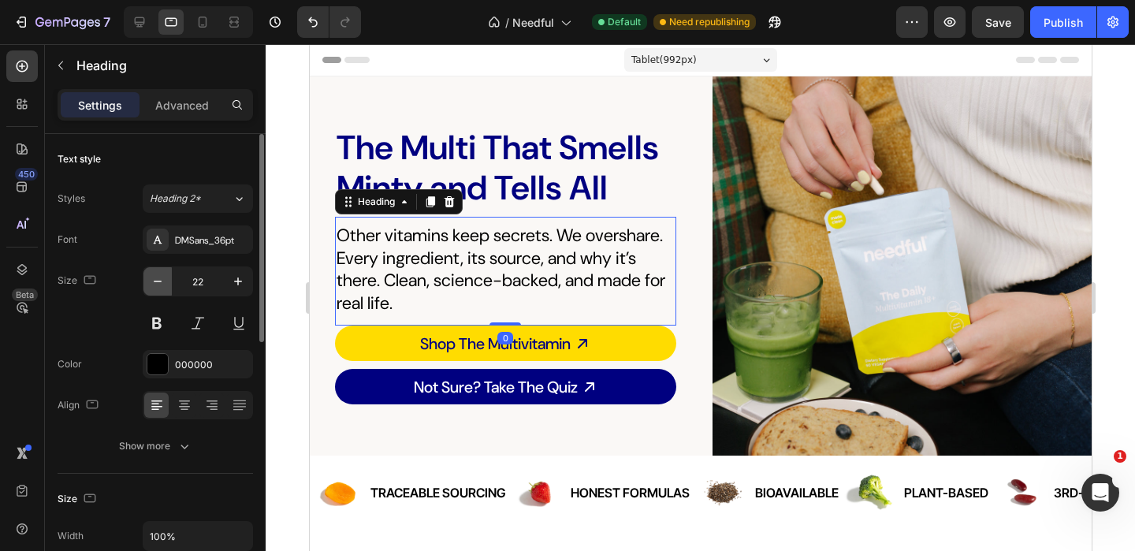
click at [152, 283] on icon "button" at bounding box center [158, 281] width 16 height 16
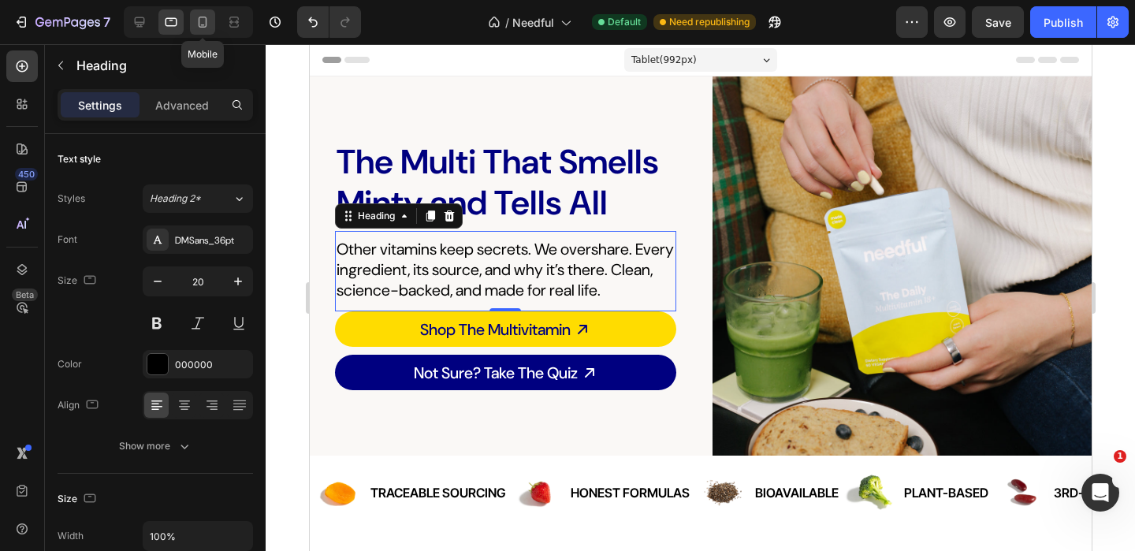
click at [206, 30] on div at bounding box center [202, 21] width 25 height 25
type input "18"
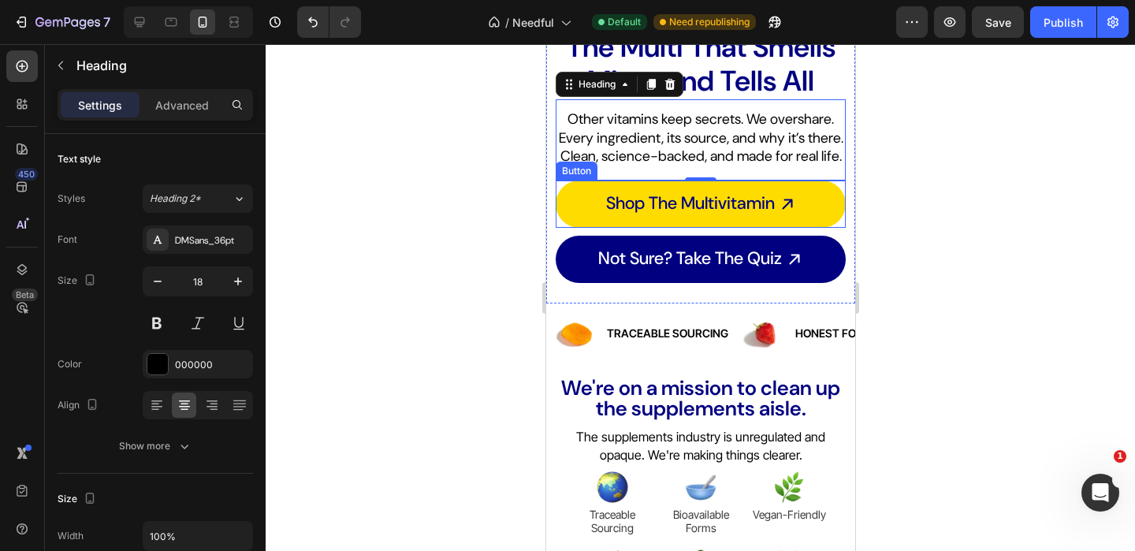
scroll to position [212, 0]
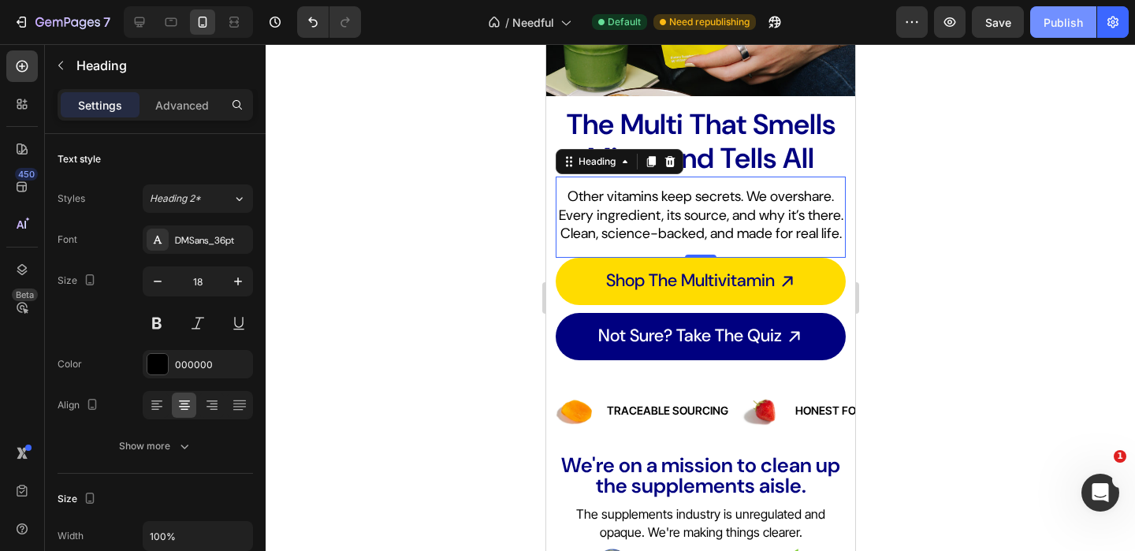
click at [1061, 28] on div "Publish" at bounding box center [1062, 22] width 39 height 17
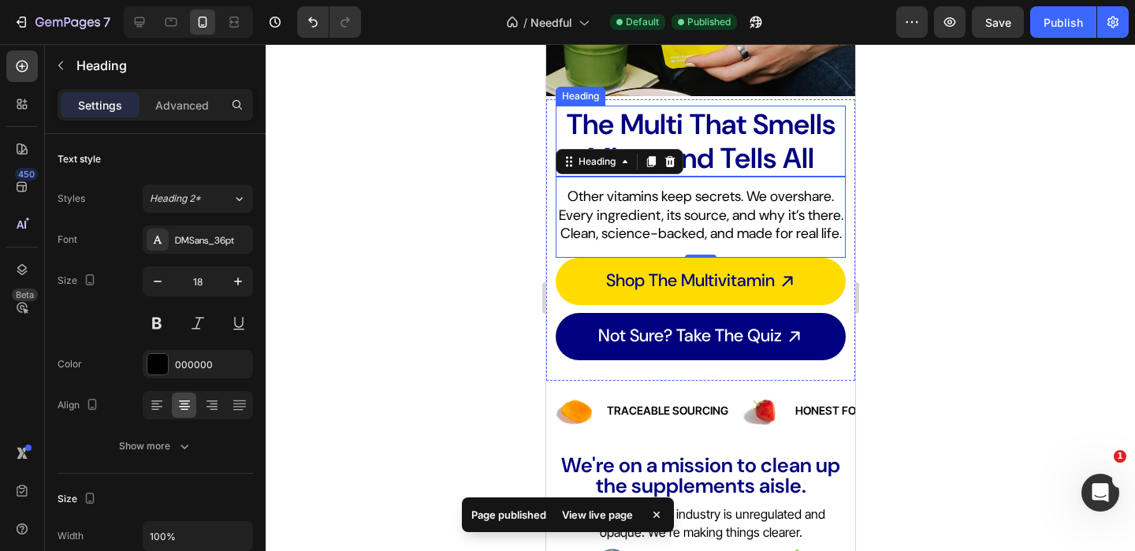
click at [704, 130] on p "The Multi That Smells Minty and Tells All" at bounding box center [699, 141] width 287 height 68
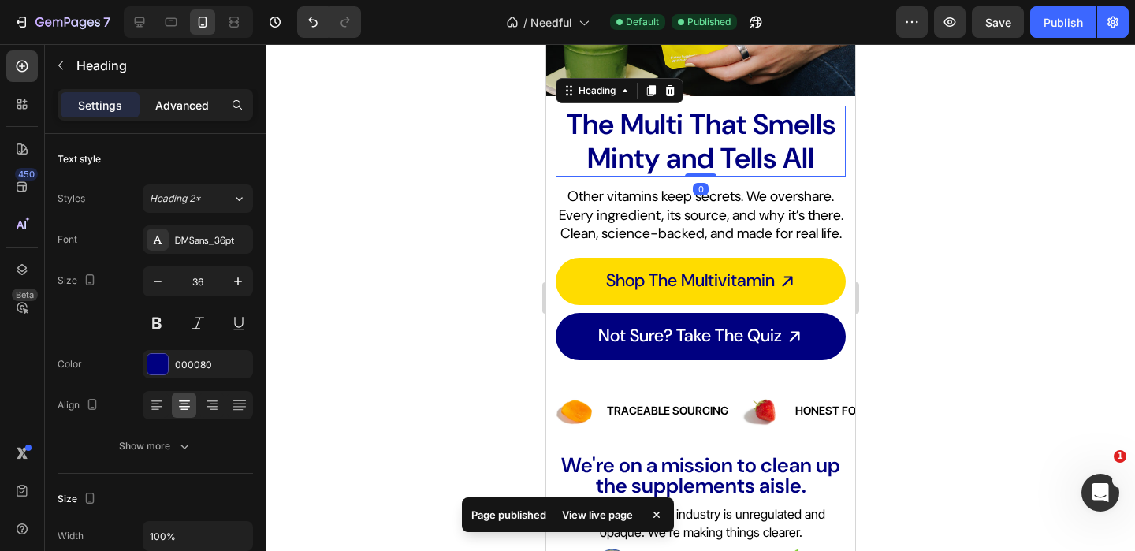
click at [167, 106] on p "Advanced" at bounding box center [182, 105] width 54 height 17
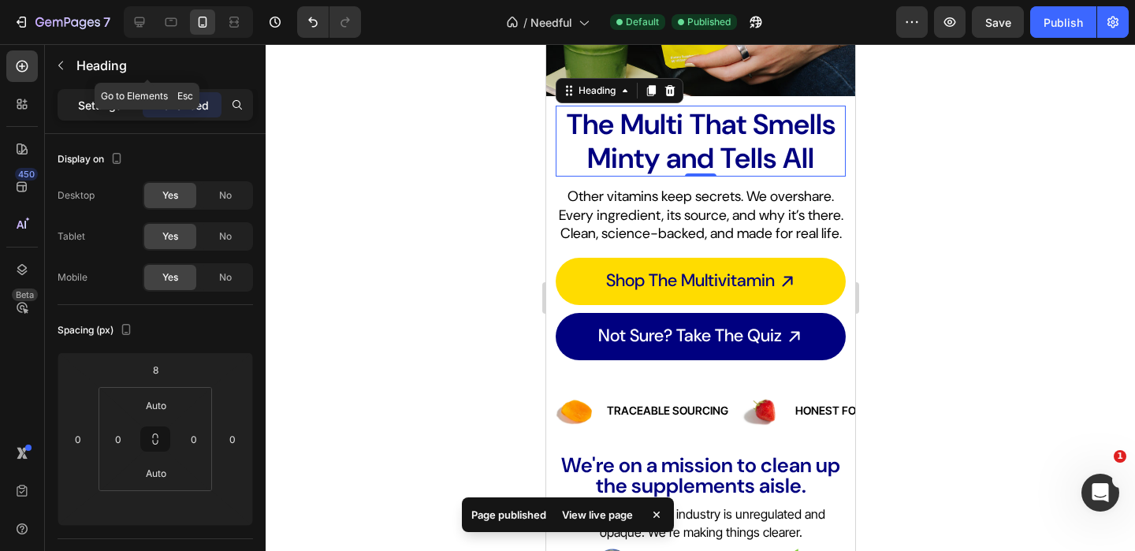
click at [93, 96] on div "Settings" at bounding box center [100, 104] width 79 height 25
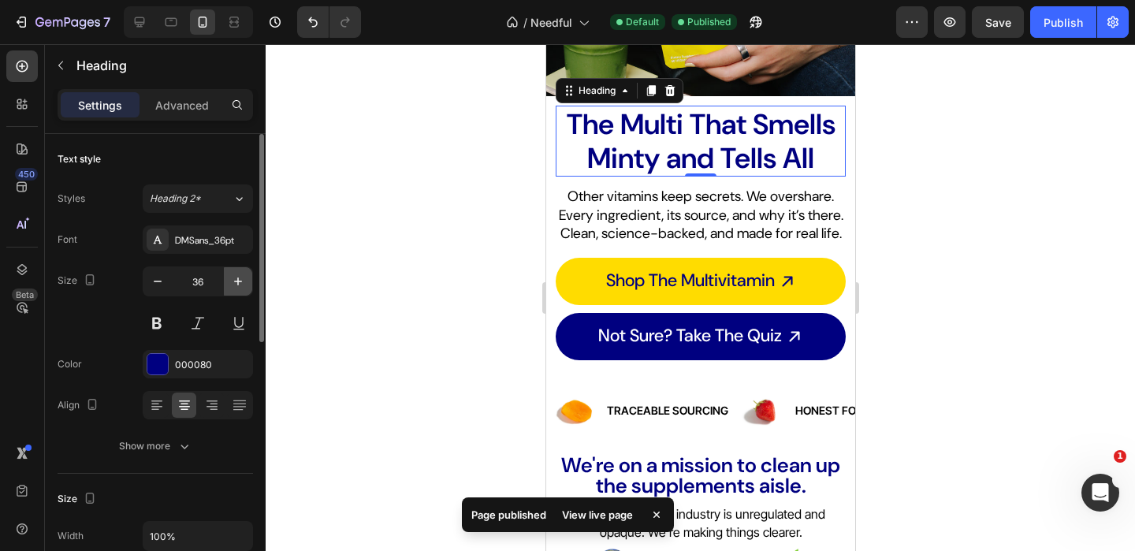
click at [244, 275] on icon "button" at bounding box center [238, 281] width 16 height 16
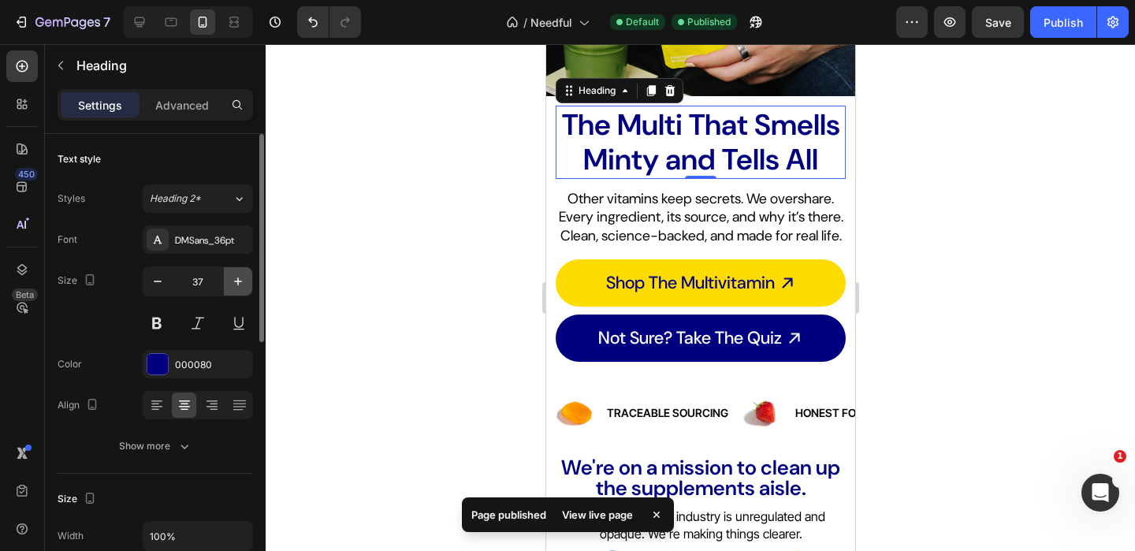
click at [238, 286] on icon "button" at bounding box center [238, 281] width 16 height 16
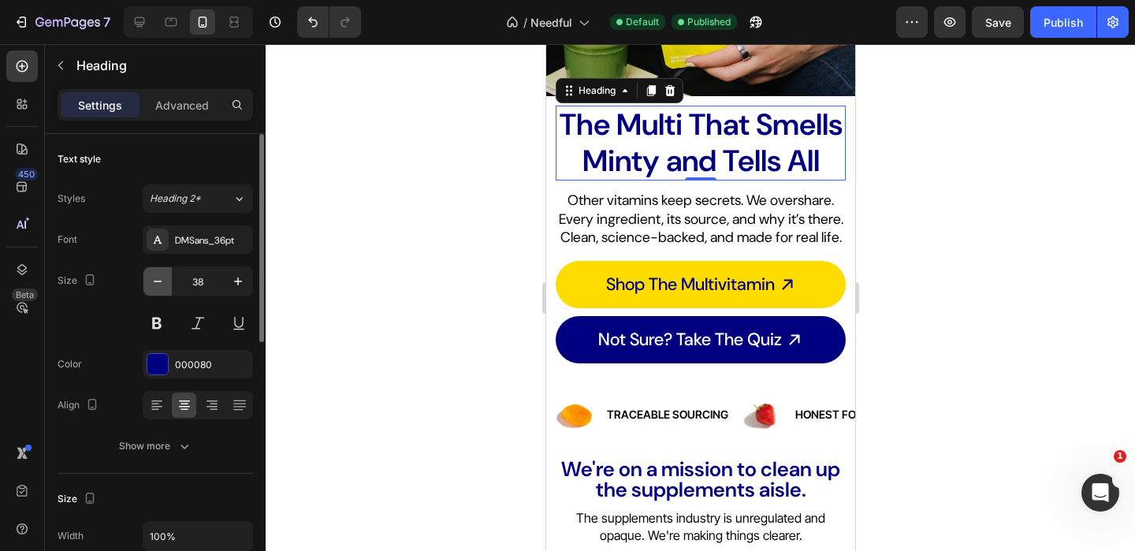
click at [163, 280] on icon "button" at bounding box center [158, 281] width 16 height 16
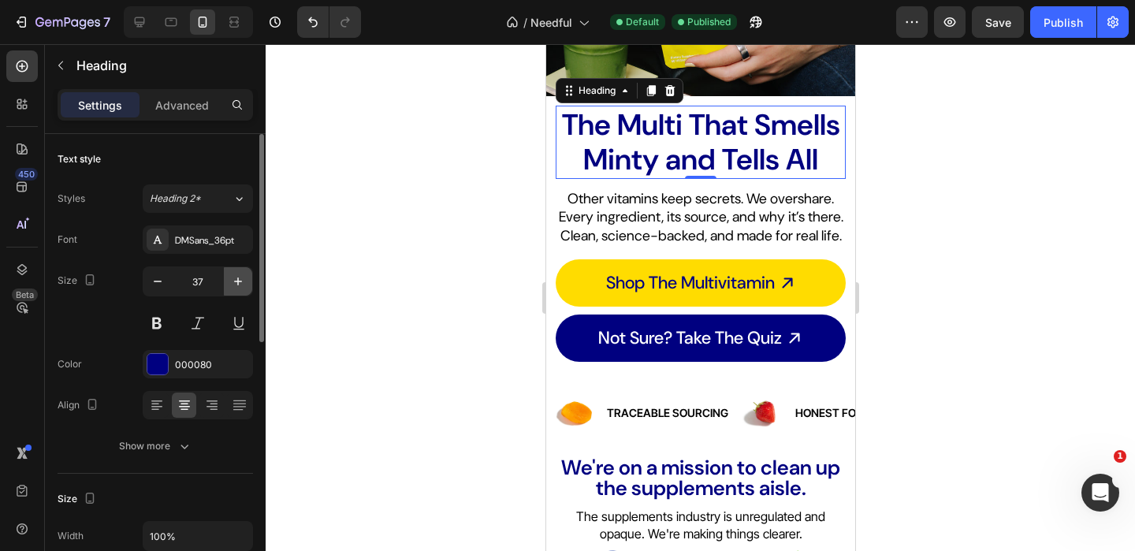
click at [245, 282] on icon "button" at bounding box center [238, 281] width 16 height 16
type input "38"
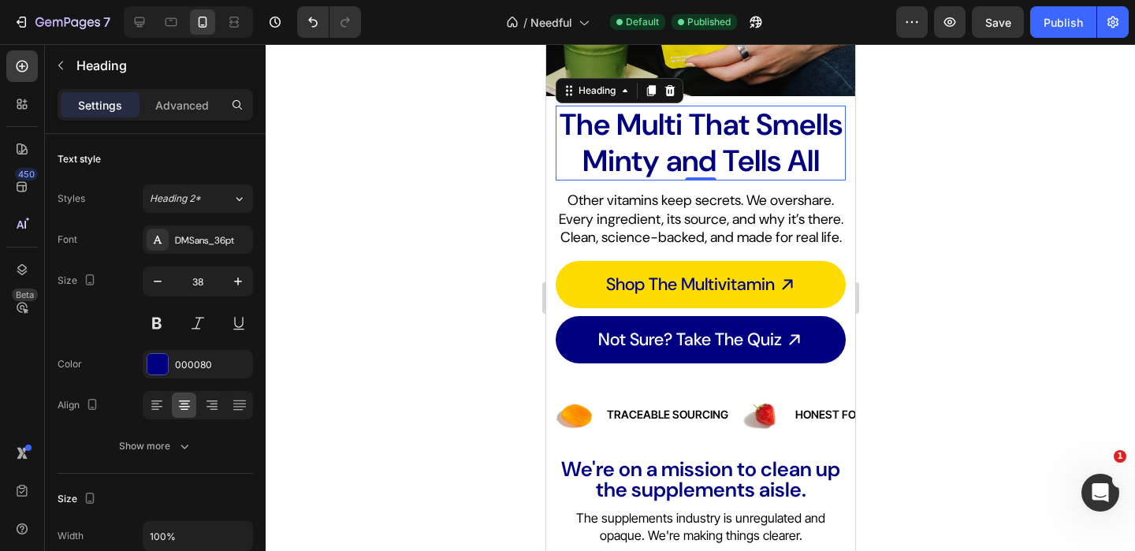
click at [385, 278] on div at bounding box center [700, 297] width 869 height 507
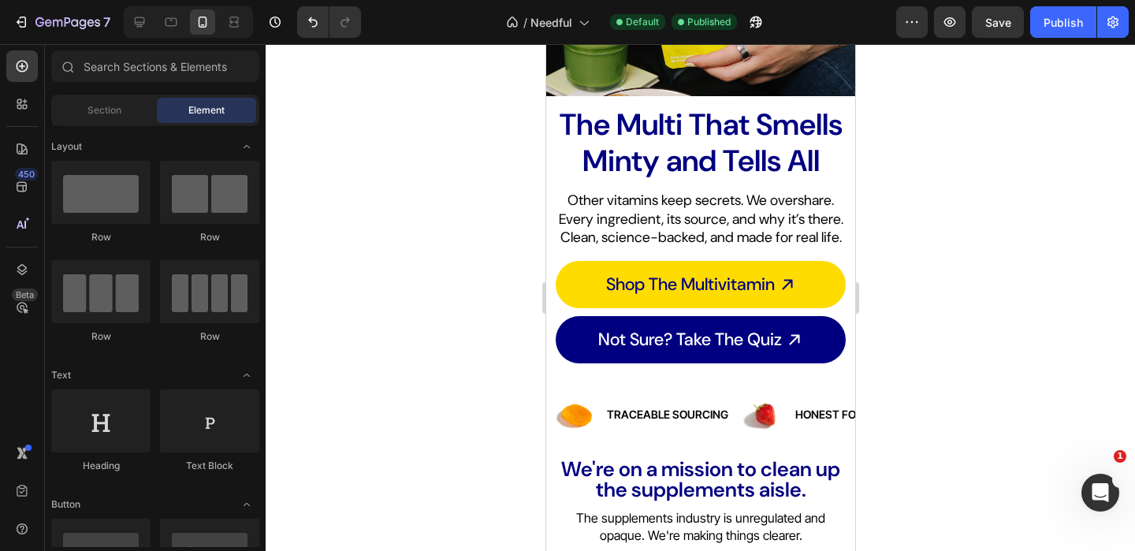
click at [700, 179] on p "The Multi That Smells Minty and Tells All" at bounding box center [699, 143] width 287 height 72
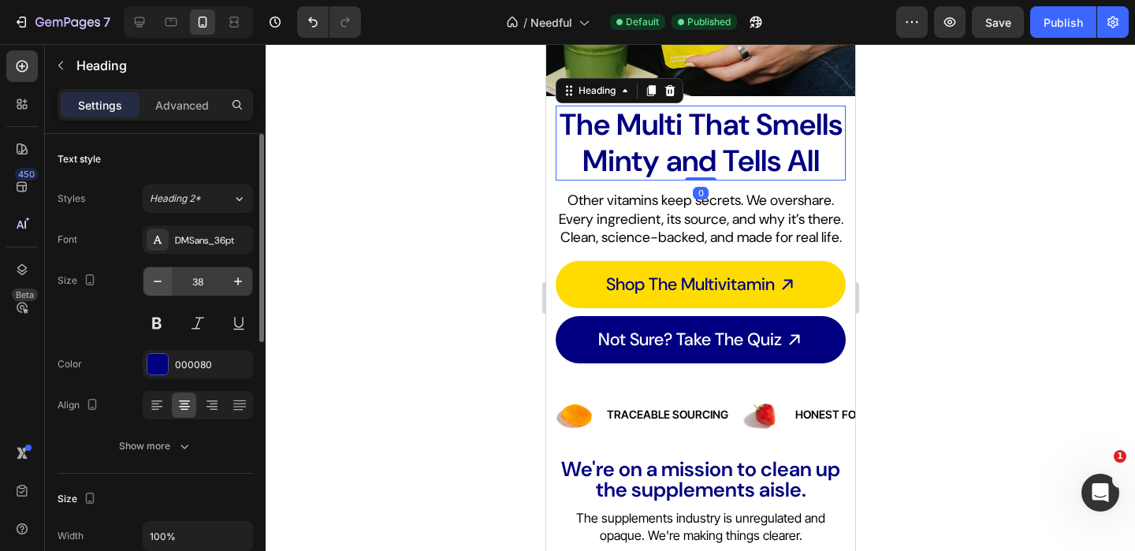
click at [162, 270] on button "button" at bounding box center [157, 281] width 28 height 28
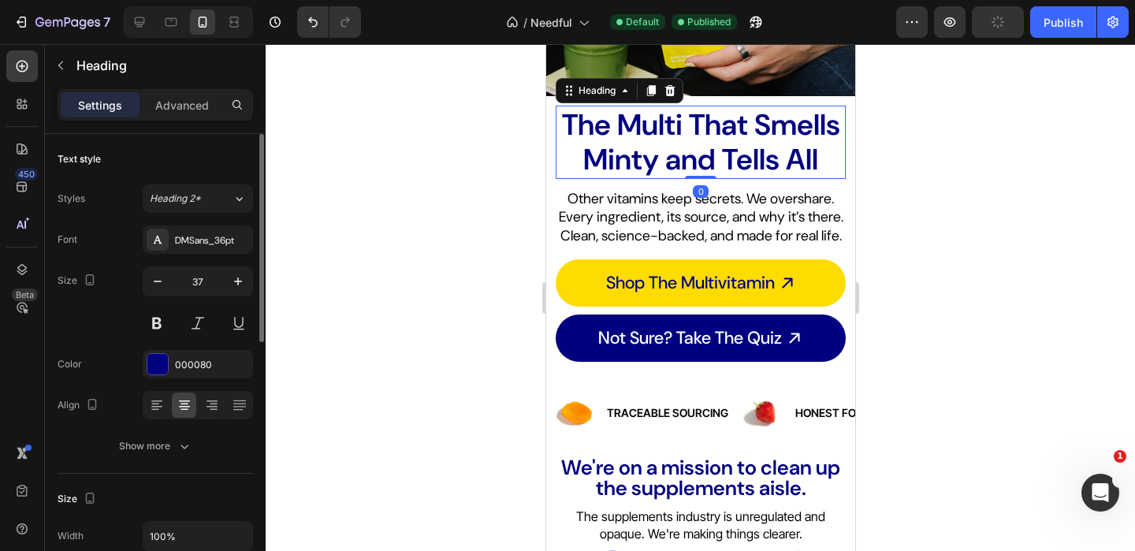
type input "36"
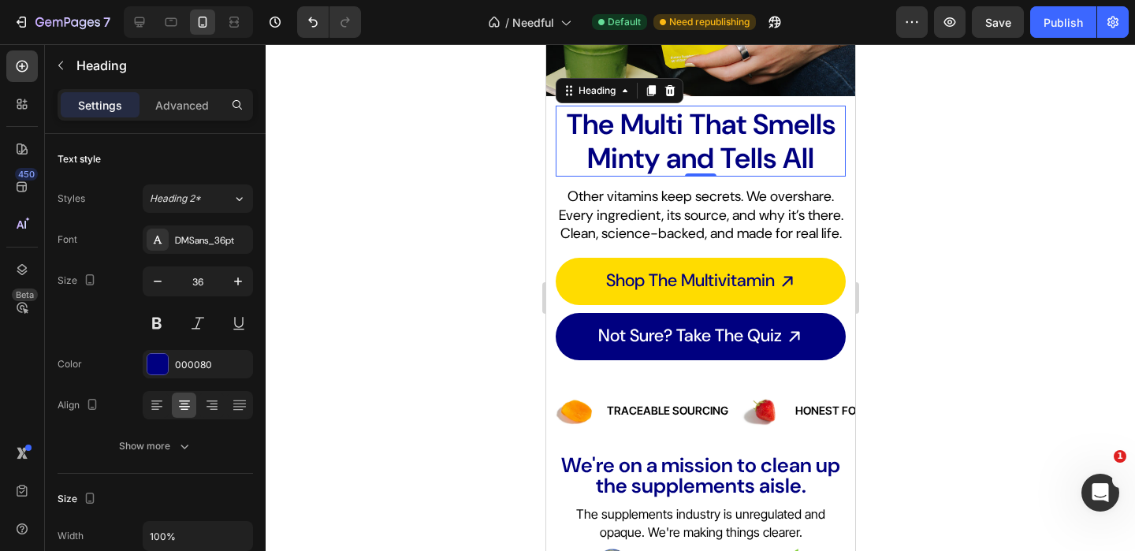
click at [378, 184] on div at bounding box center [700, 297] width 869 height 507
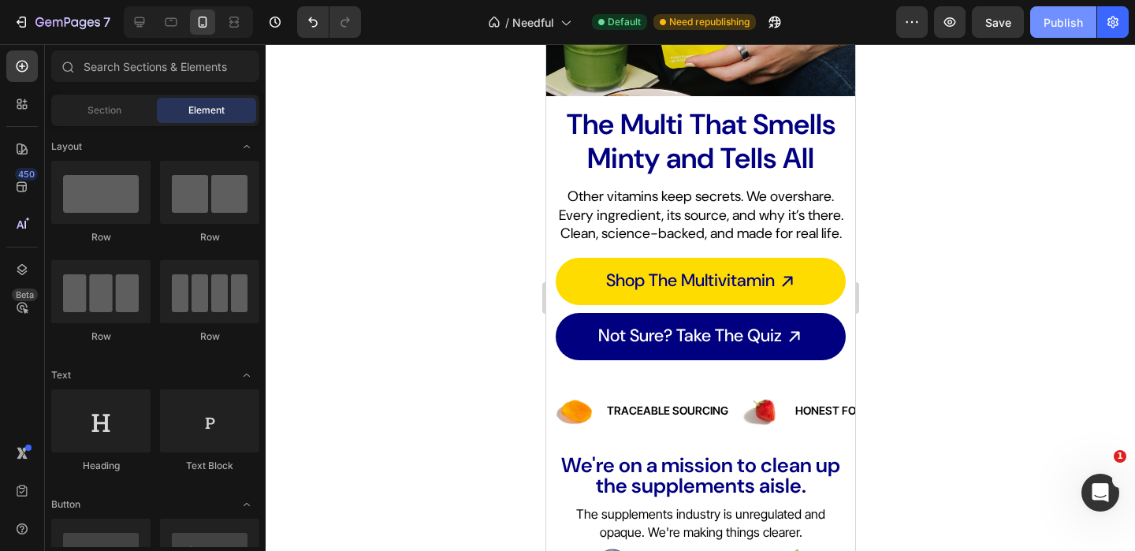
click at [1072, 28] on div "Publish" at bounding box center [1062, 22] width 39 height 17
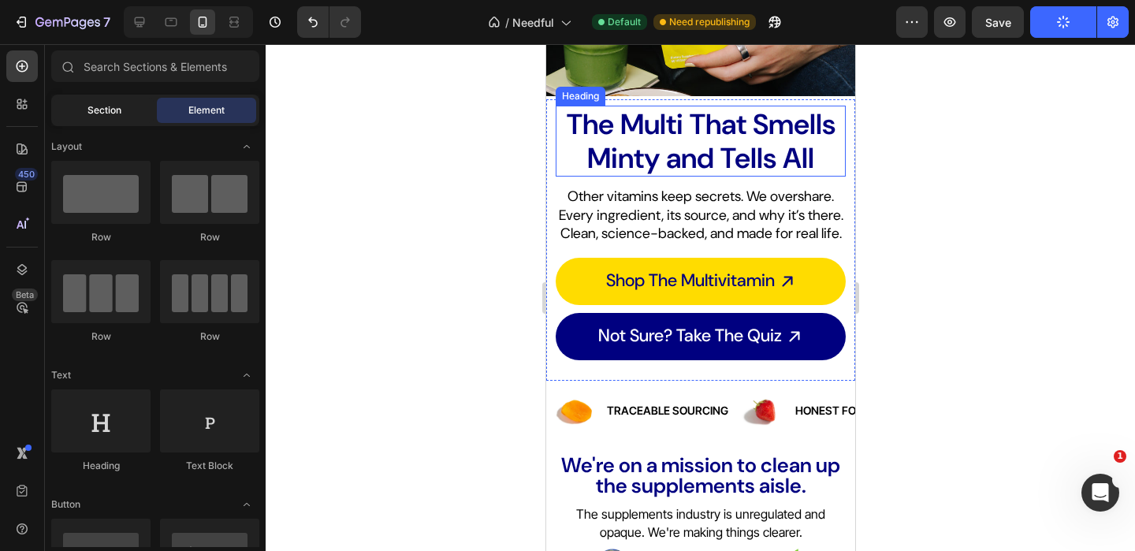
click at [116, 114] on span "Section" at bounding box center [104, 110] width 34 height 14
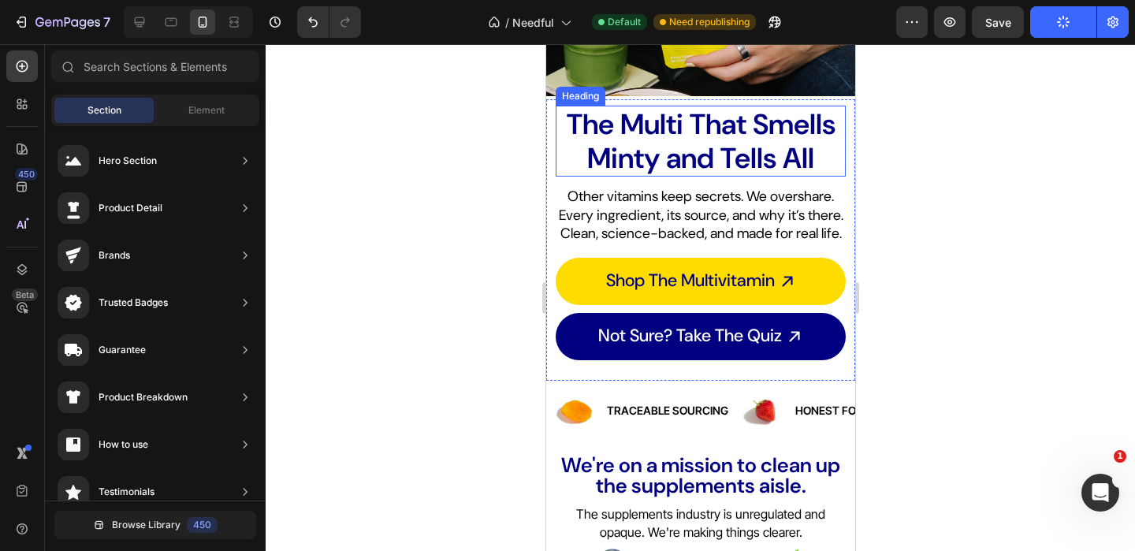
click at [588, 163] on p "The Multi That Smells Minty and Tells All" at bounding box center [699, 141] width 287 height 68
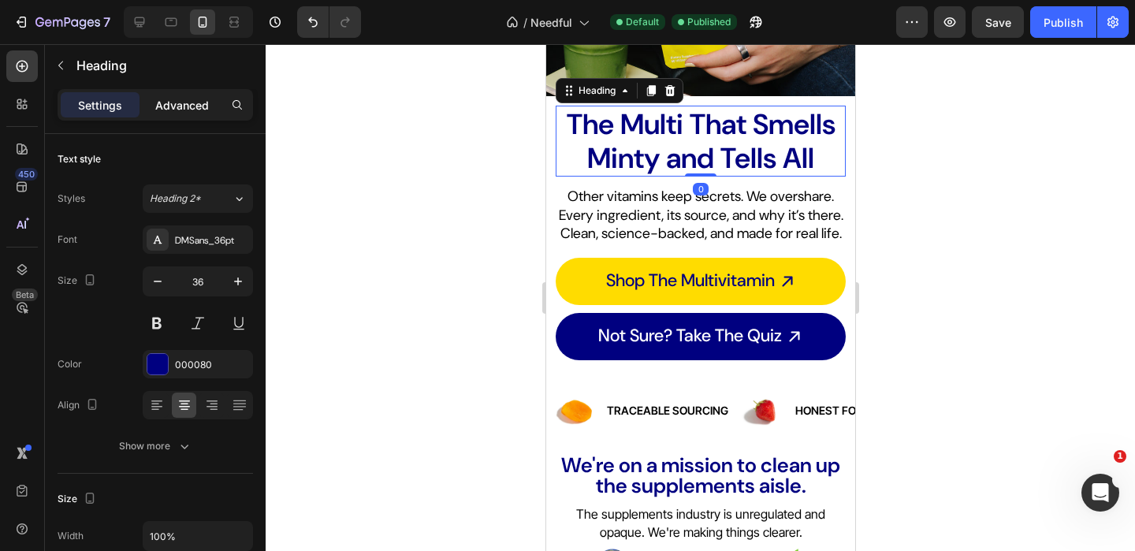
click at [186, 107] on p "Advanced" at bounding box center [182, 105] width 54 height 17
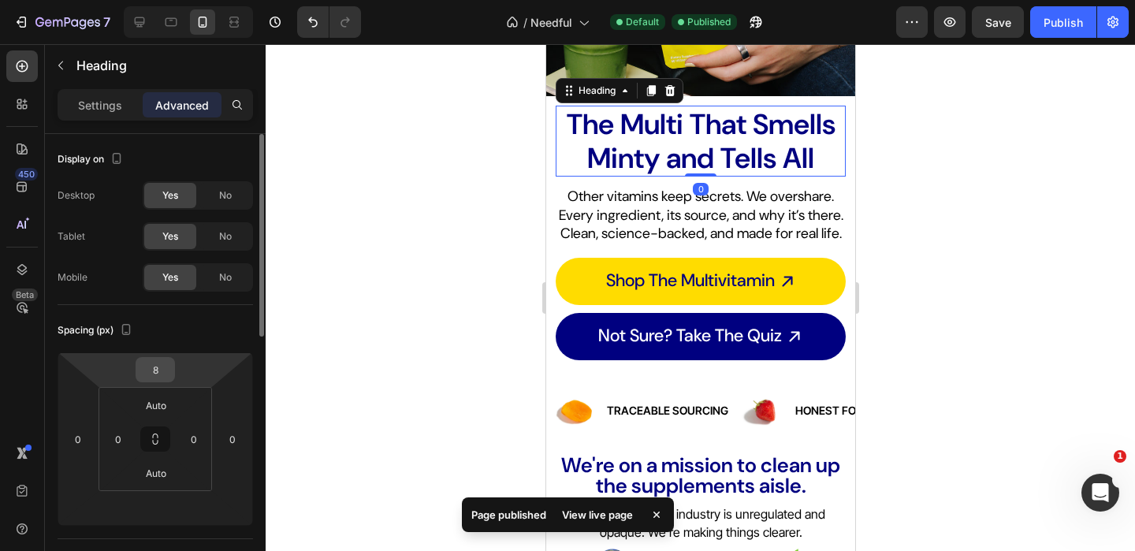
click at [154, 378] on input "8" at bounding box center [155, 370] width 32 height 24
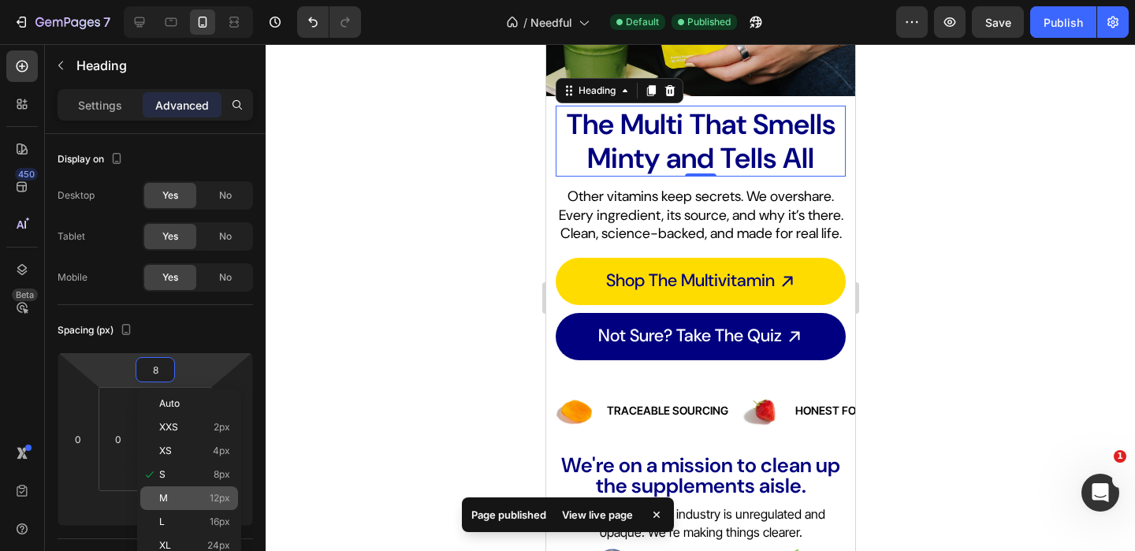
click at [178, 498] on p "M 12px" at bounding box center [194, 497] width 71 height 11
type input "12"
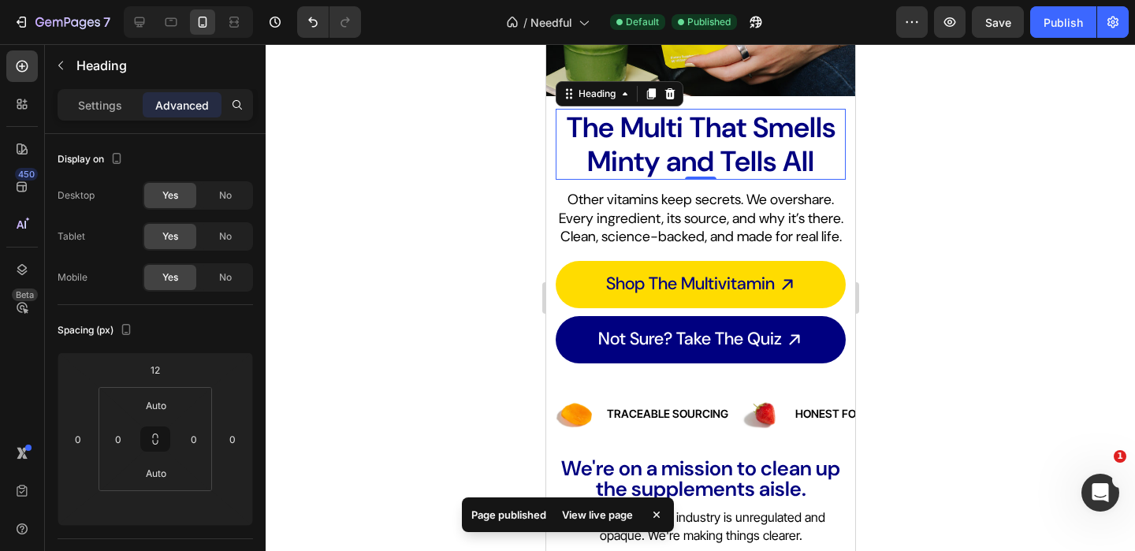
click at [422, 357] on div at bounding box center [700, 297] width 869 height 507
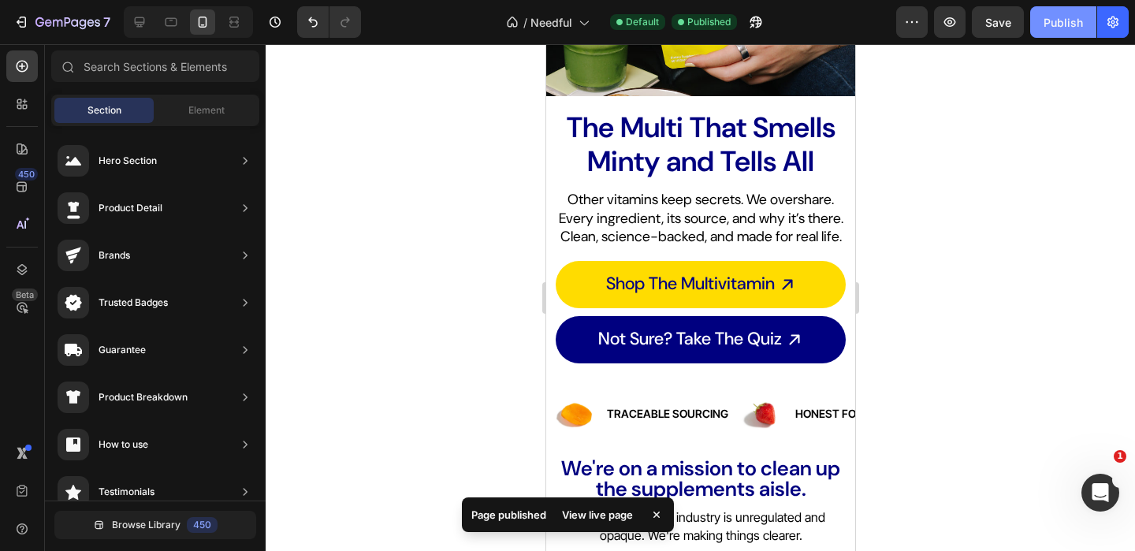
click at [1064, 21] on div "Publish" at bounding box center [1062, 22] width 39 height 17
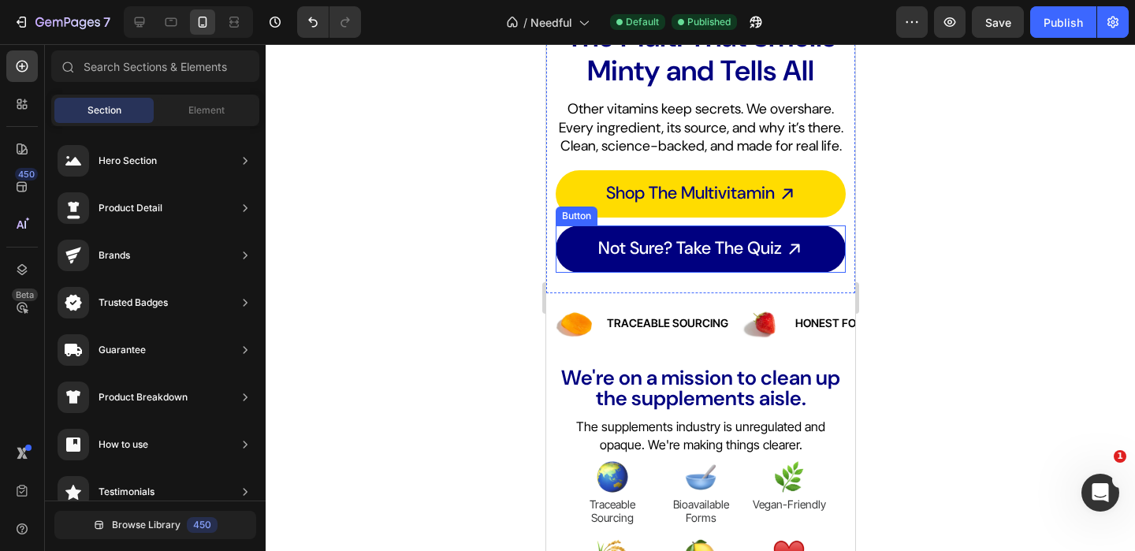
scroll to position [329, 0]
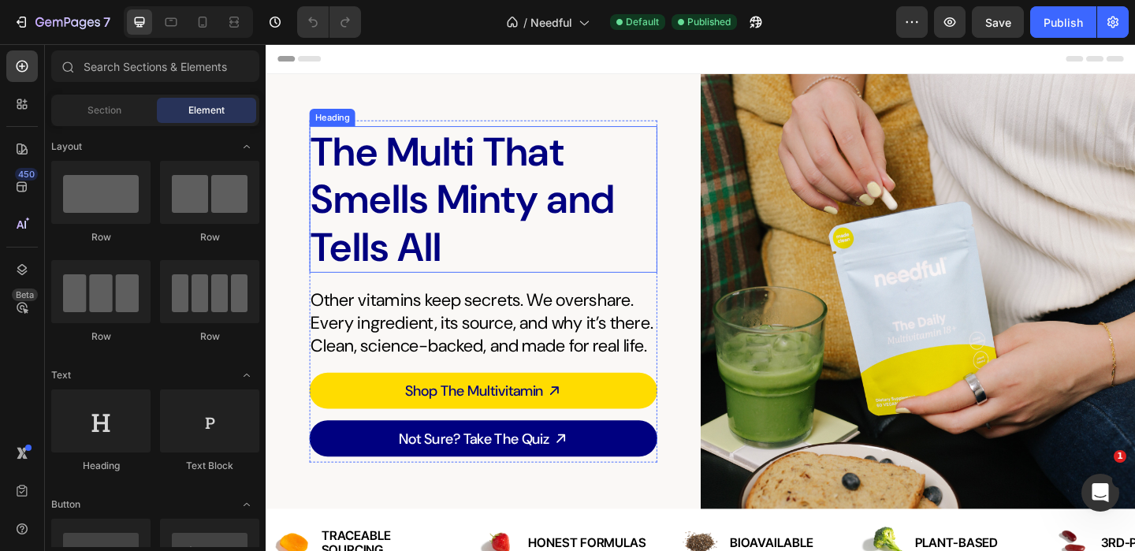
scroll to position [2, 0]
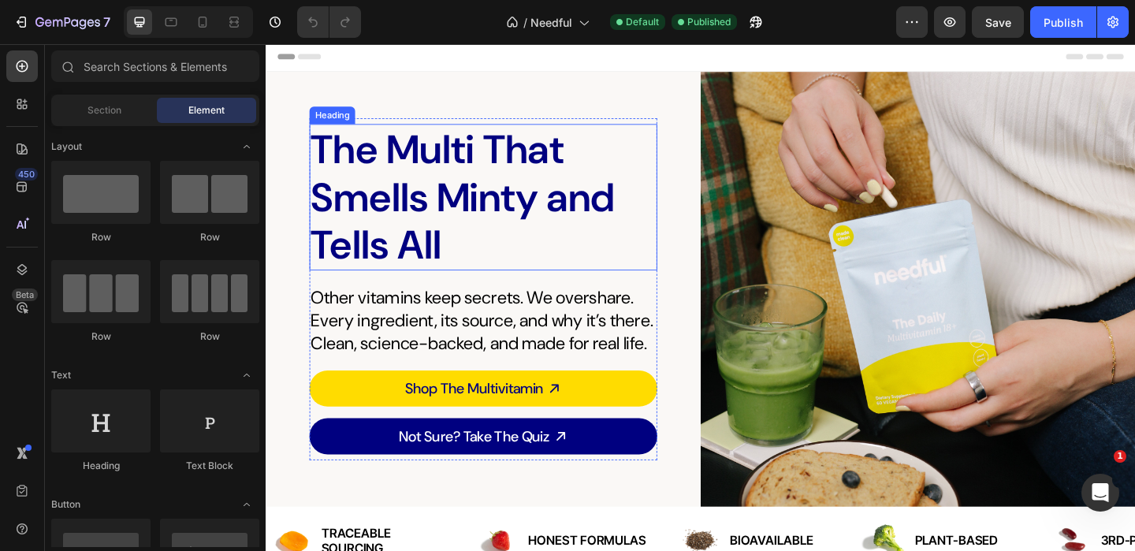
click at [423, 210] on h2 "The Multi That Smells Minty and Tells All" at bounding box center [502, 210] width 378 height 159
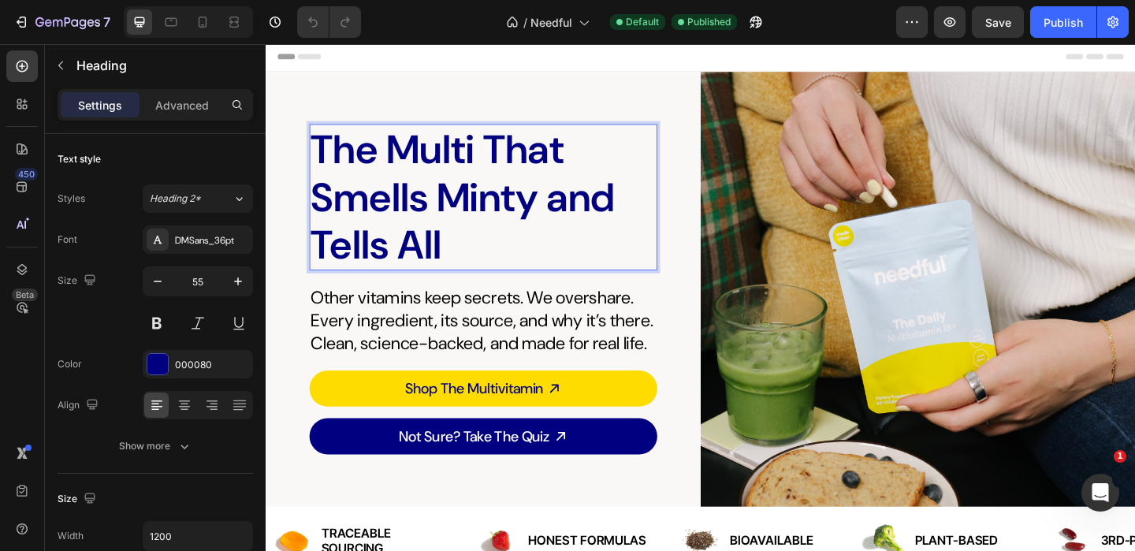
click at [334, 169] on p "The Multi That Smells Minty and Tells All" at bounding box center [501, 210] width 375 height 156
click at [1069, 16] on div "Publish" at bounding box center [1062, 22] width 39 height 17
